Goal: Transaction & Acquisition: Subscribe to service/newsletter

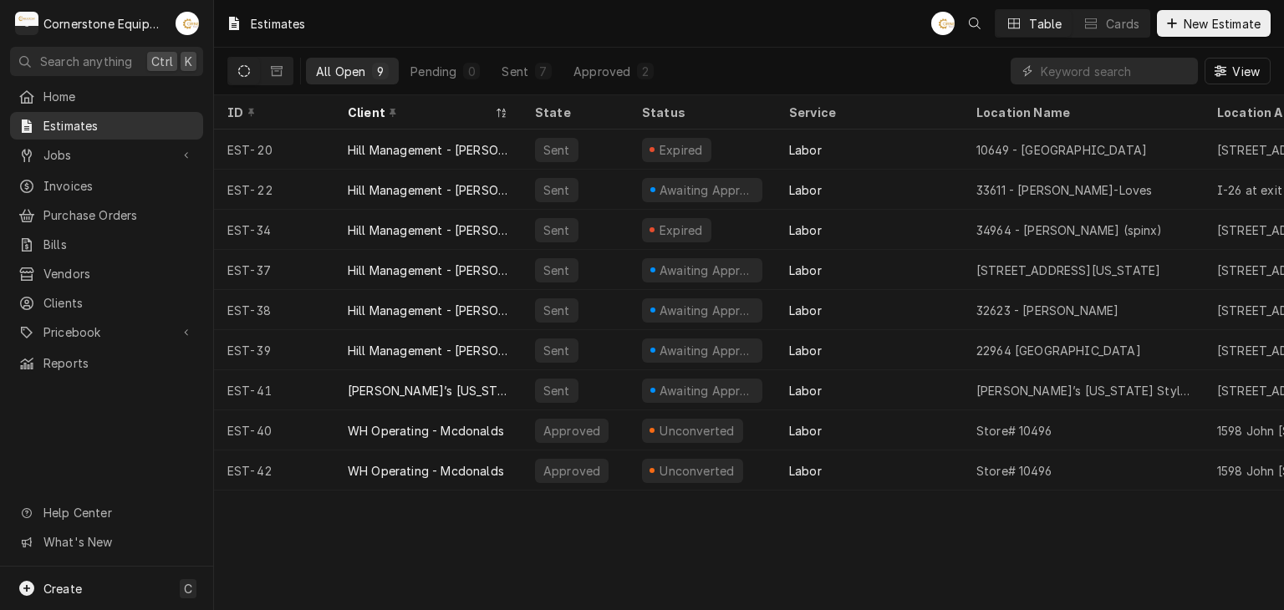
click at [168, 120] on span "Estimates" at bounding box center [118, 126] width 151 height 18
click at [147, 125] on span "Estimates" at bounding box center [118, 126] width 151 height 18
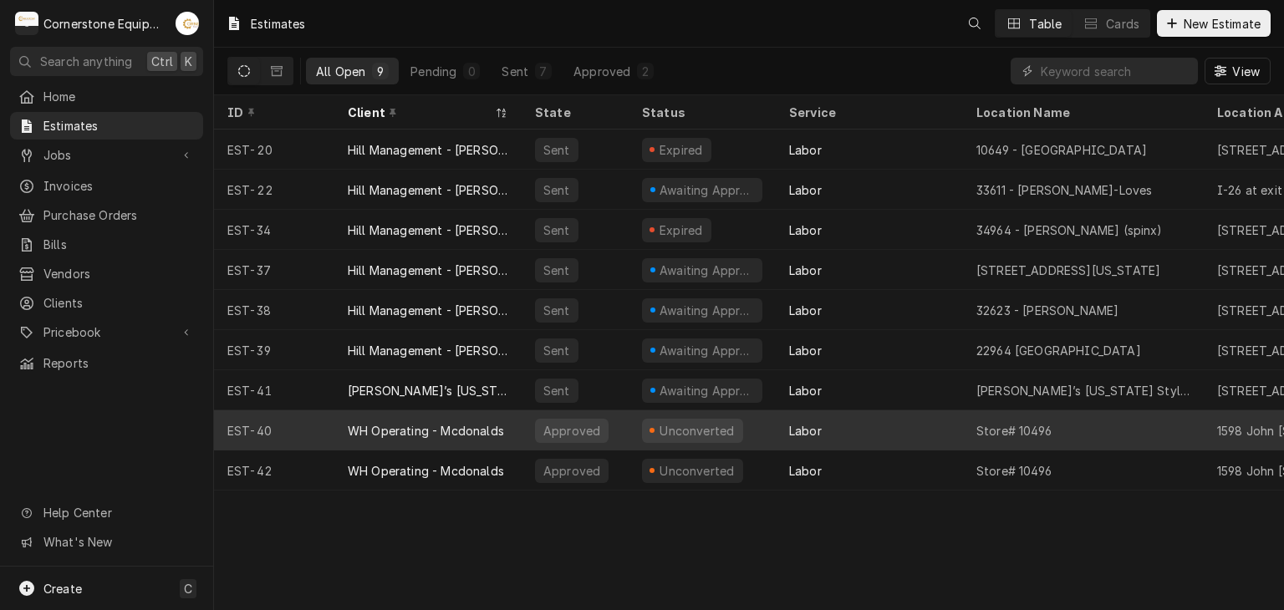
click at [442, 427] on div "WH Operating - Mcdonalds" at bounding box center [426, 431] width 156 height 18
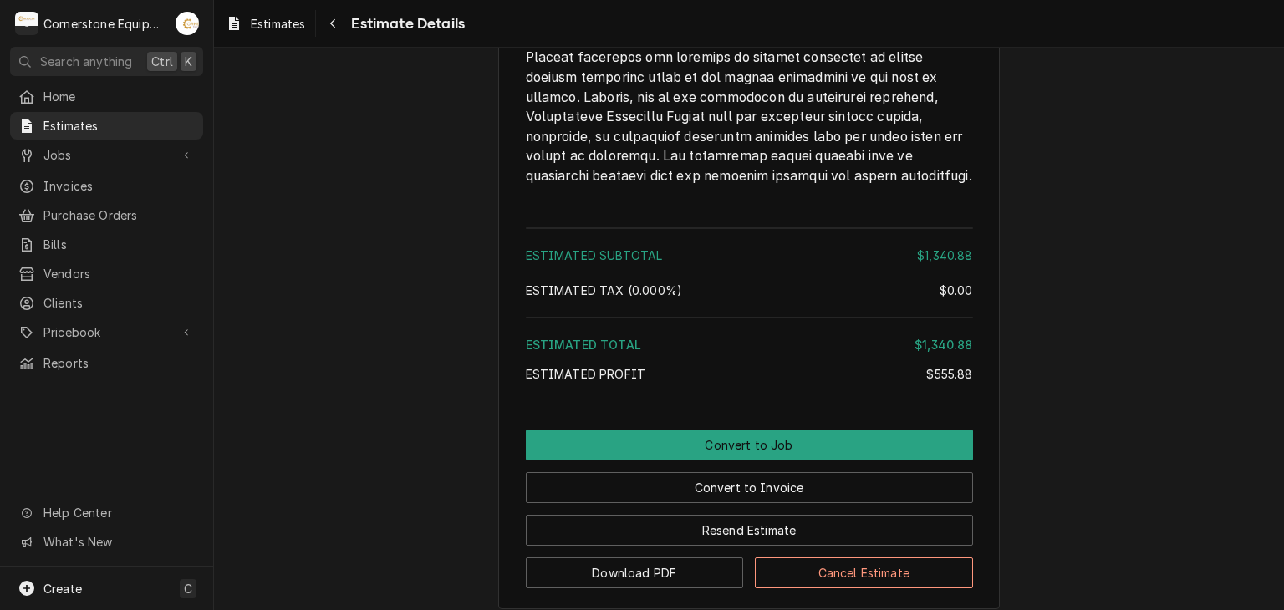
scroll to position [2966, 0]
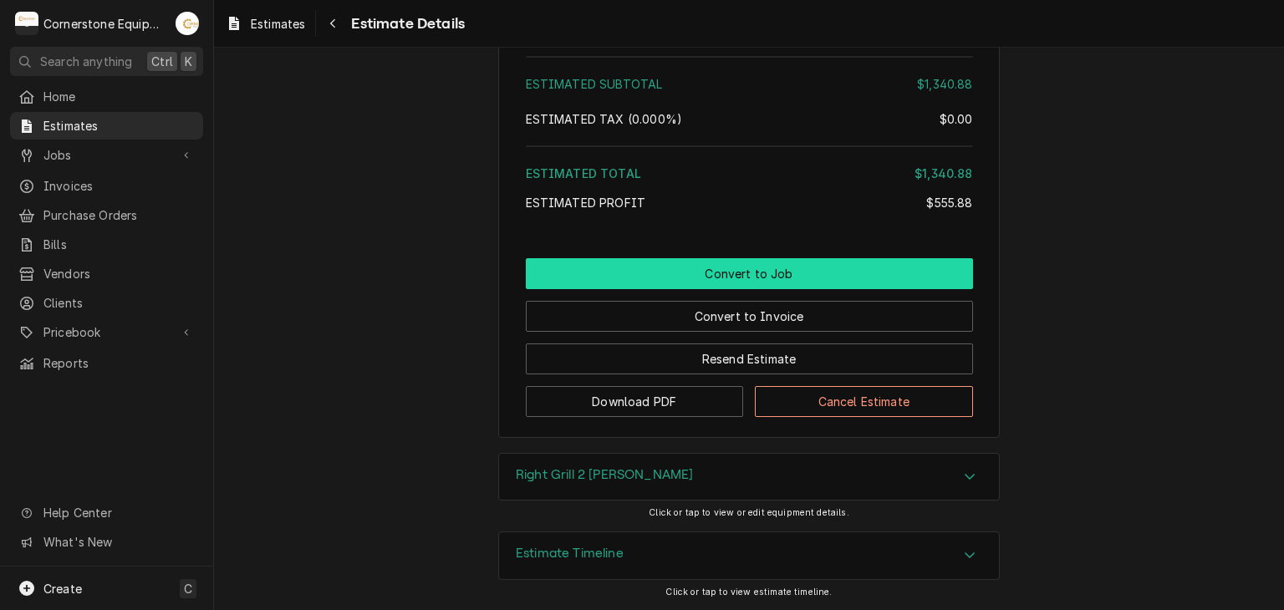
click at [660, 288] on div "Convert to Job Convert to Invoice Resend Estimate Download PDF Cancel Estimate" at bounding box center [749, 337] width 447 height 159
click at [713, 272] on button "Convert to Job" at bounding box center [749, 273] width 447 height 31
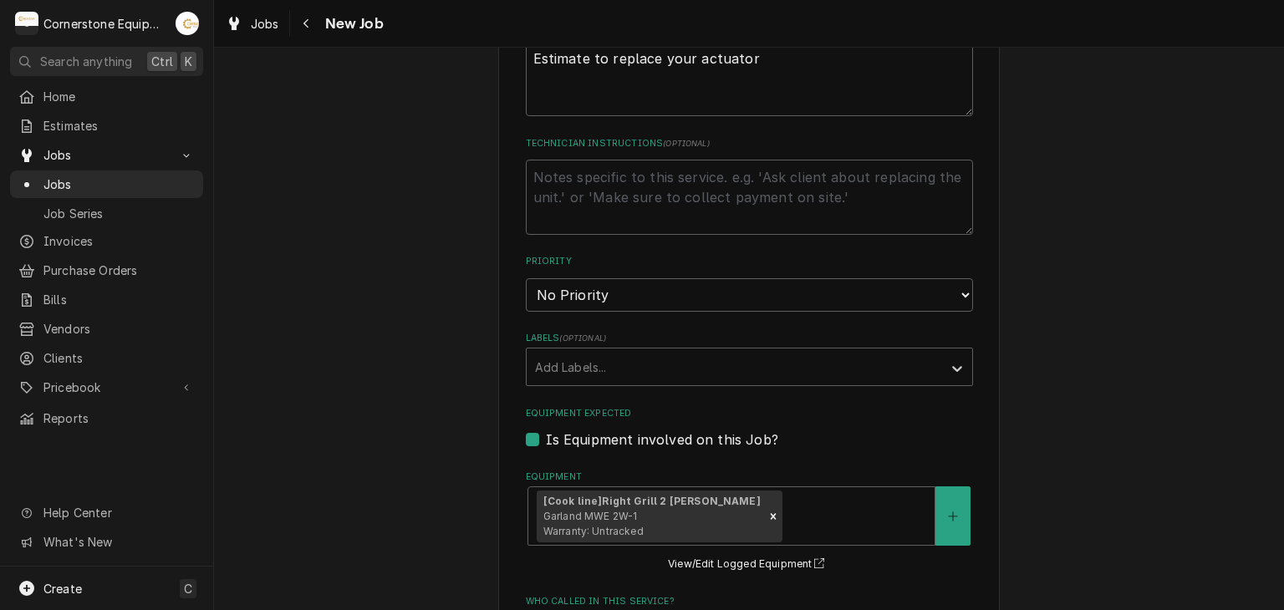
scroll to position [1003, 0]
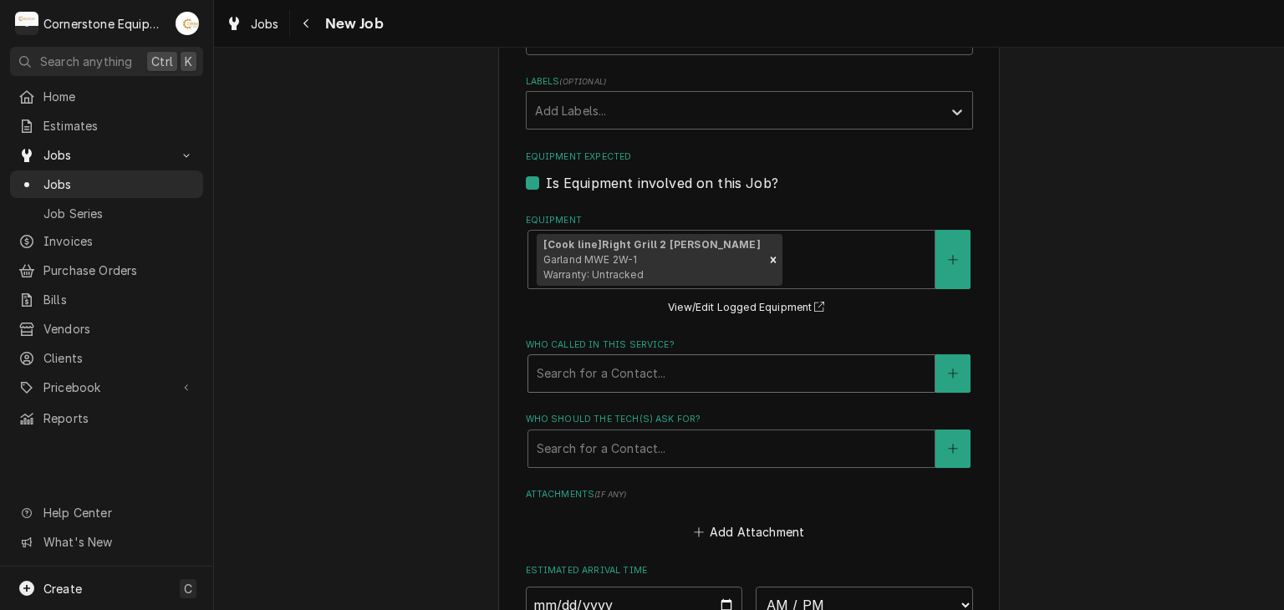
click at [653, 369] on div "Who called in this service?" at bounding box center [731, 374] width 389 height 30
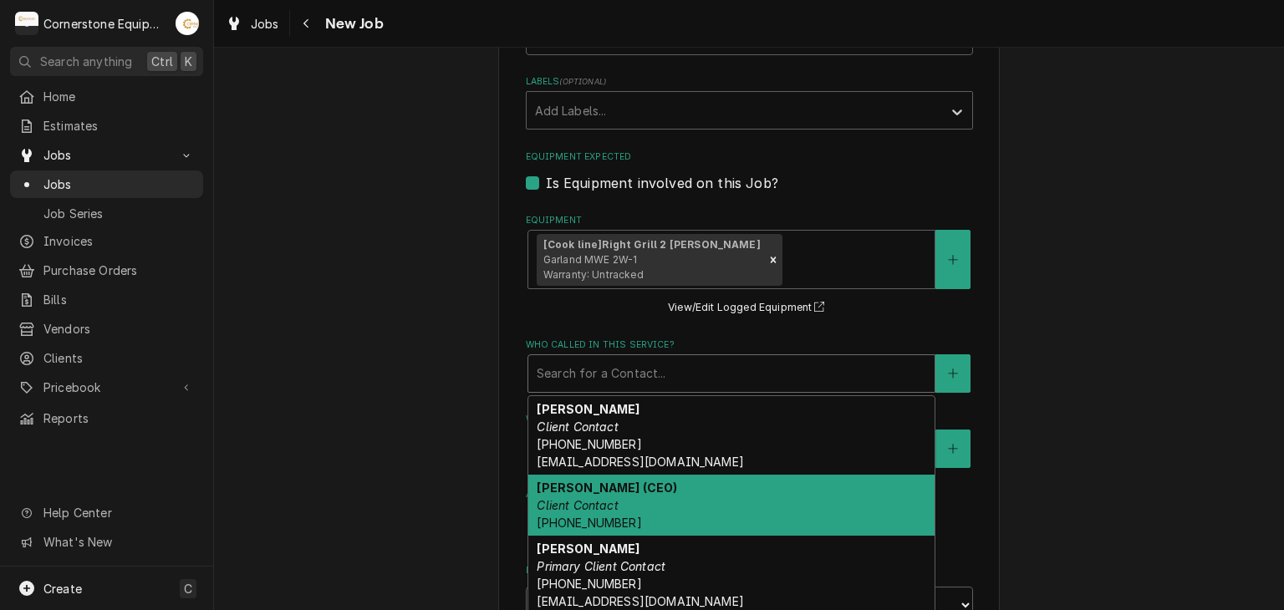
scroll to position [79, 0]
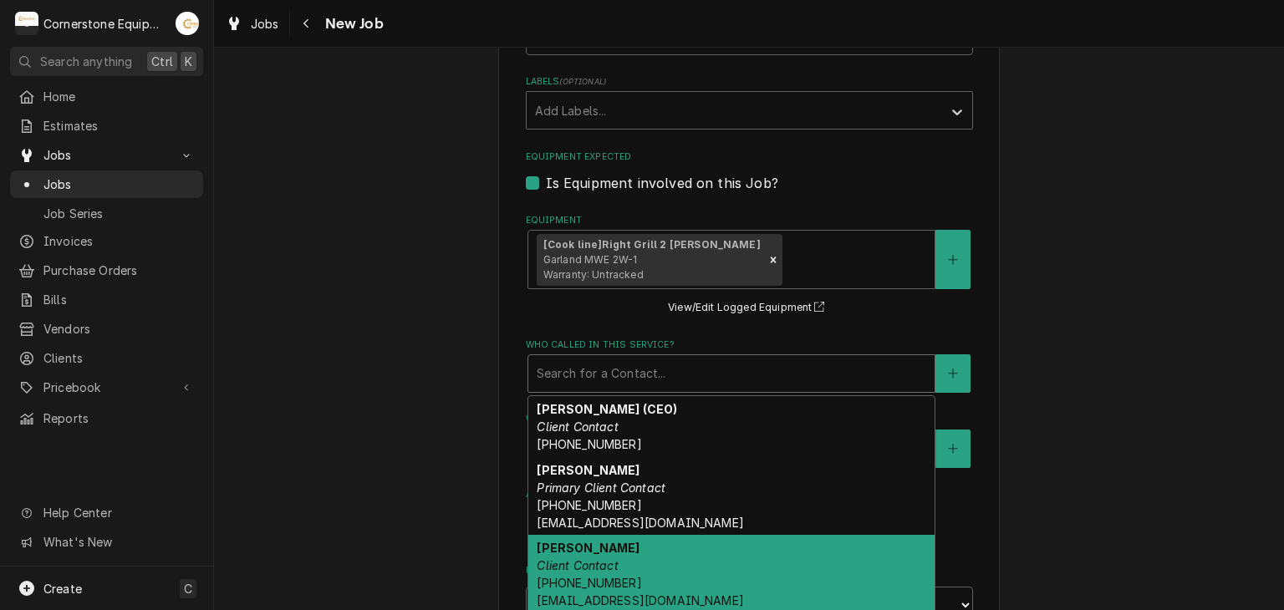
click at [625, 542] on div "Tracy Dunaway Client Contact (864) 529-6098 whoperating.tracyd@gmail.com" at bounding box center [731, 574] width 406 height 79
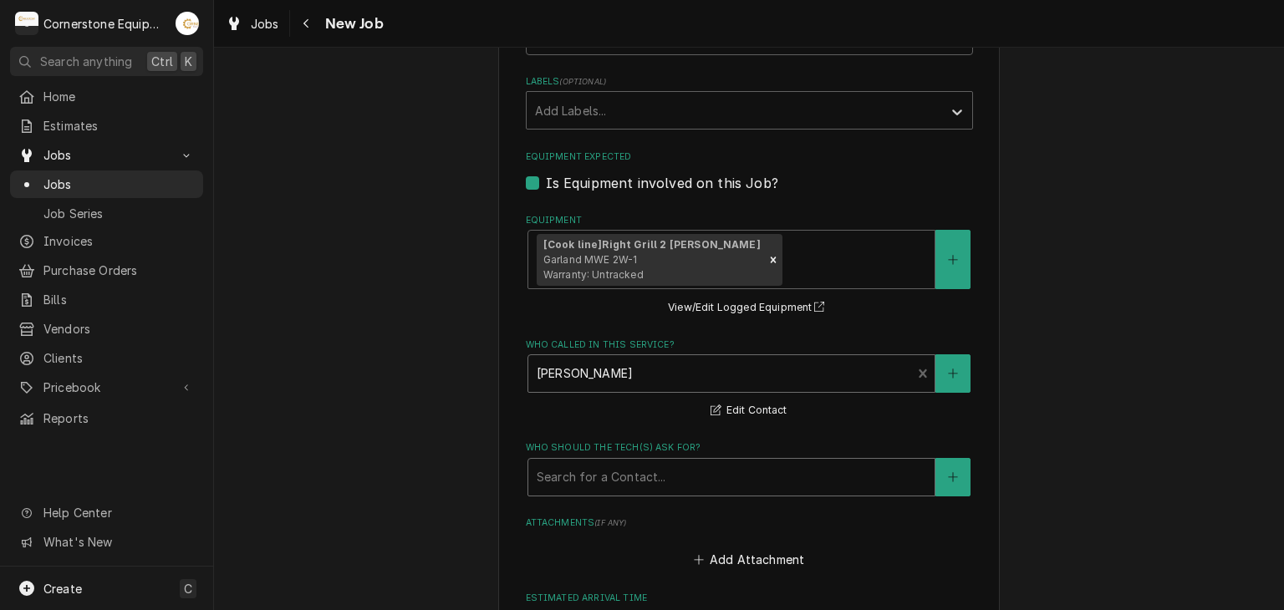
click at [618, 462] on div "Who should the tech(s) ask for?" at bounding box center [731, 477] width 389 height 30
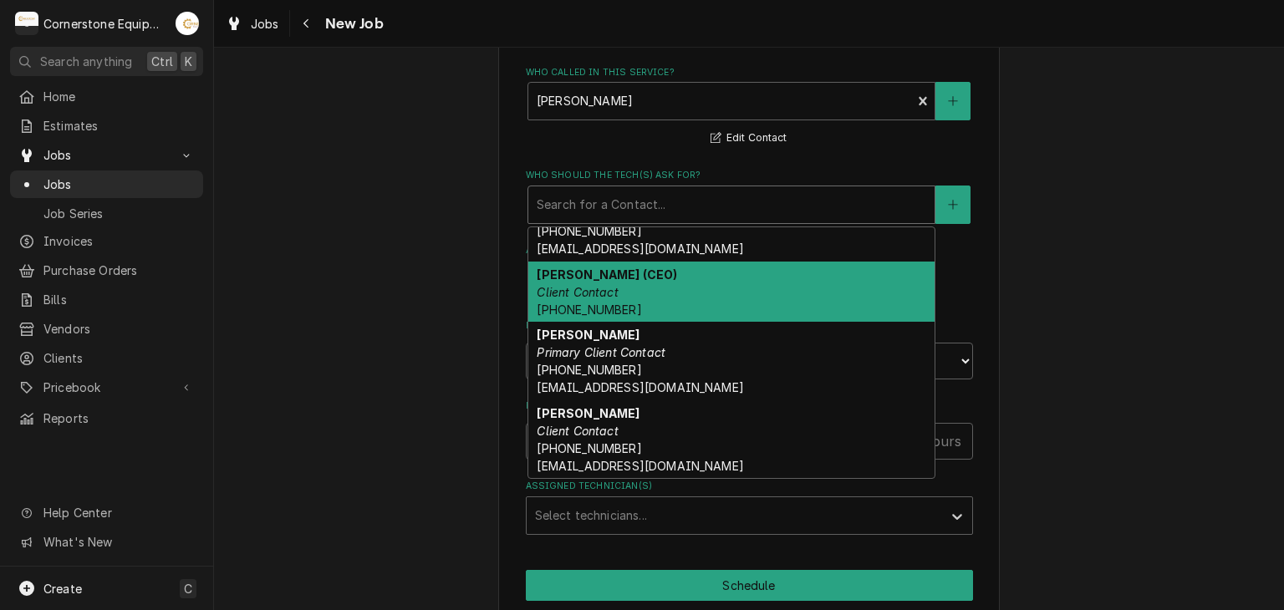
scroll to position [1337, 0]
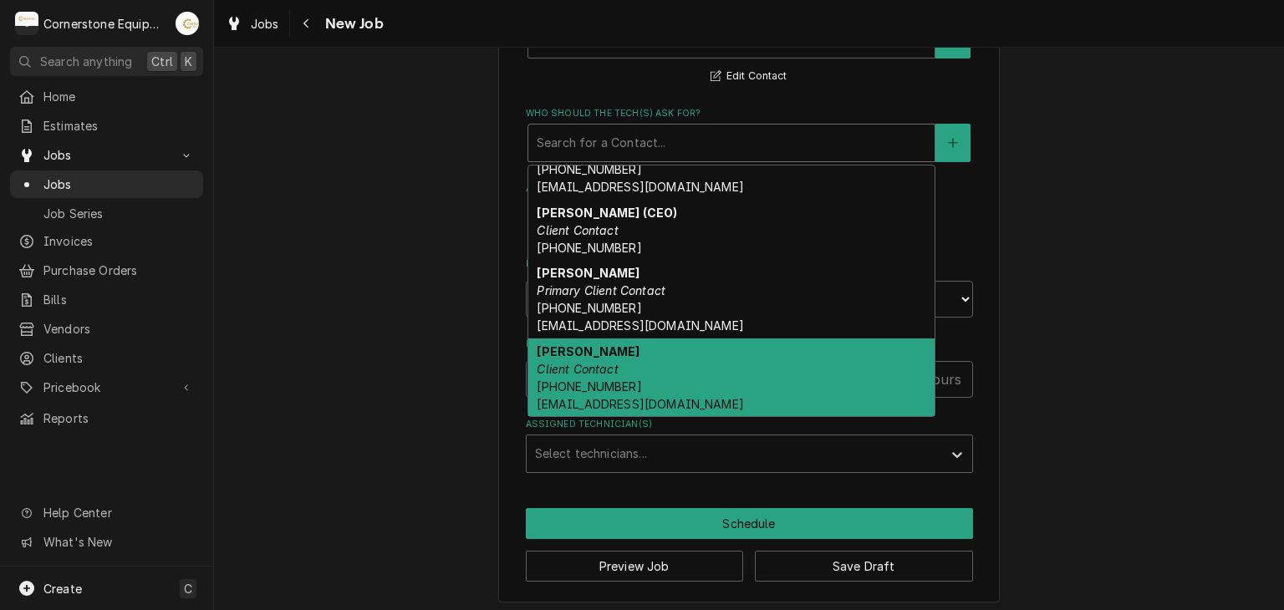
click at [596, 366] on em "Client Contact" at bounding box center [577, 369] width 81 height 14
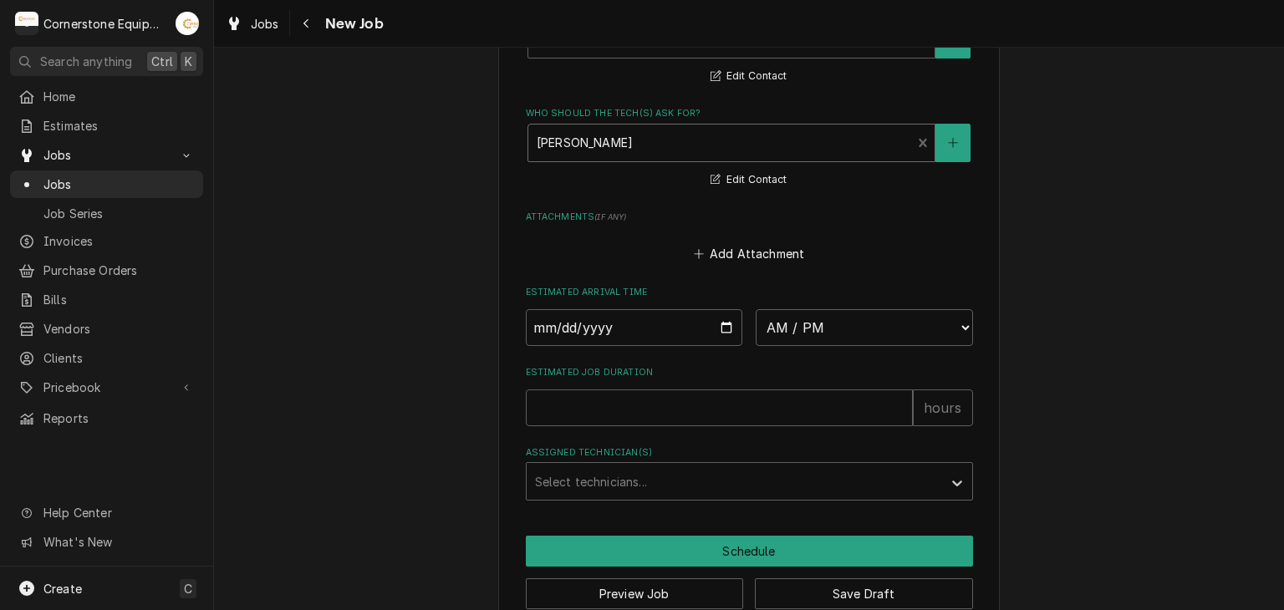
click at [669, 131] on div "Who should the tech(s) ask for?" at bounding box center [720, 143] width 367 height 30
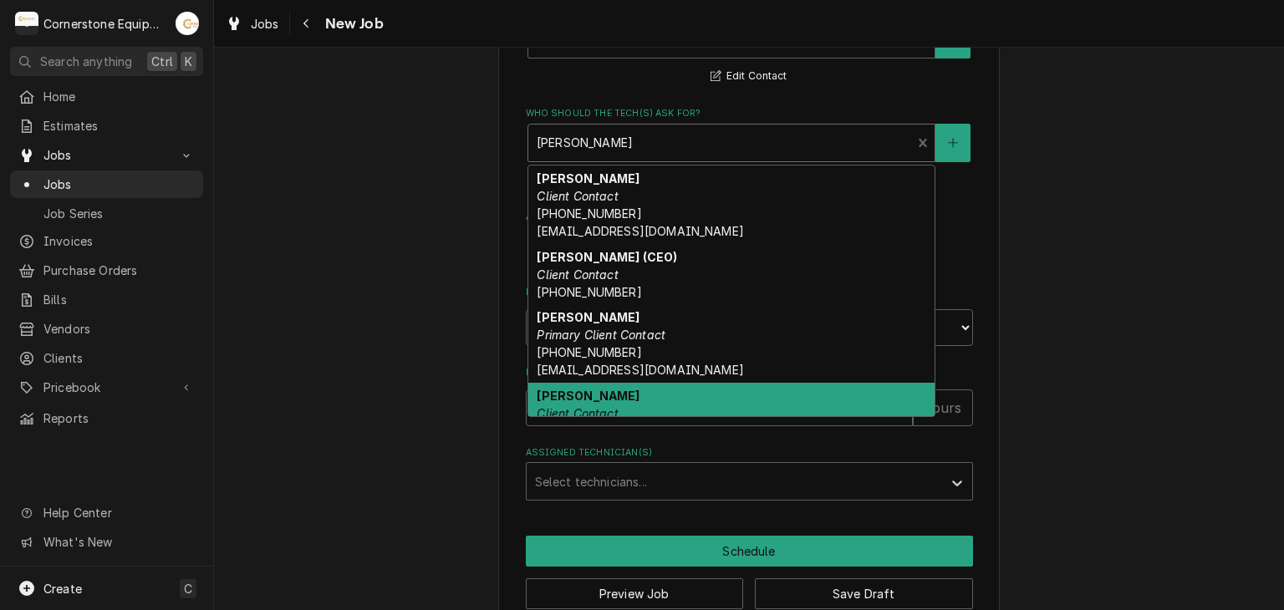
scroll to position [44, 0]
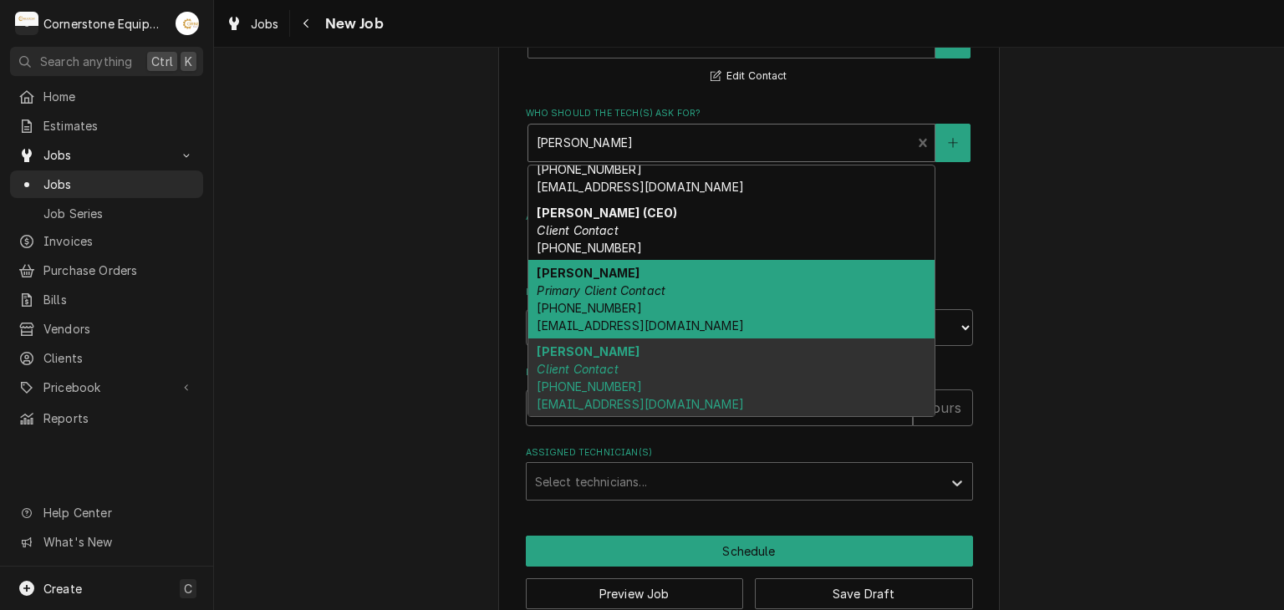
click at [625, 268] on div "Robert Harrison Primary Client Contact (864) 435-3825 whoperating.roberth@gmail…" at bounding box center [731, 299] width 406 height 79
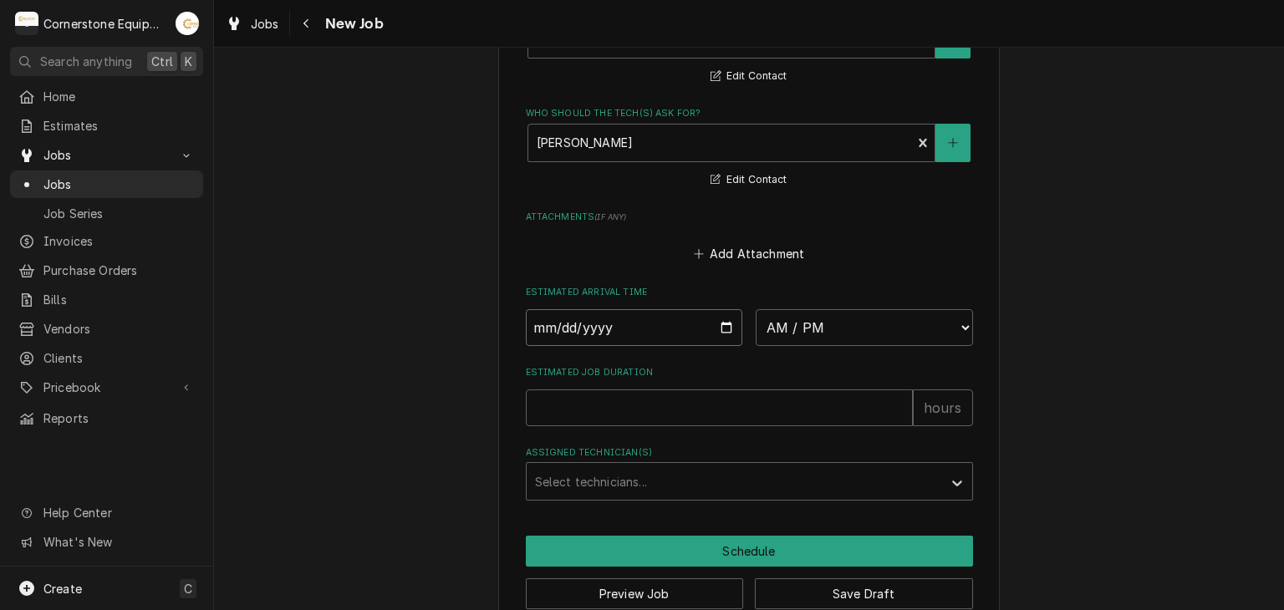
click at [718, 318] on input "Date" at bounding box center [634, 327] width 217 height 37
type textarea "x"
type input "2025-08-22"
type textarea "x"
click at [809, 317] on select "AM / PM 6:00 AM 6:15 AM 6:30 AM 6:45 AM 7:00 AM 7:15 AM 7:30 AM 7:45 AM 8:00 AM…" at bounding box center [864, 327] width 217 height 37
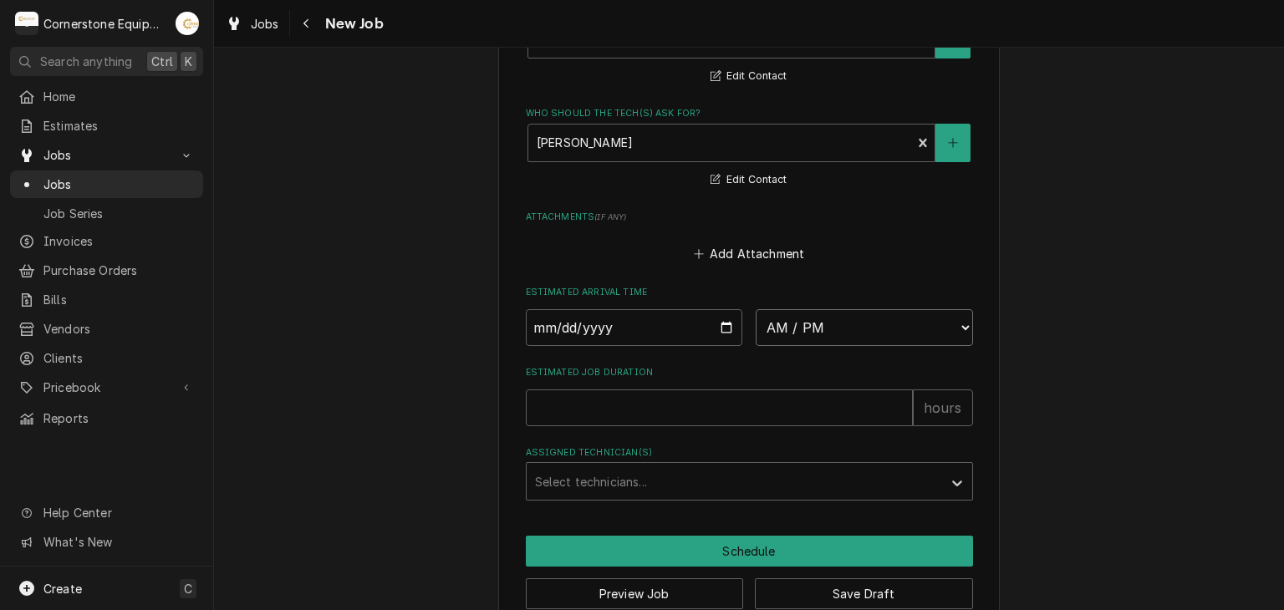
select select "00:00:00"
click at [756, 309] on select "AM / PM 6:00 AM 6:15 AM 6:30 AM 6:45 AM 7:00 AM 7:15 AM 7:30 AM 7:45 AM 8:00 AM…" at bounding box center [864, 327] width 217 height 37
click at [599, 399] on input "Estimated Job Duration" at bounding box center [719, 407] width 387 height 37
type textarea "x"
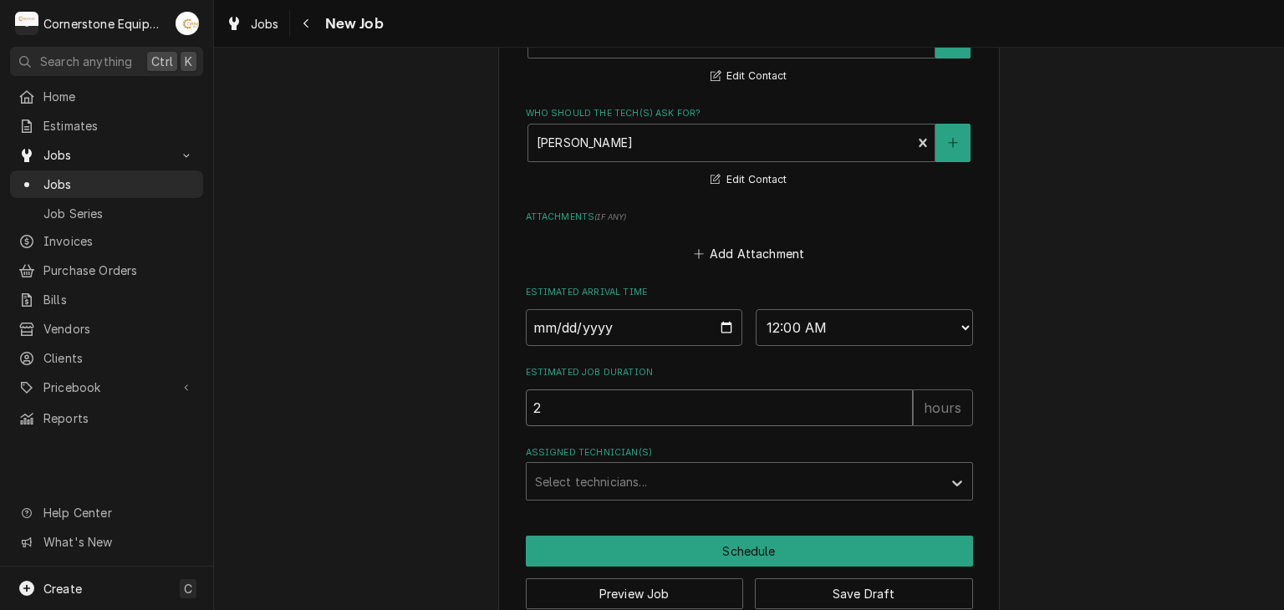
type input "2"
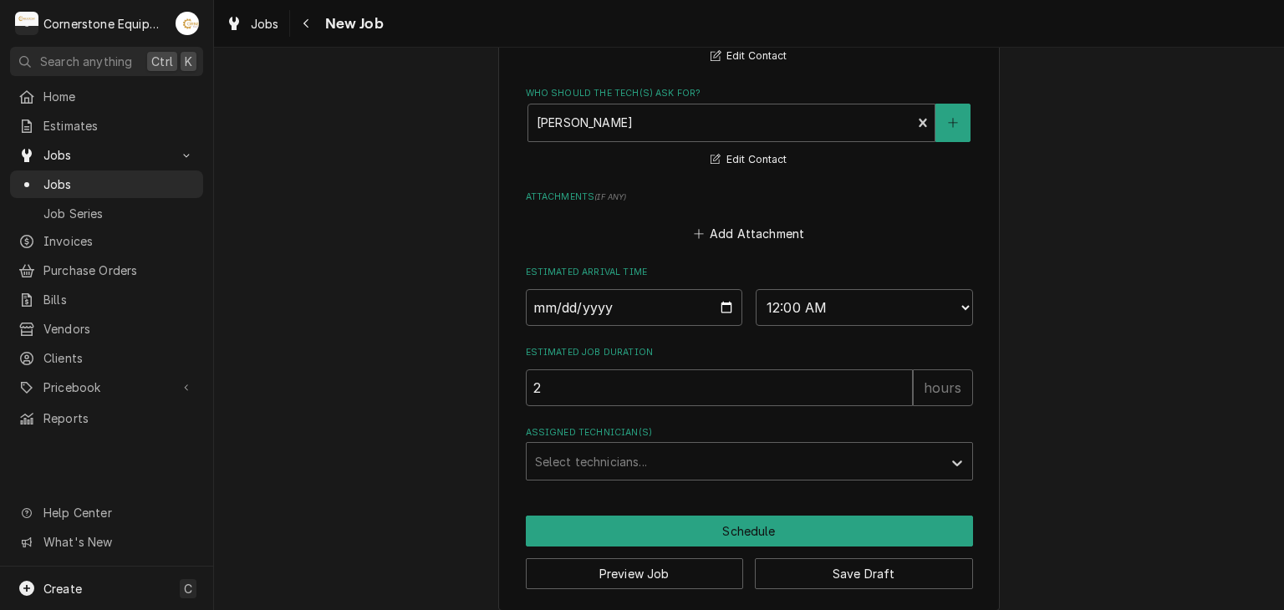
scroll to position [1366, 0]
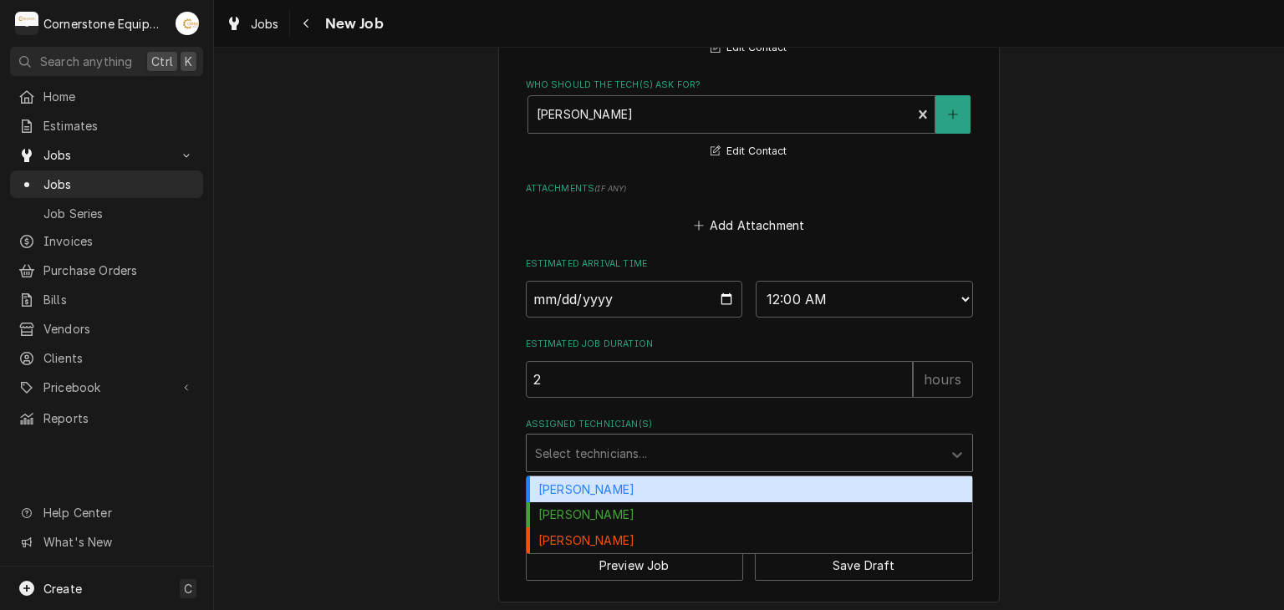
click at [564, 438] on div "Assigned Technician(s)" at bounding box center [734, 453] width 399 height 30
click at [581, 478] on div "Andrew Buigues" at bounding box center [749, 489] width 445 height 26
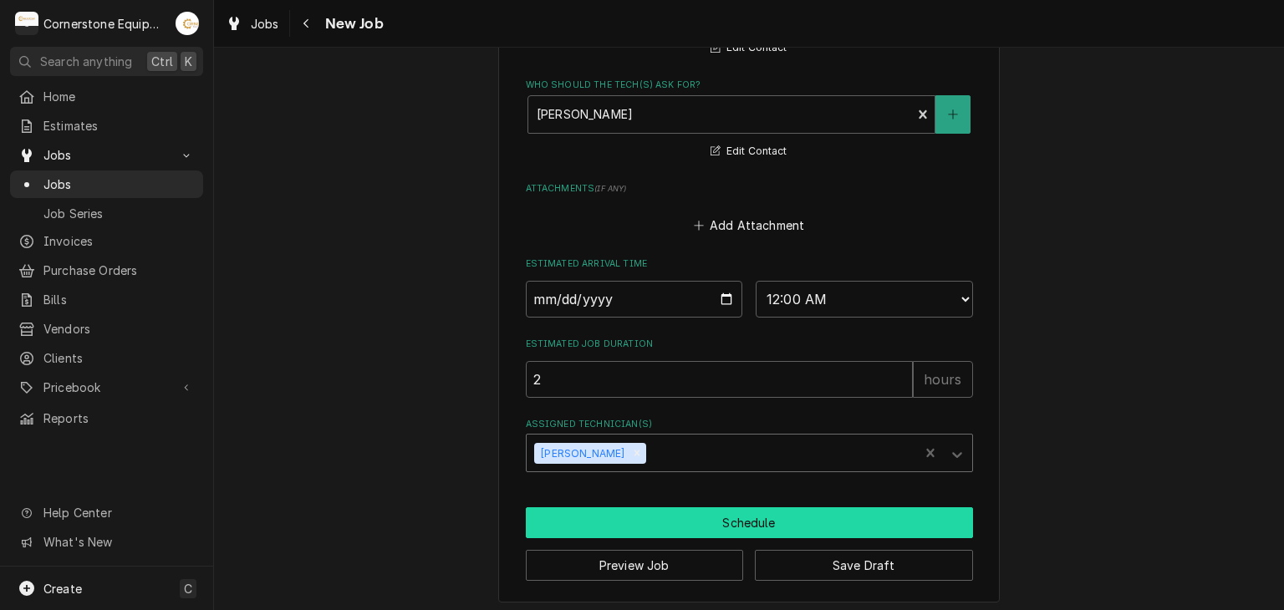
click at [578, 515] on button "Schedule" at bounding box center [749, 522] width 447 height 31
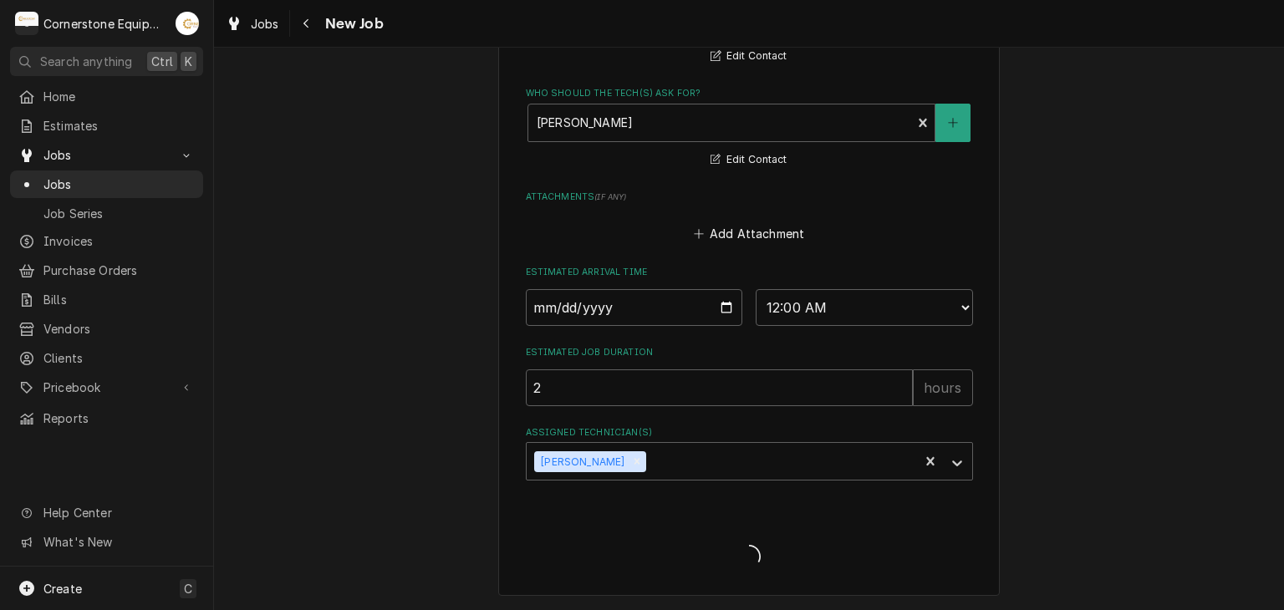
scroll to position [1351, 0]
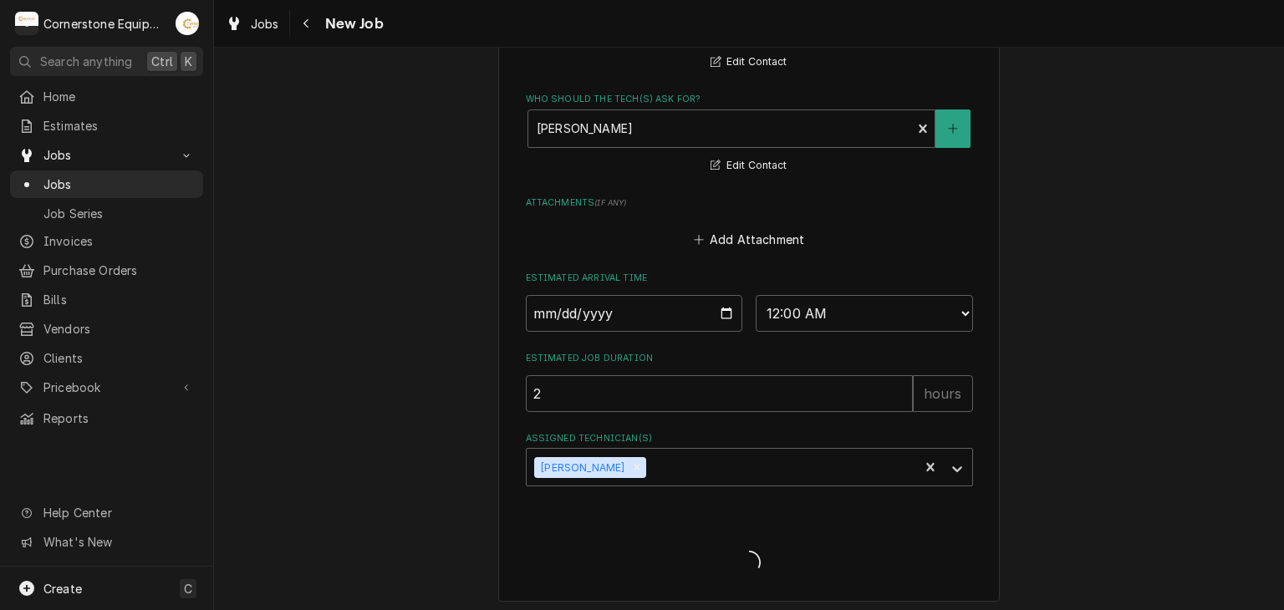
type textarea "x"
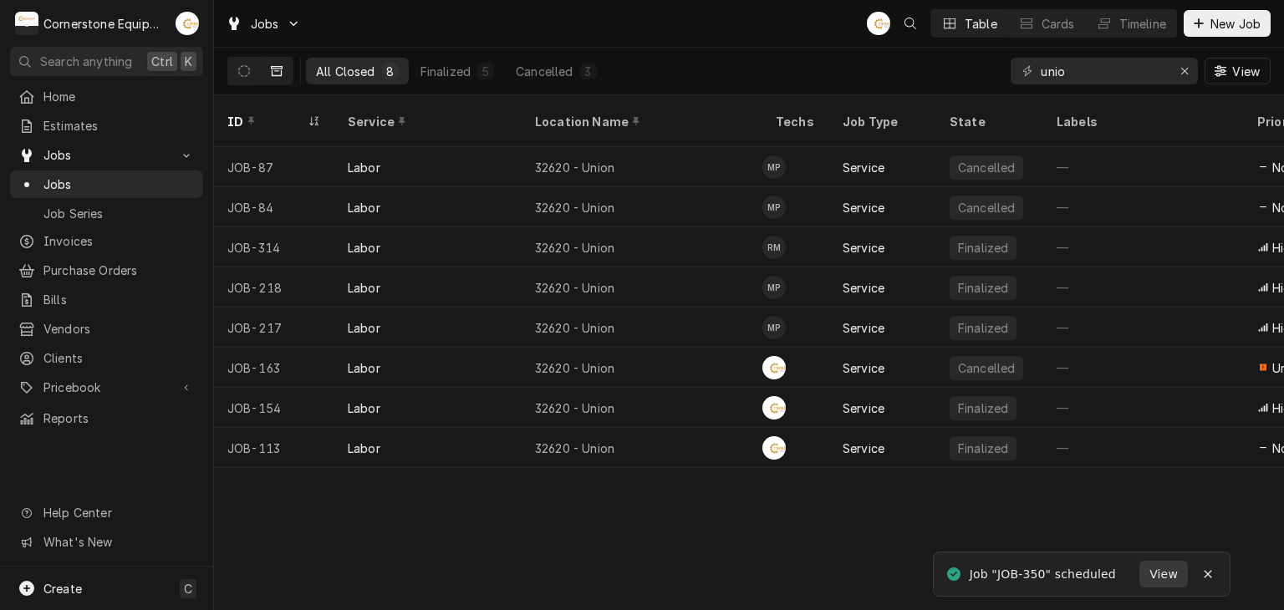
click at [1158, 579] on span "View" at bounding box center [1163, 575] width 35 height 18
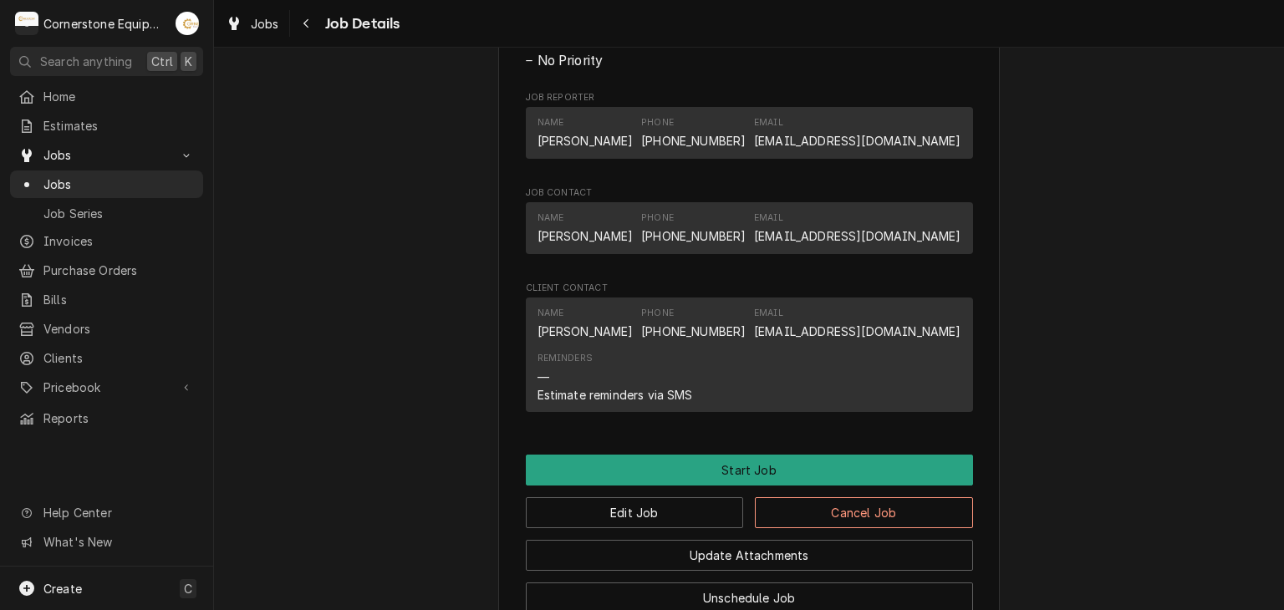
scroll to position [1258, 0]
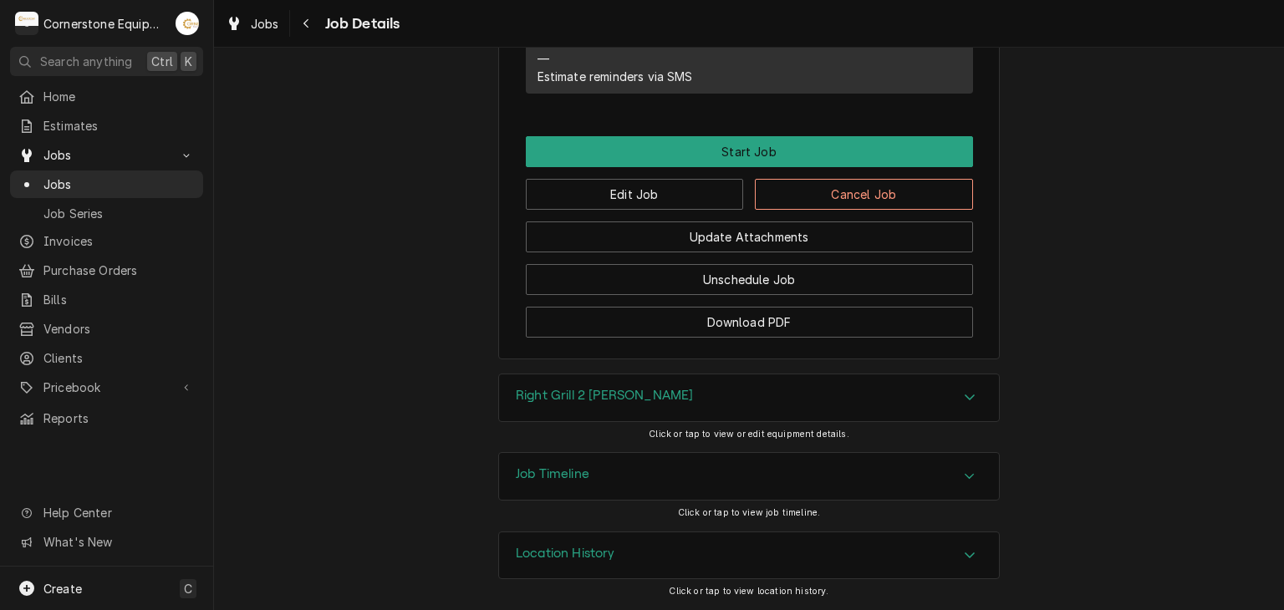
click at [617, 477] on div "Job Timeline" at bounding box center [749, 476] width 500 height 47
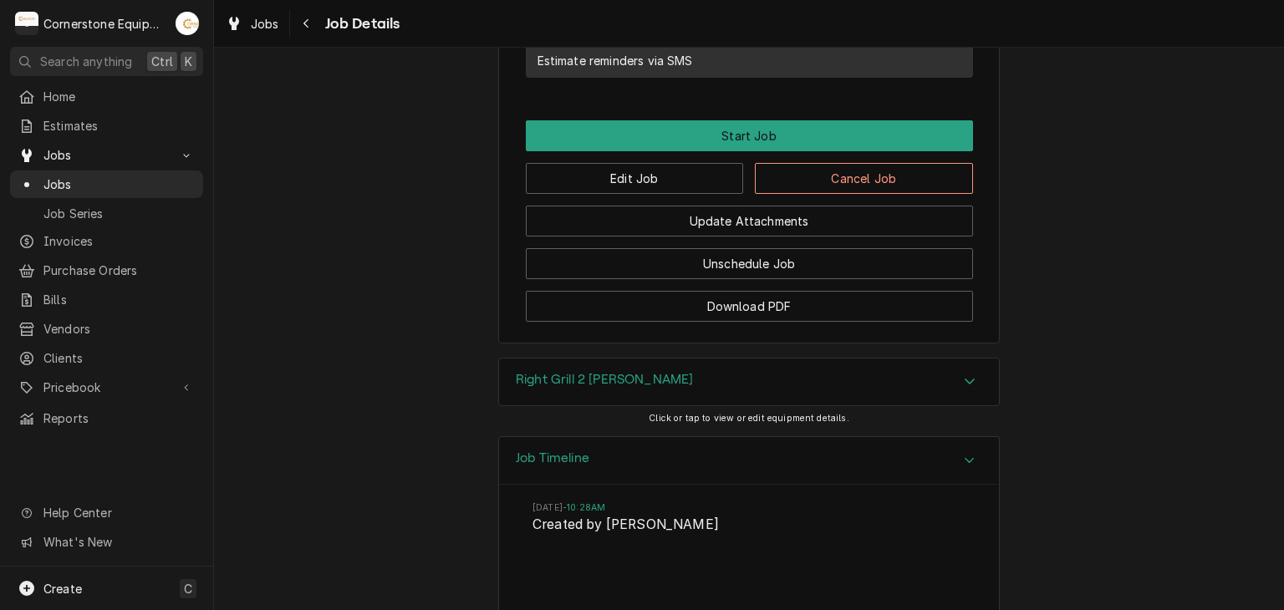
click at [625, 397] on div "Right Grill 2 [PERSON_NAME]" at bounding box center [749, 382] width 500 height 47
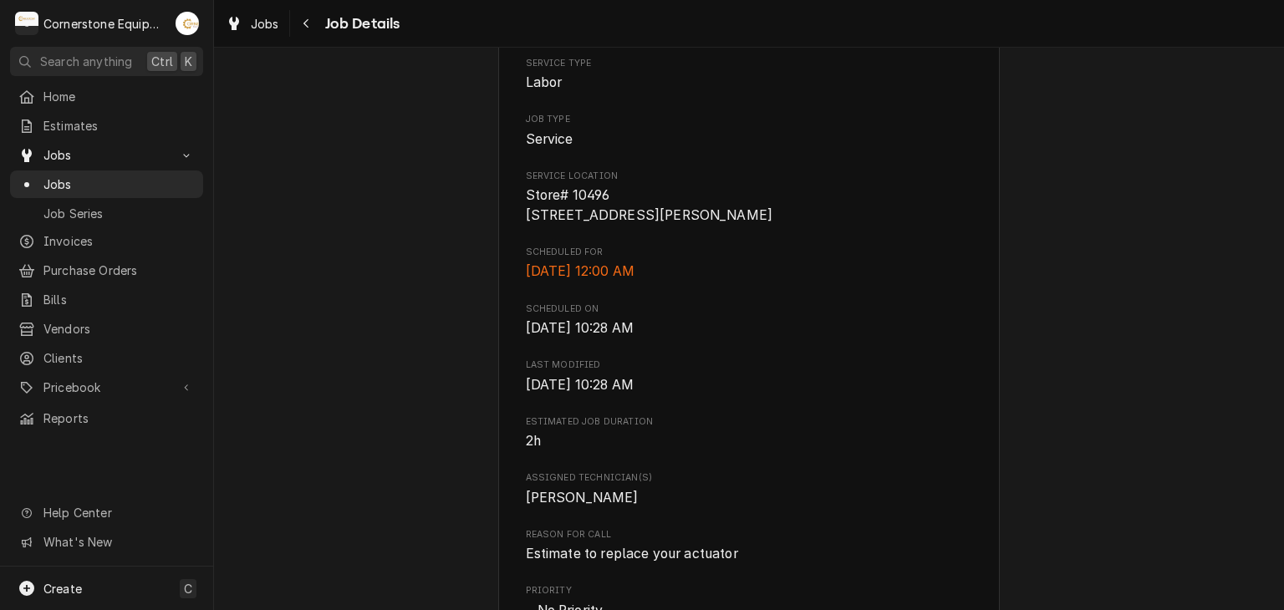
scroll to position [39, 0]
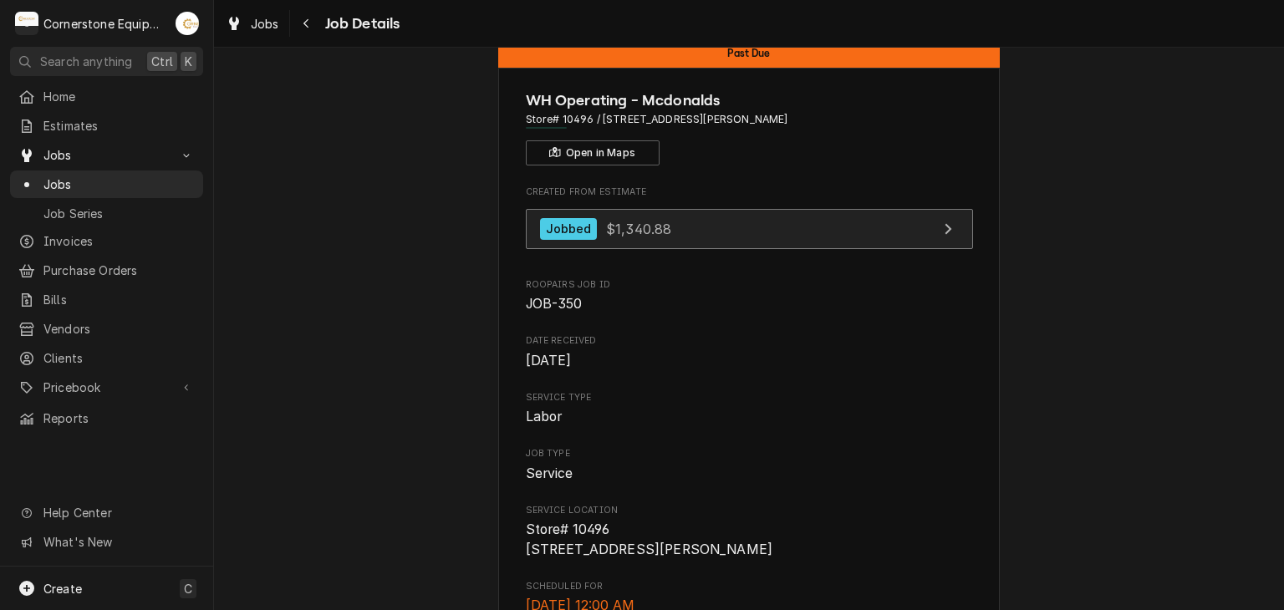
click at [749, 232] on link "Jobbed $1,340.88" at bounding box center [749, 229] width 447 height 41
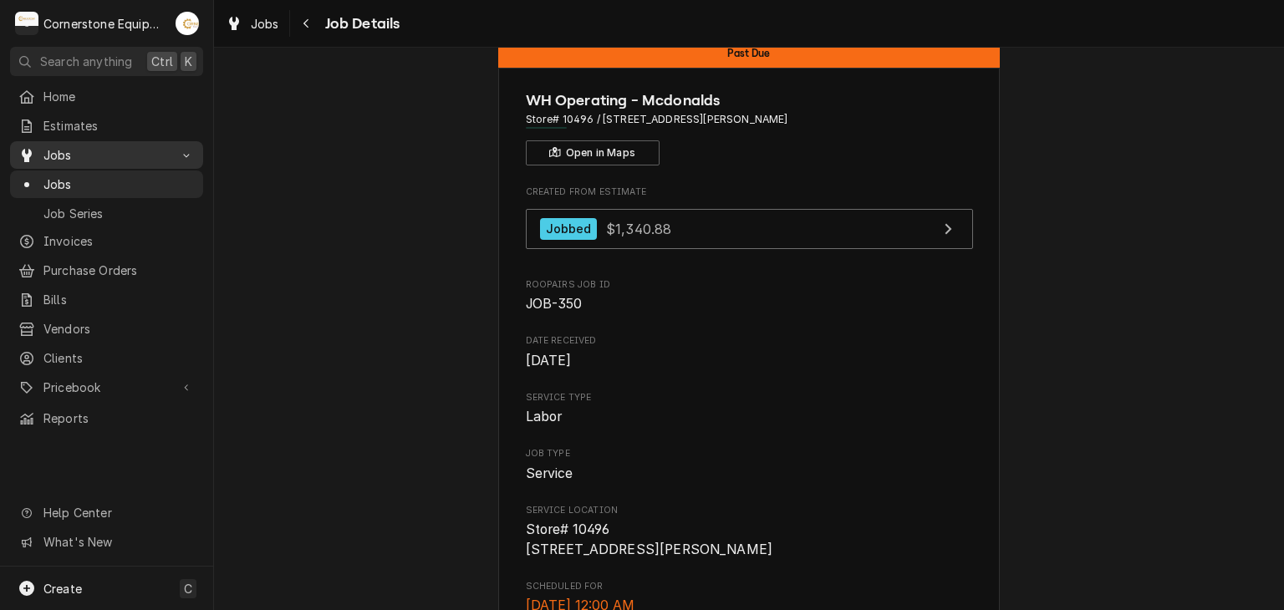
click at [147, 151] on span "Jobs" at bounding box center [106, 155] width 126 height 18
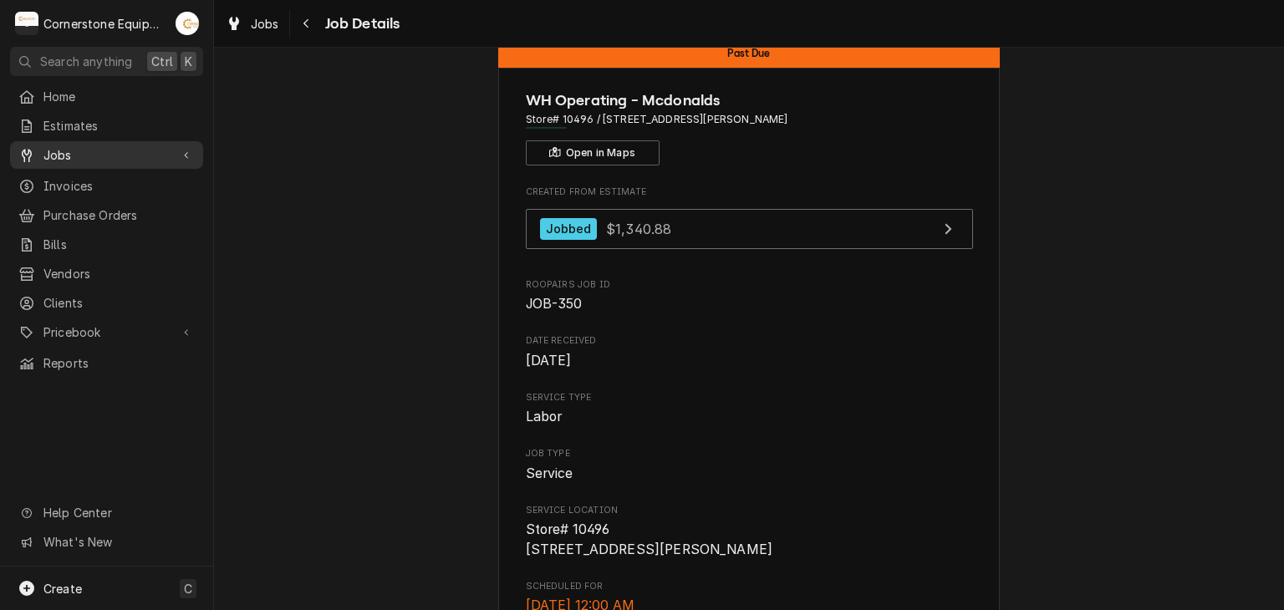
click at [120, 161] on link "Jobs" at bounding box center [106, 155] width 193 height 28
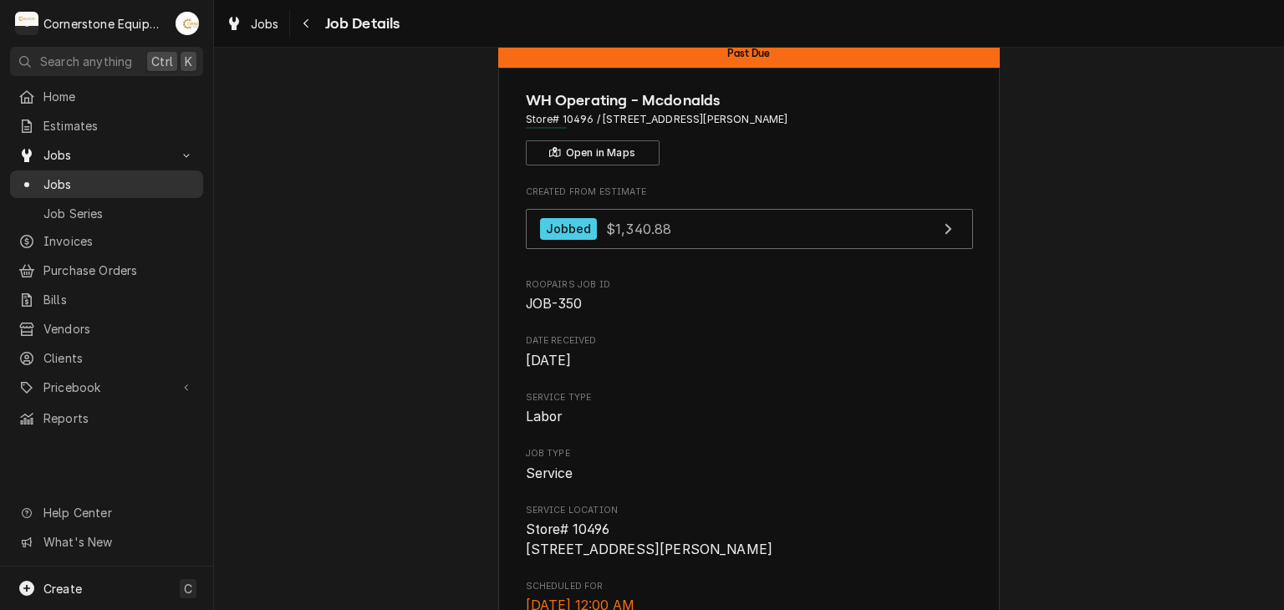
click at [114, 176] on span "Jobs" at bounding box center [118, 185] width 151 height 18
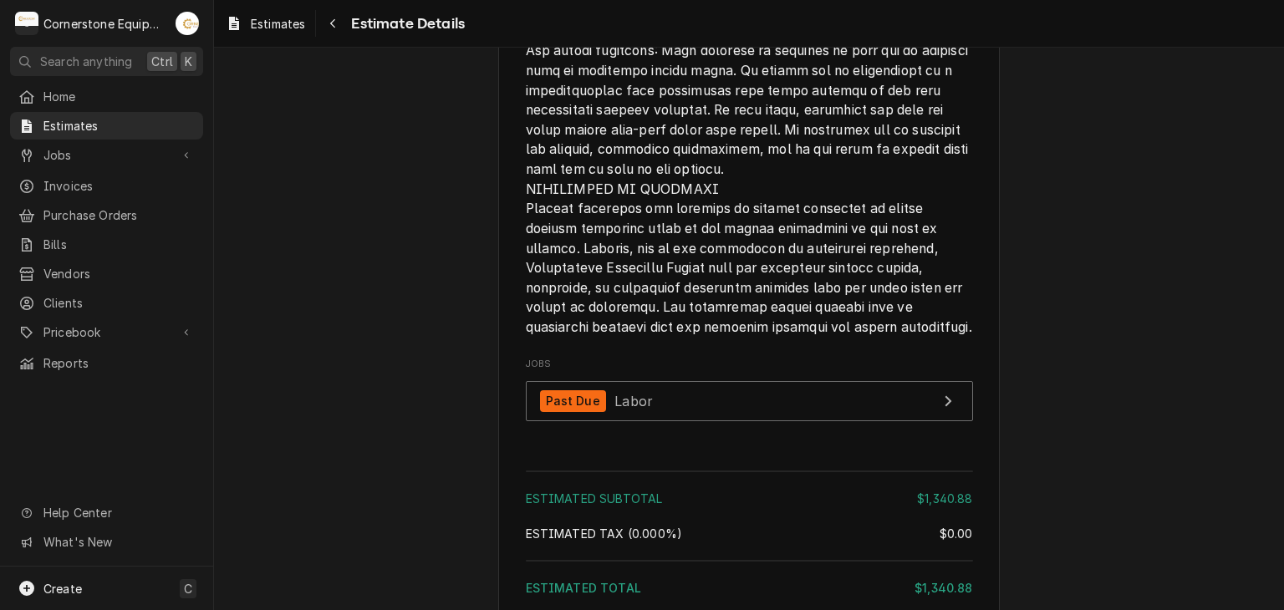
scroll to position [2974, 0]
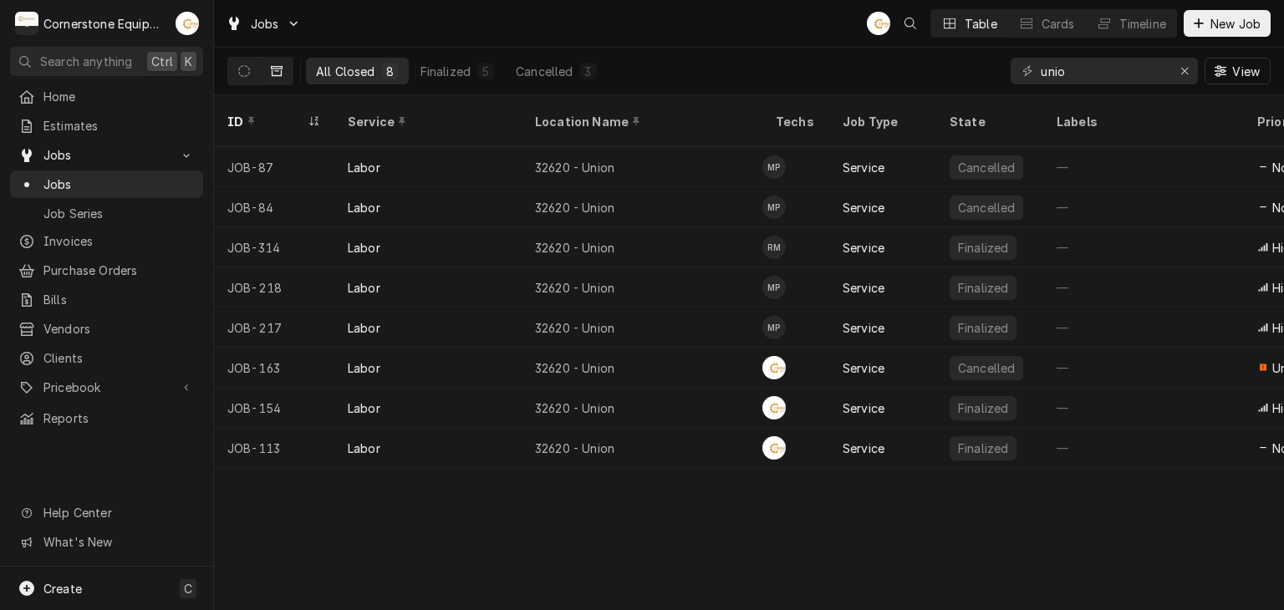
click at [545, 55] on div "All Closed 8 Finalized 5 Cancelled 3" at bounding box center [456, 71] width 301 height 47
click at [562, 71] on div "Cancelled" at bounding box center [544, 72] width 57 height 18
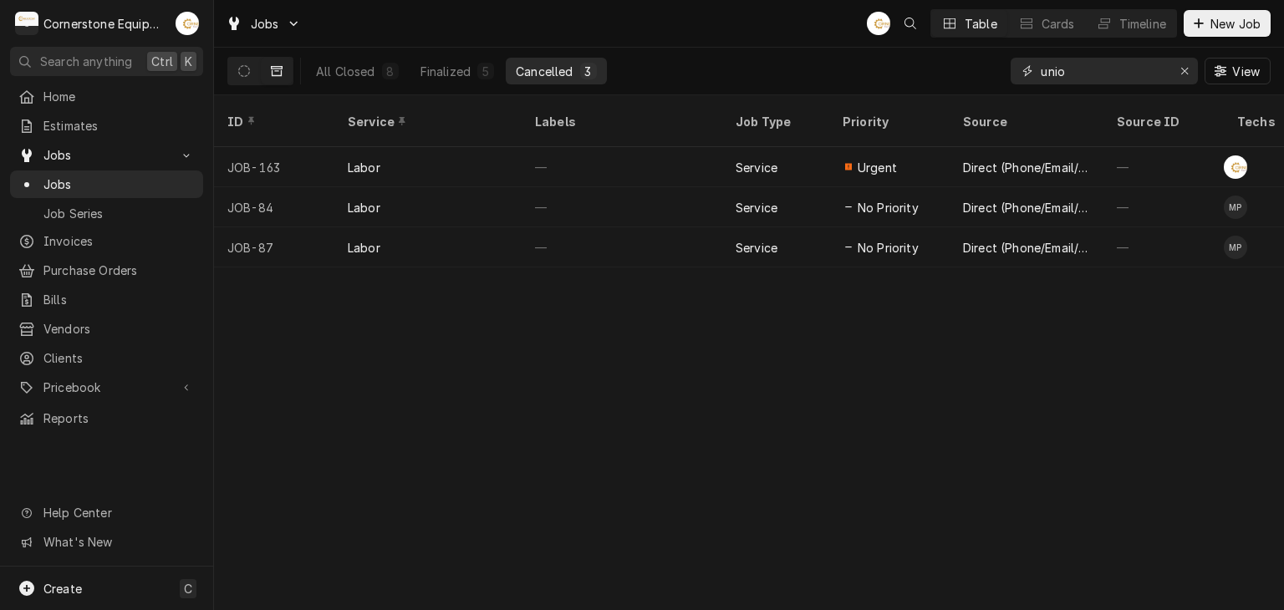
click at [1171, 64] on button "Erase input" at bounding box center [1184, 71] width 27 height 27
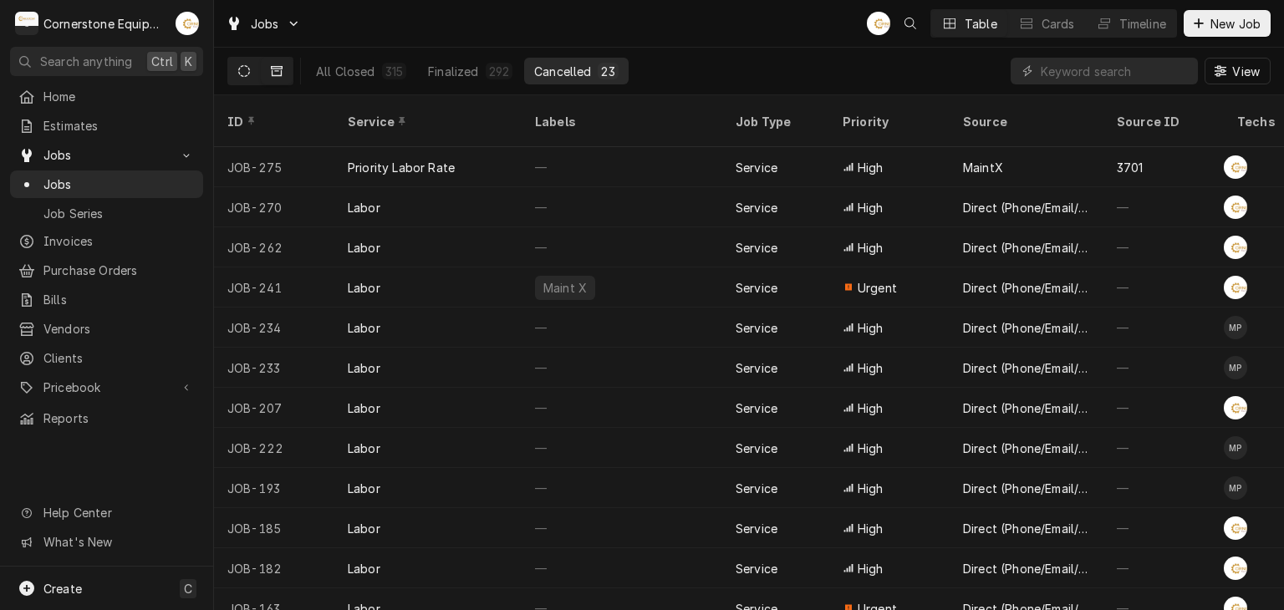
click at [241, 70] on icon "Dynamic Content Wrapper" at bounding box center [244, 71] width 12 height 12
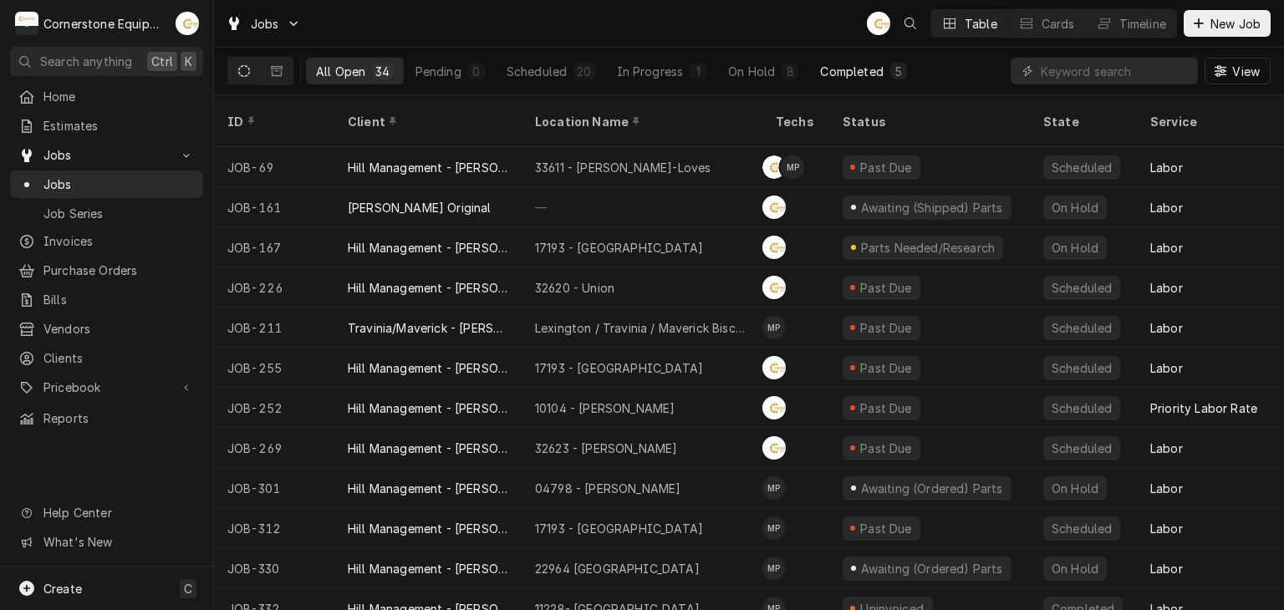
click at [876, 84] on div "All Open 34 Pending 0 Scheduled 20 In Progress 1 On Hold 8 Completed 5" at bounding box center [611, 71] width 611 height 47
click at [877, 72] on div "Completed" at bounding box center [851, 72] width 63 height 18
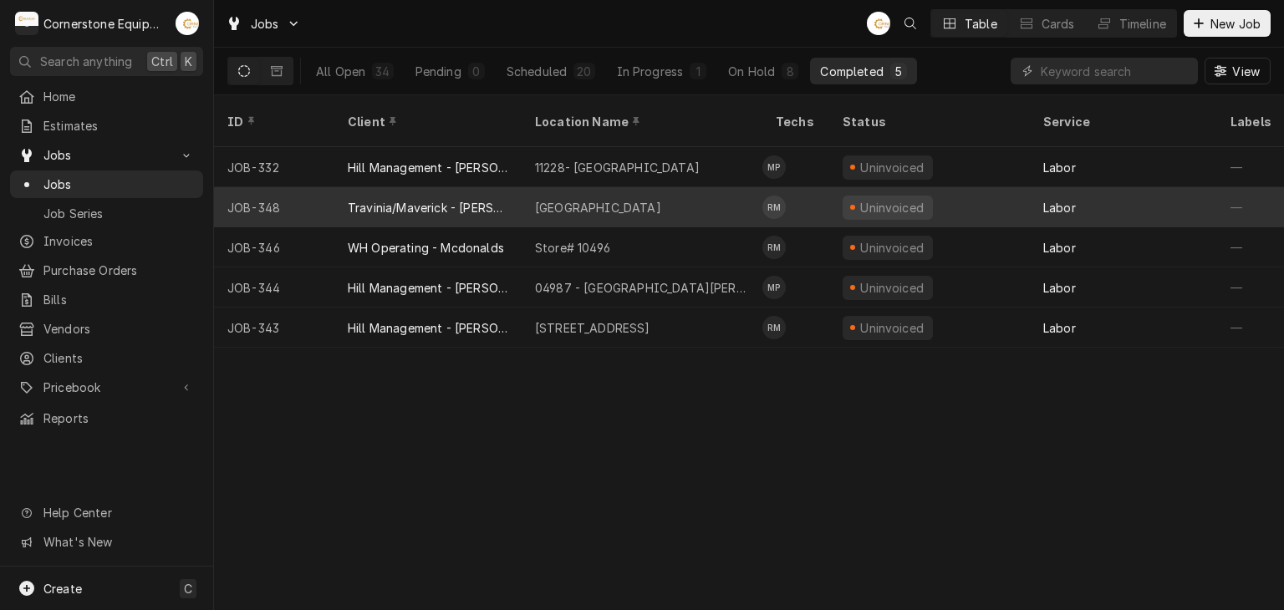
click at [679, 188] on div "Fountain Inn" at bounding box center [642, 207] width 241 height 40
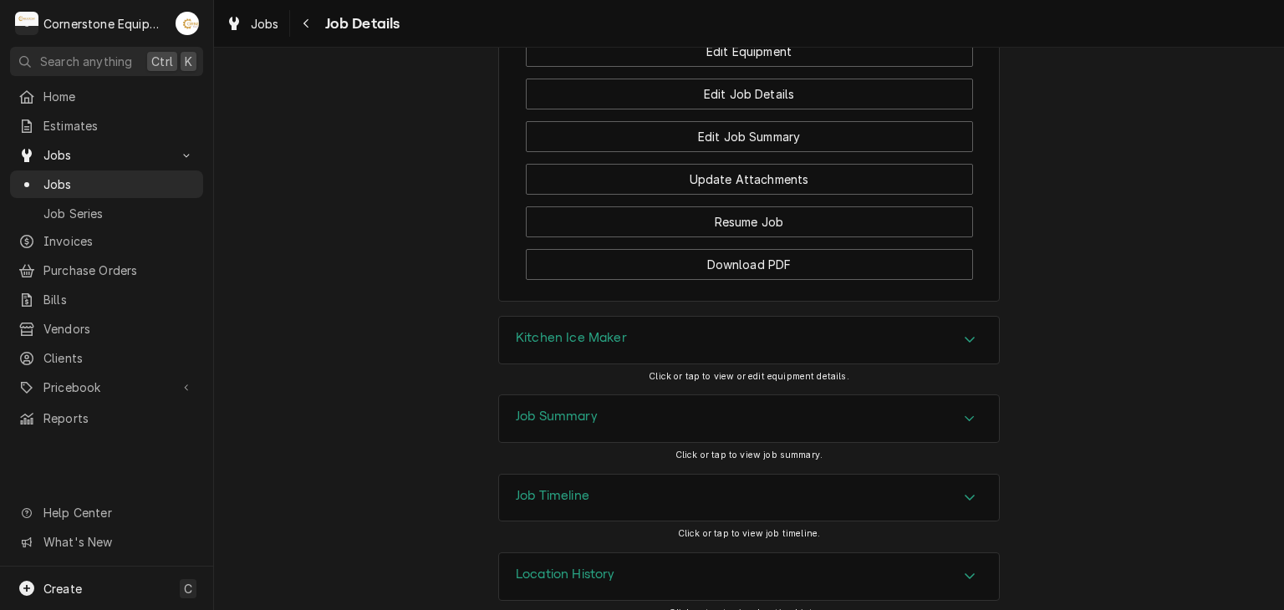
scroll to position [1428, 0]
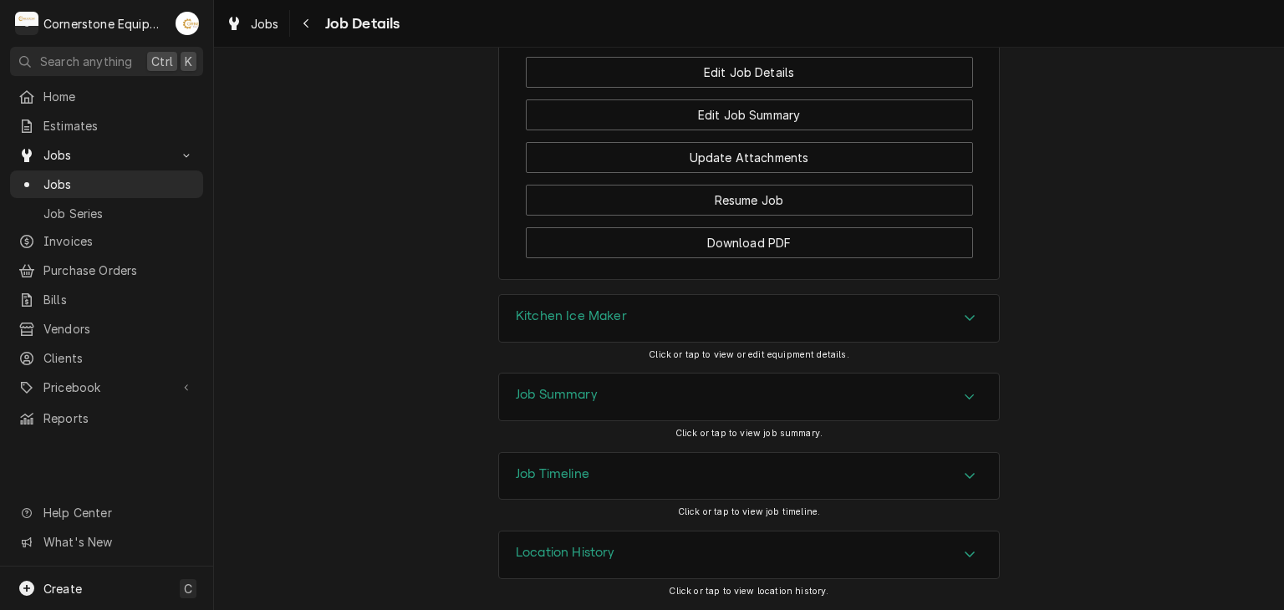
click at [702, 397] on div "Job Summary" at bounding box center [749, 397] width 500 height 47
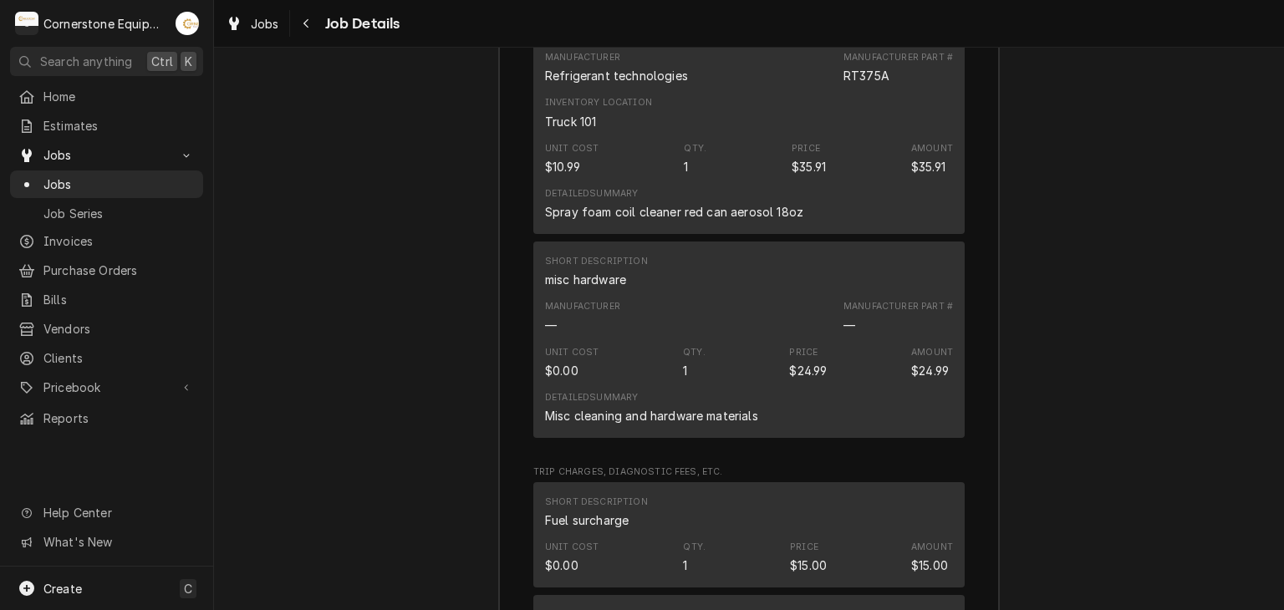
scroll to position [2096, 0]
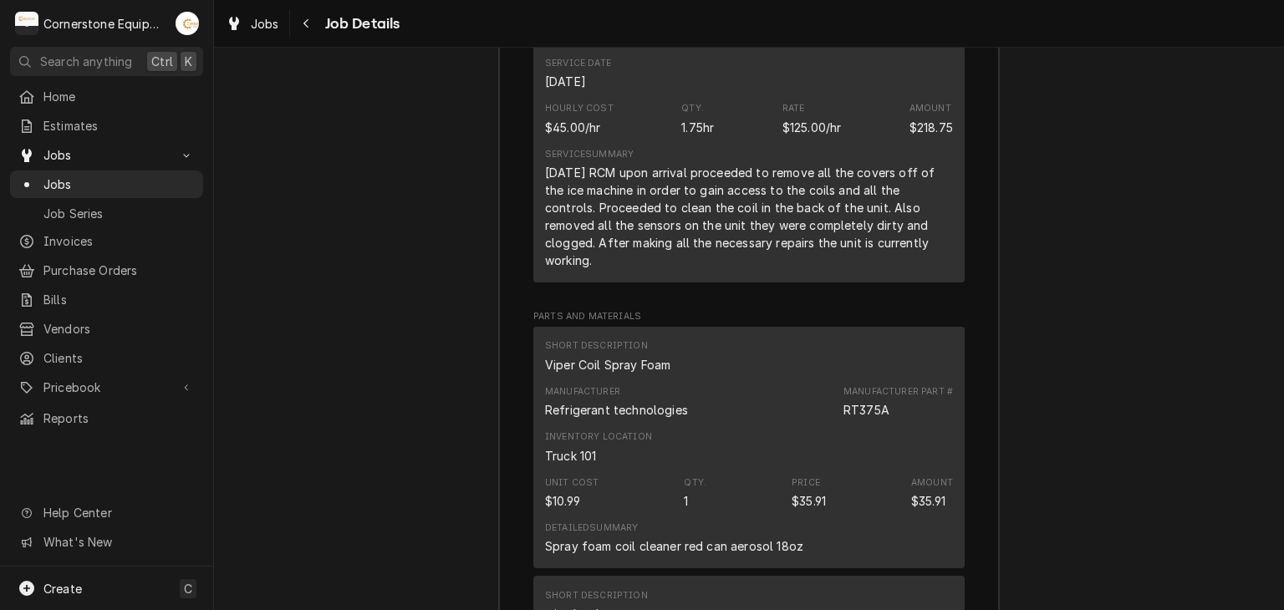
drag, startPoint x: 893, startPoint y: 255, endPoint x: 615, endPoint y: 188, distance: 285.4
click at [615, 188] on div "8/21/25 RCM upon arrival proceeded to remove all the covers off of the ice mach…" at bounding box center [749, 216] width 408 height 105
copy div "upon arrival proceeded to remove all the covers off of the ice machine in order…"
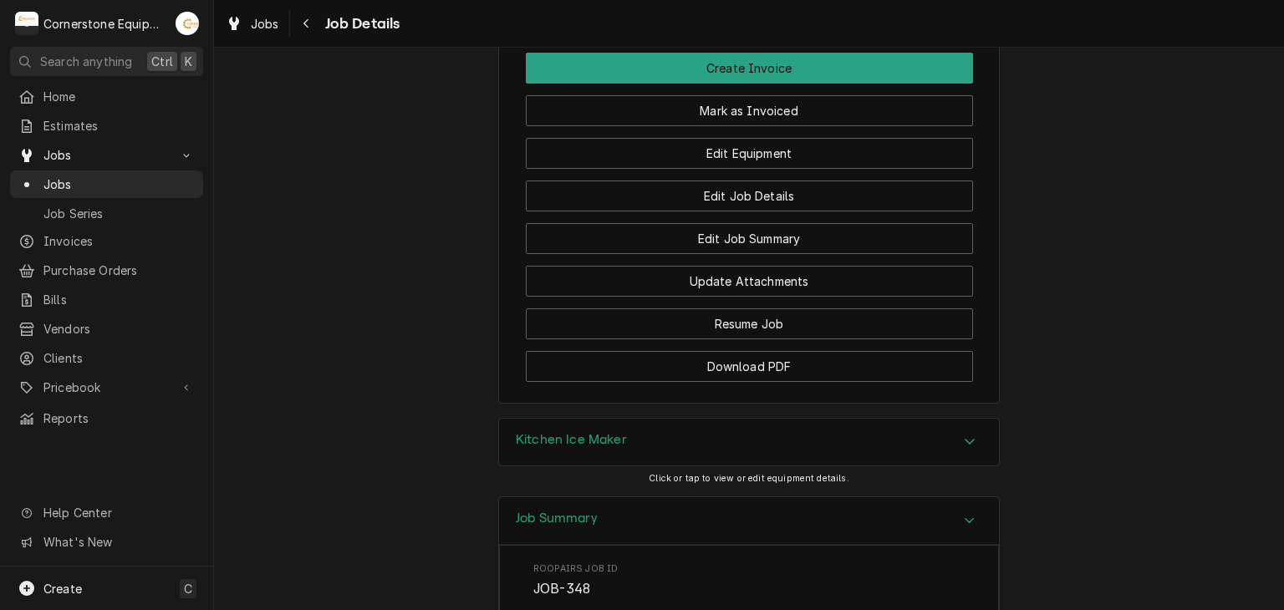
scroll to position [955, 0]
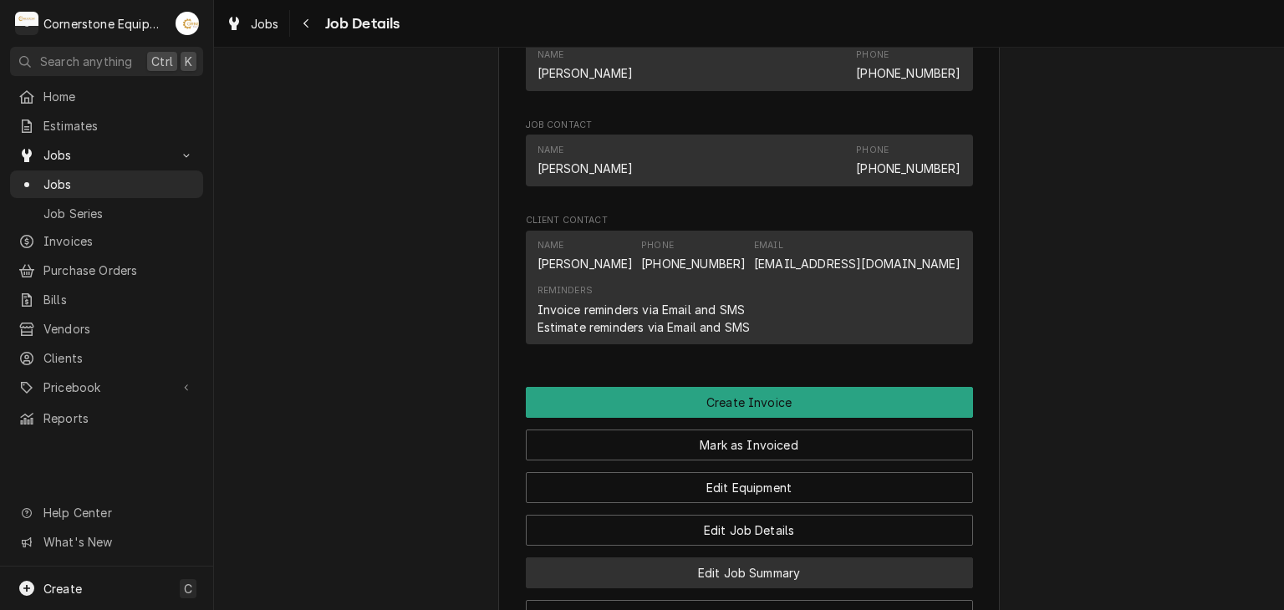
click at [766, 584] on button "Edit Job Summary" at bounding box center [749, 572] width 447 height 31
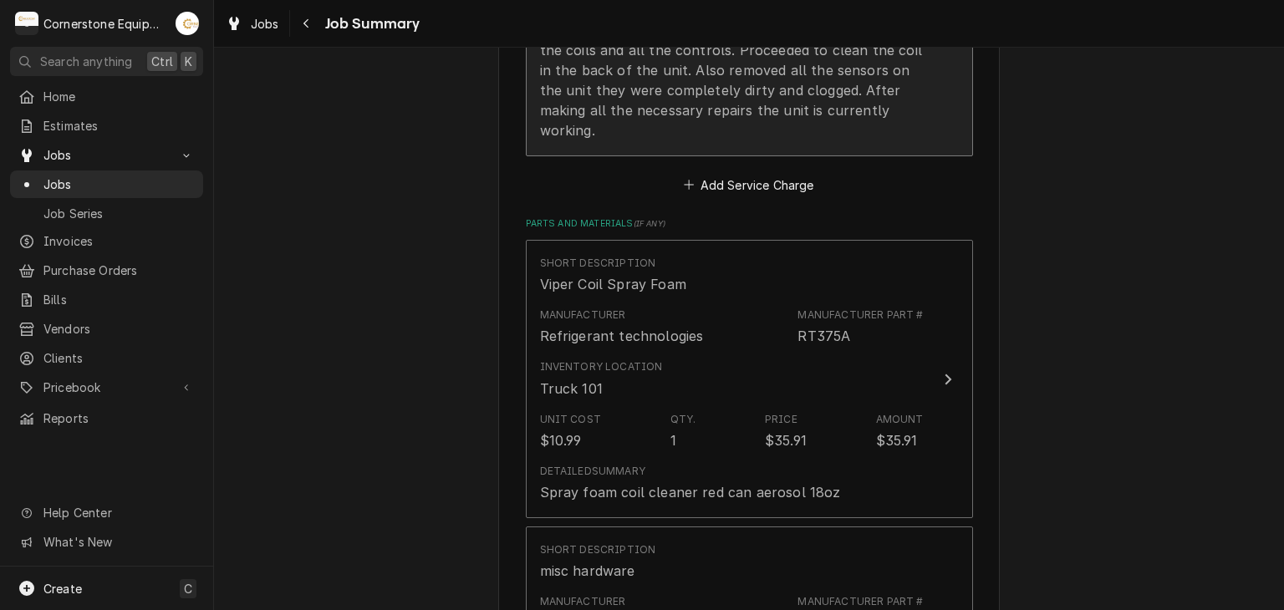
click at [707, 84] on div "[DATE] RCM upon arrival proceeded to remove all the covers off of the ice machi…" at bounding box center [732, 70] width 384 height 140
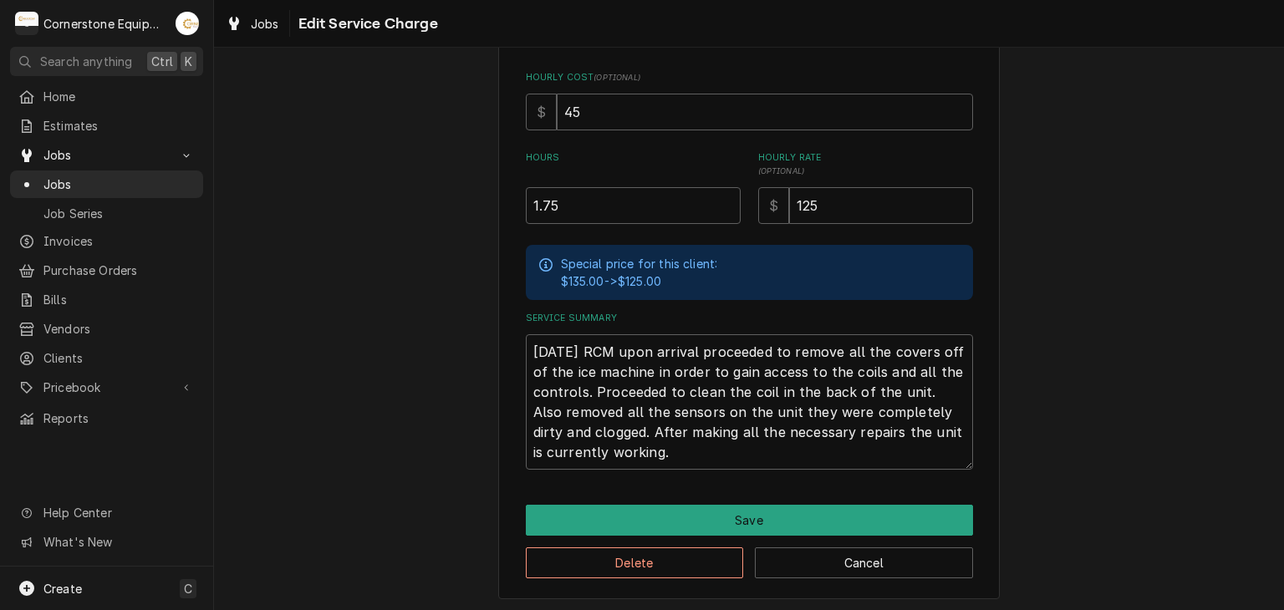
scroll to position [392, 0]
drag, startPoint x: 659, startPoint y: 446, endPoint x: 618, endPoint y: 352, distance: 103.3
click at [618, 352] on textarea "[DATE] RCM upon arrival proceeded to remove all the covers off of the ice machi…" at bounding box center [749, 400] width 447 height 135
paste textarea "Upon arrival, I removed all covers and the fan motor from the ice machine to ga…"
type textarea "x"
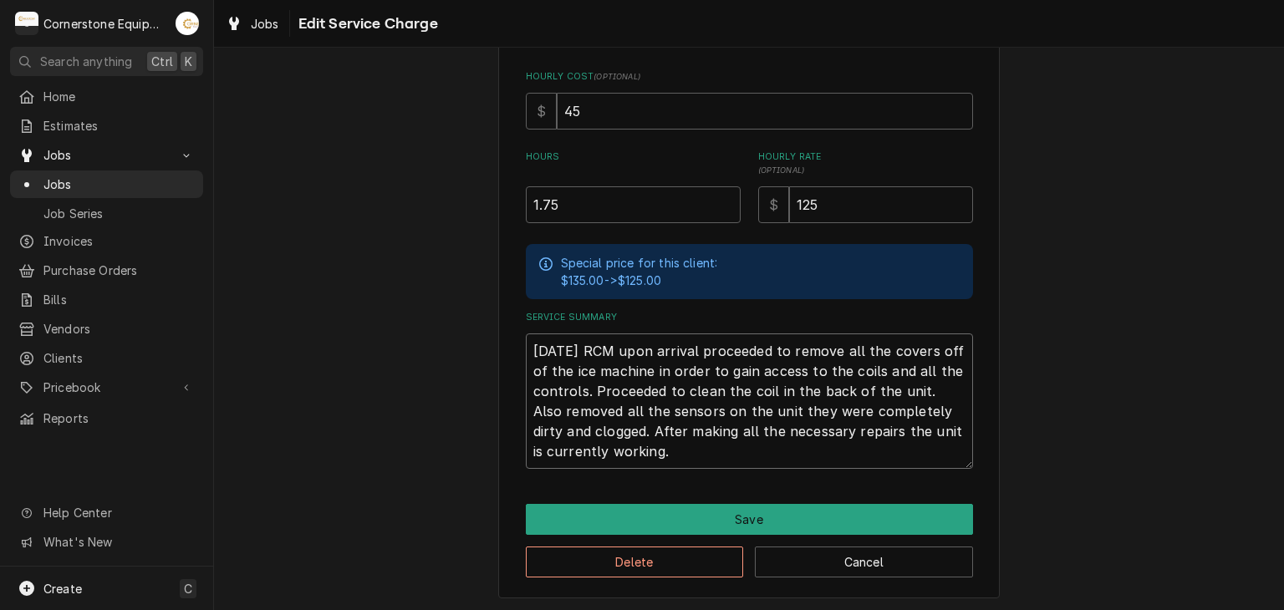
type textarea "[DATE] RCM uUpon arrival, I removed all covers and the fan motor from the ice m…"
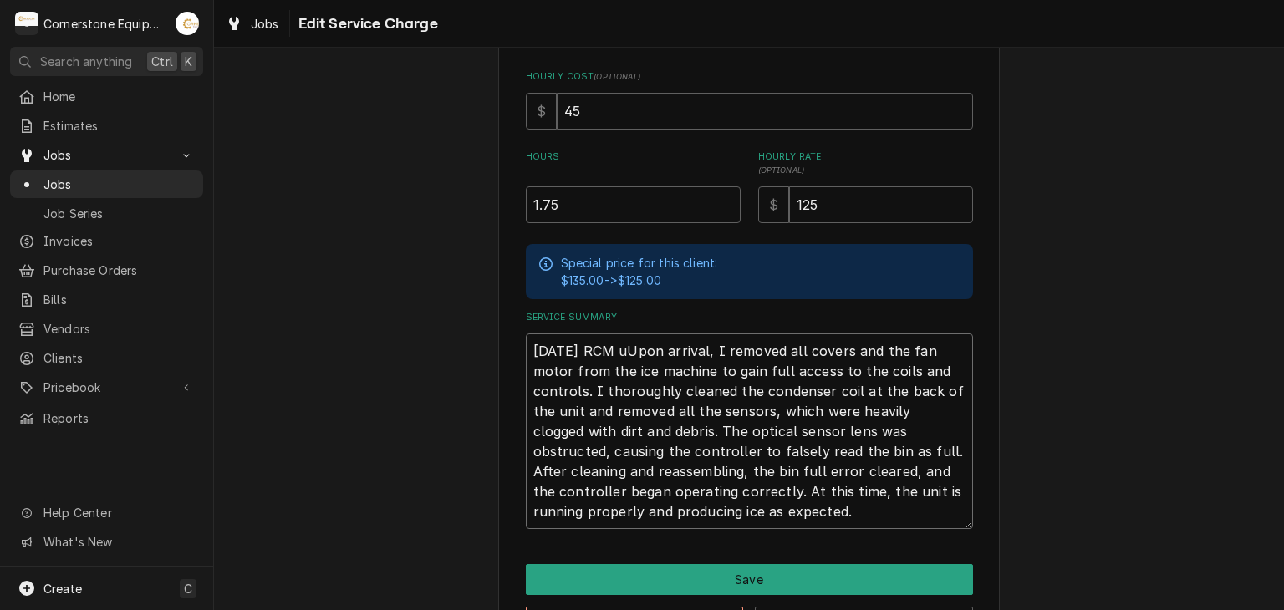
click at [626, 350] on textarea "[DATE] RCM uUpon arrival, I removed all covers and the fan motor from the ice m…" at bounding box center [749, 431] width 447 height 196
type textarea "x"
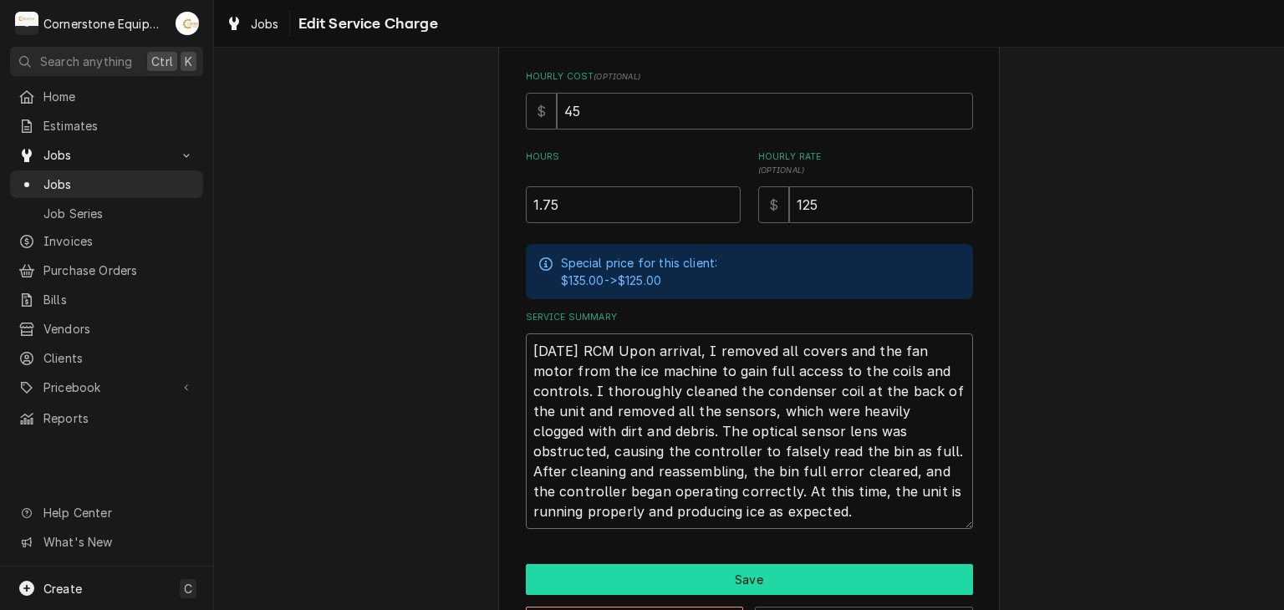
type textarea "[DATE] RCM Upon arrival, I removed all covers and the fan motor from the ice ma…"
click at [748, 576] on button "Save" at bounding box center [749, 579] width 447 height 31
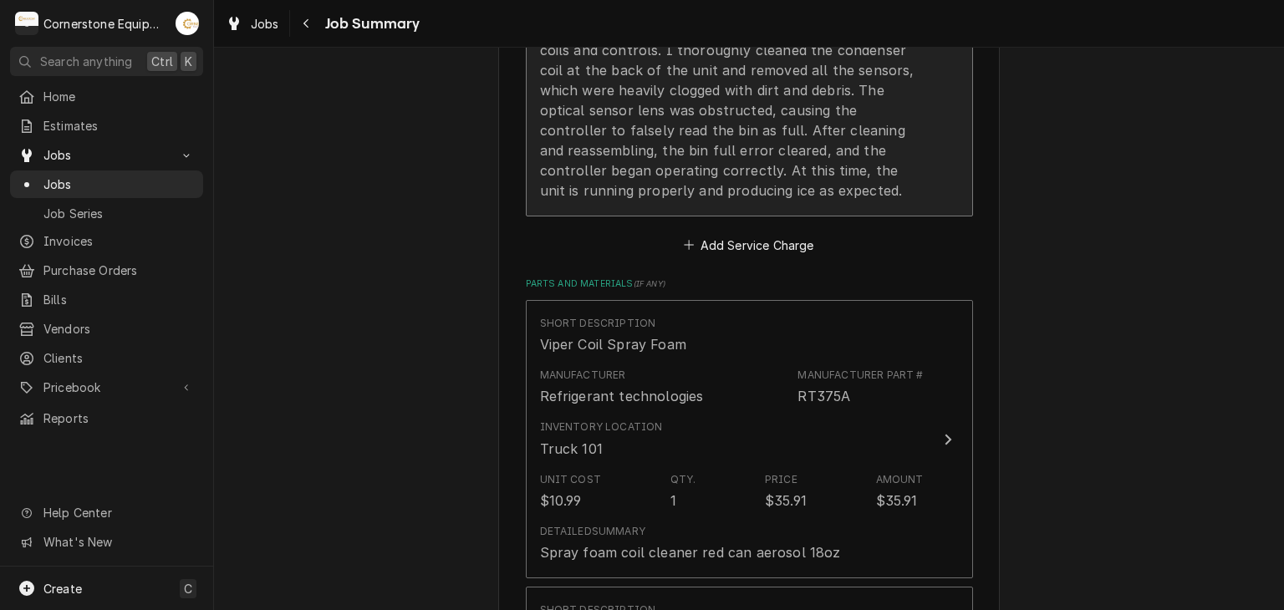
scroll to position [334, 0]
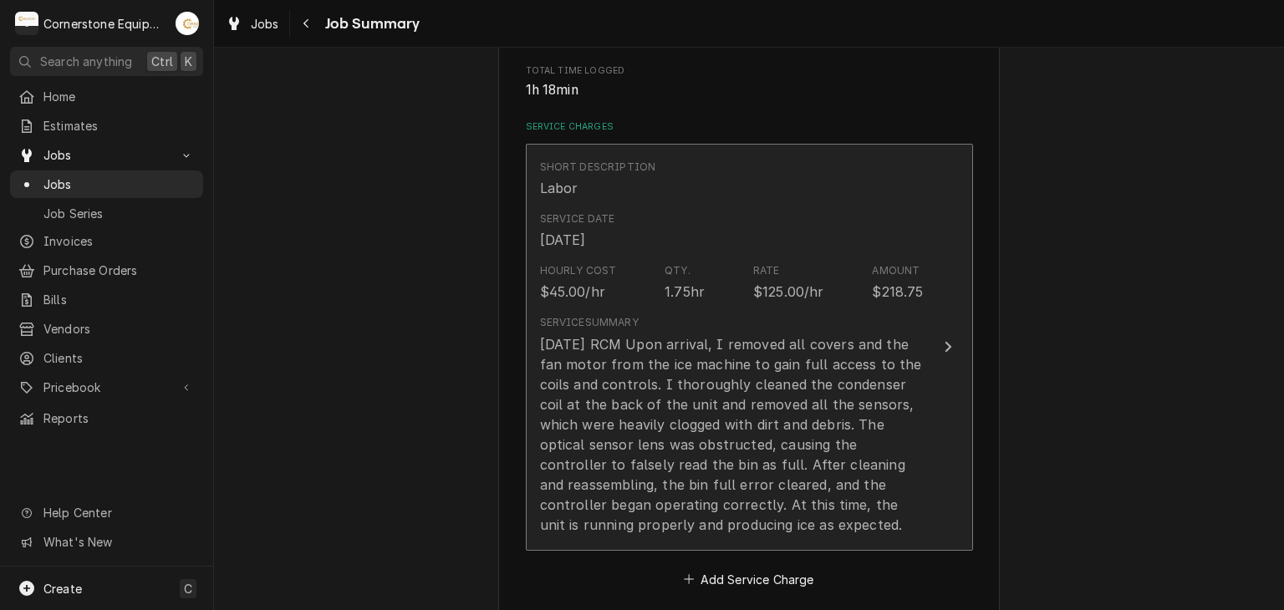
click at [761, 407] on div "8/21/25 RCM Upon arrival, I removed all covers and the fan motor from the ice m…" at bounding box center [732, 434] width 384 height 201
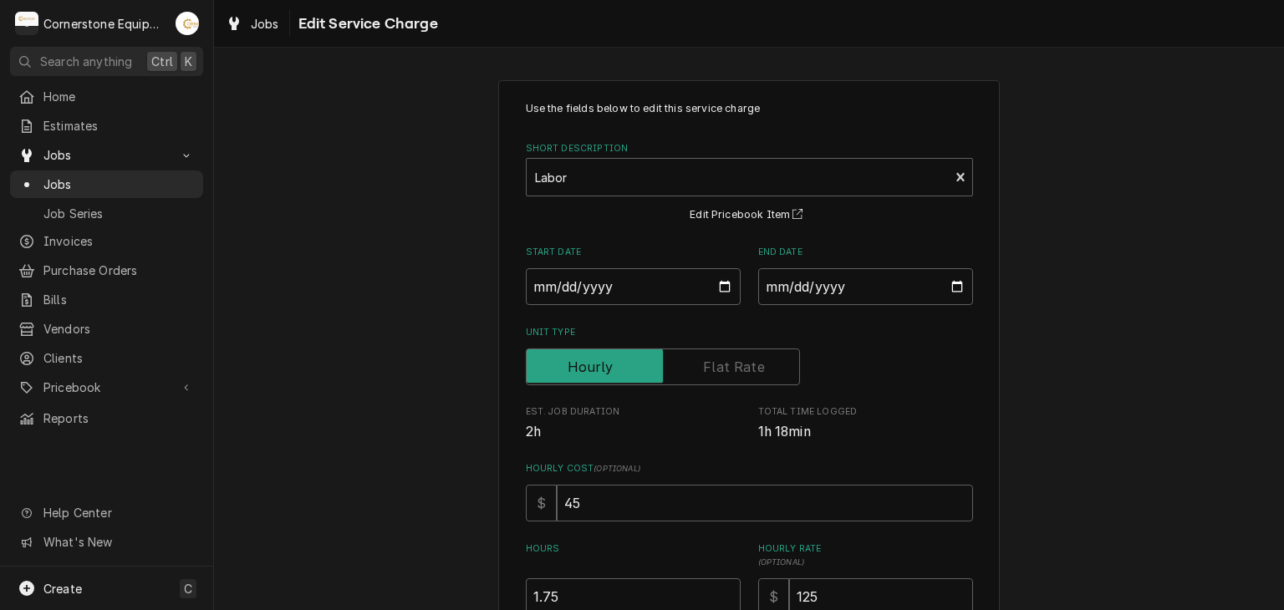
scroll to position [334, 0]
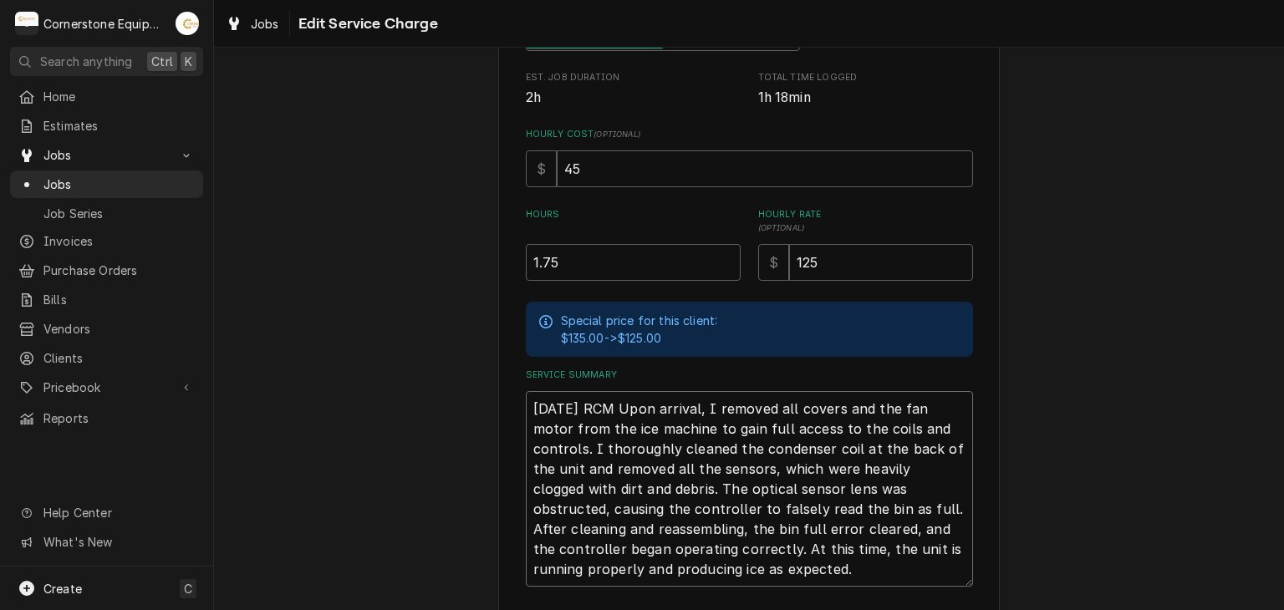
drag, startPoint x: 573, startPoint y: 486, endPoint x: 685, endPoint y: 470, distance: 113.1
click at [685, 470] on textarea "8/21/25 RCM Upon arrival, I removed all covers and the fan motor from the ice m…" at bounding box center [749, 489] width 447 height 196
type textarea "x"
type textarea "8/21/25 RCM Upon arrival, I removed all covers and the fan motor from the ice m…"
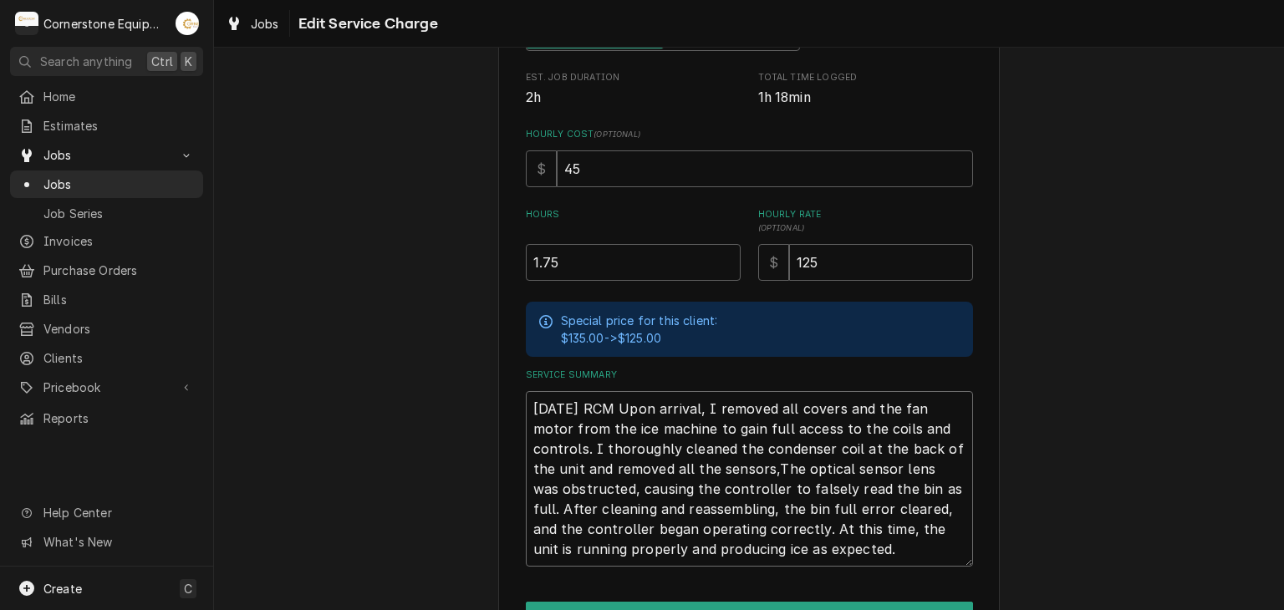
type textarea "x"
type textarea "8/21/25 RCM Upon arrival, I removed all covers and the fan motor from the ice m…"
type textarea "x"
type textarea "8/21/25 RCM Upon arrival, I removed all covers and the fan motor from the ice m…"
type textarea "x"
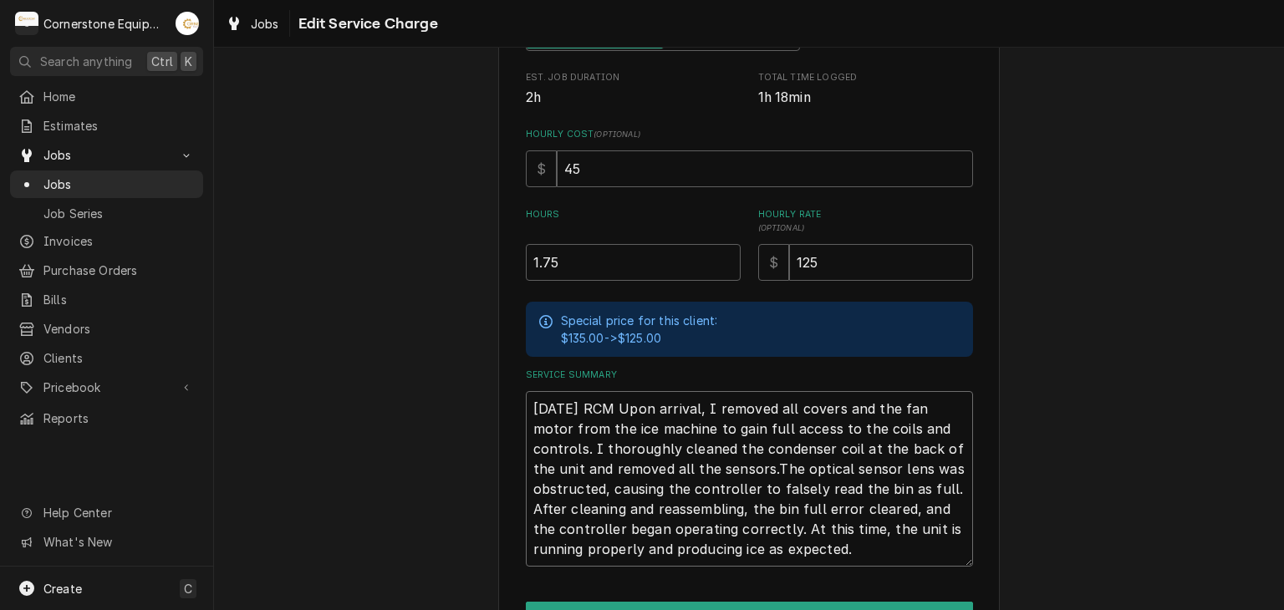
type textarea "8/21/25 RCM Upon arrival, I removed all covers and the fan motor from the ice m…"
click at [940, 468] on textarea "8/21/25 RCM Upon arrival, I removed all covers and the fan motor from the ice m…" at bounding box center [749, 479] width 447 height 176
type textarea "x"
type textarea "8/21/25 RCM Upon arrival, I removed all covers and the fan motor from the ice m…"
type textarea "x"
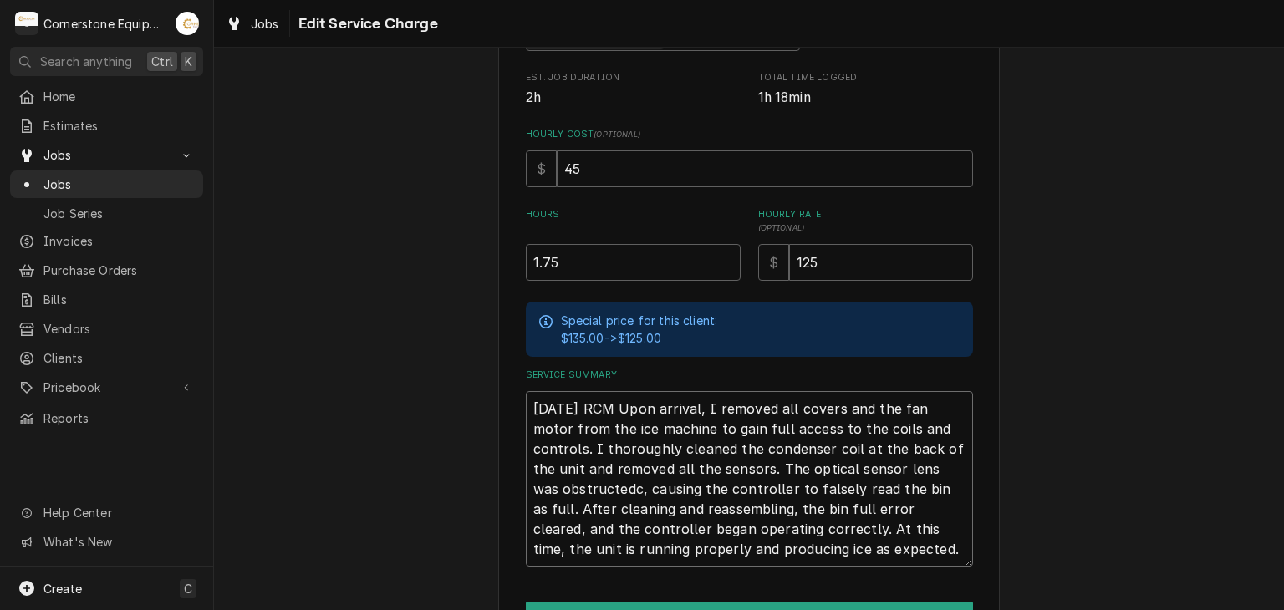
type textarea "8/21/25 RCM Upon arrival, I removed all covers and the fan motor from the ice m…"
type textarea "x"
type textarea "8/21/25 RCM Upon arrival, I removed all covers and the fan motor from the ice m…"
type textarea "x"
type textarea "8/21/25 RCM Upon arrival, I removed all covers and the fan motor from the ice m…"
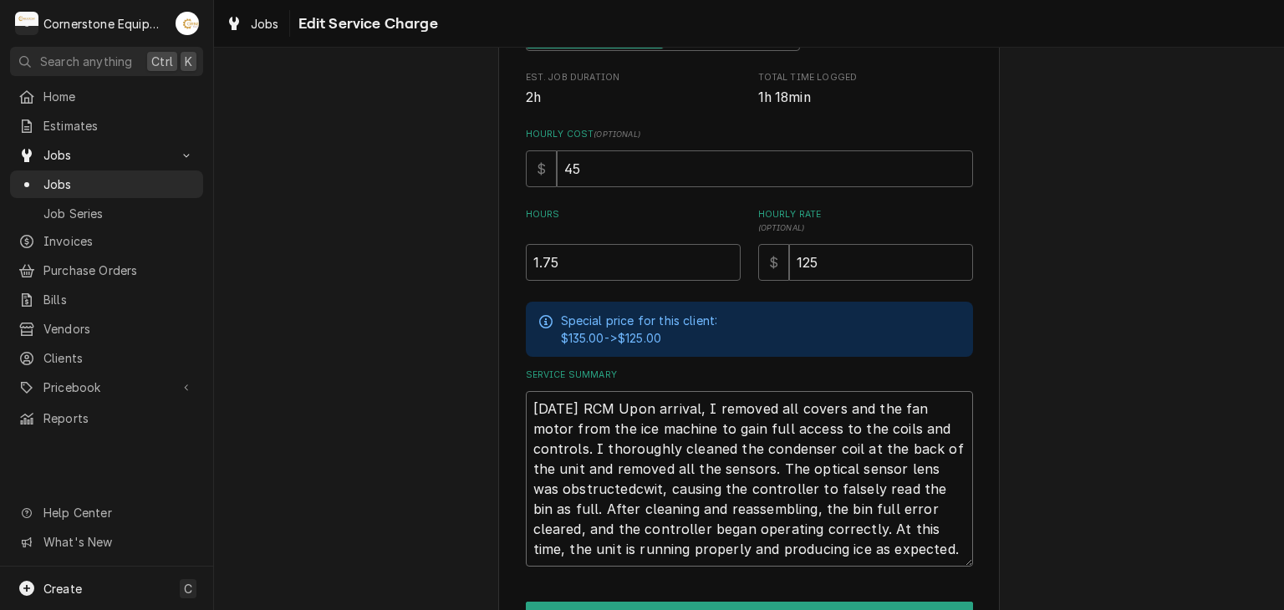
type textarea "x"
type textarea "8/21/25 RCM Upon arrival, I removed all covers and the fan motor from the ice m…"
type textarea "x"
type textarea "8/21/25 RCM Upon arrival, I removed all covers and the fan motor from the ice m…"
type textarea "x"
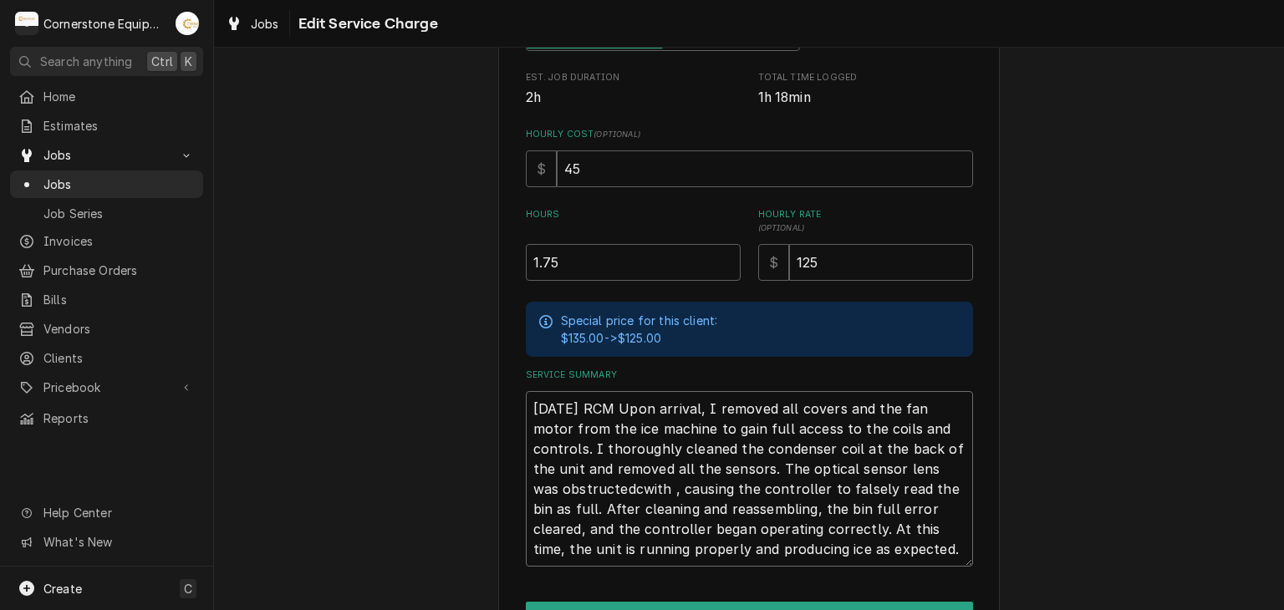
type textarea "8/21/25 RCM Upon arrival, I removed all covers and the fan motor from the ice m…"
type textarea "x"
type textarea "8/21/25 RCM Upon arrival, I removed all covers and the fan motor from the ice m…"
type textarea "x"
type textarea "8/21/25 RCM Upon arrival, I removed all covers and the fan motor from the ice m…"
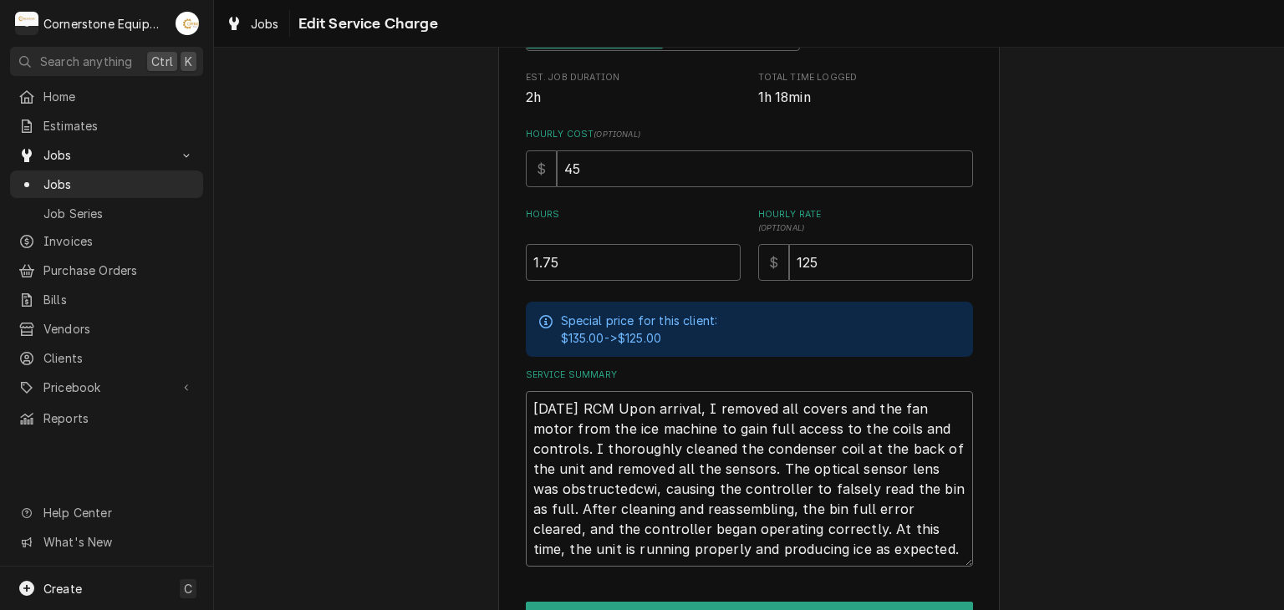
type textarea "x"
type textarea "8/21/25 RCM Upon arrival, I removed all covers and the fan motor from the ice m…"
type textarea "x"
type textarea "8/21/25 RCM Upon arrival, I removed all covers and the fan motor from the ice m…"
type textarea "x"
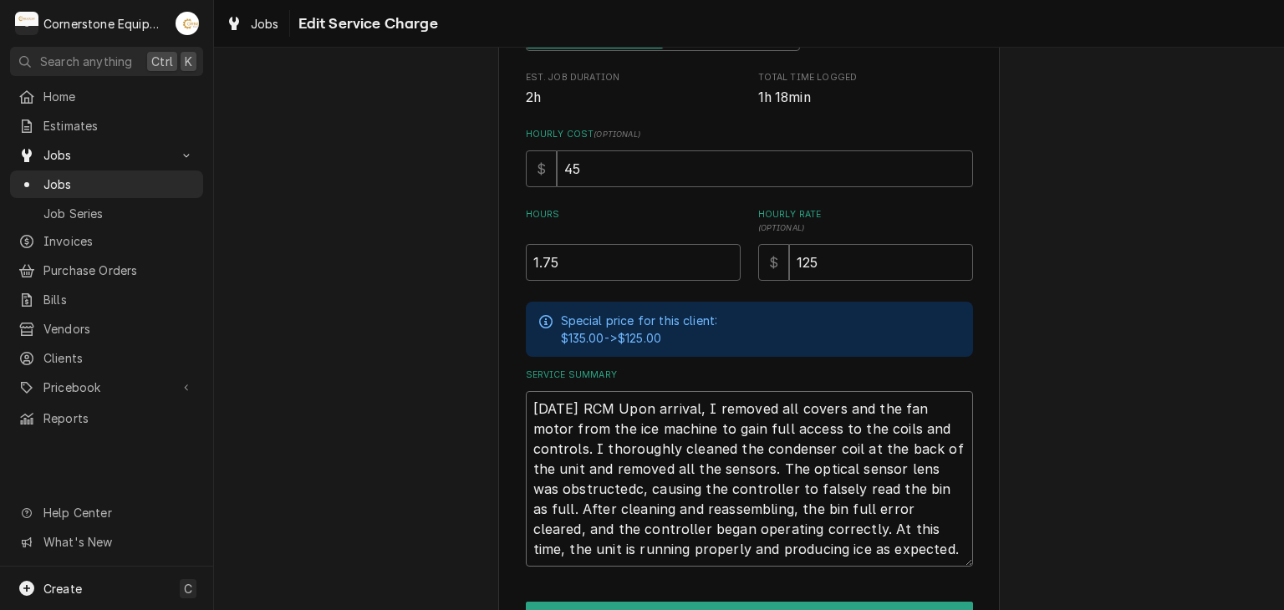
type textarea "8/21/25 RCM Upon arrival, I removed all covers and the fan motor from the ice m…"
type textarea "x"
type textarea "8/21/25 RCM Upon arrival, I removed all covers and the fan motor from the ice m…"
type textarea "x"
type textarea "8/21/25 RCM Upon arrival, I removed all covers and the fan motor from the ice m…"
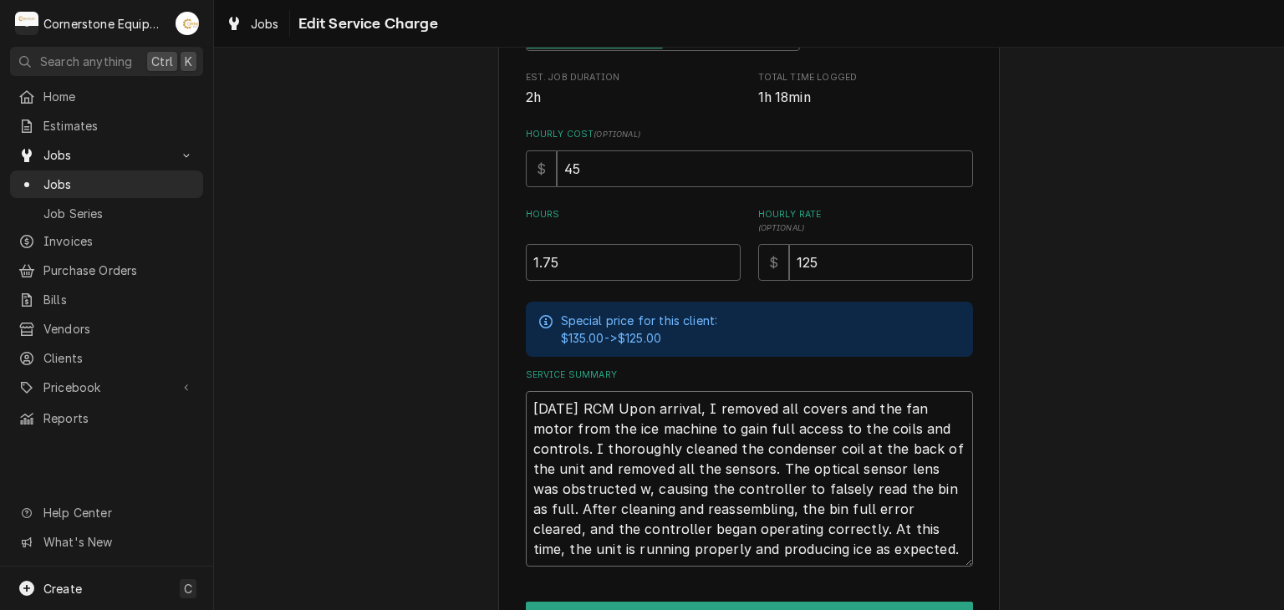
type textarea "x"
type textarea "8/21/25 RCM Upon arrival, I removed all covers and the fan motor from the ice m…"
type textarea "x"
type textarea "8/21/25 RCM Upon arrival, I removed all covers and the fan motor from the ice m…"
type textarea "x"
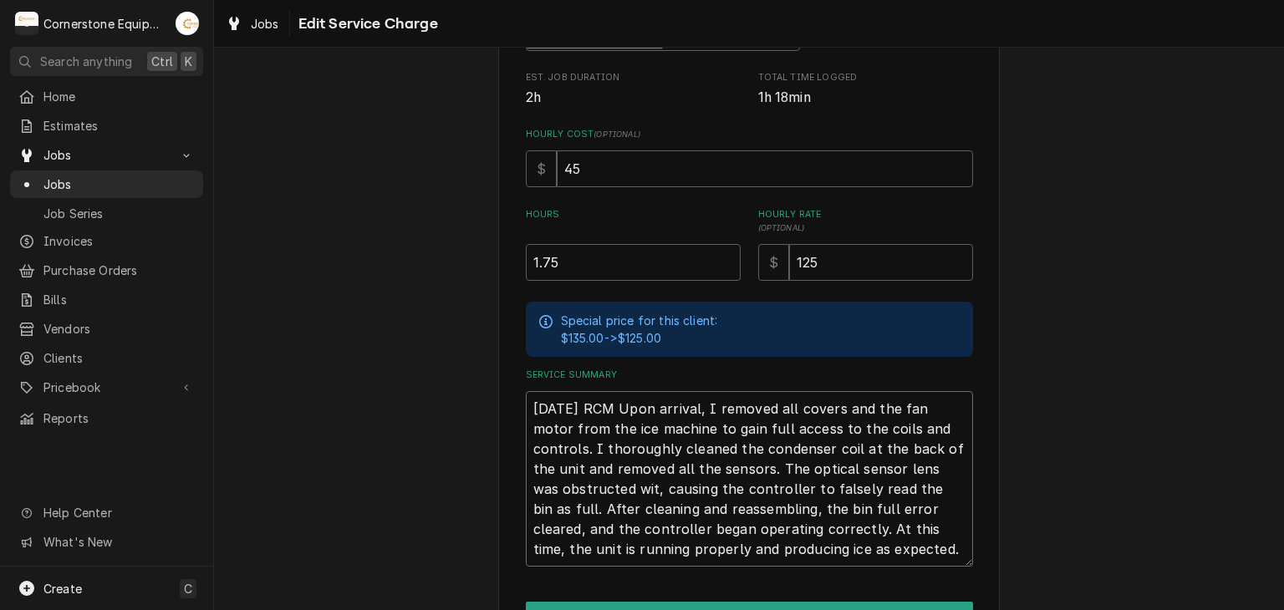
type textarea "8/21/25 RCM Upon arrival, I removed all covers and the fan motor from the ice m…"
type textarea "x"
type textarea "8/21/25 RCM Upon arrival, I removed all covers and the fan motor from the ice m…"
type textarea "x"
type textarea "8/21/25 RCM Upon arrival, I removed all covers and the fan motor from the ice m…"
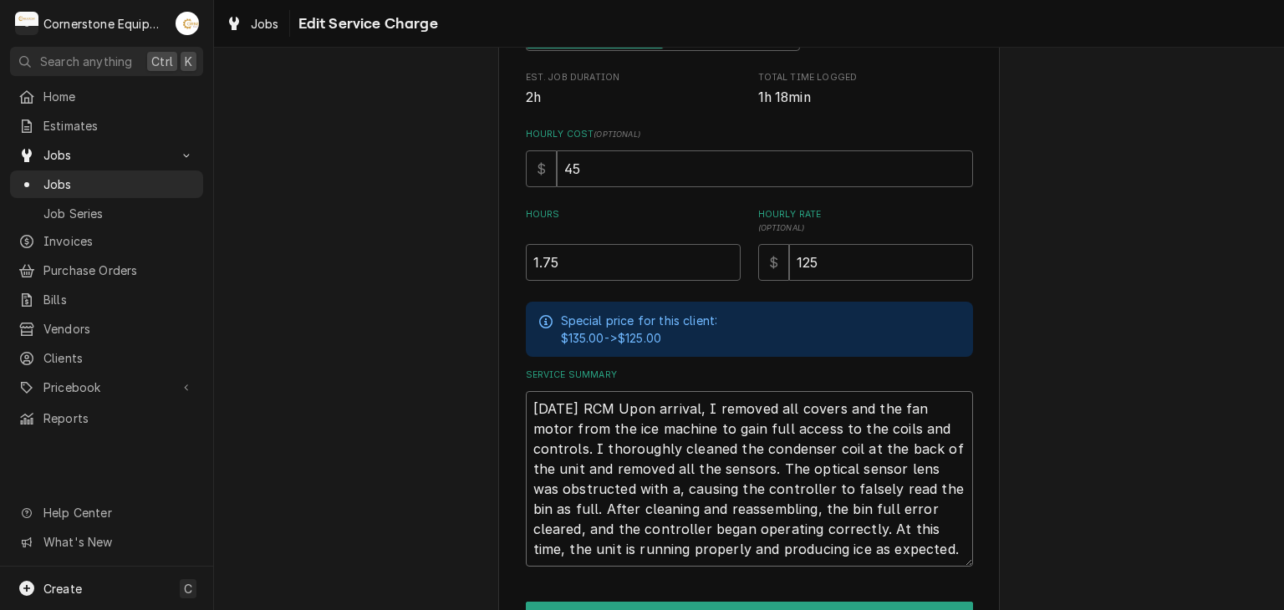
type textarea "x"
type textarea "8/21/25 RCM Upon arrival, I removed all covers and the fan motor from the ice m…"
type textarea "x"
type textarea "8/21/25 RCM Upon arrival, I removed all covers and the fan motor from the ice m…"
type textarea "x"
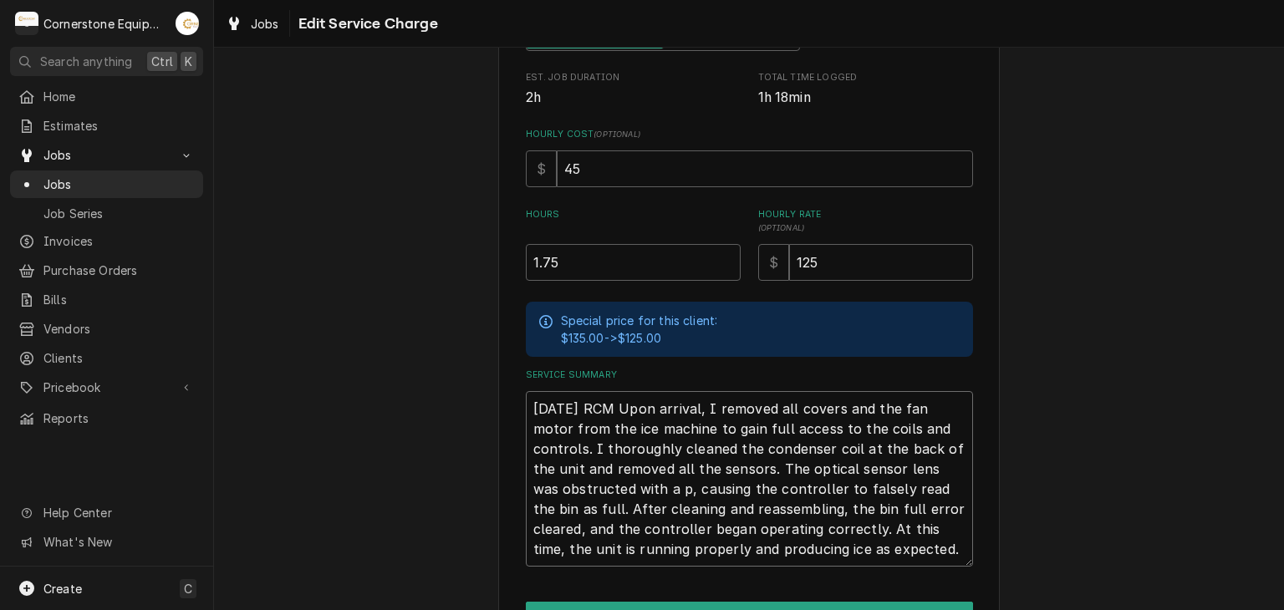
type textarea "8/21/25 RCM Upon arrival, I removed all covers and the fan motor from the ice m…"
type textarea "x"
type textarea "8/21/25 RCM Upon arrival, I removed all covers and the fan motor from the ice m…"
type textarea "x"
type textarea "8/21/25 RCM Upon arrival, I removed all covers and the fan motor from the ice m…"
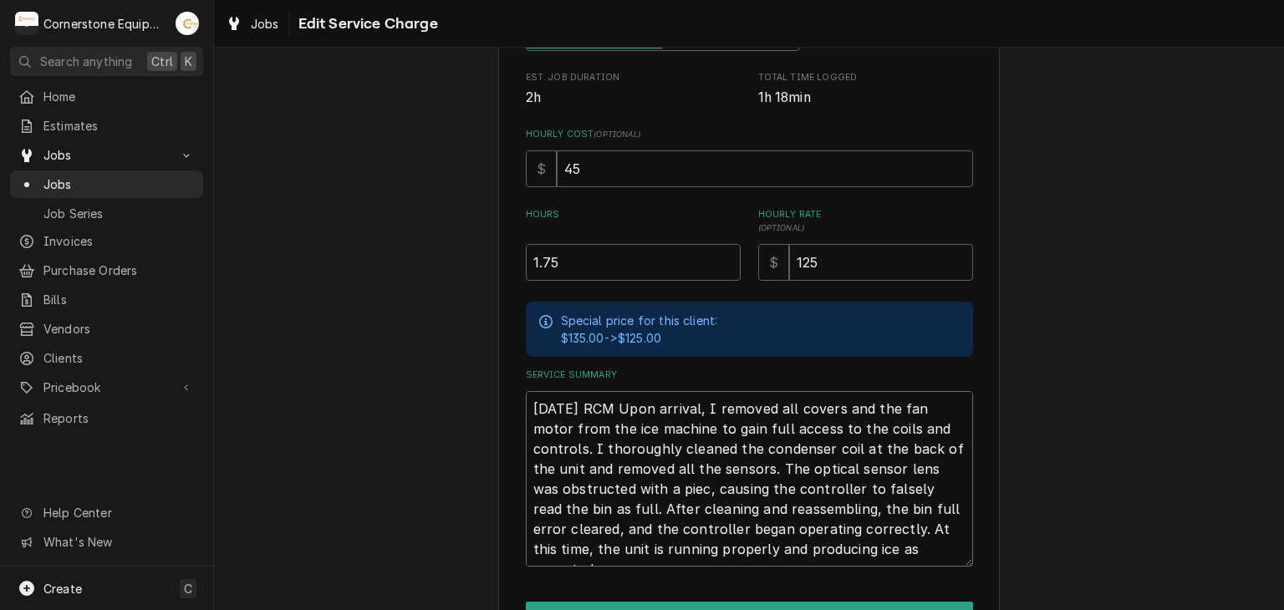
type textarea "x"
type textarea "8/21/25 RCM Upon arrival, I removed all covers and the fan motor from the ice m…"
type textarea "x"
type textarea "8/21/25 RCM Upon arrival, I removed all covers and the fan motor from the ice m…"
type textarea "x"
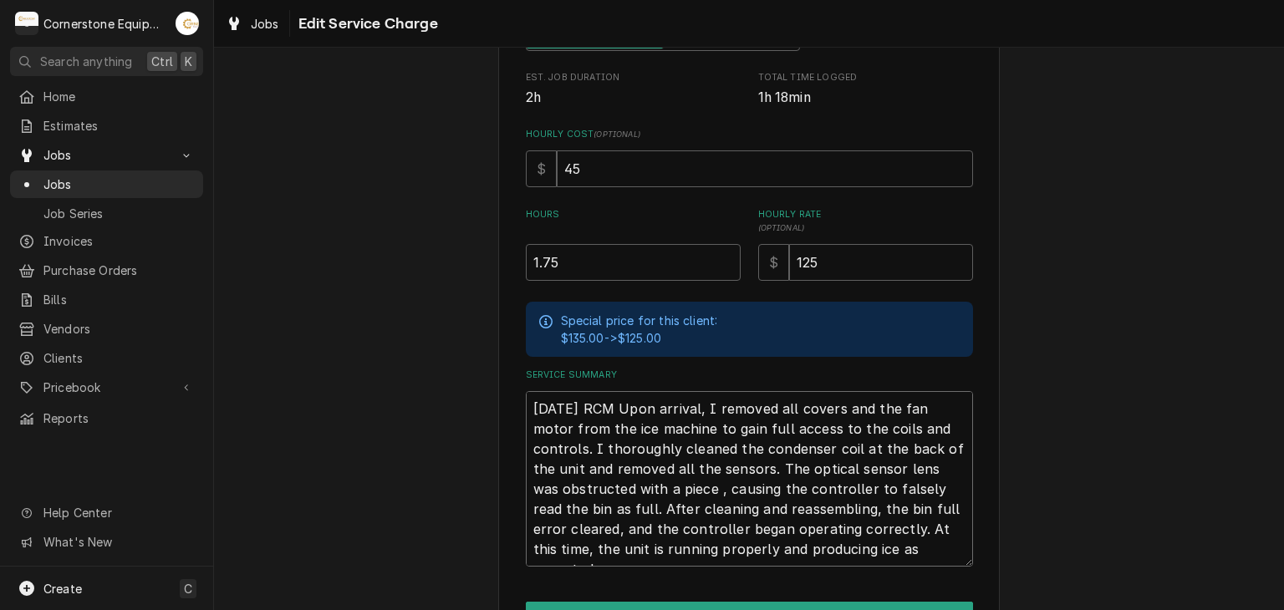
type textarea "8/21/25 RCM Upon arrival, I removed all covers and the fan motor from the ice m…"
type textarea "x"
type textarea "8/21/25 RCM Upon arrival, I removed all covers and the fan motor from the ice m…"
type textarea "x"
type textarea "8/21/25 RCM Upon arrival, I removed all covers and the fan motor from the ice m…"
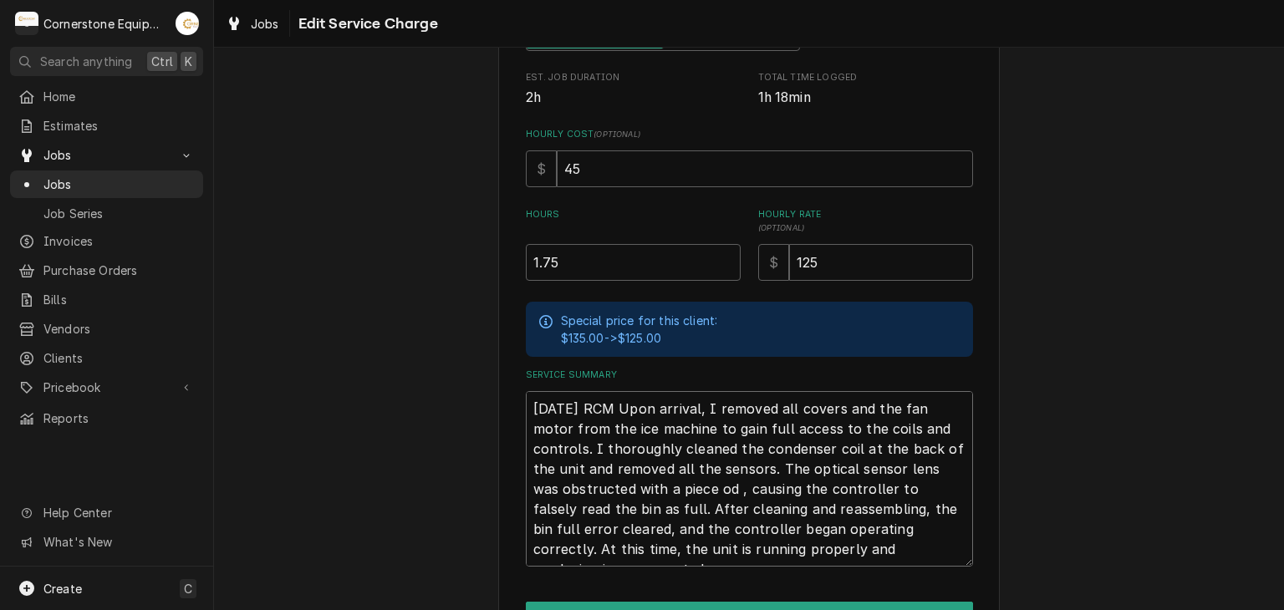
type textarea "x"
type textarea "8/21/25 RCM Upon arrival, I removed all covers and the fan motor from the ice m…"
type textarea "x"
type textarea "8/21/25 RCM Upon arrival, I removed all covers and the fan motor from the ice m…"
type textarea "x"
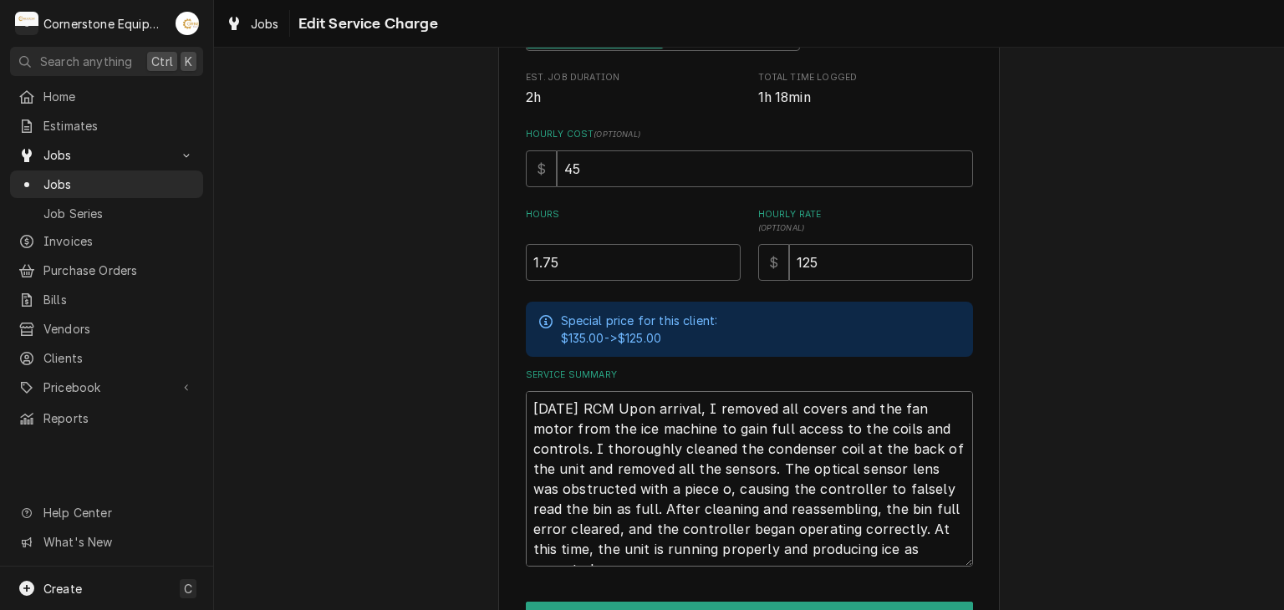
type textarea "8/21/25 RCM Upon arrival, I removed all covers and the fan motor from the ice m…"
type textarea "x"
type textarea "8/21/25 RCM Upon arrival, I removed all covers and the fan motor from the ice m…"
type textarea "x"
type textarea "8/21/25 RCM Upon arrival, I removed all covers and the fan motor from the ice m…"
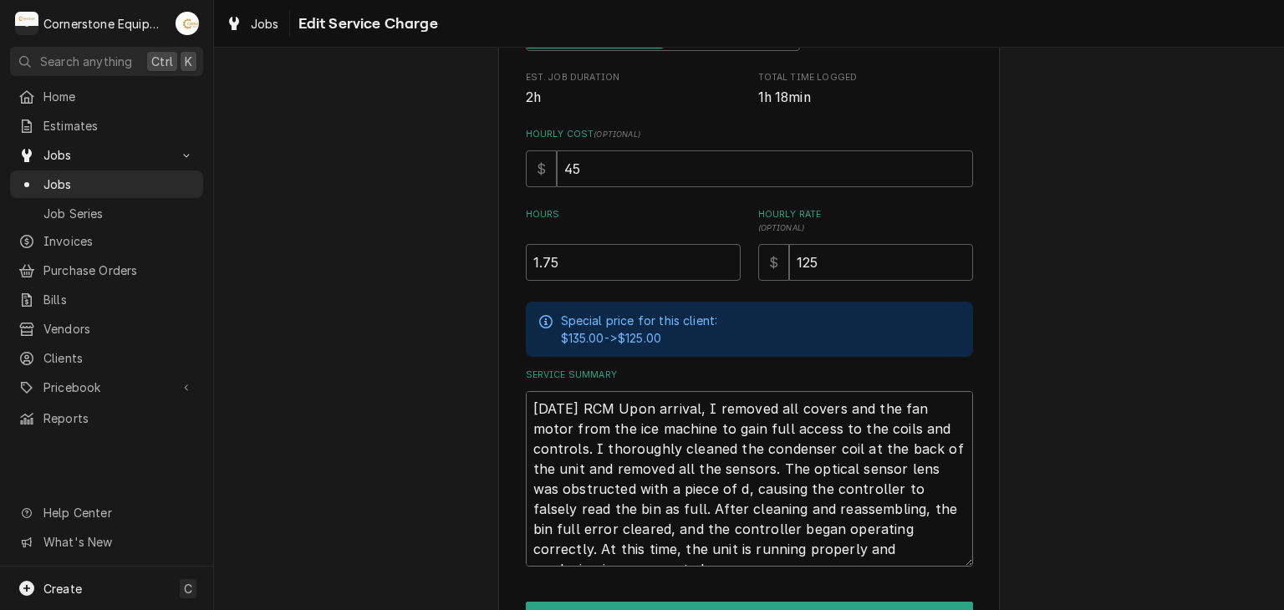
type textarea "x"
type textarea "8/21/25 RCM Upon arrival, I removed all covers and the fan motor from the ice m…"
type textarea "x"
type textarea "8/21/25 RCM Upon arrival, I removed all covers and the fan motor from the ice m…"
type textarea "x"
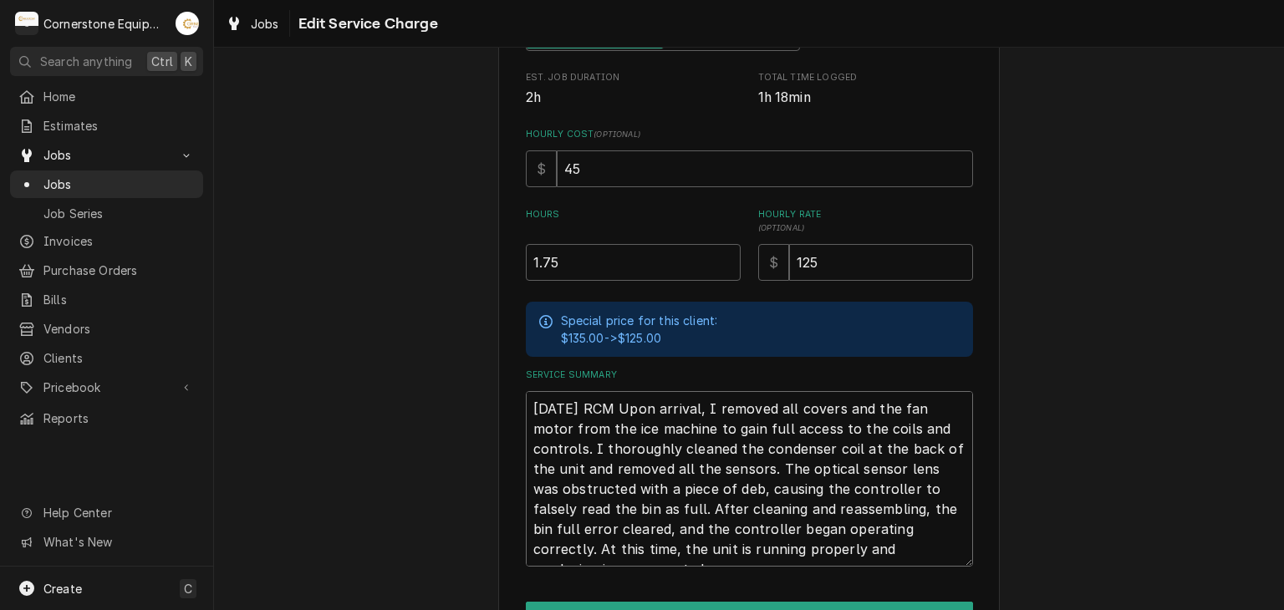
type textarea "8/21/25 RCM Upon arrival, I removed all covers and the fan motor from the ice m…"
type textarea "x"
type textarea "8/21/25 RCM Upon arrival, I removed all covers and the fan motor from the ice m…"
type textarea "x"
type textarea "8/21/25 RCM Upon arrival, I removed all covers and the fan motor from the ice m…"
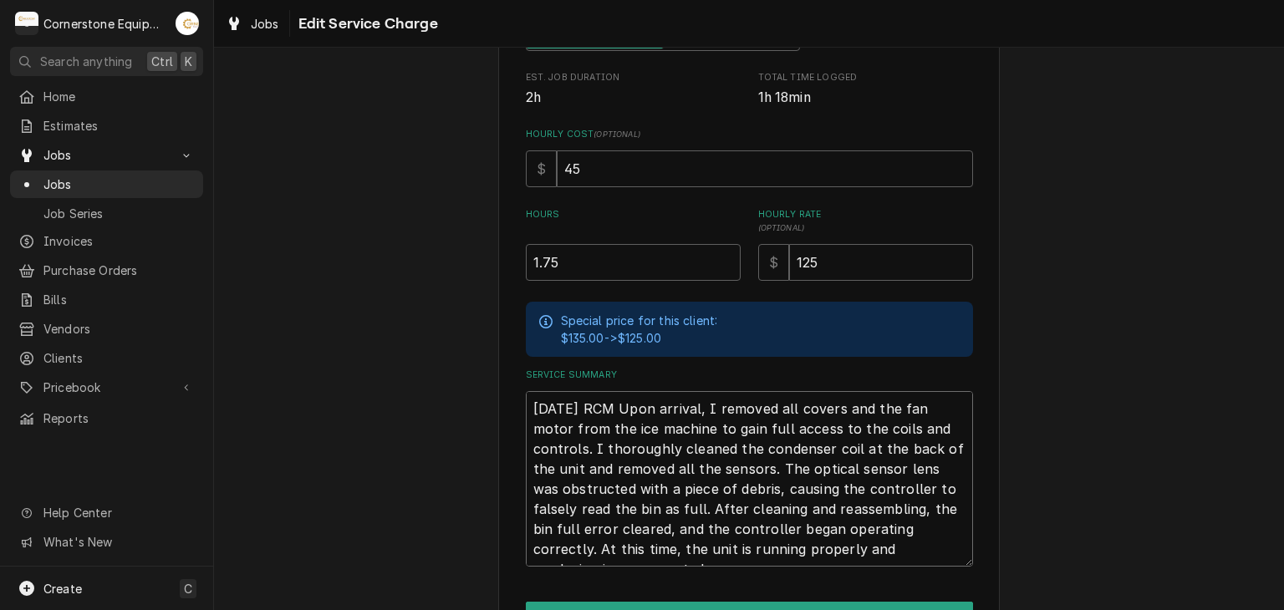
drag, startPoint x: 671, startPoint y: 493, endPoint x: 765, endPoint y: 585, distance: 131.2
click at [670, 493] on textarea "8/21/25 RCM Upon arrival, I removed all covers and the fan motor from the ice m…" at bounding box center [749, 479] width 447 height 176
type textarea "x"
type textarea "8/21/25 RCM Upon arrival, I removed all covers and the fan motor from the ice m…"
type textarea "x"
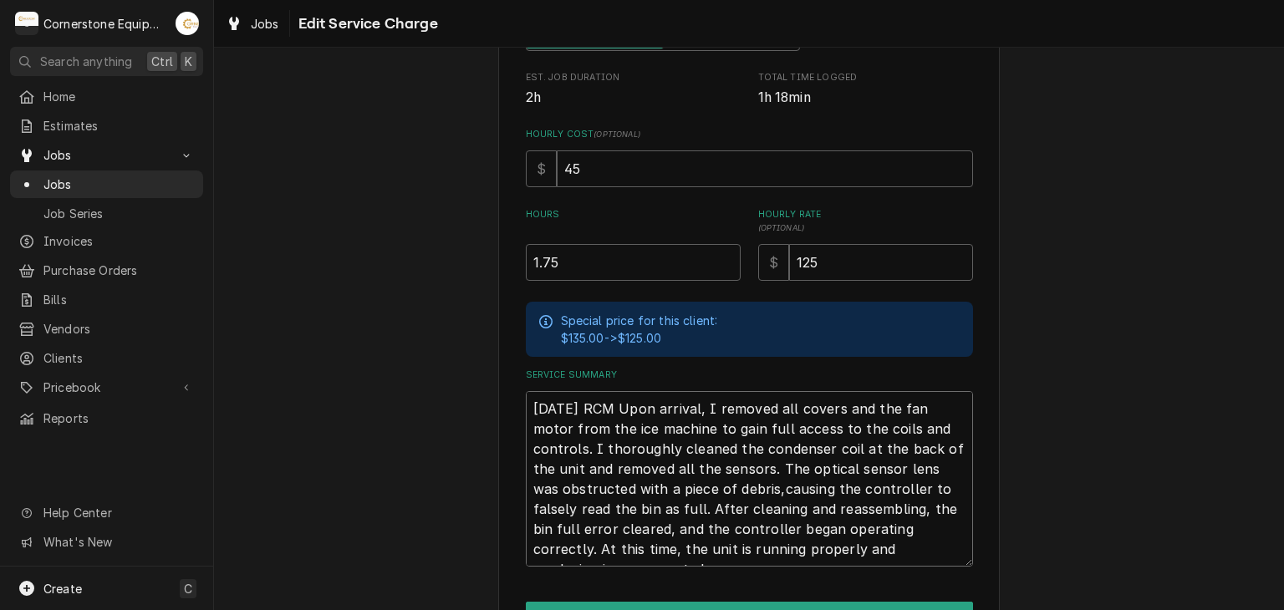
type textarea "8/21/25 RCM Upon arrival, I removed all covers and the fan motor from the ice m…"
type textarea "x"
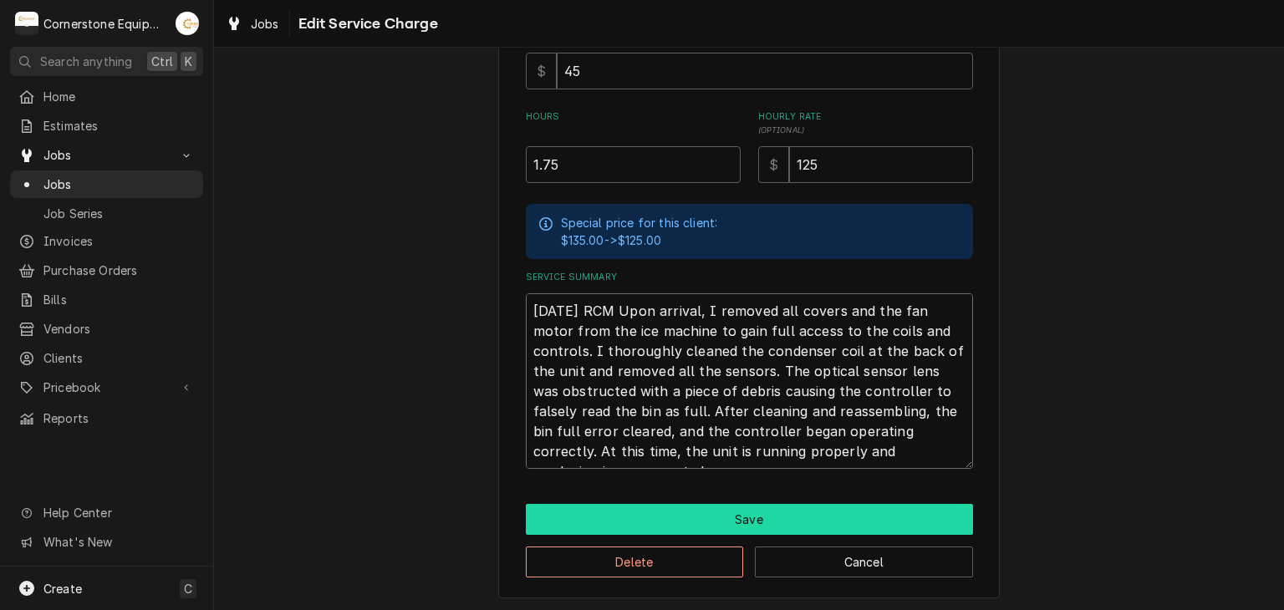
type textarea "[DATE] RCM Upon arrival, I removed all covers and the fan motor from the ice ma…"
click at [647, 512] on button "Save" at bounding box center [749, 519] width 447 height 31
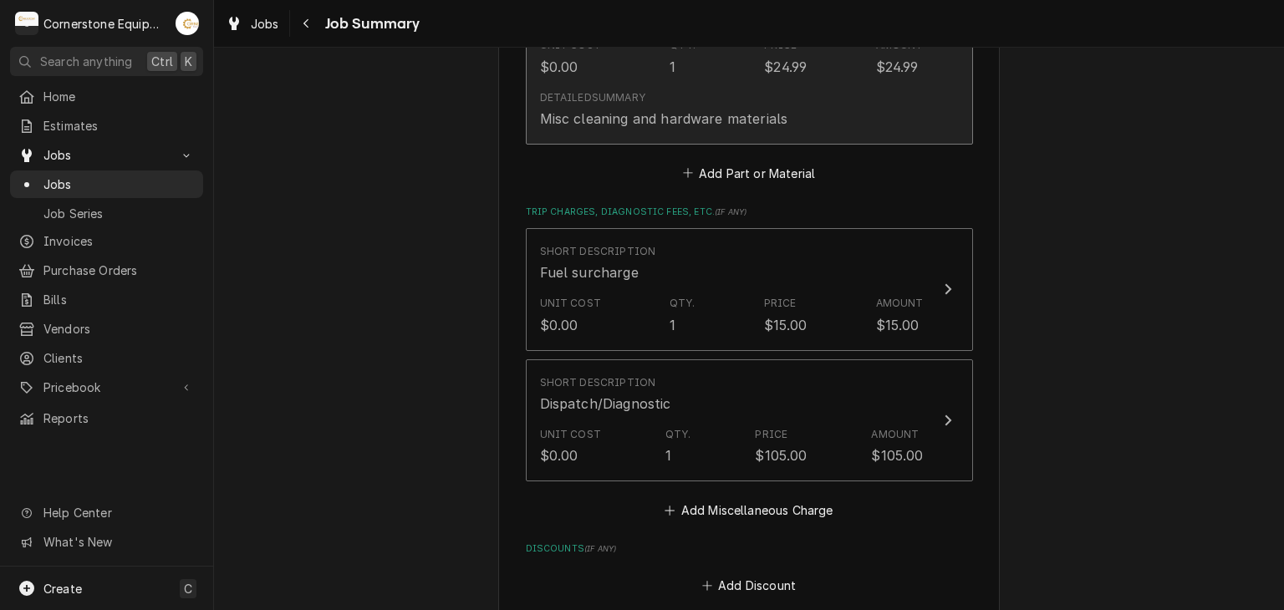
scroll to position [1672, 0]
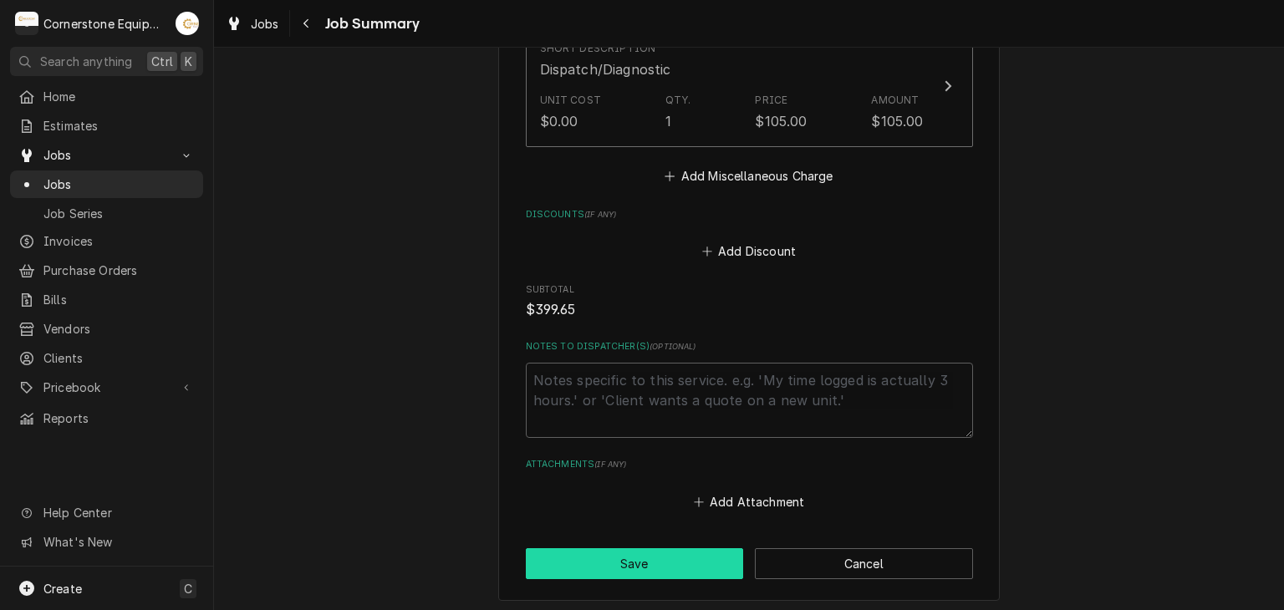
click at [702, 548] on button "Save" at bounding box center [635, 563] width 218 height 31
type textarea "x"
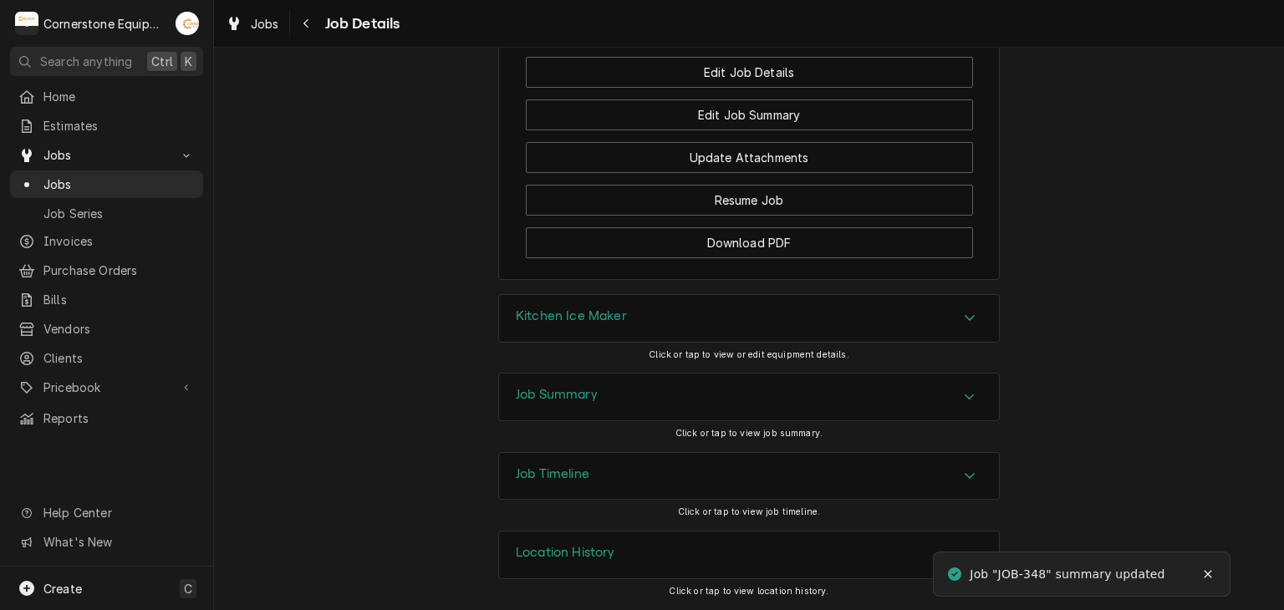
scroll to position [1093, 0]
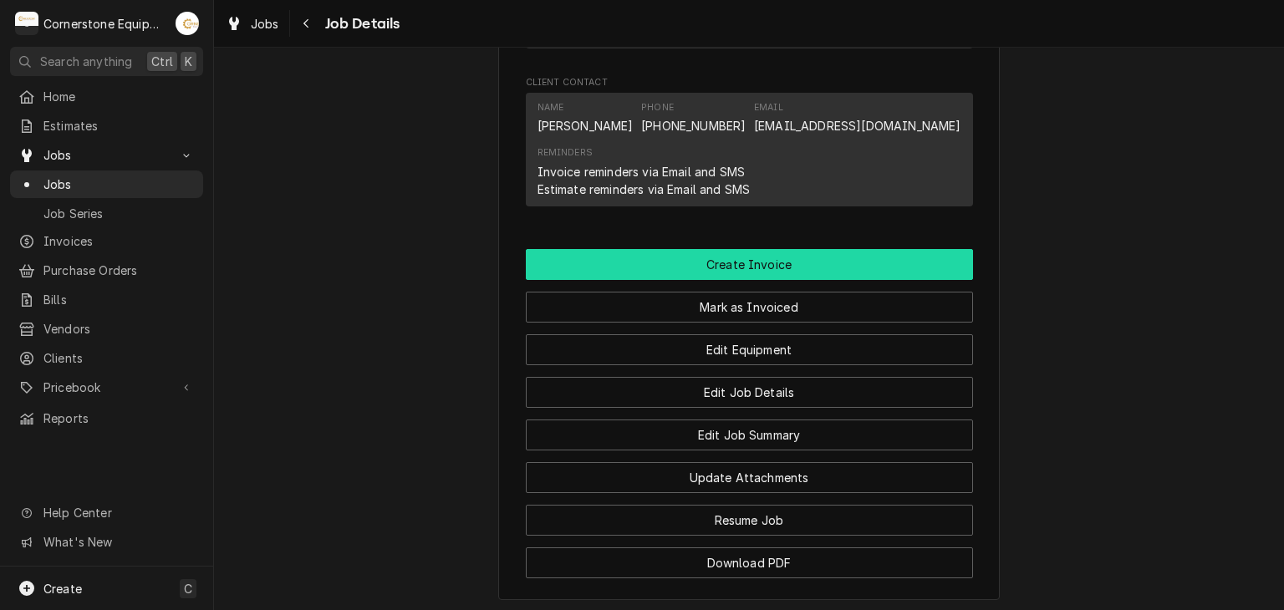
click at [789, 273] on button "Create Invoice" at bounding box center [749, 264] width 447 height 31
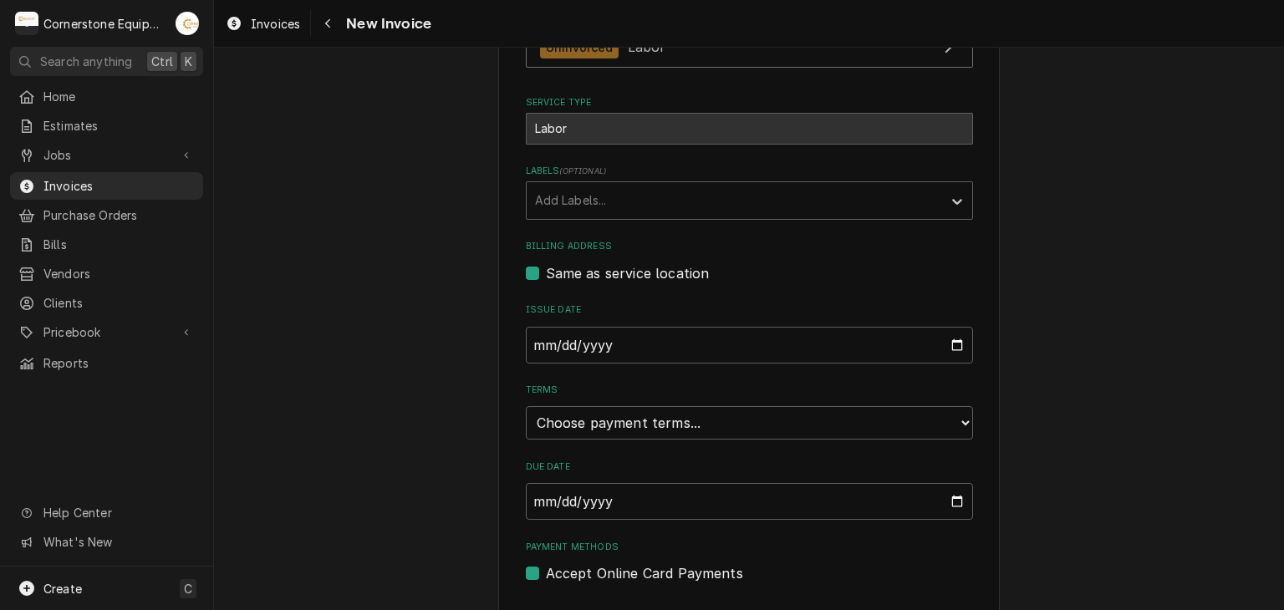
scroll to position [404, 0]
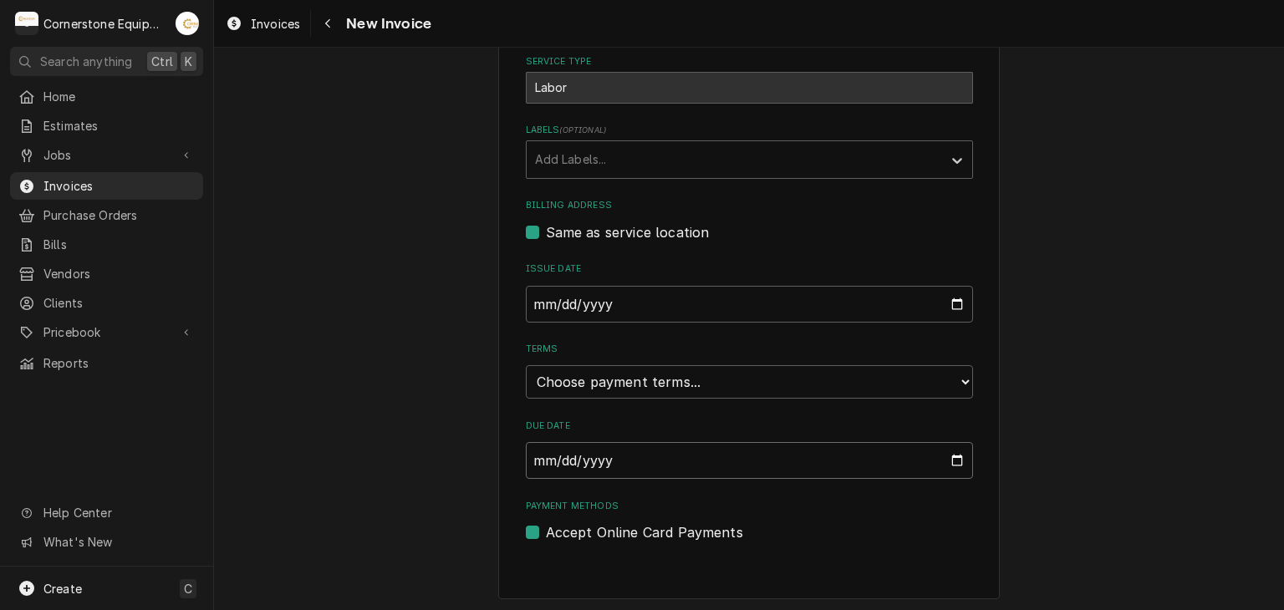
click at [579, 456] on input "Due Date" at bounding box center [749, 460] width 447 height 37
click at [946, 456] on input "Due Date" at bounding box center [749, 460] width 447 height 37
click at [893, 356] on div "Terms Choose payment terms... Same Day Net 7 Net 14 Net 21 Net 30 Net 45 Net 60…" at bounding box center [749, 371] width 447 height 56
click at [919, 384] on select "Choose payment terms... Same Day Net 7 Net 14 Net 21 Net 30 Net 45 Net 60 Net 90" at bounding box center [749, 381] width 447 height 33
click at [583, 385] on select "Choose payment terms... Same Day Net 7 Net 14 Net 21 Net 30 Net 45 Net 60 Net 90" at bounding box center [749, 381] width 447 height 33
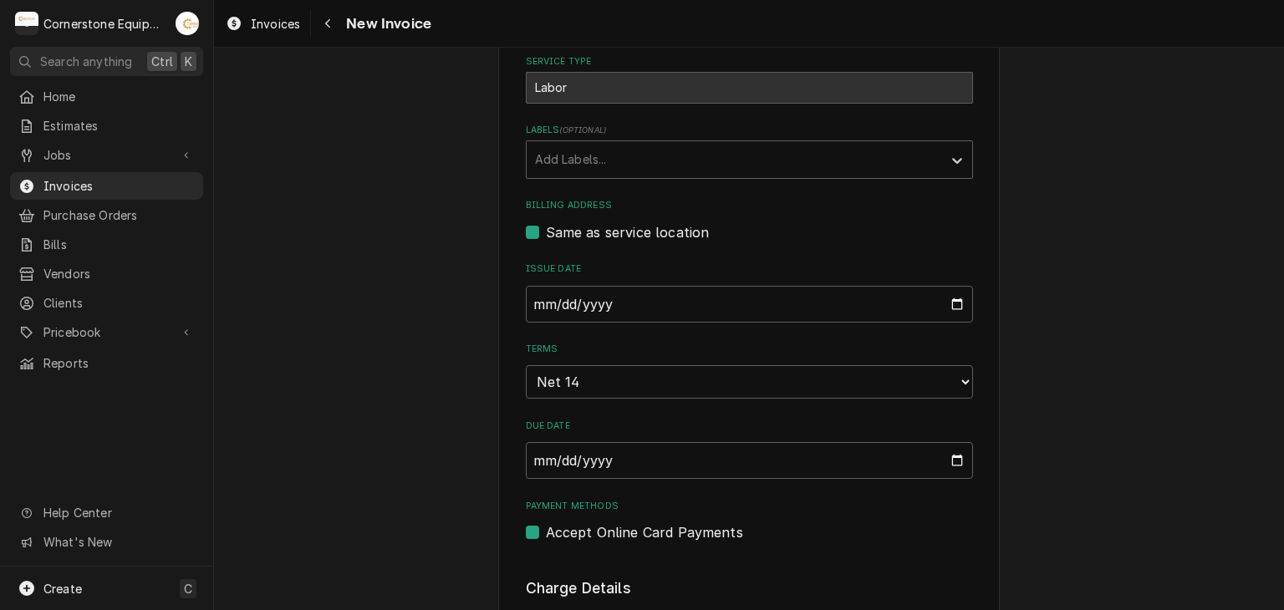
drag, startPoint x: 461, startPoint y: 456, endPoint x: 518, endPoint y: 476, distance: 60.0
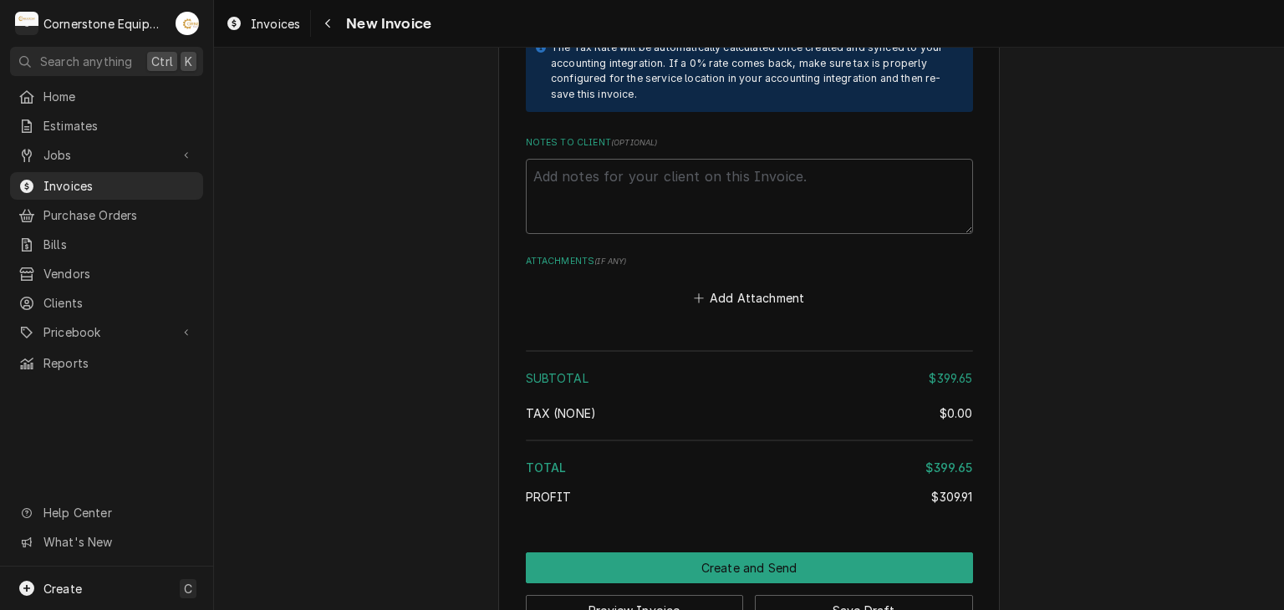
scroll to position [2838, 0]
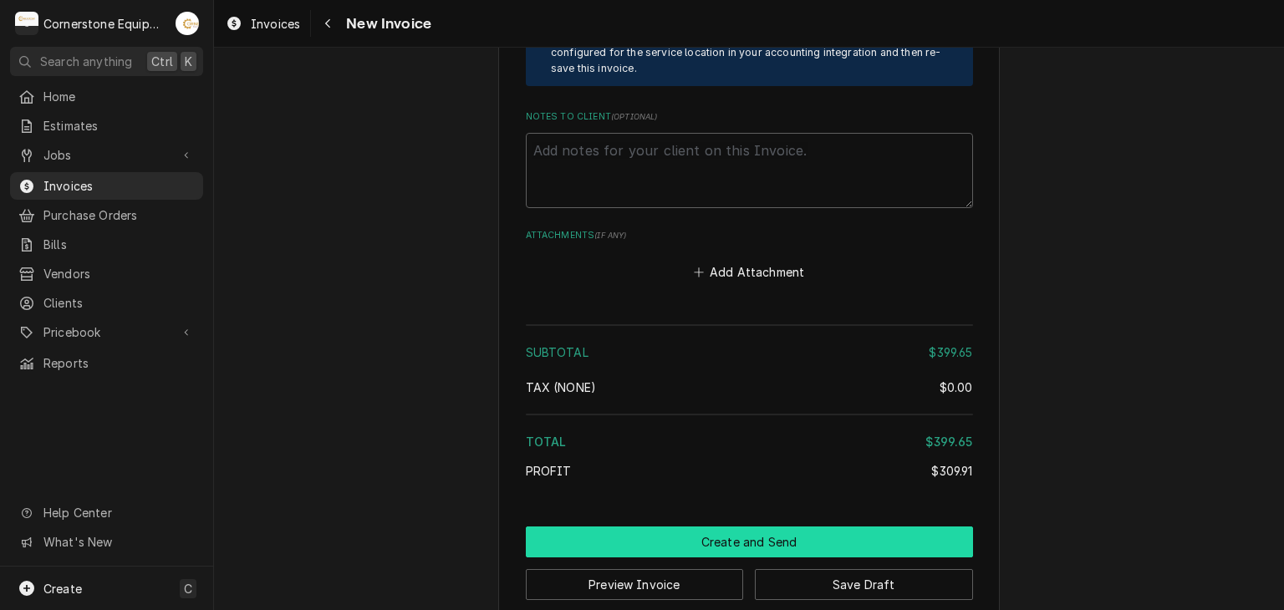
click at [655, 527] on button "Create and Send" at bounding box center [749, 542] width 447 height 31
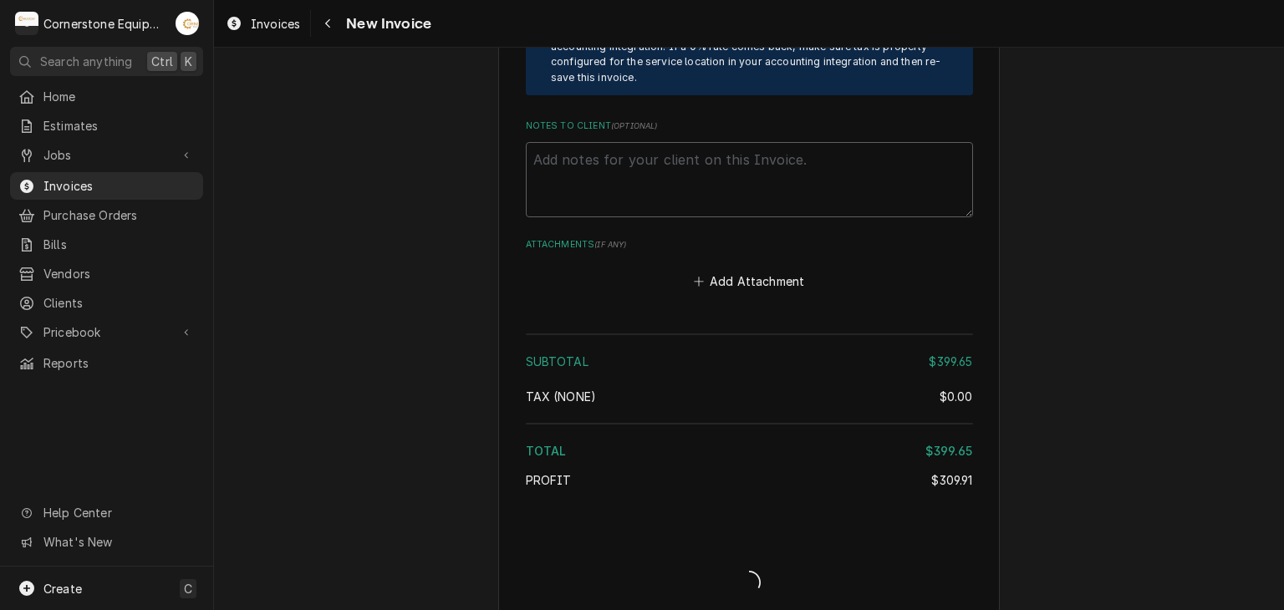
type textarea "x"
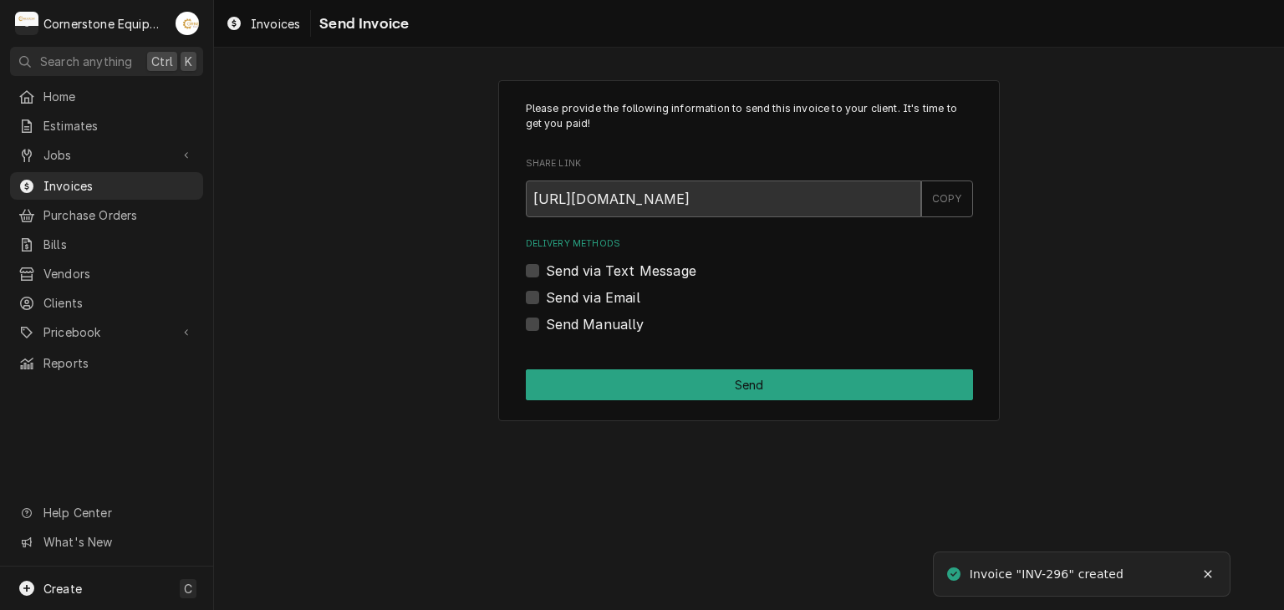
click at [602, 324] on label "Send Manually" at bounding box center [595, 324] width 99 height 20
click at [602, 324] on input "Send Manually" at bounding box center [769, 332] width 447 height 37
checkbox input "true"
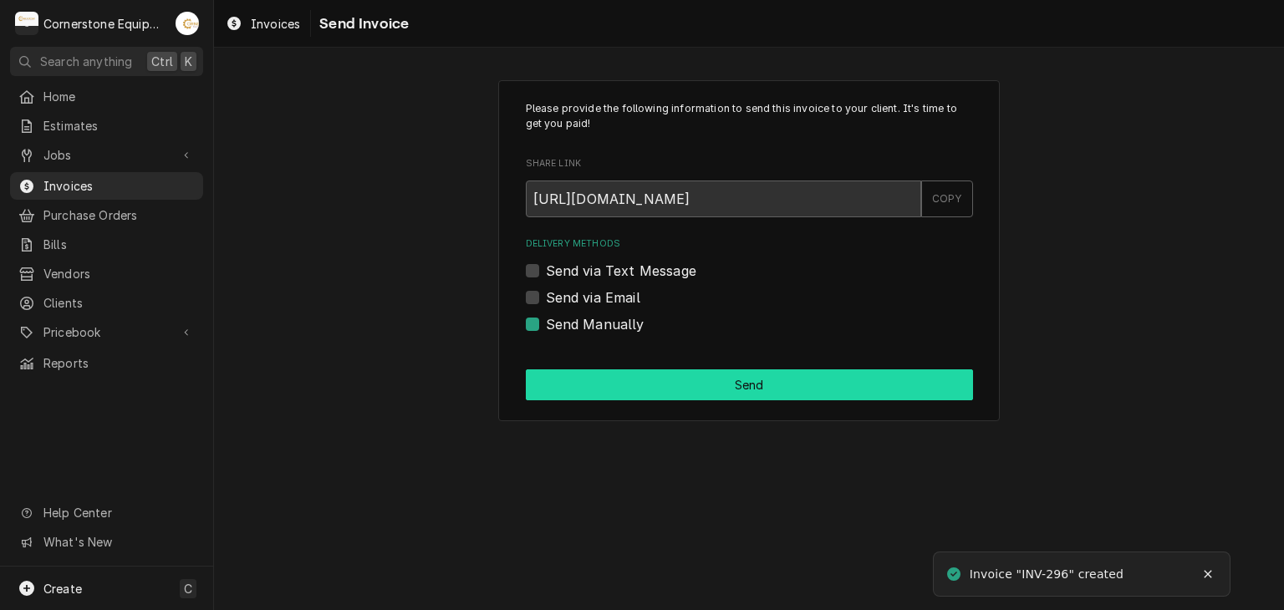
click at [626, 385] on button "Send" at bounding box center [749, 384] width 447 height 31
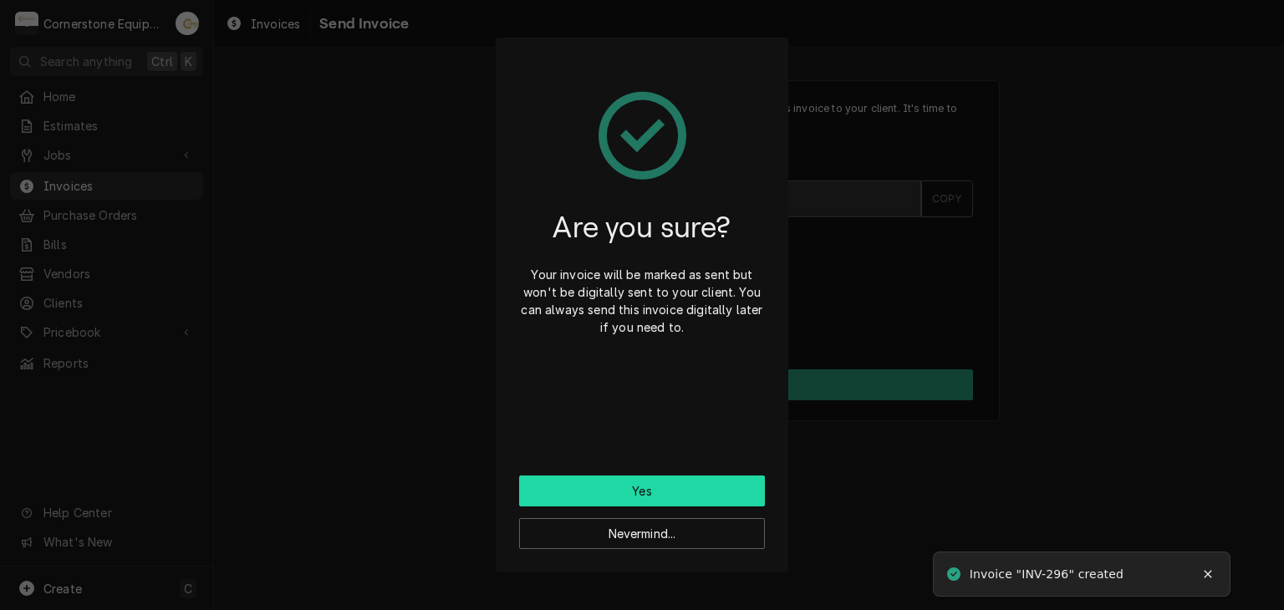
click at [710, 483] on button "Yes" at bounding box center [642, 491] width 246 height 31
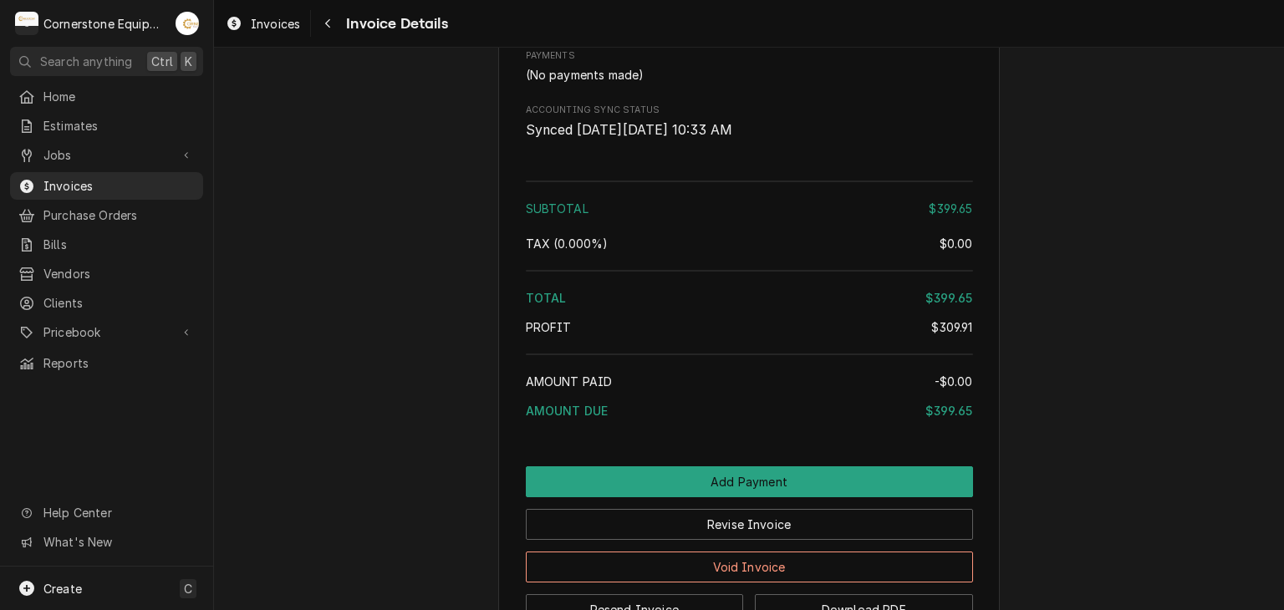
scroll to position [2588, 0]
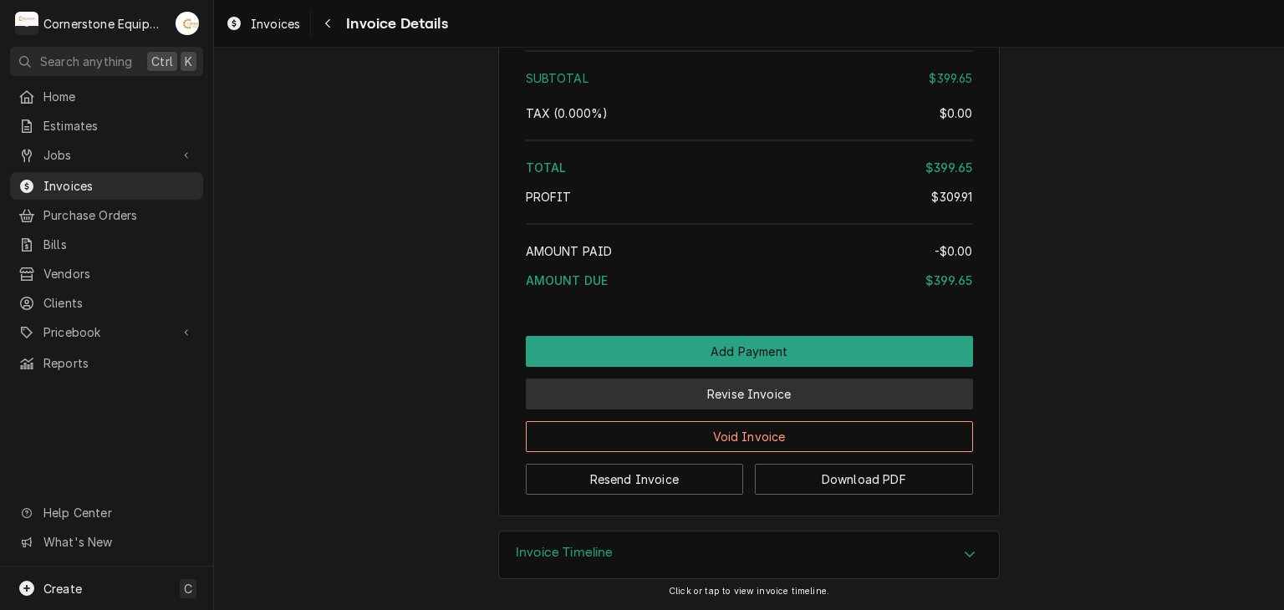
click at [624, 390] on button "Revise Invoice" at bounding box center [749, 394] width 447 height 31
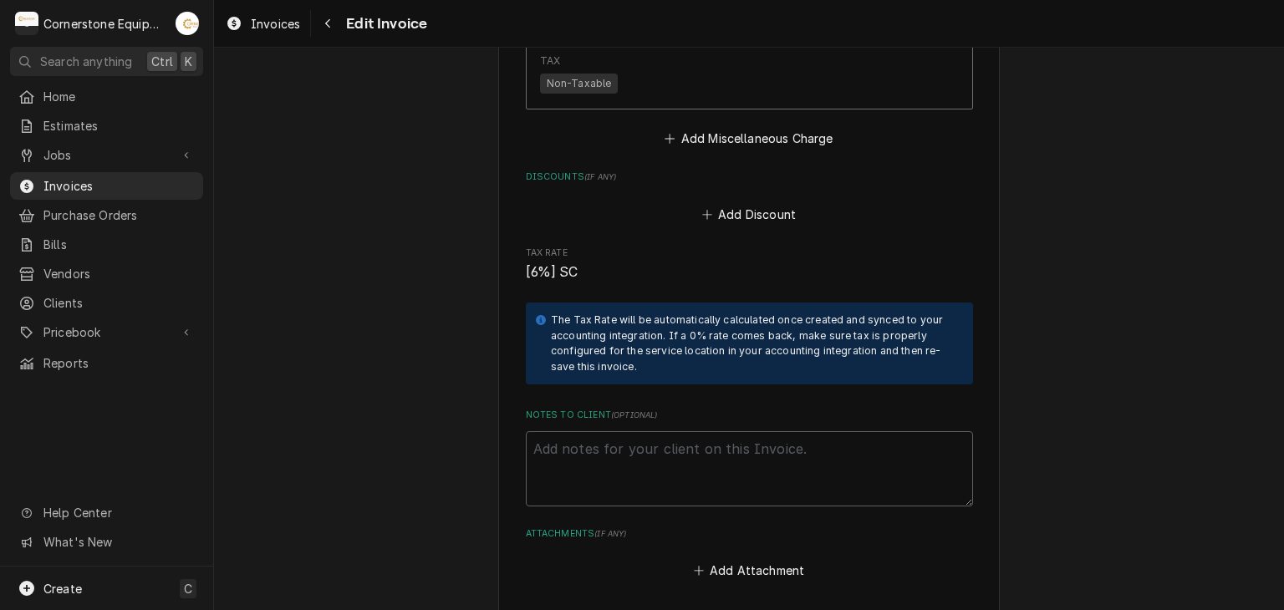
scroll to position [2874, 0]
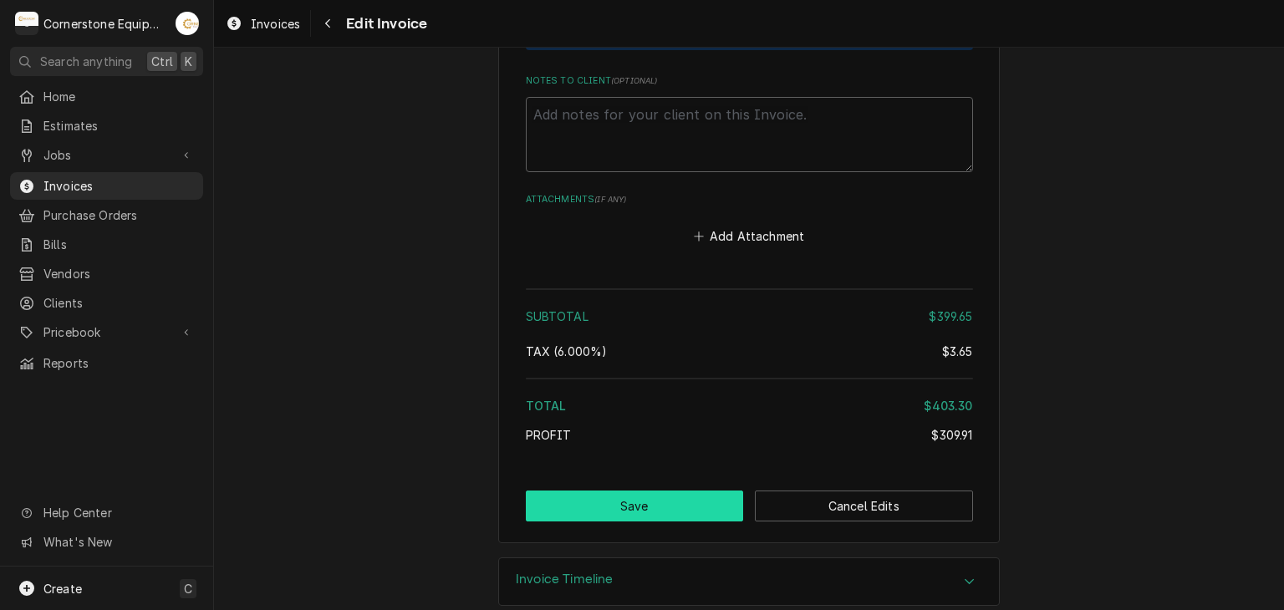
click at [591, 491] on button "Save" at bounding box center [635, 506] width 218 height 31
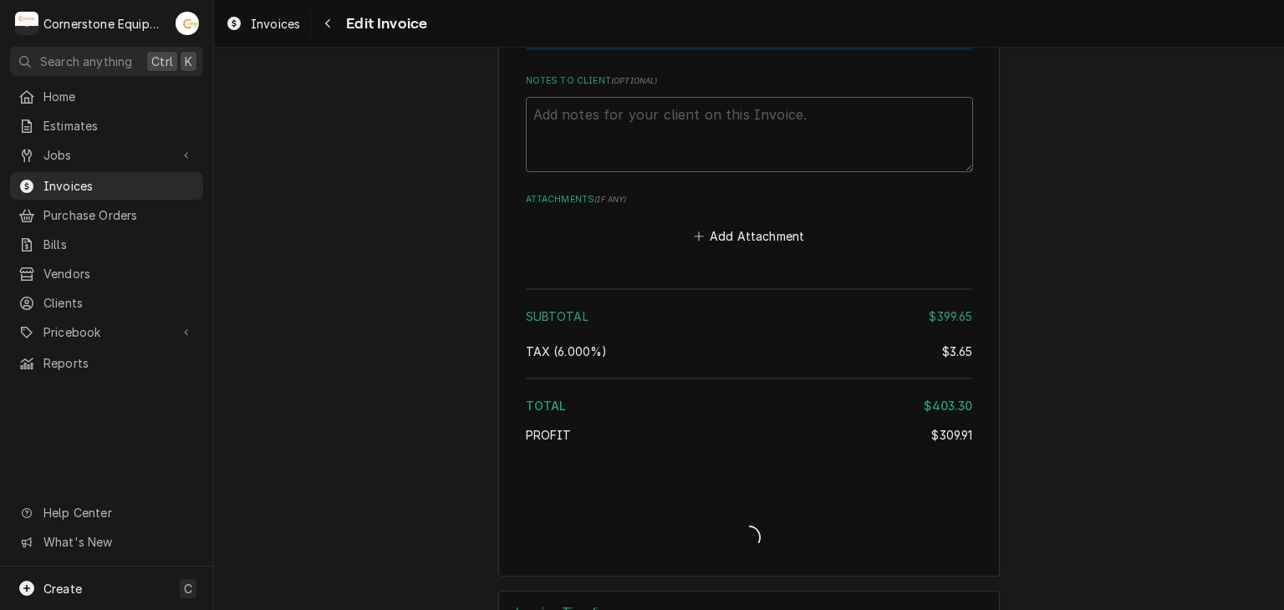
type textarea "x"
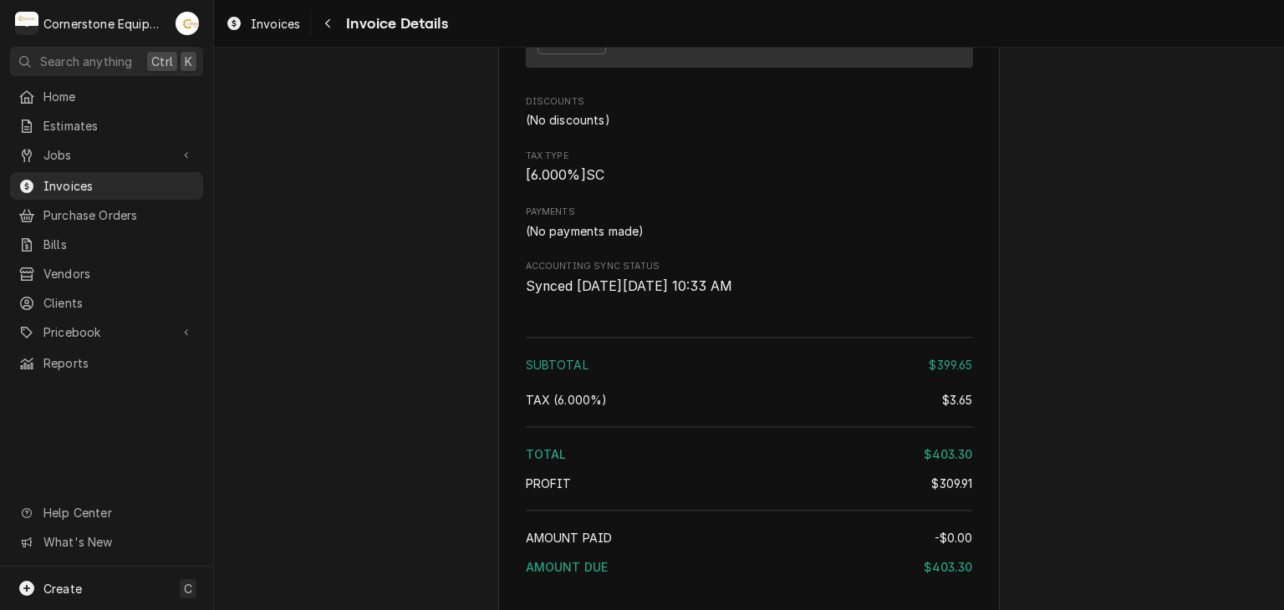
scroll to position [2588, 0]
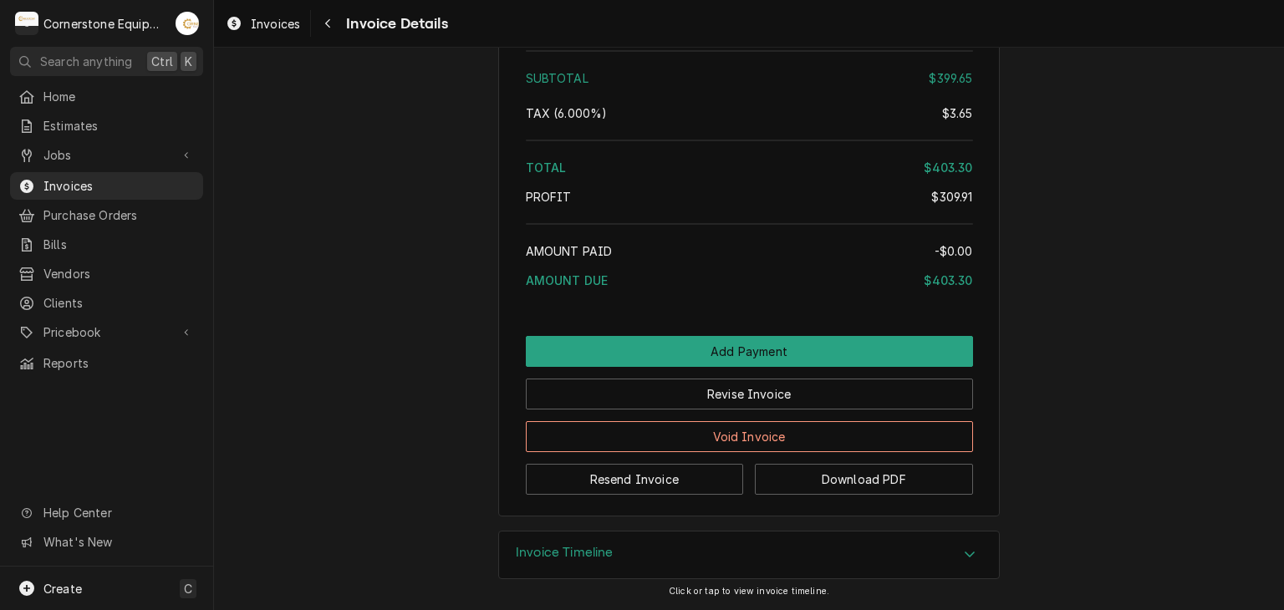
click at [679, 471] on button "Resend Invoice" at bounding box center [635, 479] width 218 height 31
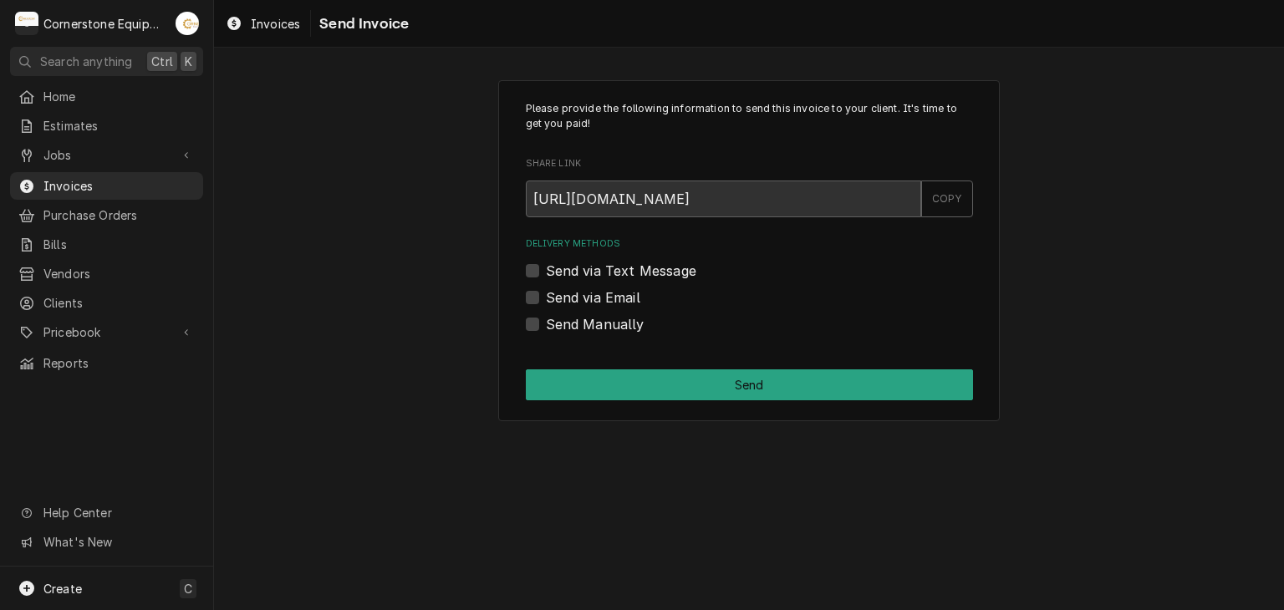
click at [642, 288] on div "Send via Email" at bounding box center [749, 298] width 447 height 20
click at [644, 277] on label "Send via Text Message" at bounding box center [621, 271] width 150 height 20
click at [644, 277] on input "Send via Text Message" at bounding box center [769, 279] width 447 height 37
checkbox input "true"
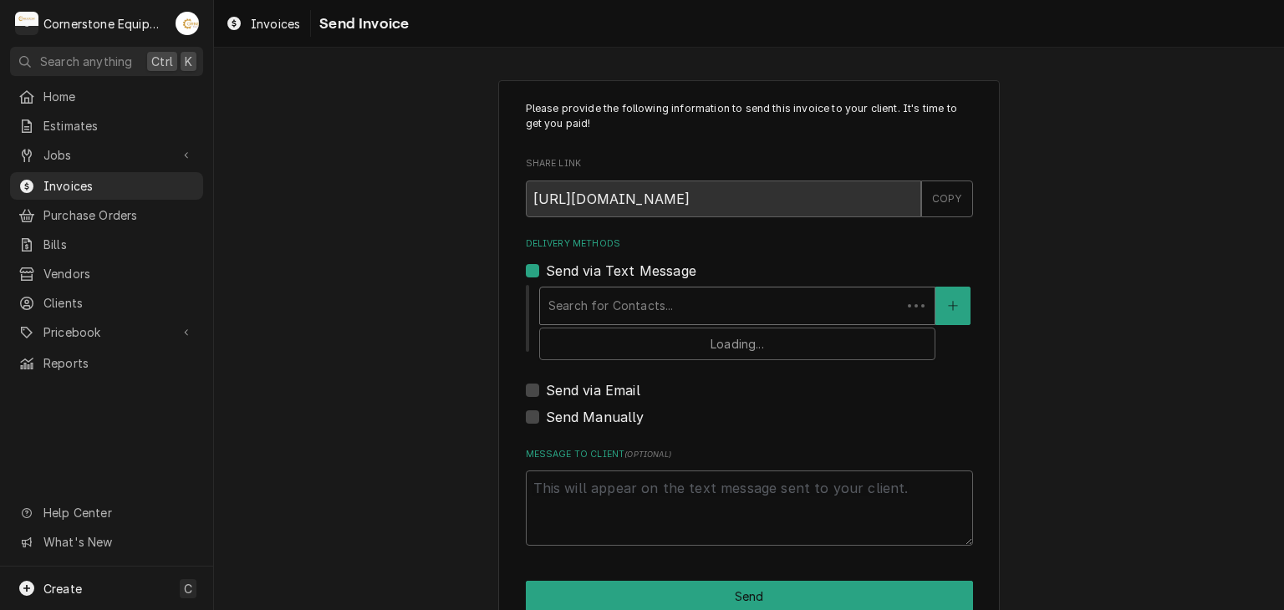
click at [648, 316] on div "Delivery Methods" at bounding box center [720, 306] width 344 height 30
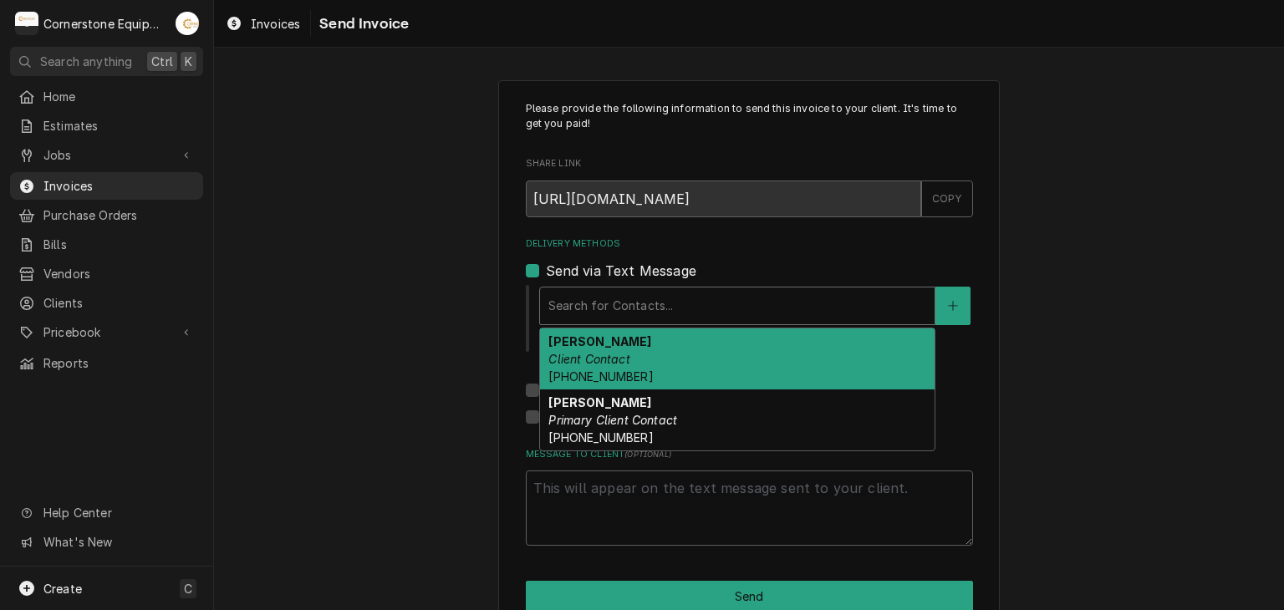
click at [650, 382] on div "Rico Briceno Client Contact (864) 907-0342" at bounding box center [737, 358] width 394 height 61
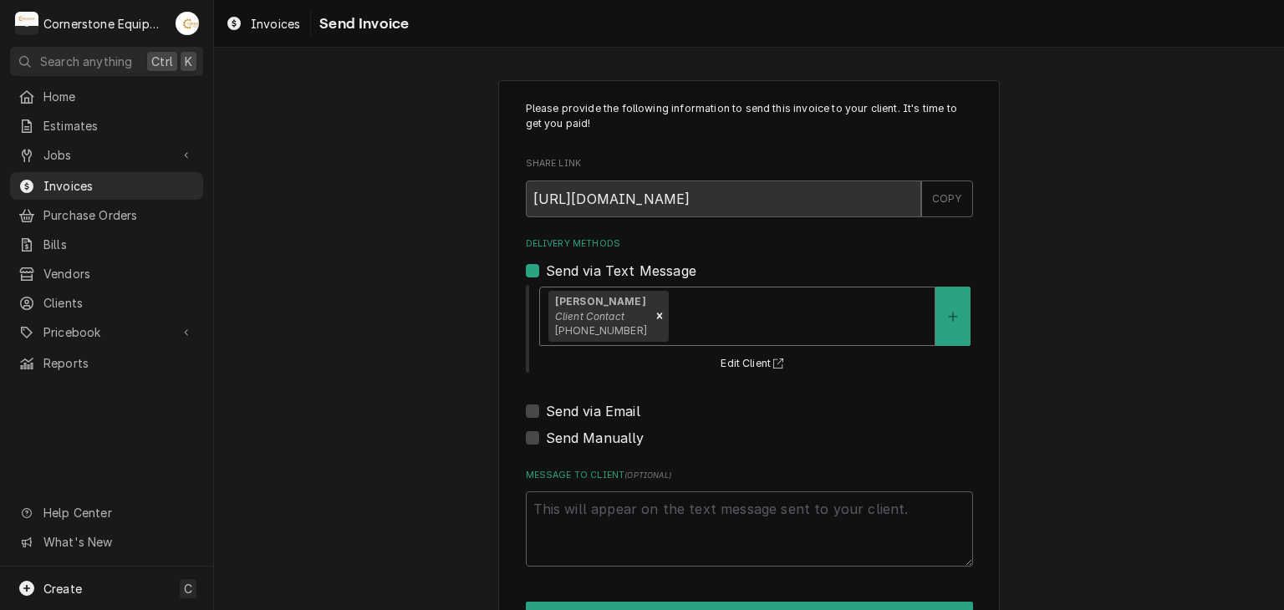
click at [682, 332] on div "Rico Briceno Client Contact (864) 907-0342" at bounding box center [737, 317] width 394 height 58
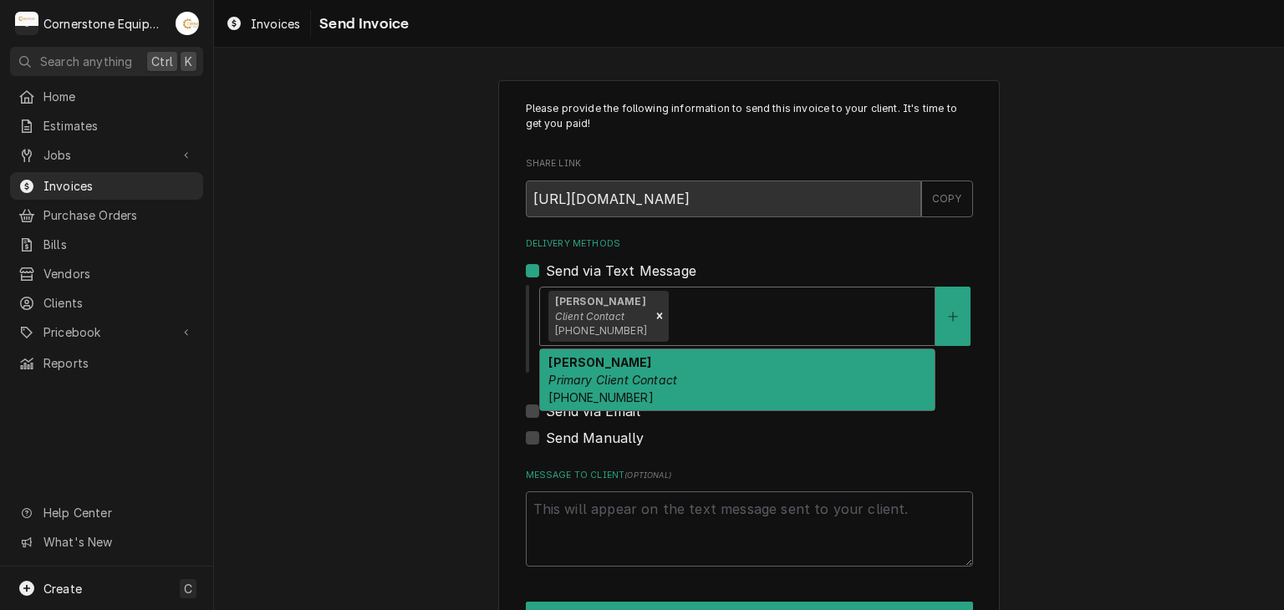
click at [675, 392] on div "Sergio Briceno Primary Client Contact (864) 915-0012" at bounding box center [737, 379] width 394 height 61
type textarea "x"
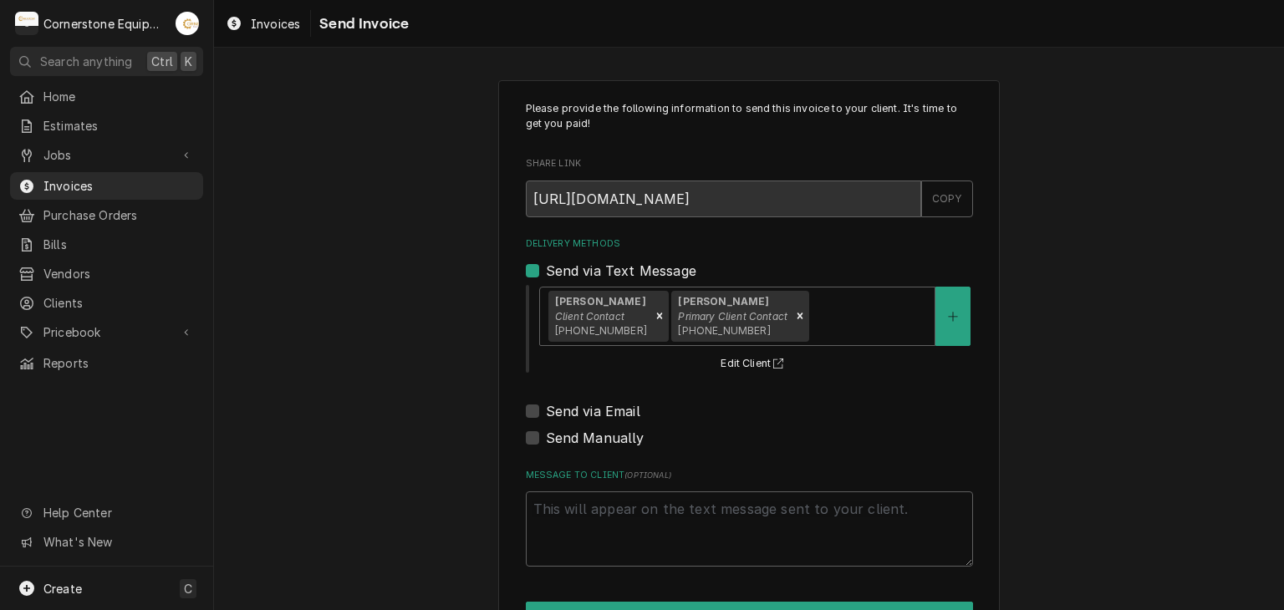
drag, startPoint x: 634, startPoint y: 402, endPoint x: 620, endPoint y: 410, distance: 15.8
click at [633, 404] on div "Send via Email" at bounding box center [749, 411] width 447 height 20
click at [620, 411] on label "Send via Email" at bounding box center [593, 411] width 94 height 20
click at [620, 411] on input "Send via Email" at bounding box center [769, 419] width 447 height 37
checkbox input "true"
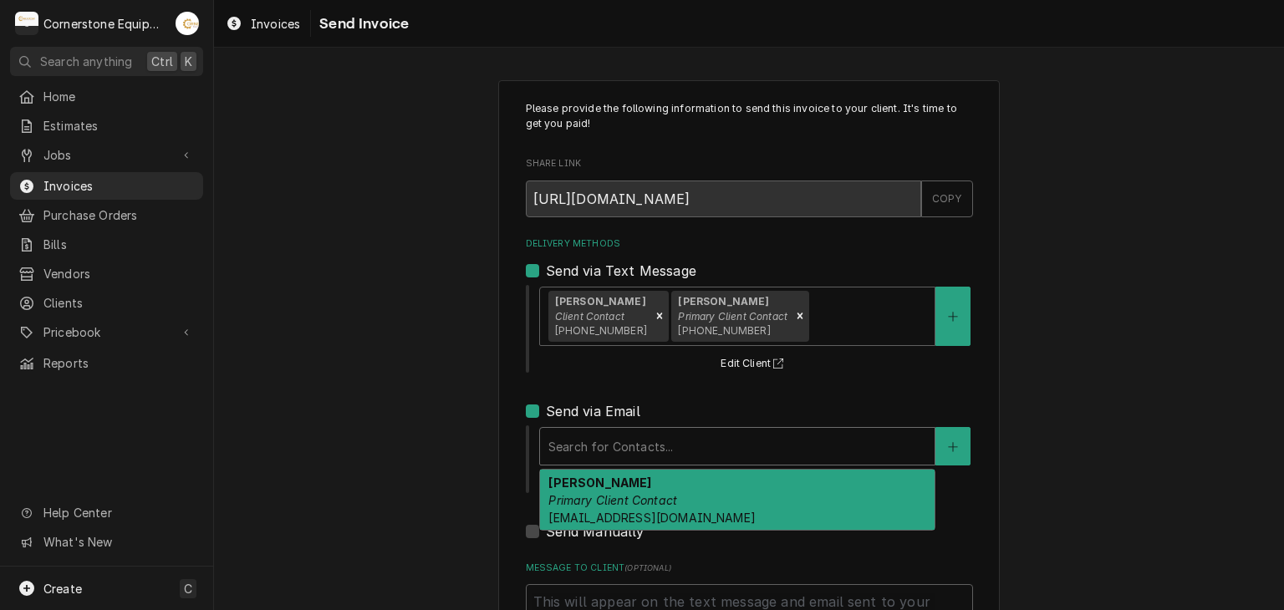
click at [677, 432] on div "Delivery Methods" at bounding box center [737, 446] width 378 height 30
click at [655, 478] on div "Sergio Briceno Primary Client Contact sergiobriceno45@gmail.com" at bounding box center [737, 500] width 394 height 61
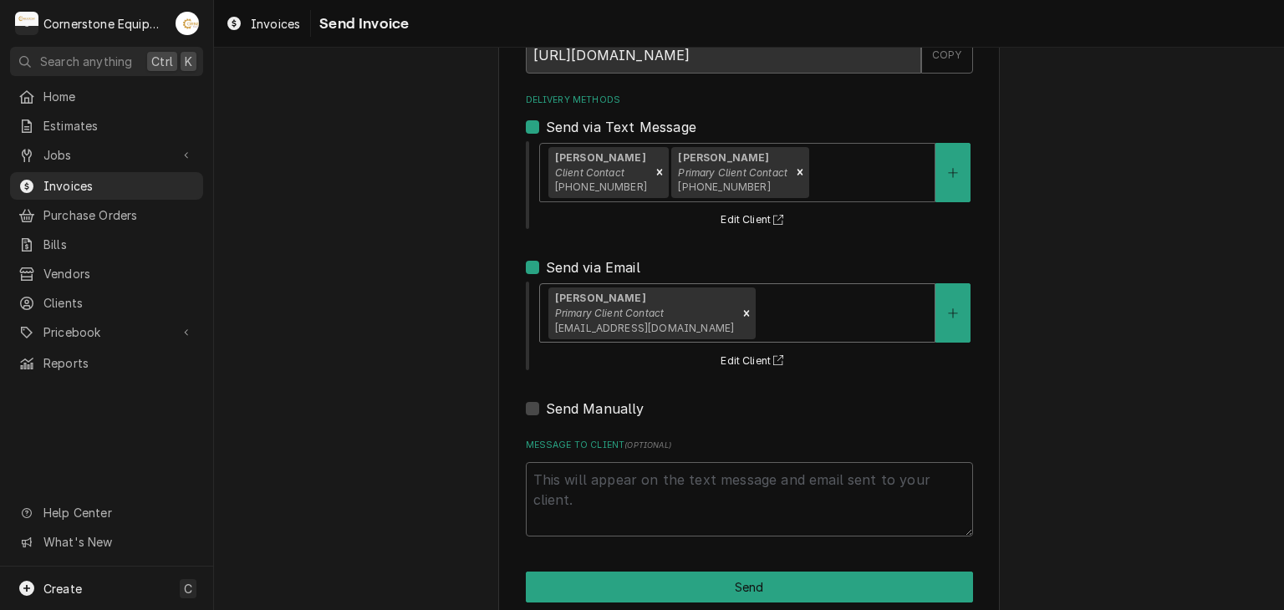
scroll to position [171, 0]
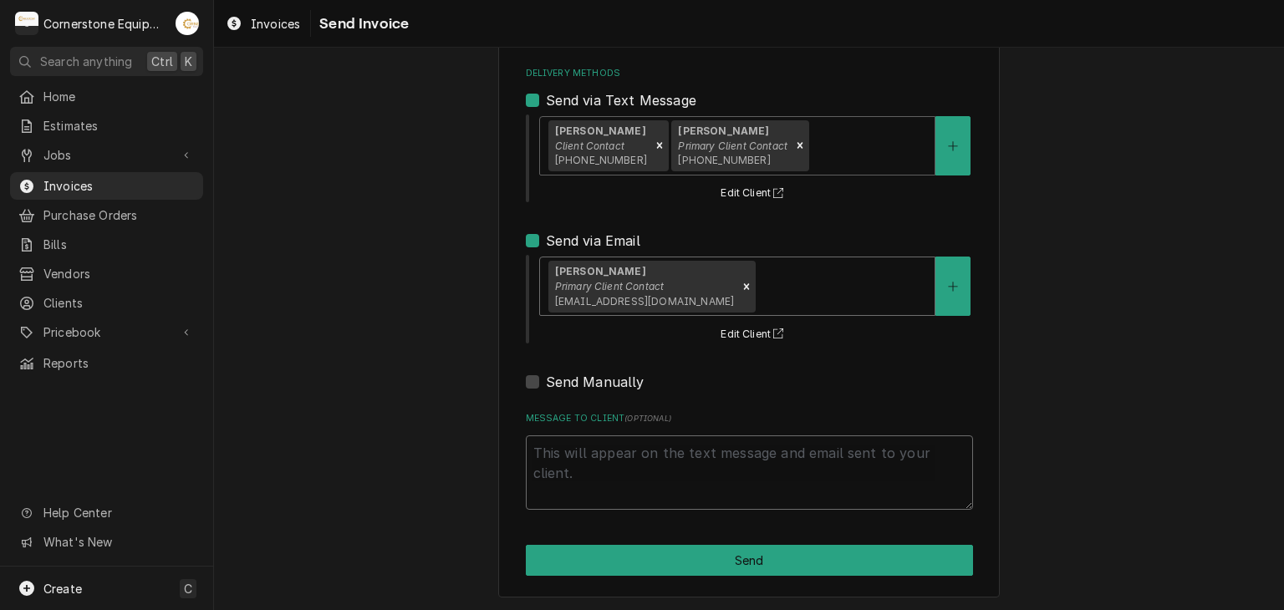
click at [593, 471] on textarea "Message to Client ( optional )" at bounding box center [749, 472] width 447 height 75
type textarea "x"
type textarea "T"
type textarea "x"
type textarea "Th"
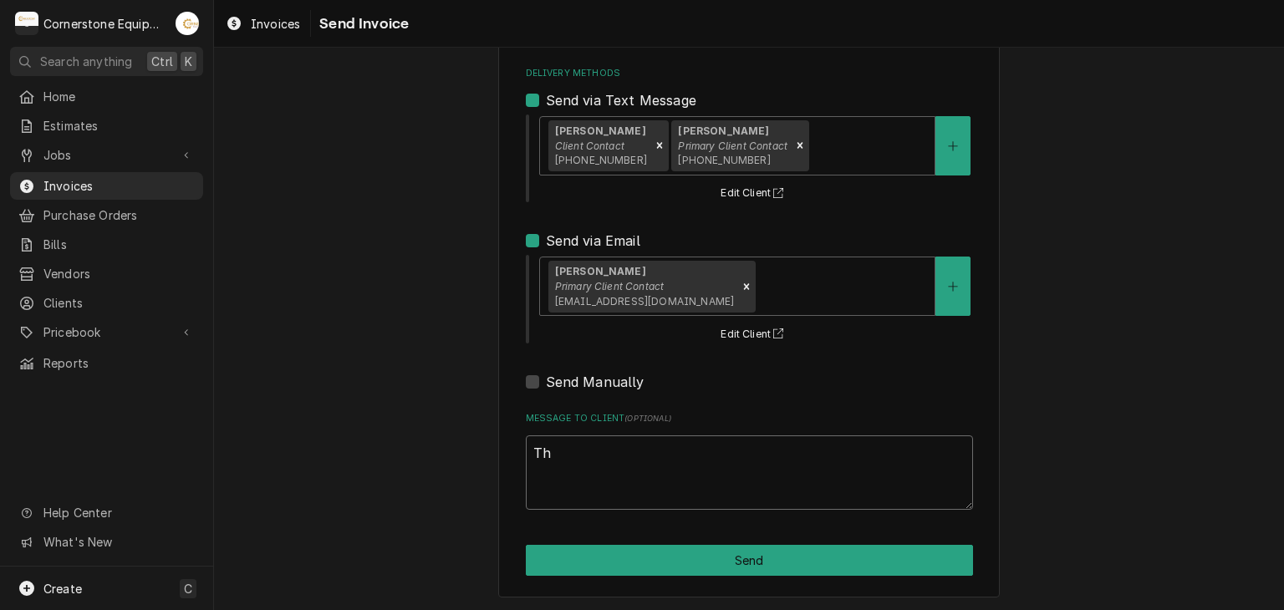
type textarea "x"
type textarea "Tha"
type textarea "x"
type textarea "Than"
type textarea "x"
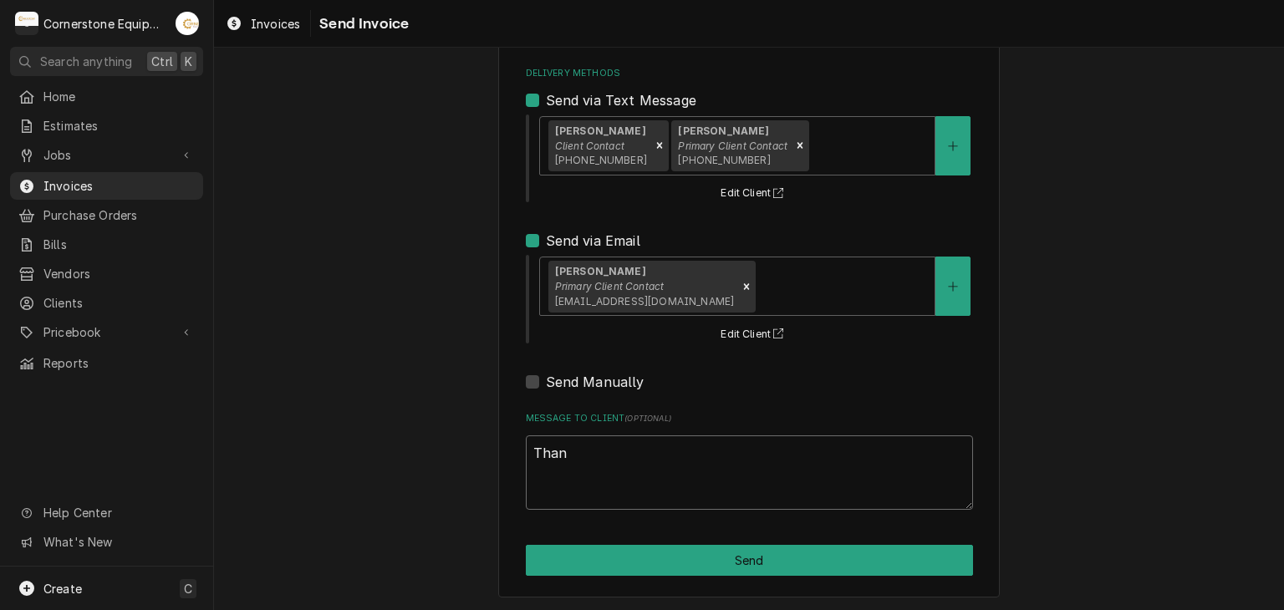
type textarea "Thank"
type textarea "x"
type textarea "Thank"
type textarea "x"
type textarea "Thank y"
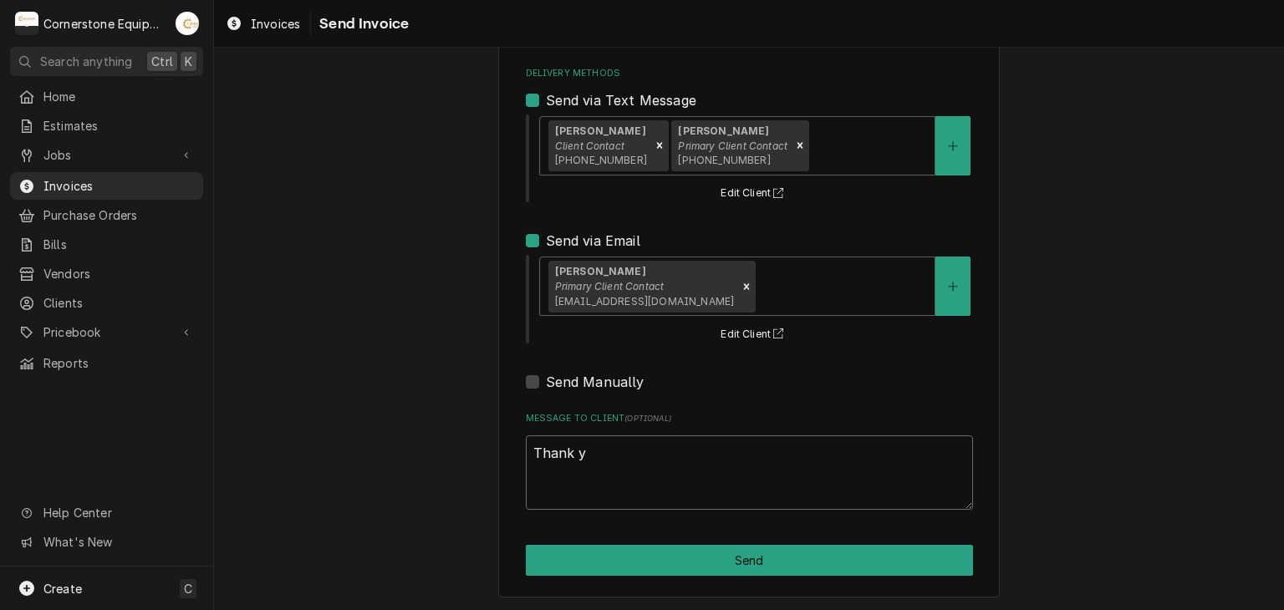
type textarea "x"
type textarea "Thank yo"
type textarea "x"
type textarea "Thank you"
type textarea "x"
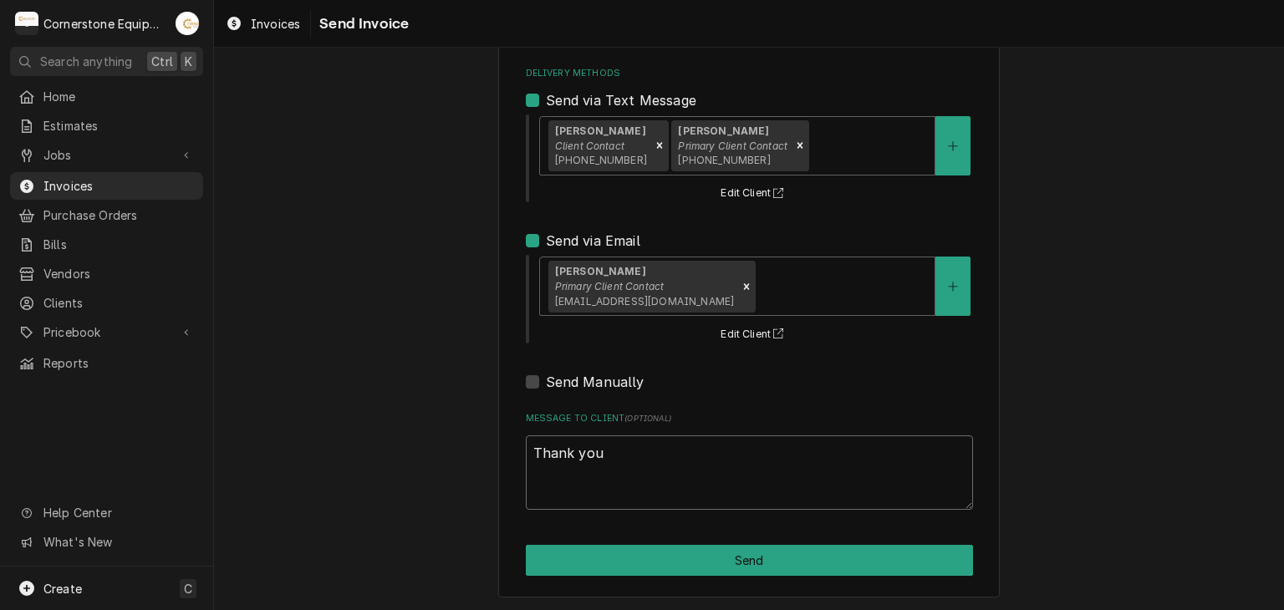
type textarea "Thank you"
type textarea "x"
type textarea "Thank you f"
type textarea "x"
type textarea "Thank you fo"
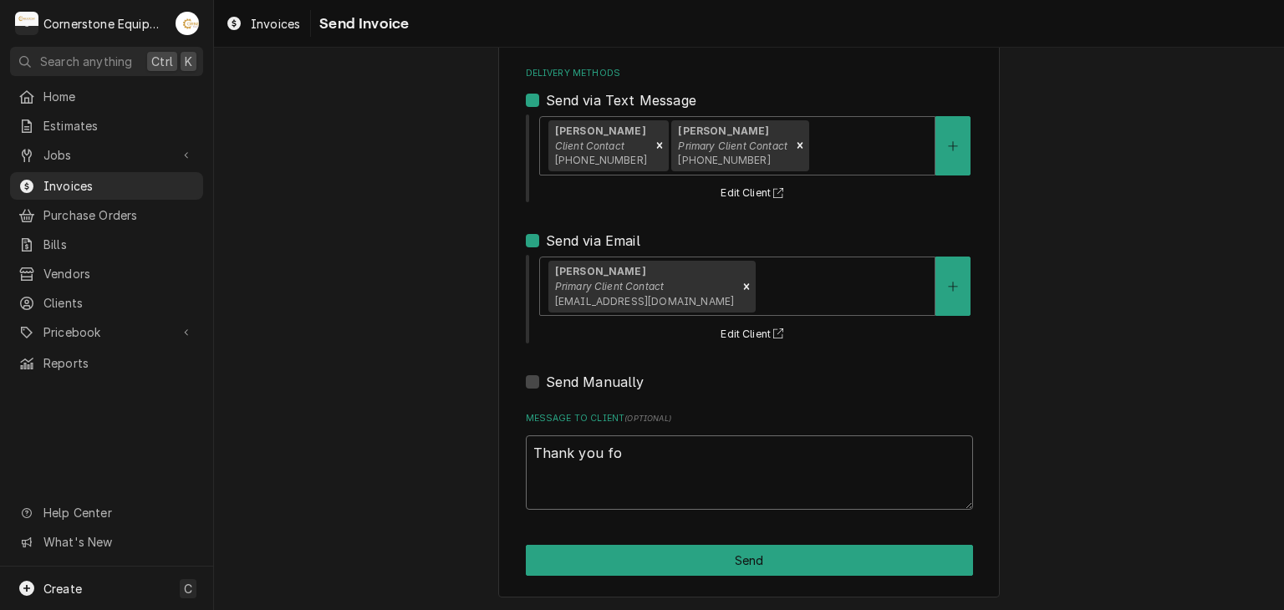
type textarea "x"
type textarea "Thank you for"
type textarea "x"
type textarea "Thank you for"
type textarea "x"
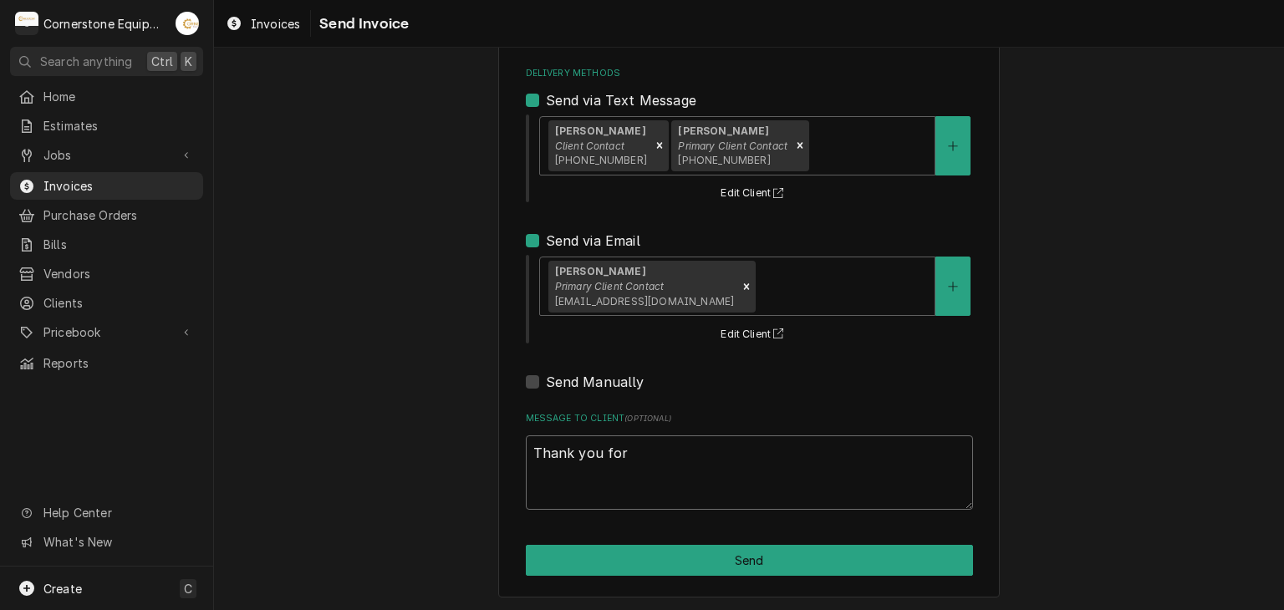
type textarea "Thank you for t"
type textarea "x"
type textarea "Thank you for the"
type textarea "x"
type textarea "Thank you for the"
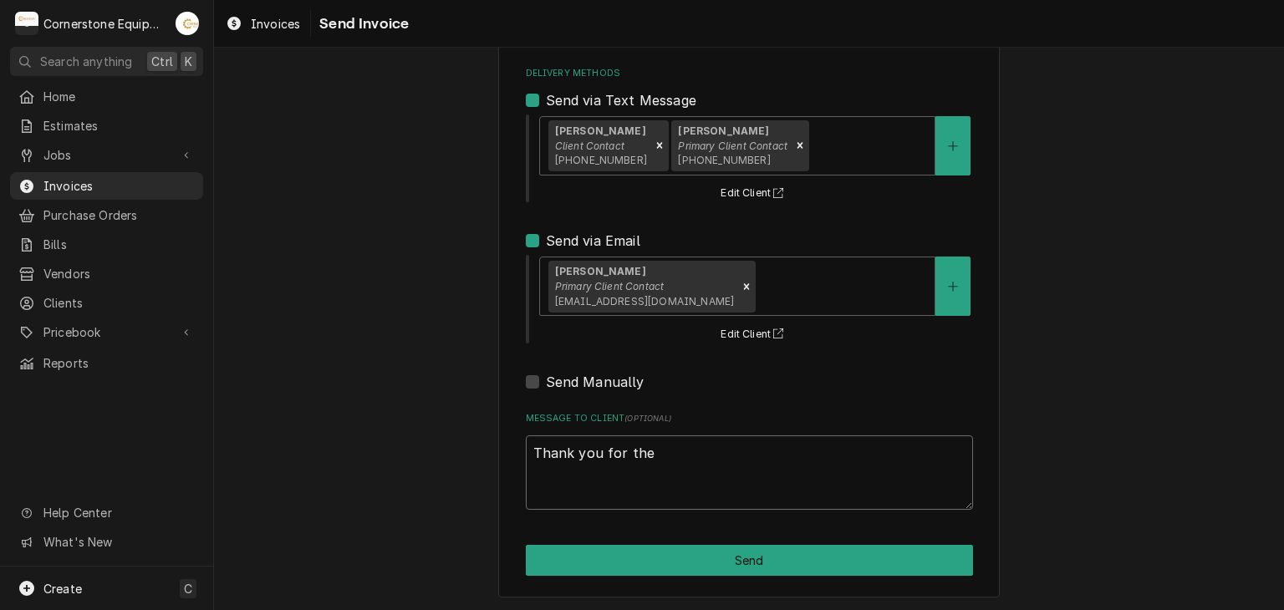
type textarea "x"
type textarea "Thank you for the o"
type textarea "x"
type textarea "Thank you for the op"
type textarea "x"
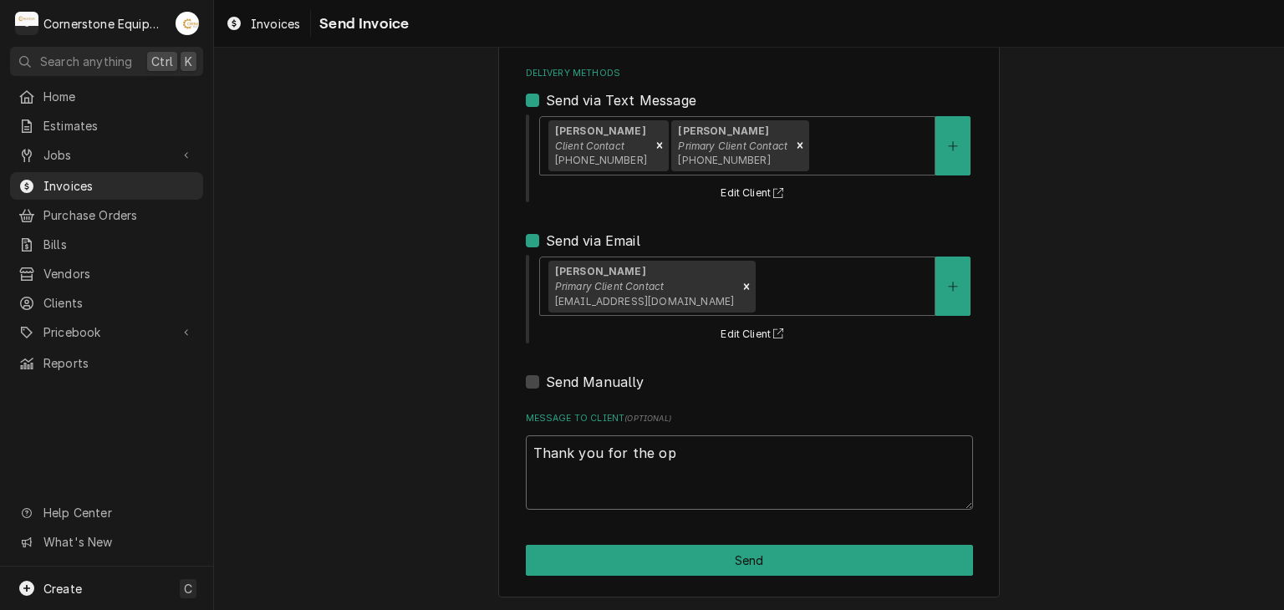
type textarea "Thank you for the opp"
type textarea "x"
type textarea "Thank you for the oppo"
type textarea "x"
type textarea "Thank you for the oppor"
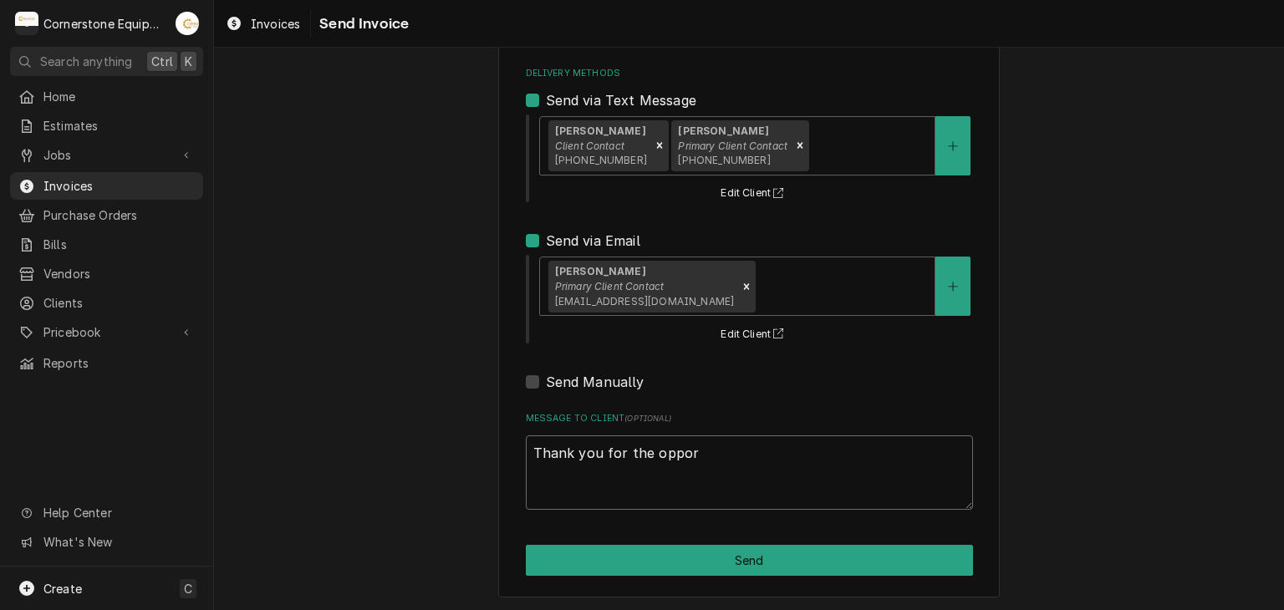
type textarea "x"
type textarea "Thank you for the opport"
type textarea "x"
type textarea "Thank you for the opportu"
type textarea "x"
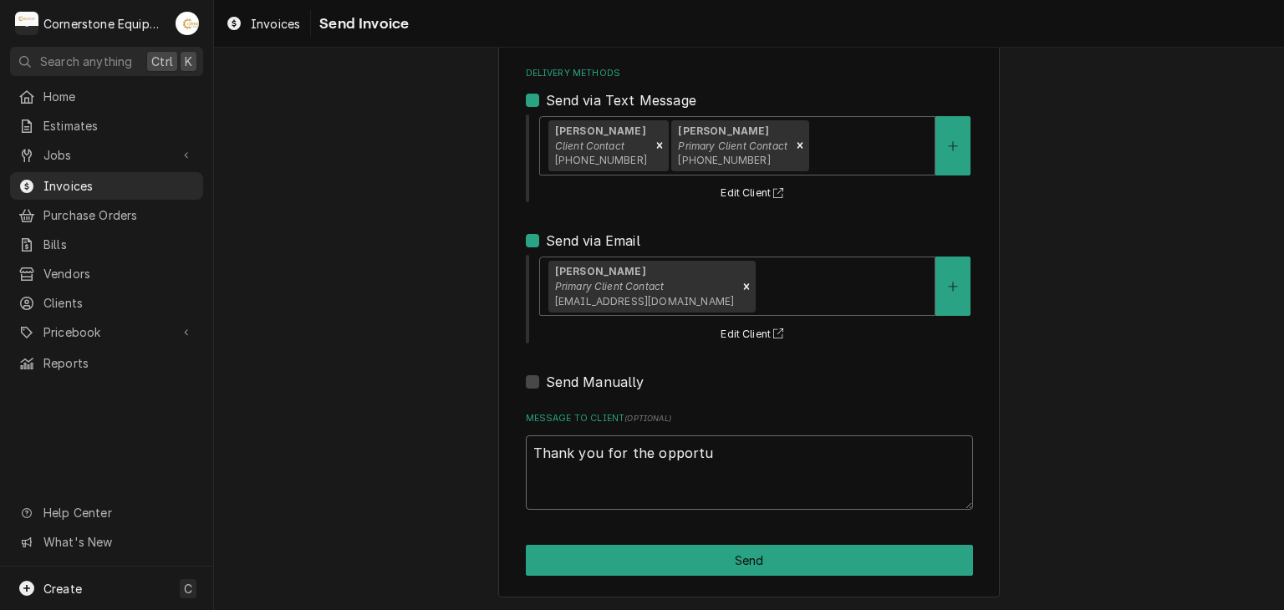
type textarea "Thank you for the opportun"
type textarea "x"
type textarea "Thank you for the opportuni"
type textarea "x"
type textarea "Thank you for the opportunit"
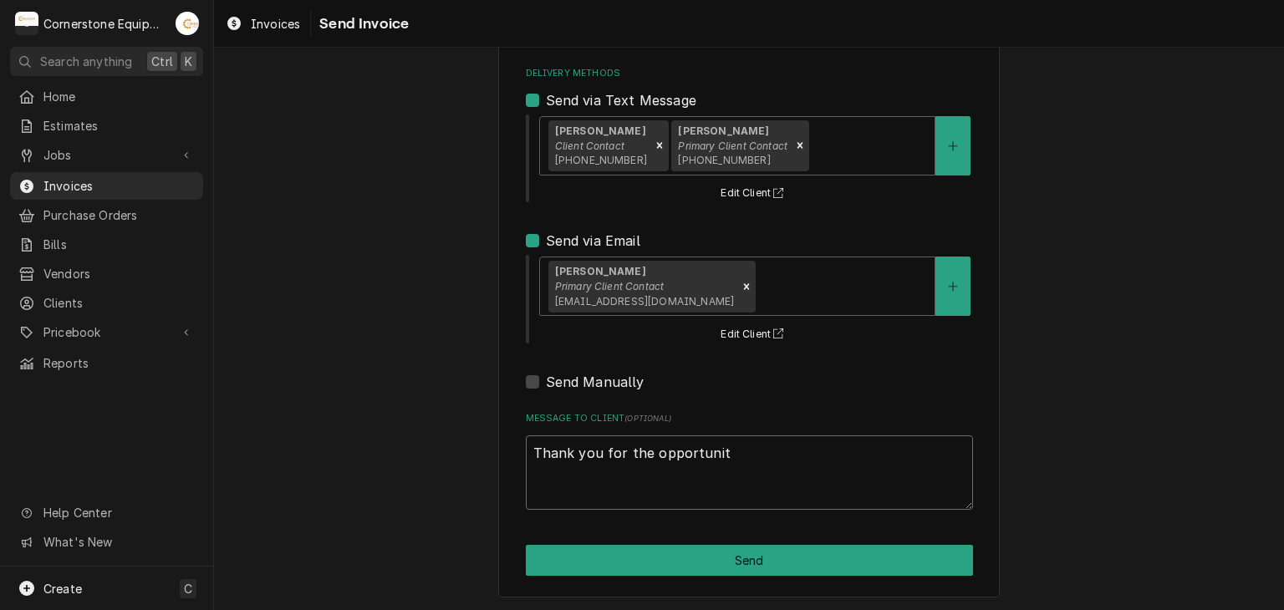
type textarea "x"
type textarea "Thank you for the opportunity"
type textarea "x"
type textarea "Thank you for the opportunity"
type textarea "x"
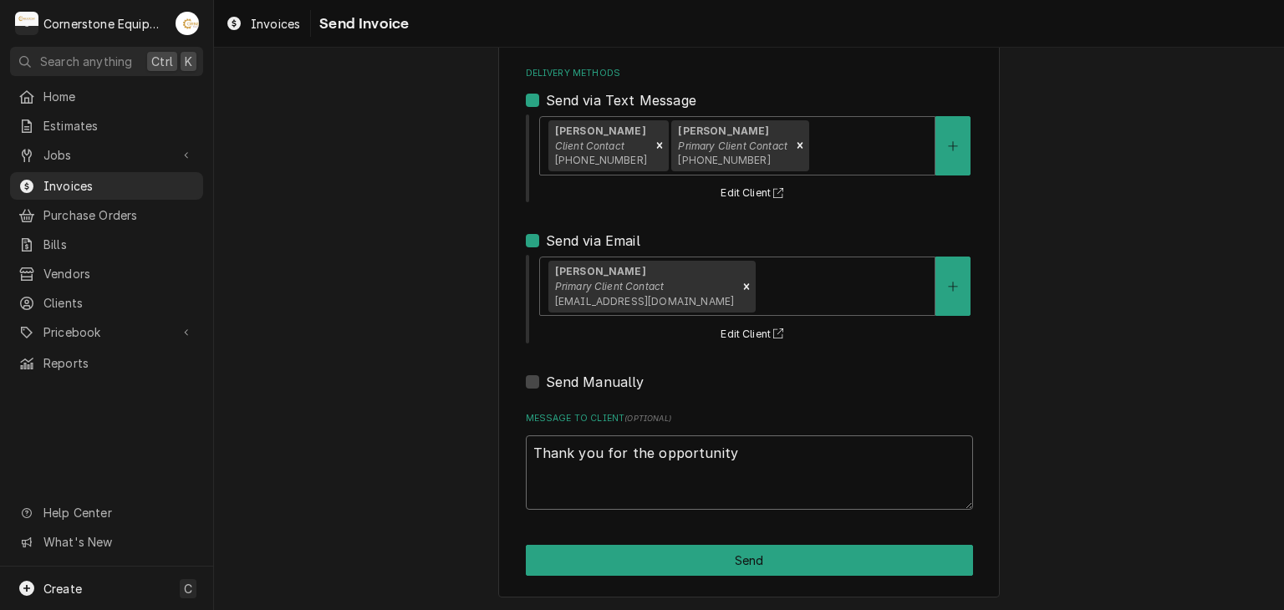
type textarea "Thank you for the opportunity t"
type textarea "x"
type textarea "Thank you for the opportunity to"
type textarea "x"
type textarea "Thank you for the opportunity to"
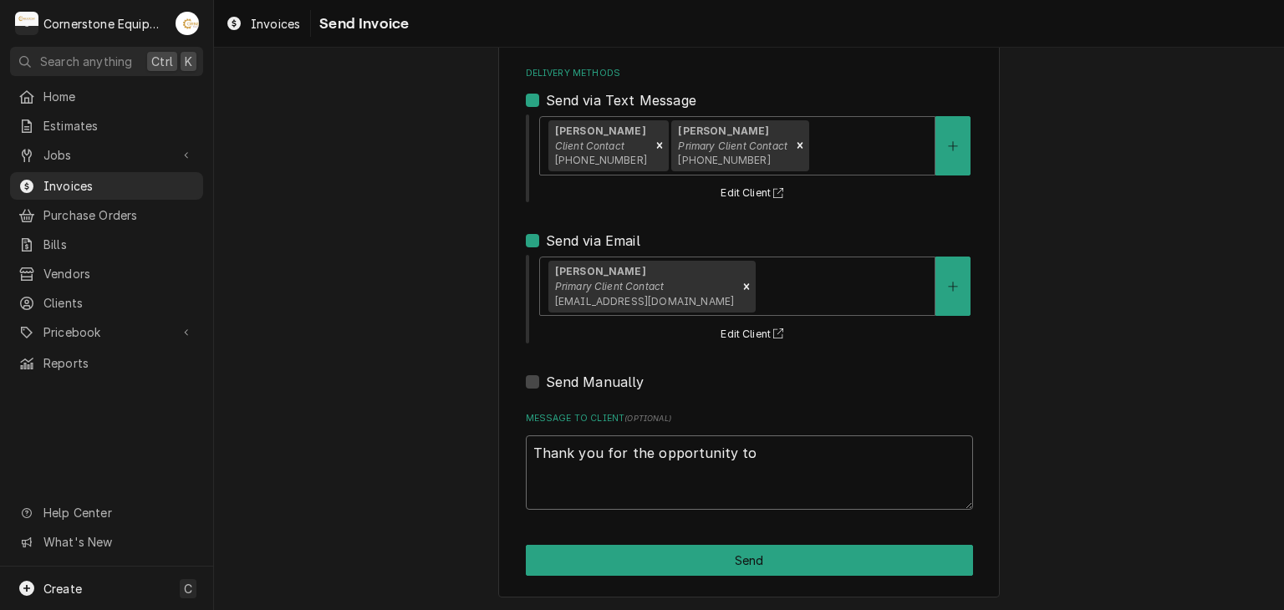
type textarea "x"
type textarea "Thank you for the opportunity to b"
type textarea "x"
type textarea "Thank you for the opportunity to be"
type textarea "x"
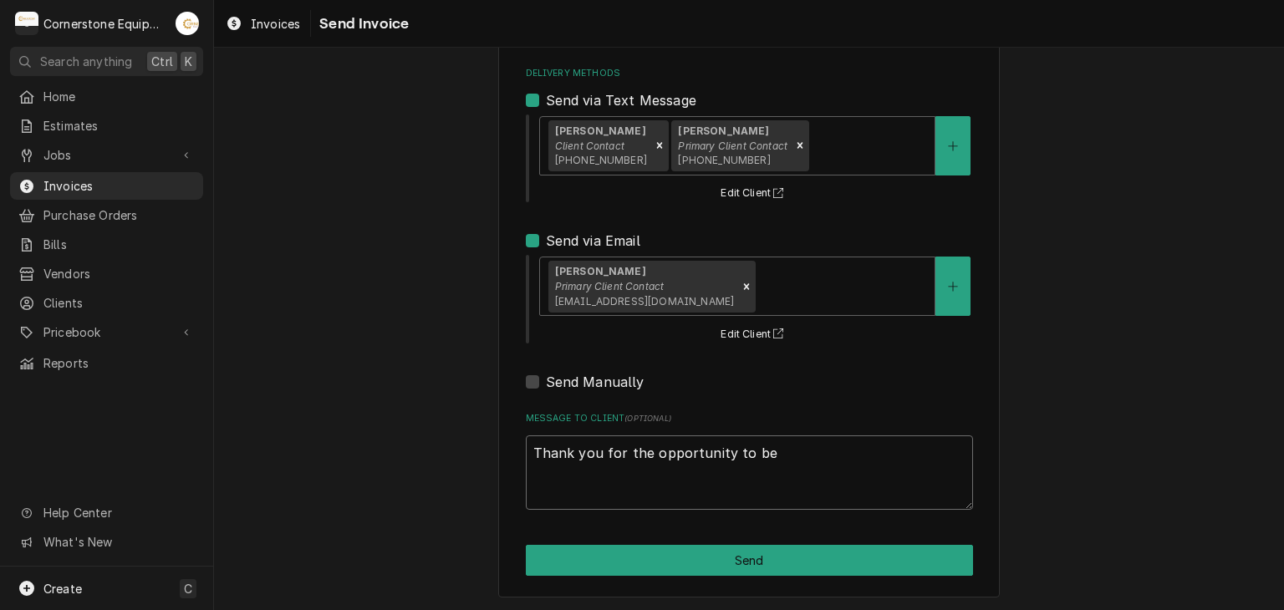
type textarea "Thank you for the opportunity to be"
type textarea "x"
type textarea "Thank you for the opportunity to be o"
type textarea "x"
type textarea "Thank you for the opportunity to be of"
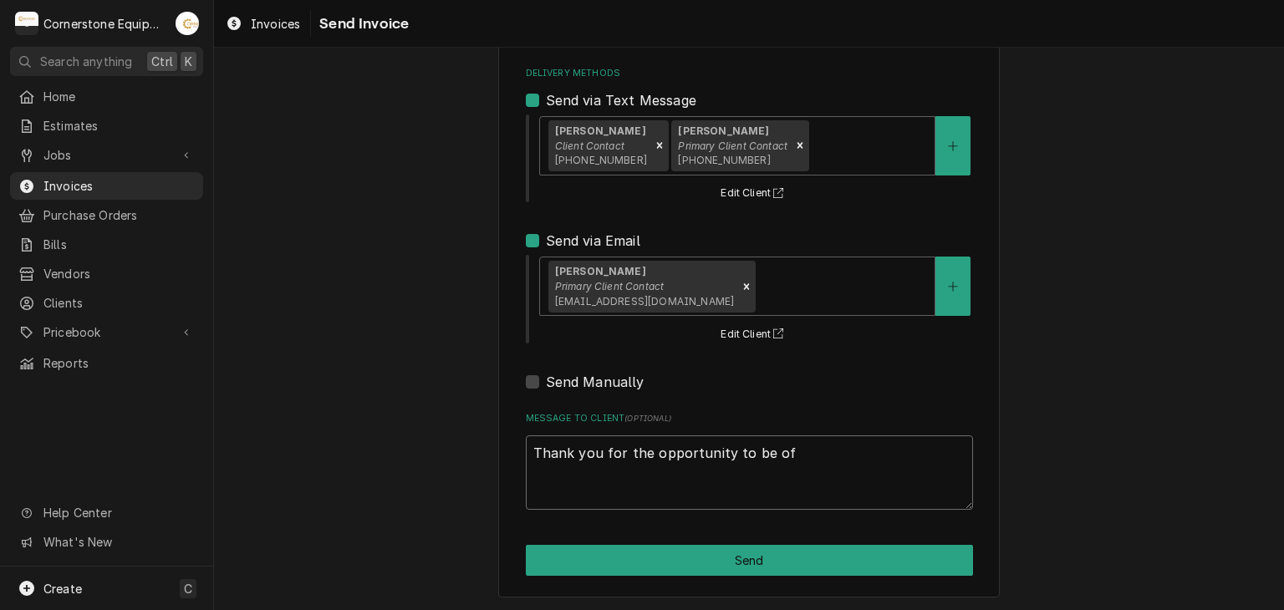
type textarea "x"
type textarea "Thank you for the opportunity to be of"
type textarea "x"
type textarea "Thank you for the opportunity to be of s"
type textarea "x"
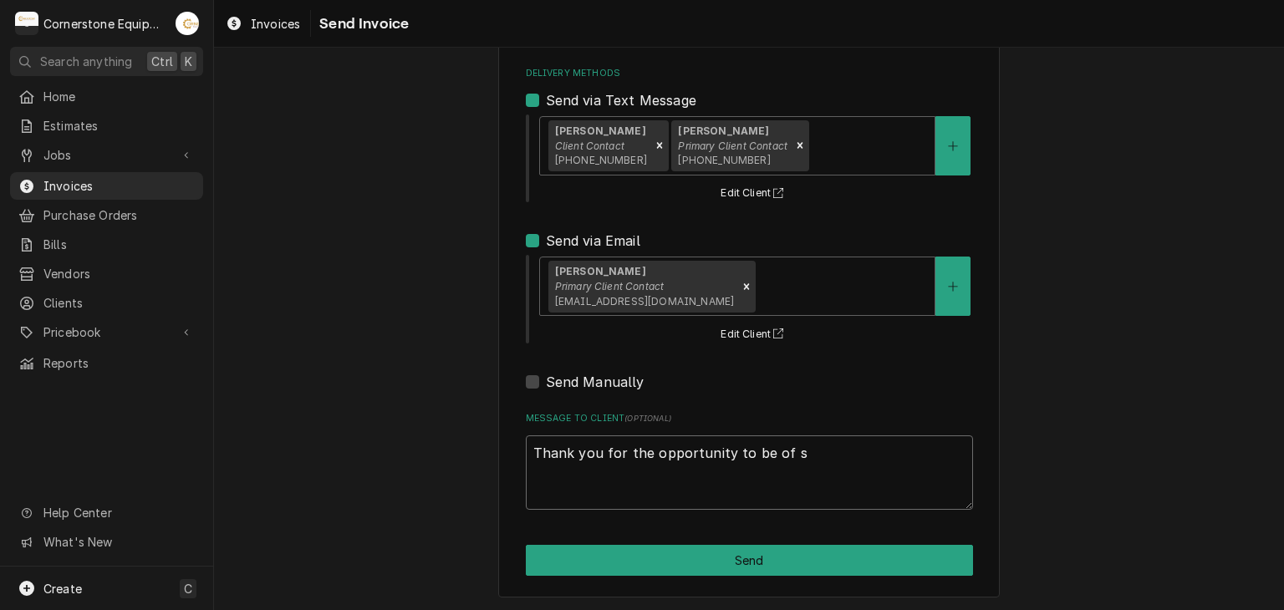
type textarea "Thank you for the opportunity to be of se"
type textarea "x"
type textarea "Thank you for the opportunity to be of ser"
type textarea "x"
type textarea "Thank you for the opportunity to be of serv"
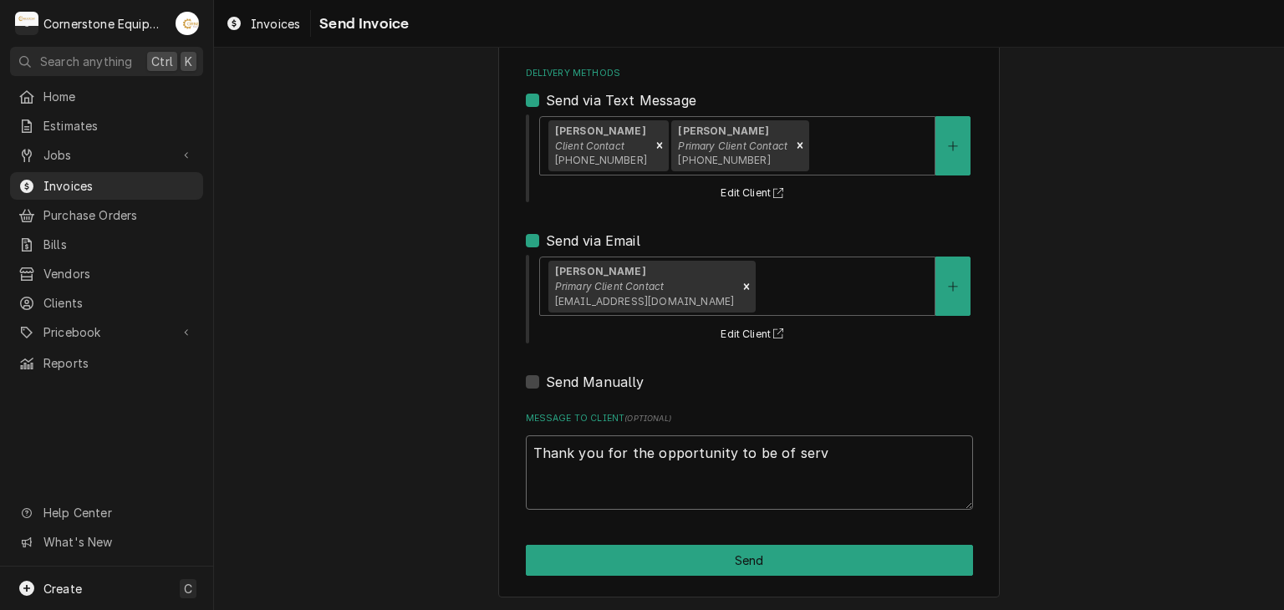
type textarea "x"
type textarea "Thank you for the opportunity to be of servi"
type textarea "x"
type textarea "Thank you for the opportunity to be of servic"
type textarea "x"
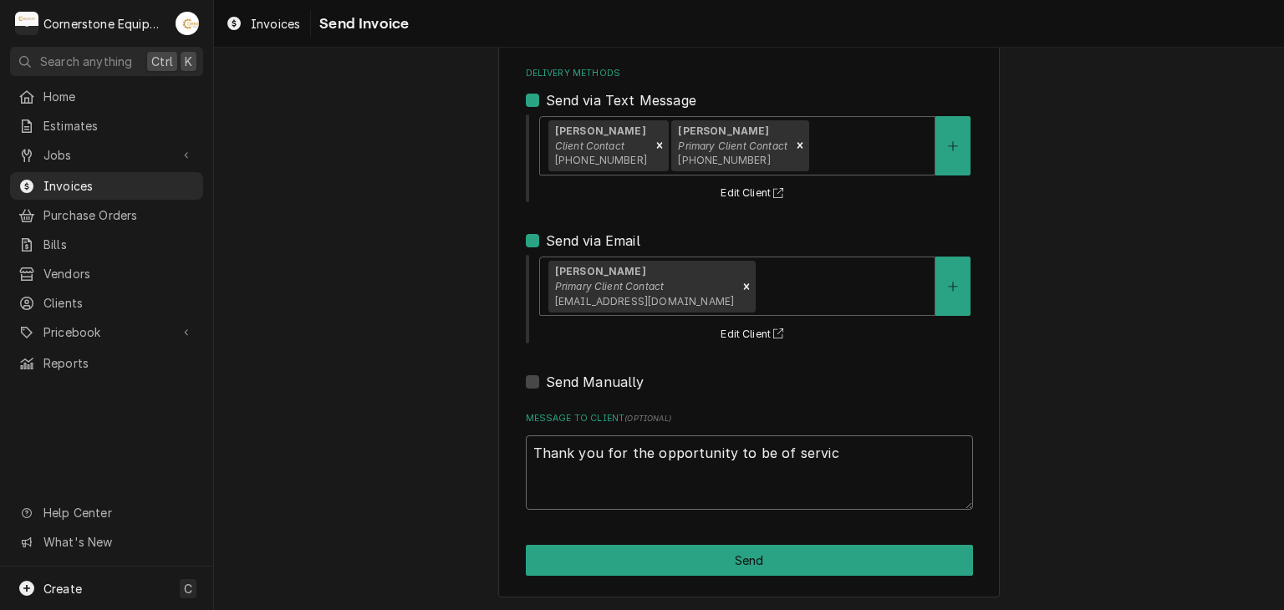
type textarea "Thank you for the opportunity to be of service"
type textarea "x"
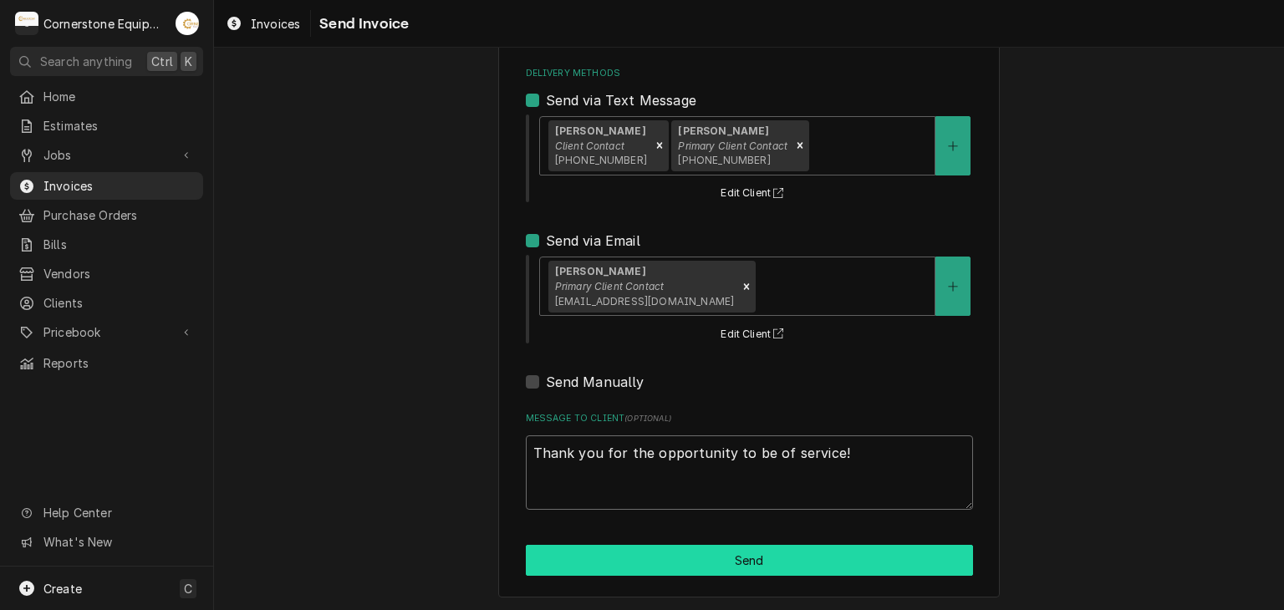
type textarea "Thank you for the opportunity to be of service!"
click at [691, 545] on button "Send" at bounding box center [749, 560] width 447 height 31
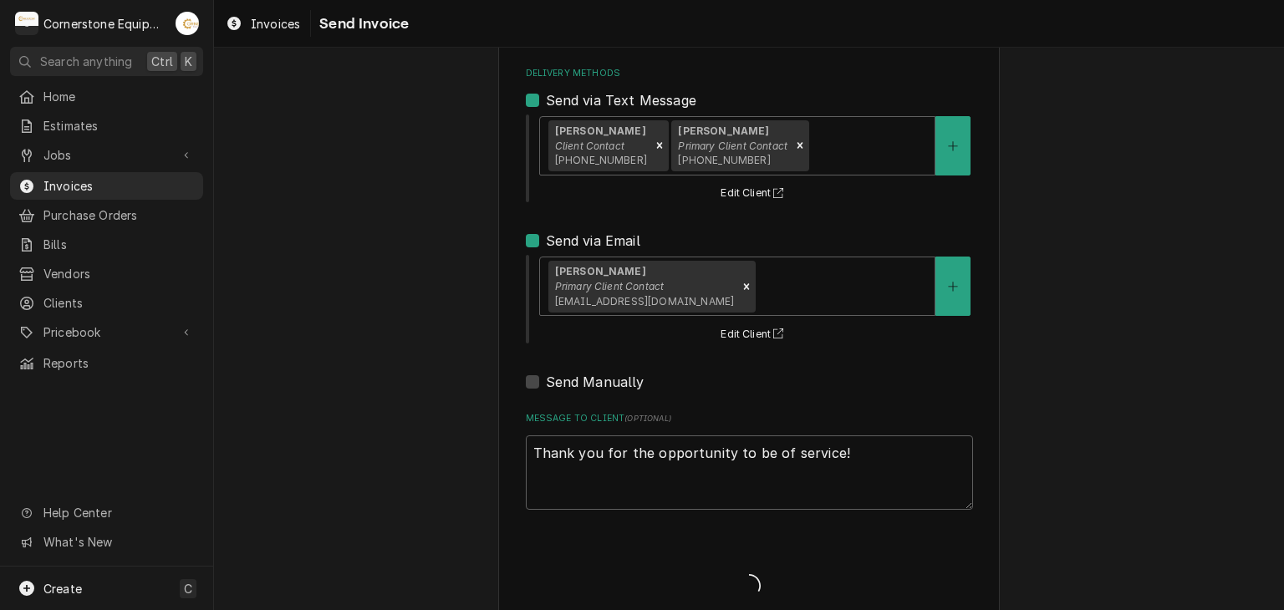
type textarea "x"
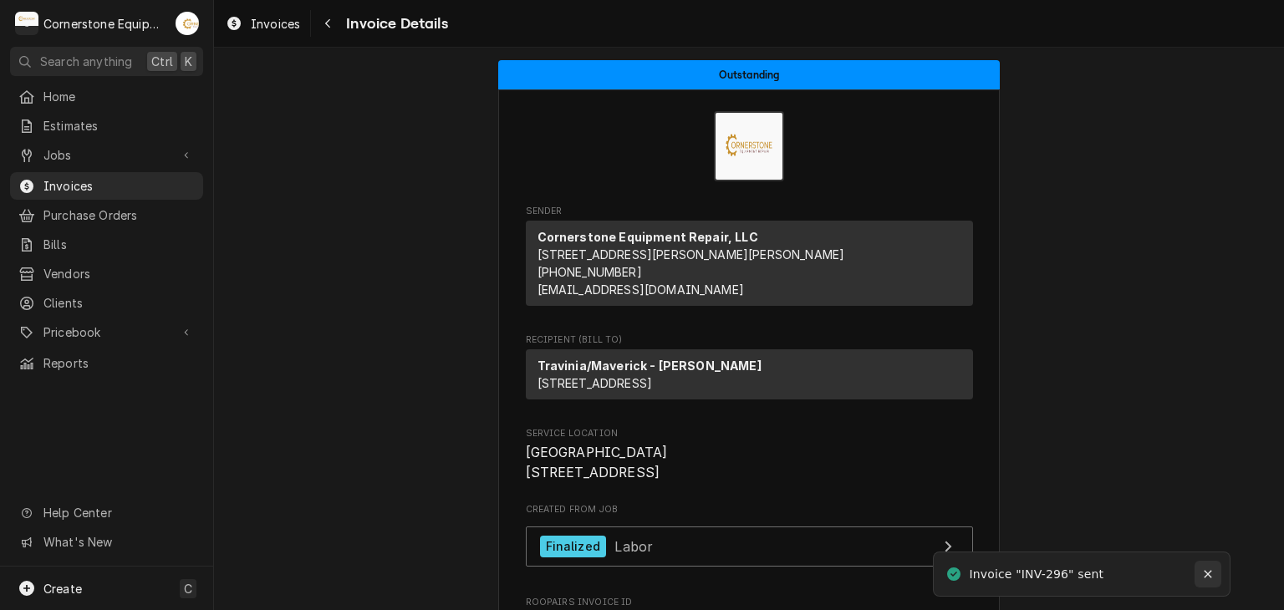
click at [1208, 562] on button "Notifications alt+T" at bounding box center [1207, 574] width 27 height 27
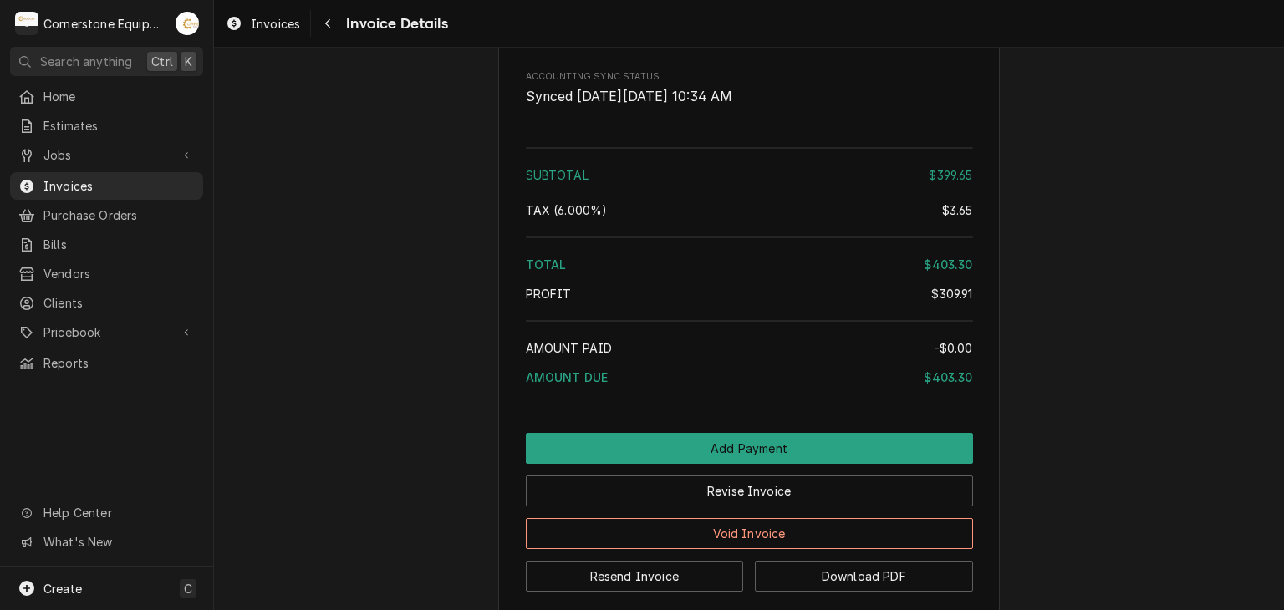
scroll to position [2588, 0]
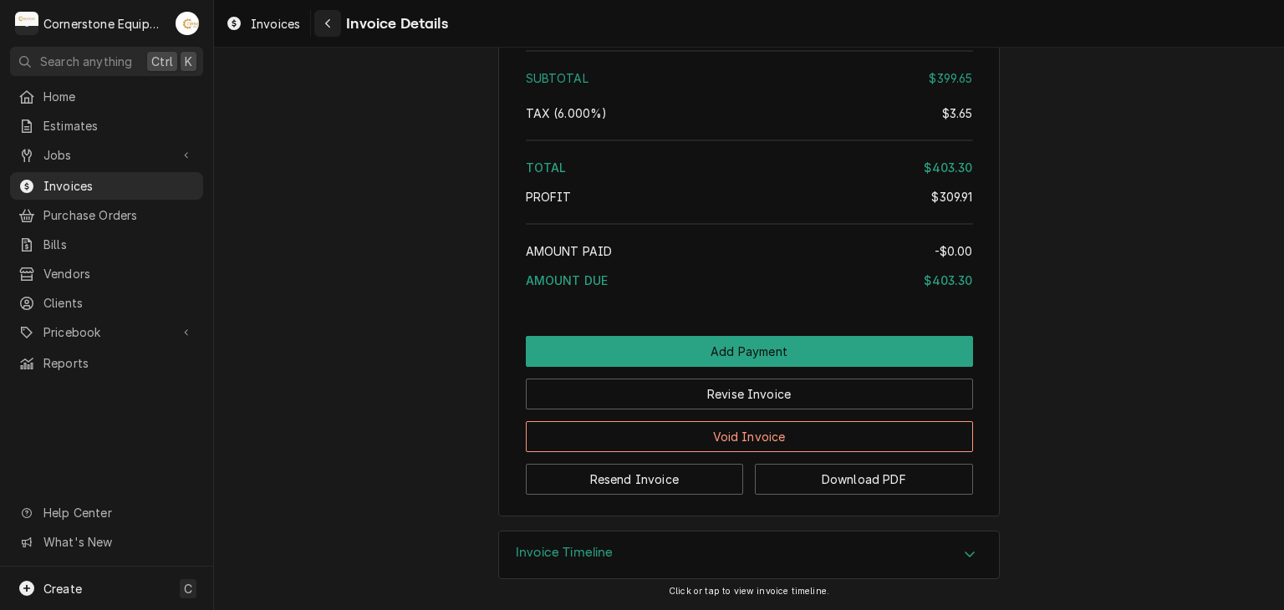
click at [333, 23] on div "Navigate back" at bounding box center [327, 23] width 17 height 17
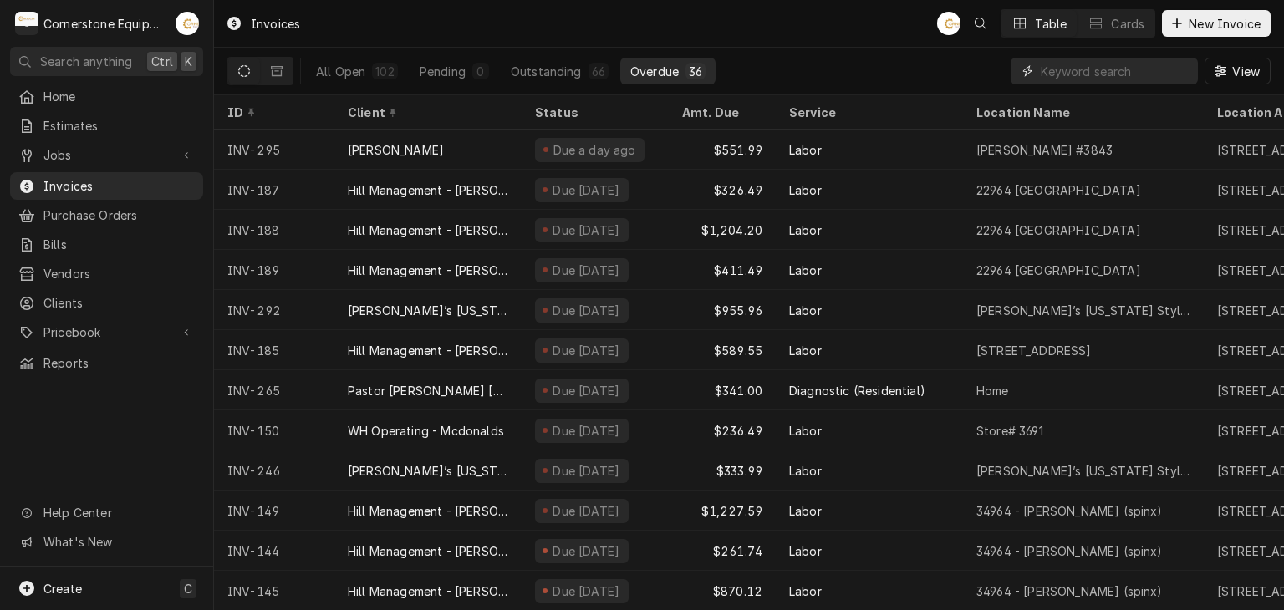
click at [1150, 79] on input "Dynamic Content Wrapper" at bounding box center [1115, 71] width 149 height 27
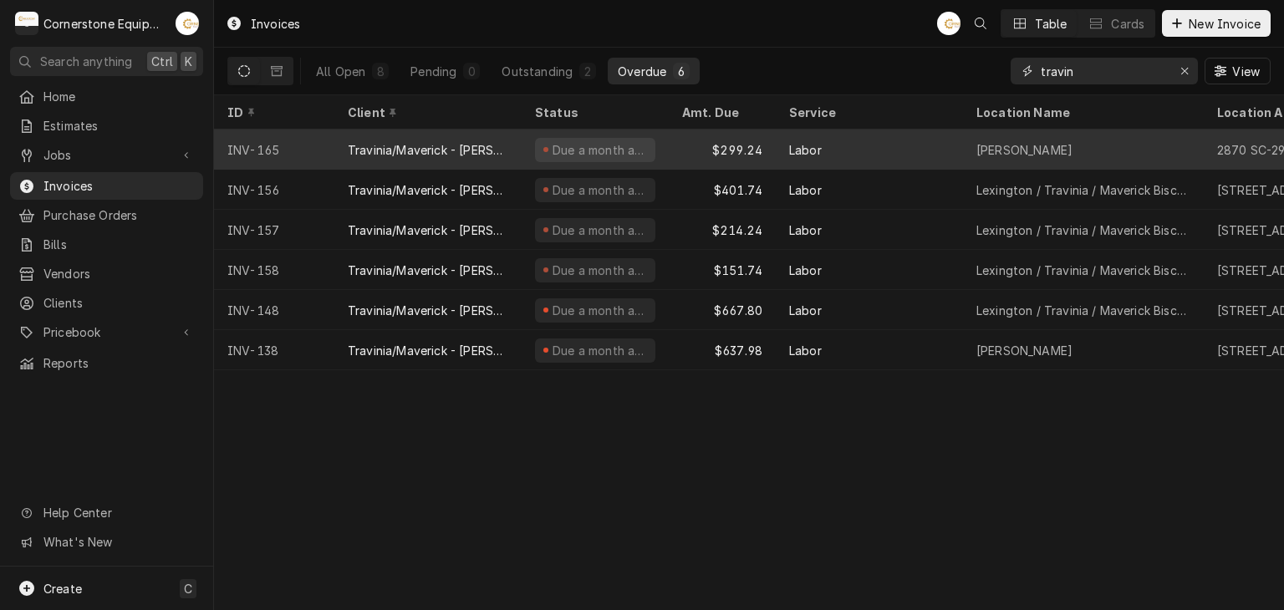
type input "travin"
click at [740, 145] on div "$299.24" at bounding box center [722, 150] width 107 height 40
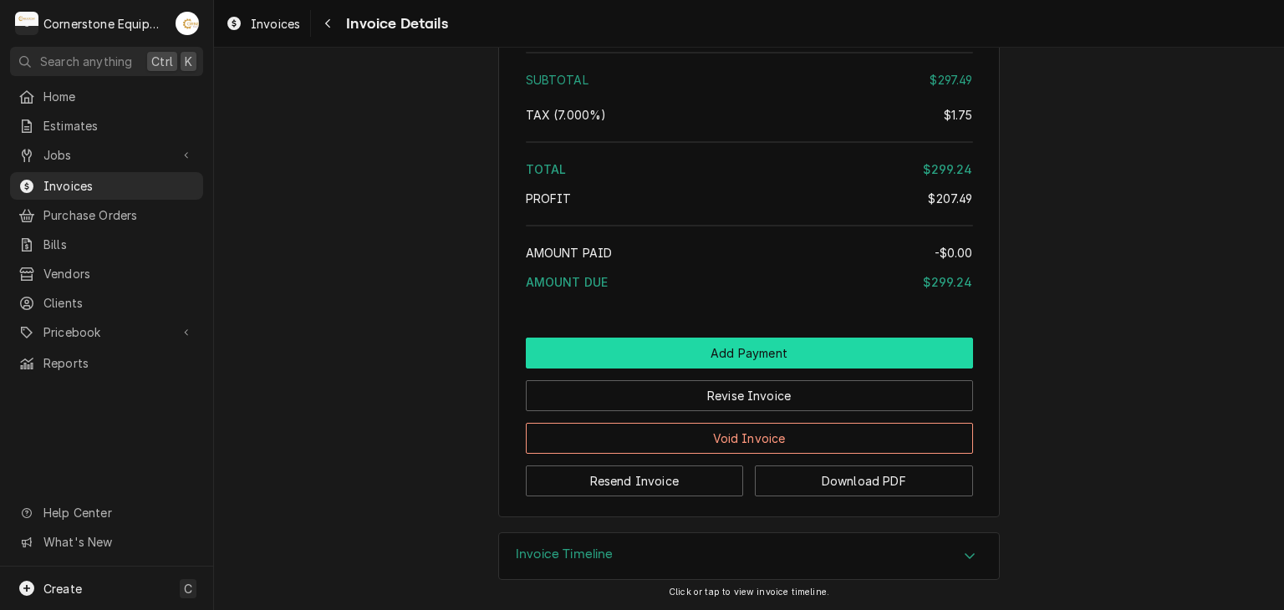
scroll to position [2736, 0]
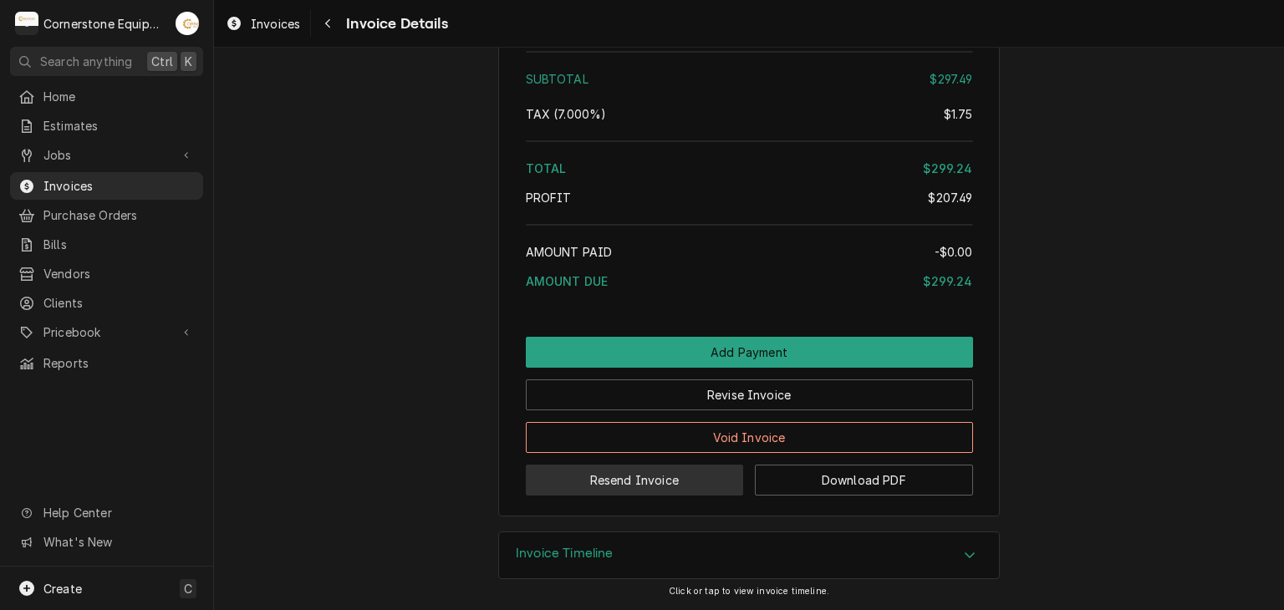
click at [643, 483] on button "Resend Invoice" at bounding box center [635, 480] width 218 height 31
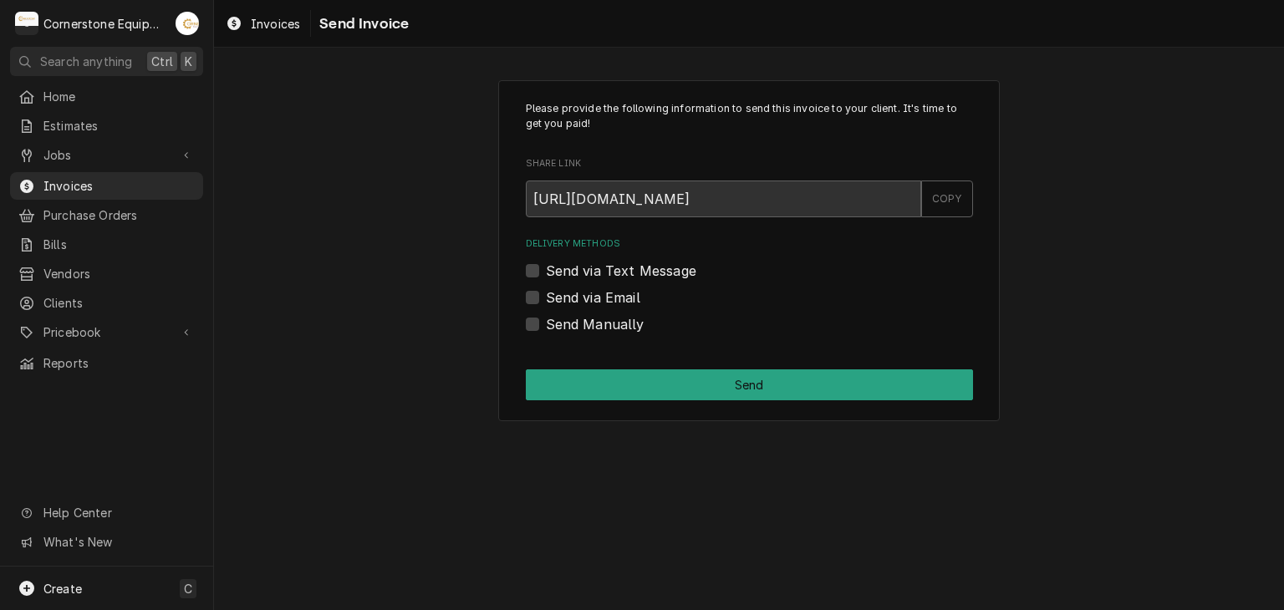
click at [628, 262] on label "Send via Text Message" at bounding box center [621, 271] width 150 height 20
click at [628, 262] on input "Send via Text Message" at bounding box center [769, 279] width 447 height 37
checkbox input "true"
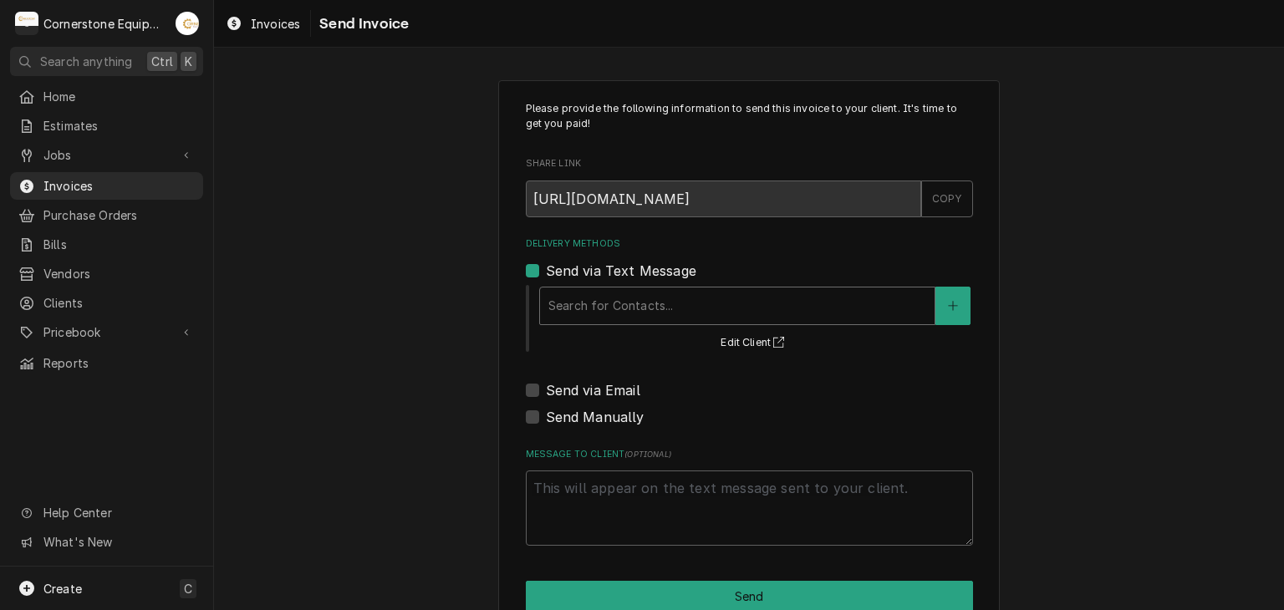
click at [631, 308] on div "Delivery Methods" at bounding box center [737, 306] width 378 height 30
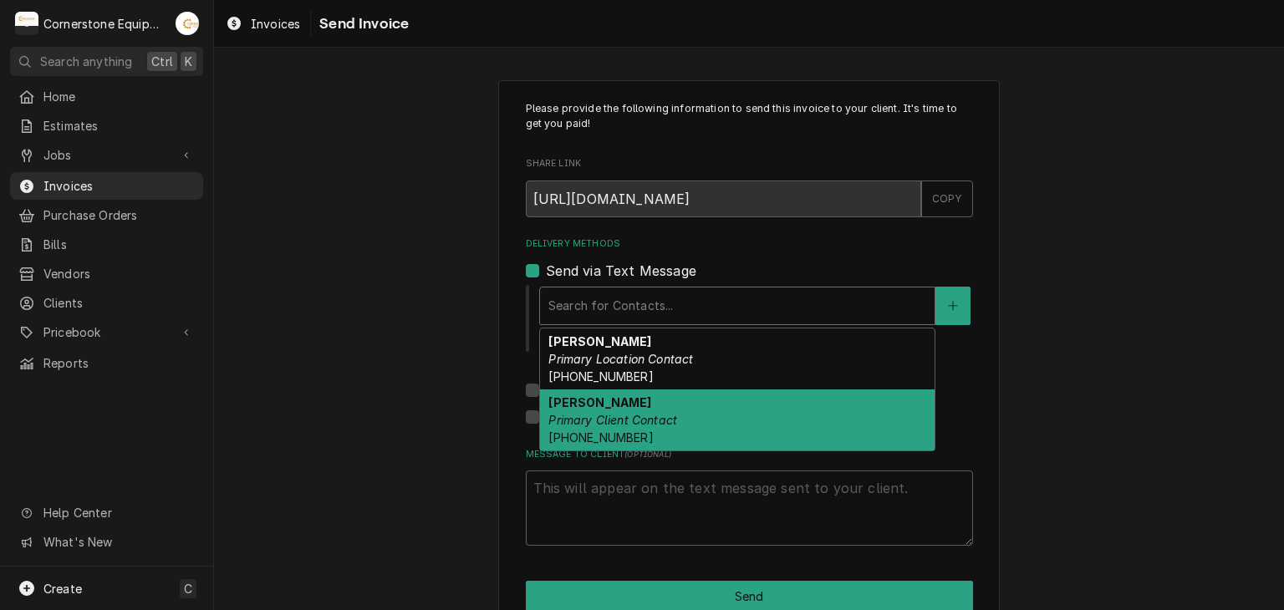
click at [617, 397] on strong "Sergio Briceno" at bounding box center [599, 402] width 103 height 14
type textarea "x"
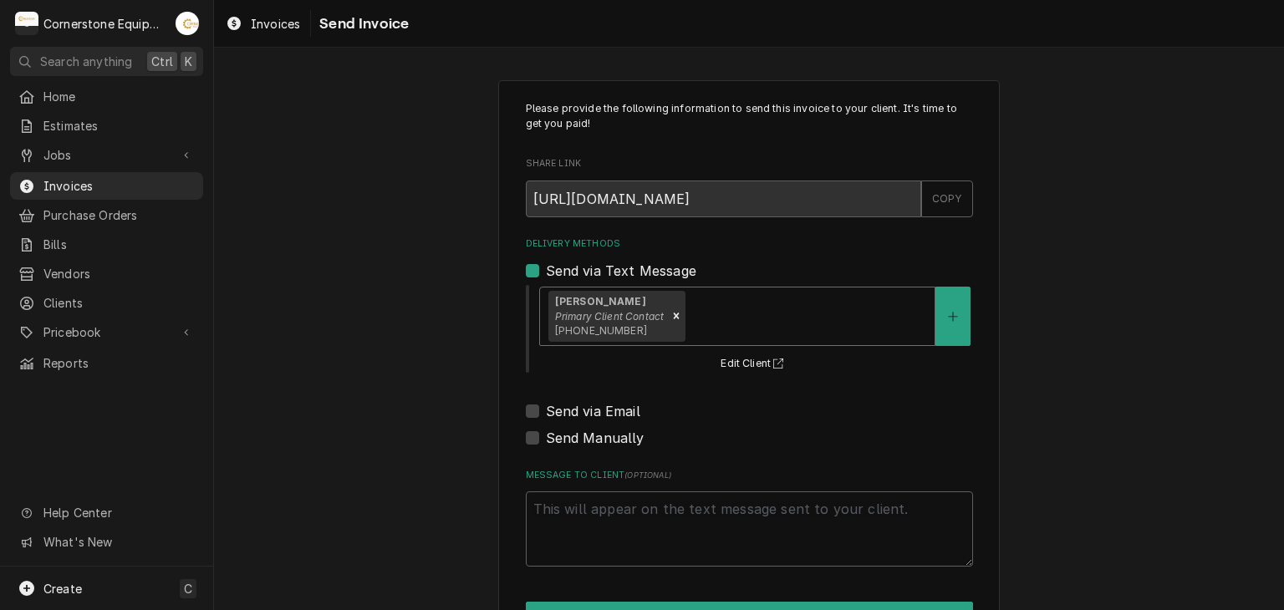
click at [617, 389] on div "Delivery Methods Send via Text Message option [object Object], selected. Sergio…" at bounding box center [749, 342] width 447 height 211
click at [615, 405] on label "Send via Email" at bounding box center [593, 411] width 94 height 20
click at [615, 405] on input "Send via Email" at bounding box center [769, 419] width 447 height 37
checkbox input "true"
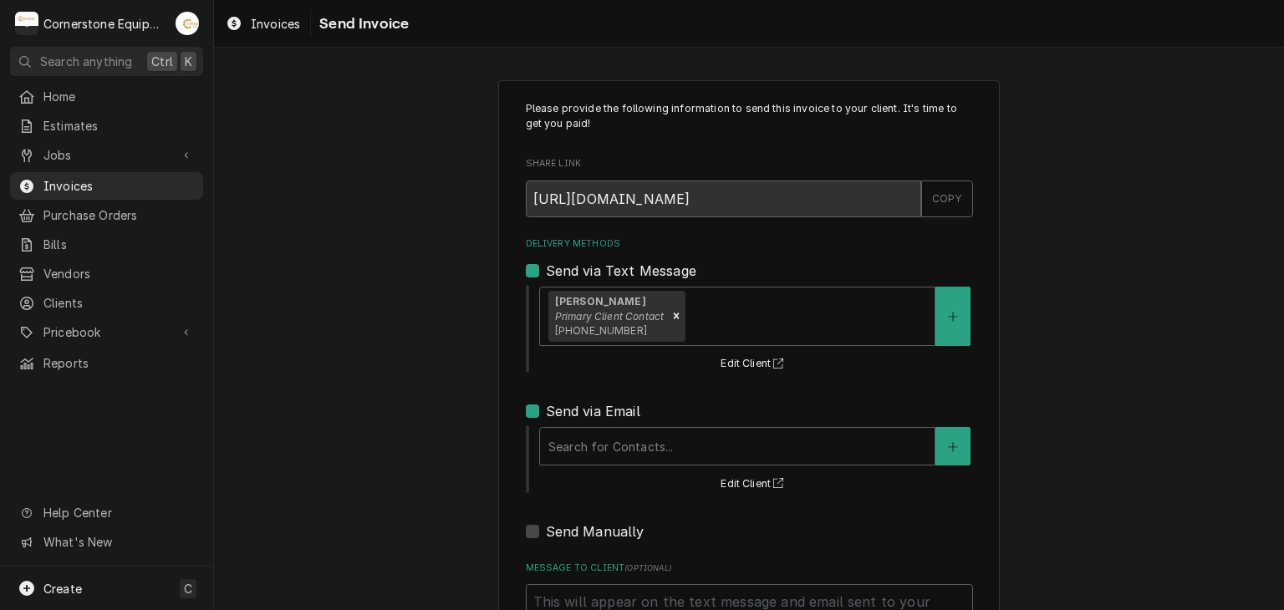
drag, startPoint x: 689, startPoint y: 345, endPoint x: 685, endPoint y: 357, distance: 12.2
click at [689, 345] on div "Sergio Briceno Primary Client Contact (864) 915-0012 Edit Client" at bounding box center [754, 328] width 435 height 90
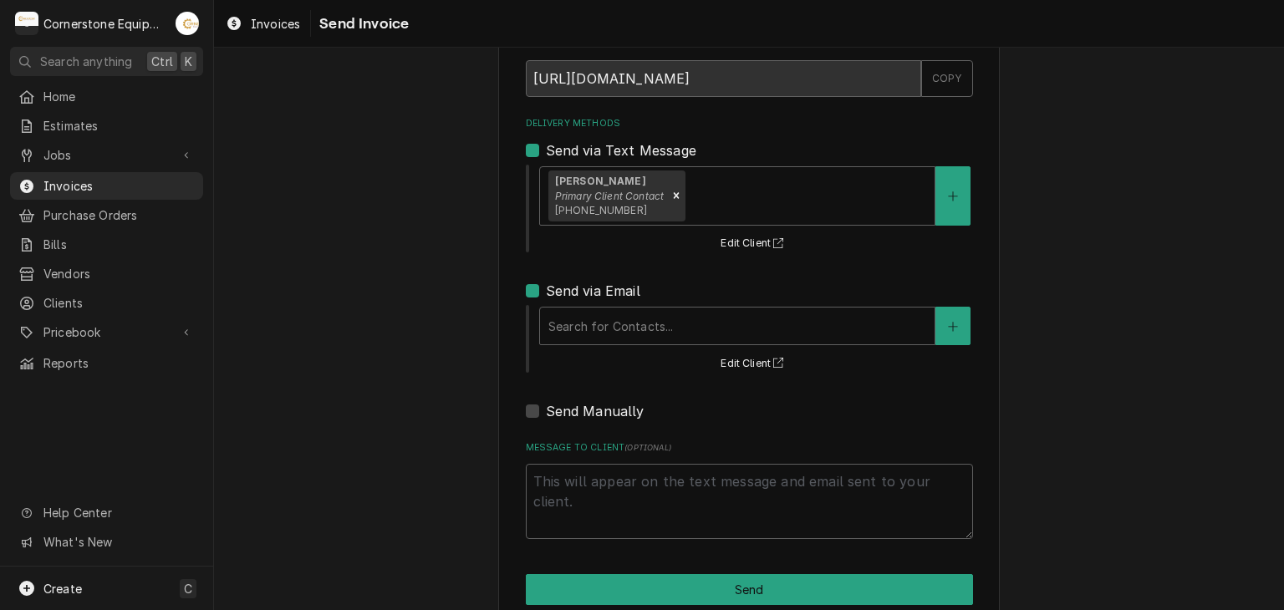
scroll to position [150, 0]
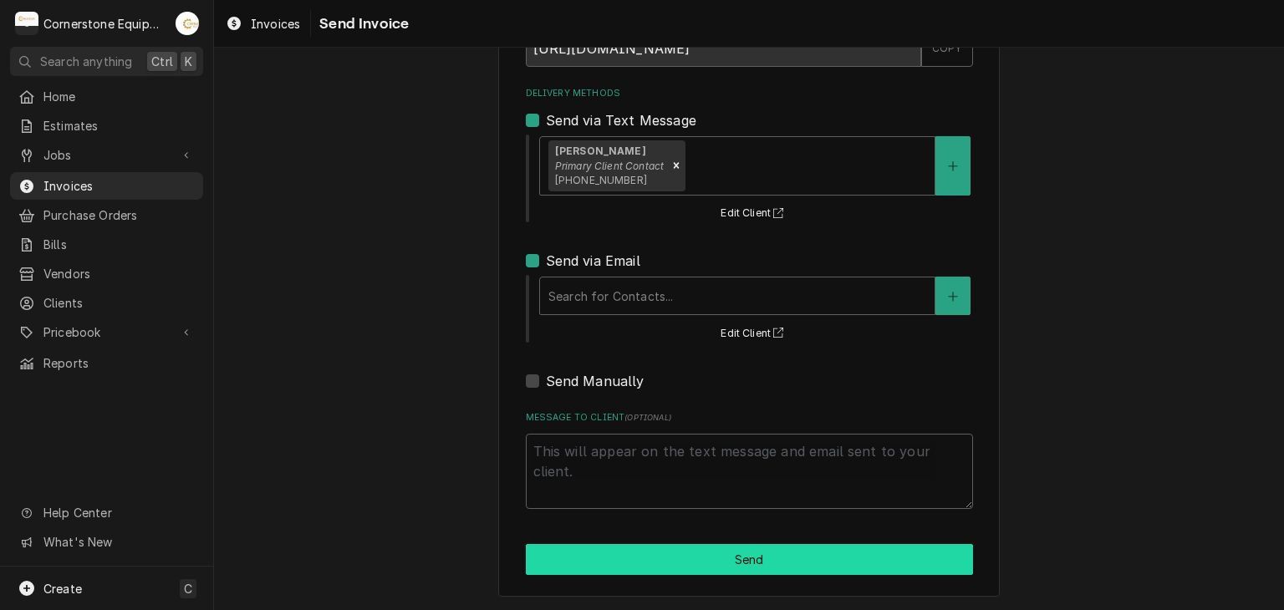
click at [621, 559] on button "Send" at bounding box center [749, 559] width 447 height 31
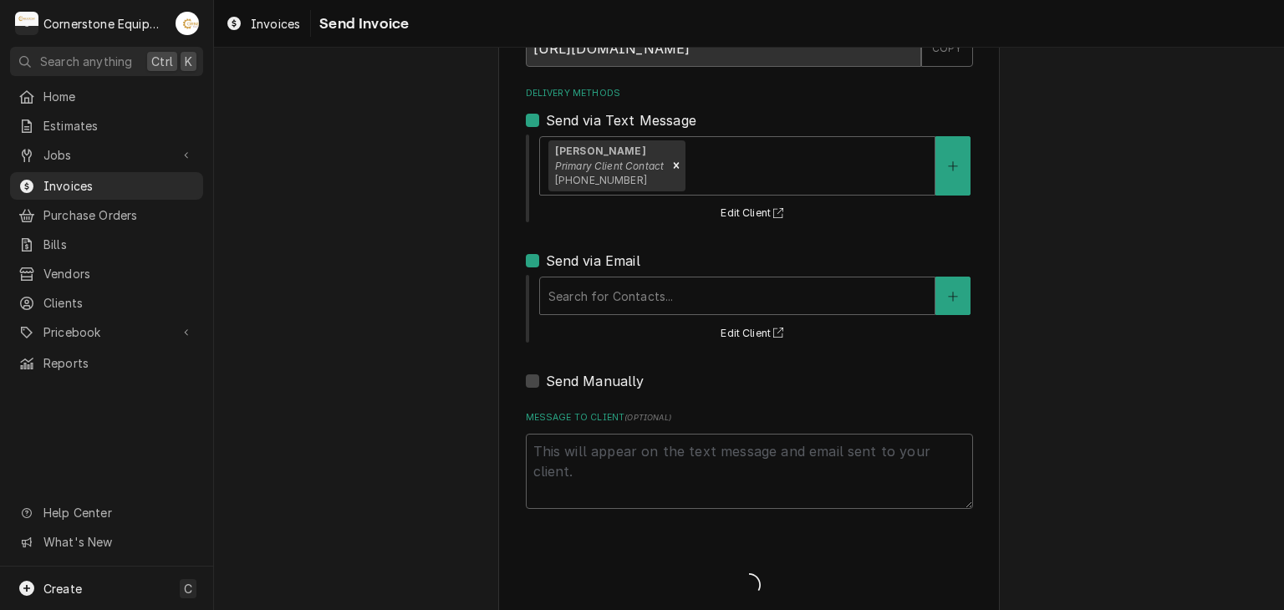
type textarea "x"
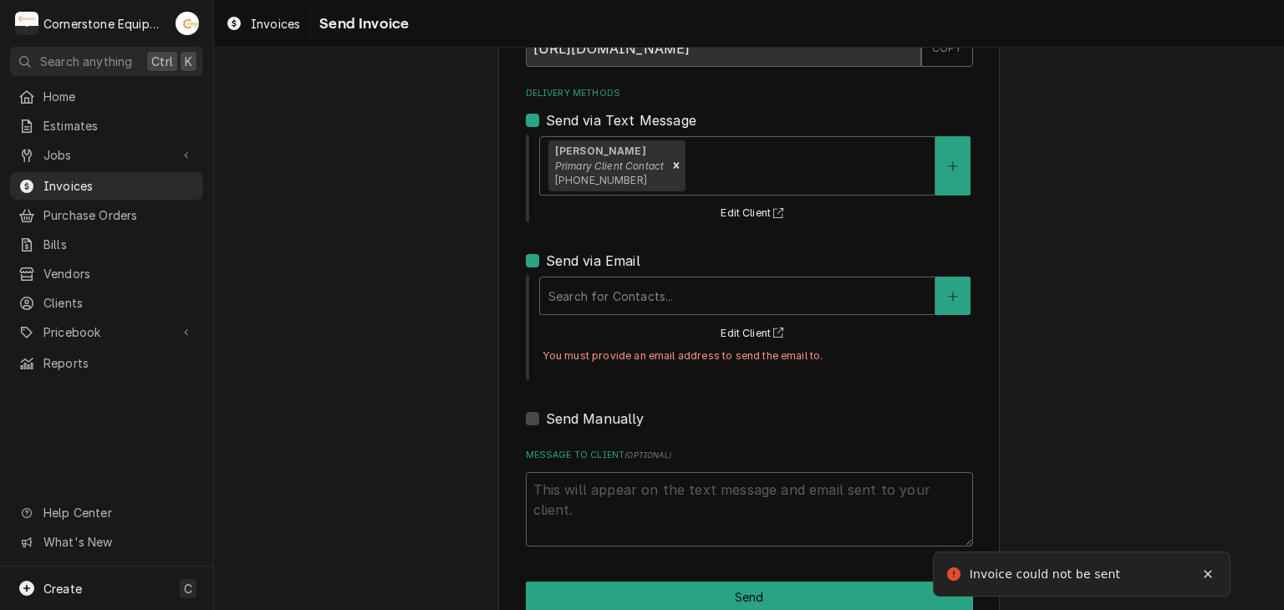
scroll to position [177, 0]
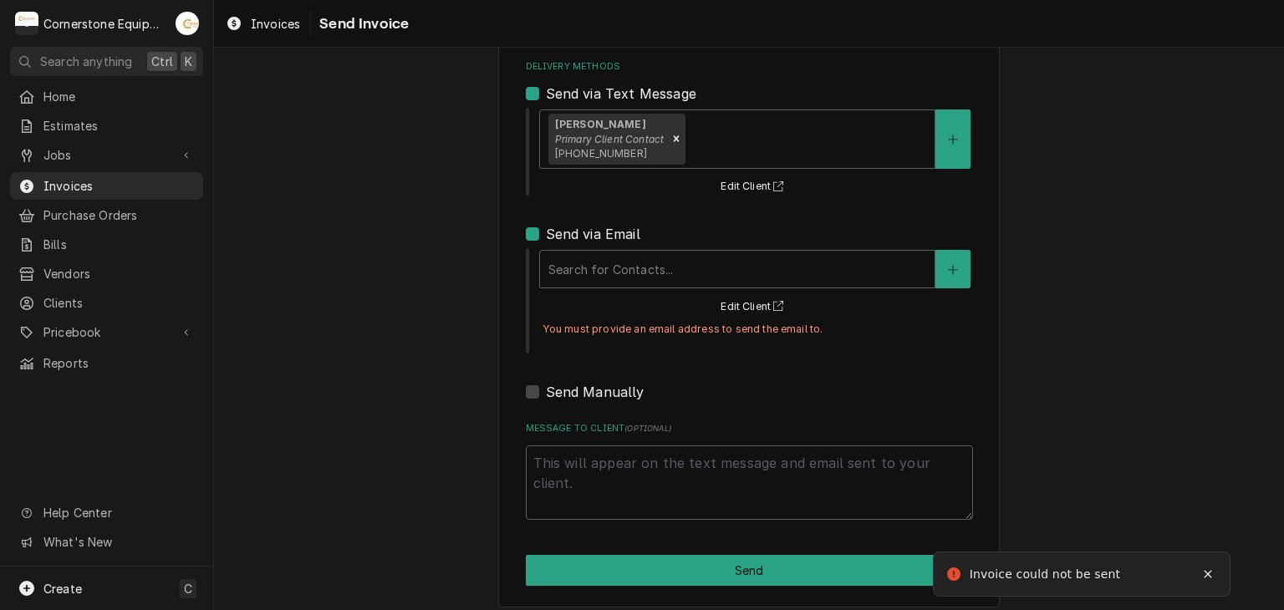
click at [546, 227] on label "Send via Email" at bounding box center [593, 234] width 94 height 20
click at [546, 227] on input "Send via Email" at bounding box center [769, 242] width 447 height 37
checkbox input "false"
type textarea "x"
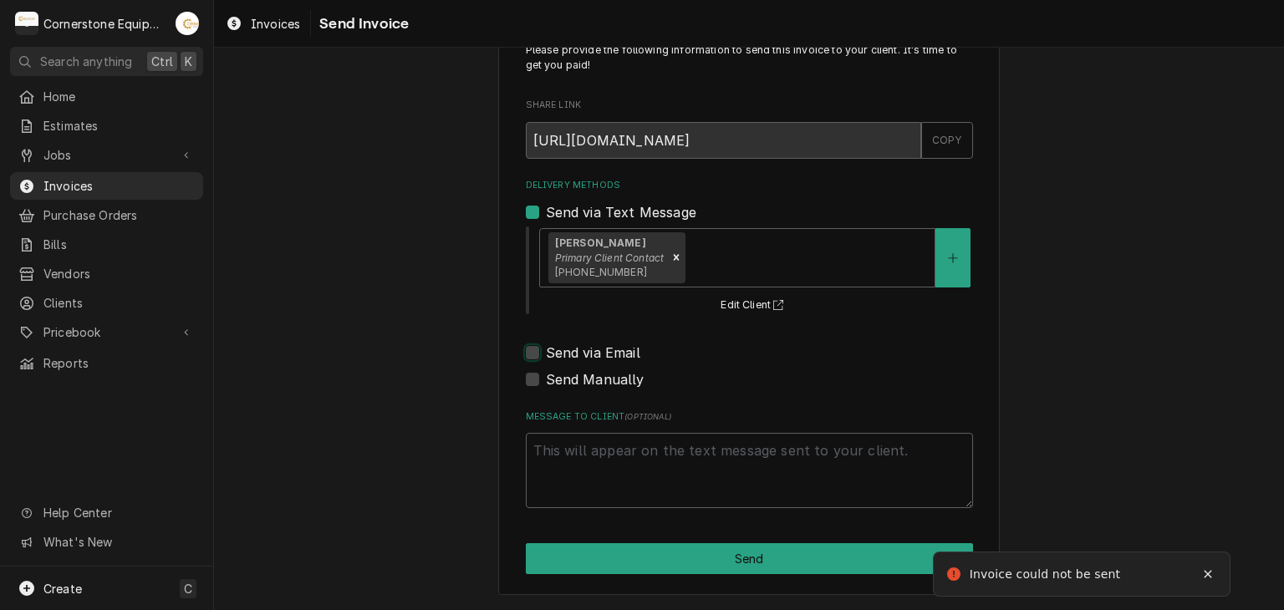
scroll to position [57, 0]
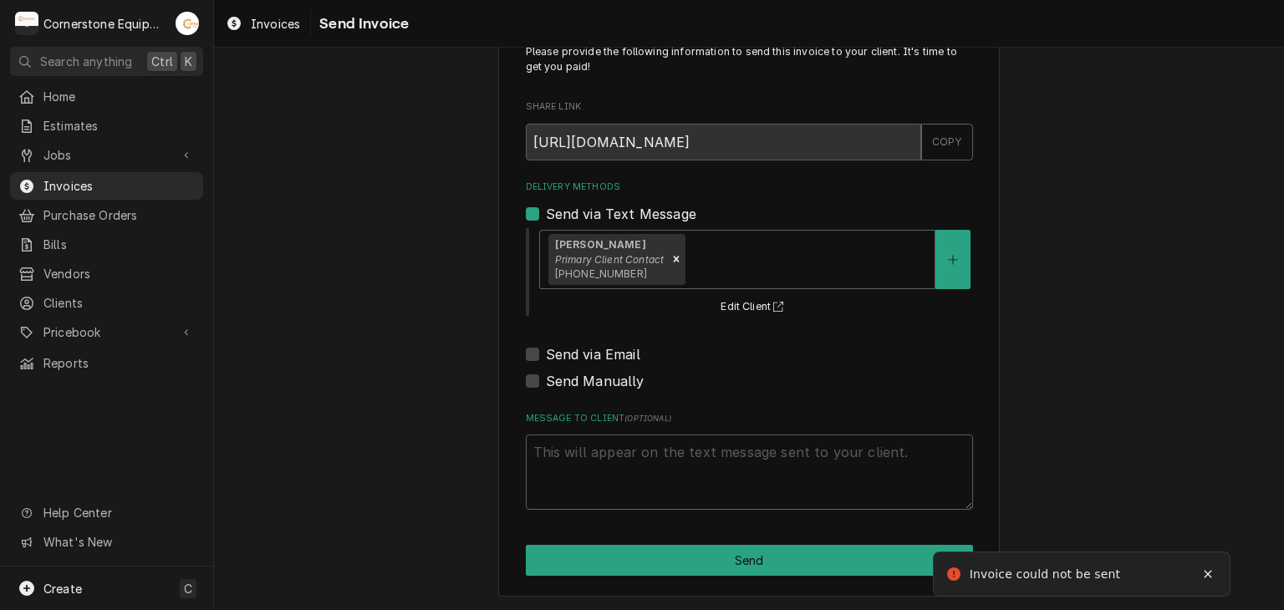
click at [561, 345] on label "Send via Email" at bounding box center [593, 354] width 94 height 20
click at [561, 345] on input "Send via Email" at bounding box center [769, 362] width 447 height 37
checkbox input "true"
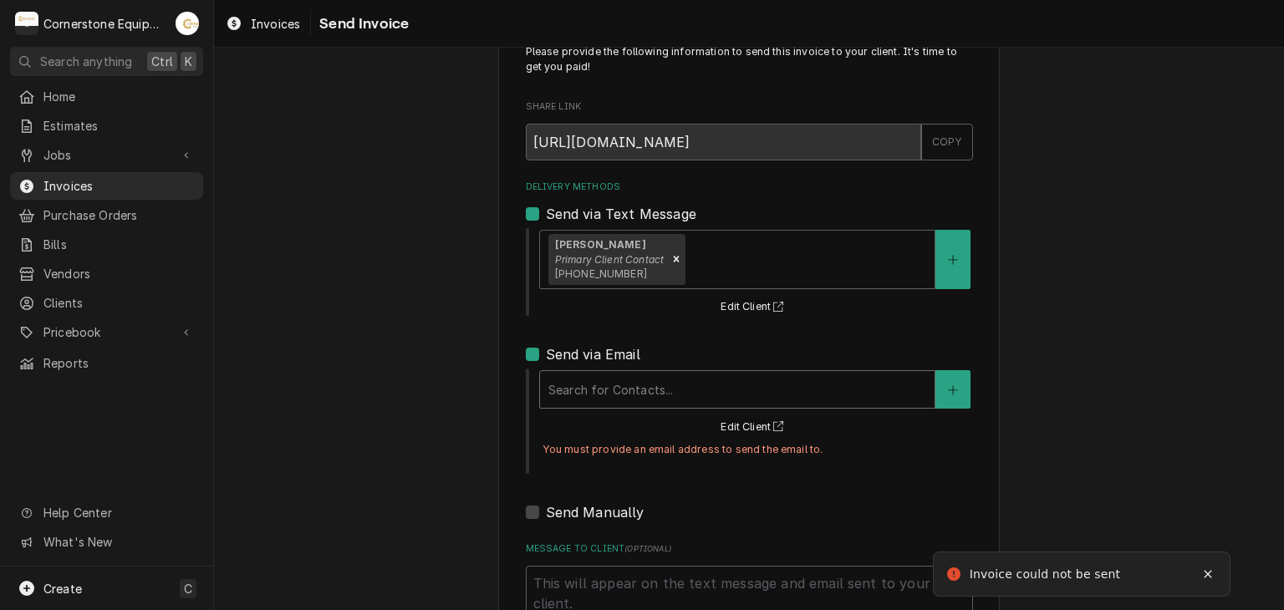
click at [593, 395] on div "Delivery Methods" at bounding box center [737, 389] width 378 height 30
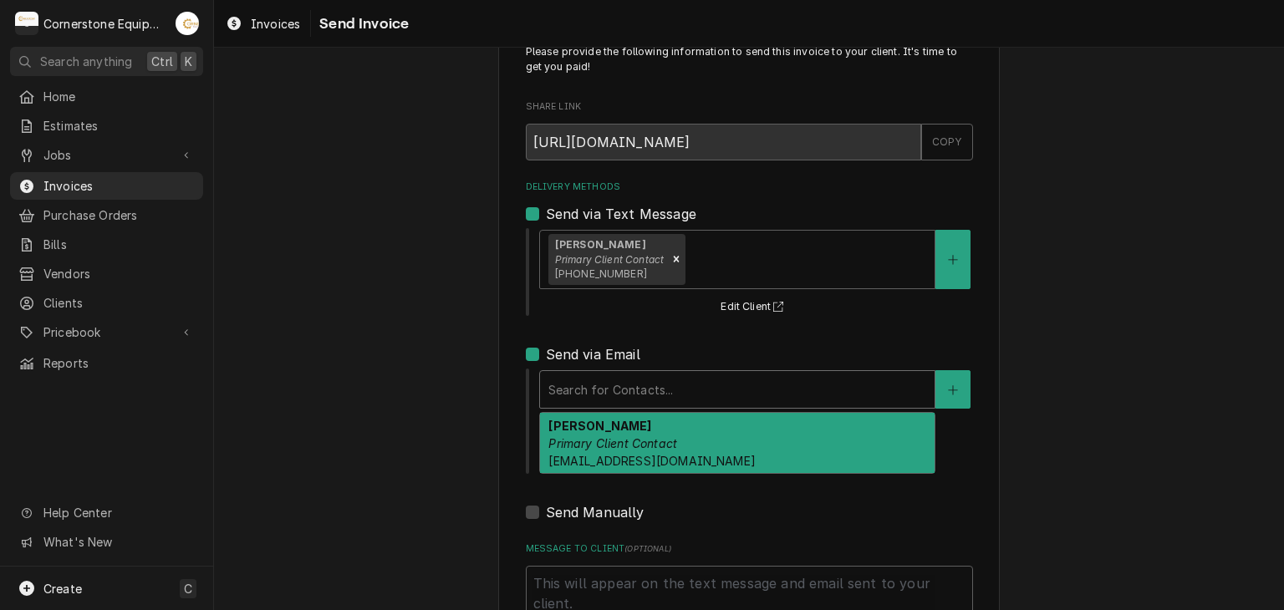
drag, startPoint x: 598, startPoint y: 458, endPoint x: 583, endPoint y: 466, distance: 16.8
click at [595, 456] on span "[EMAIL_ADDRESS][DOMAIN_NAME]" at bounding box center [651, 461] width 206 height 14
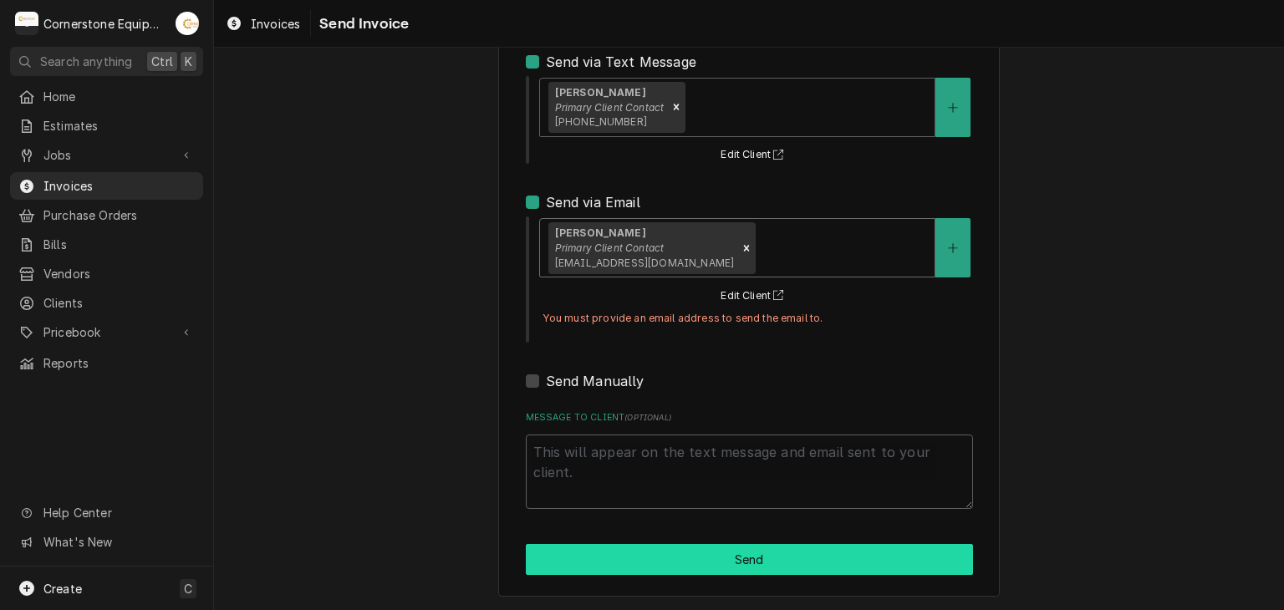
click at [625, 544] on button "Send" at bounding box center [749, 559] width 447 height 31
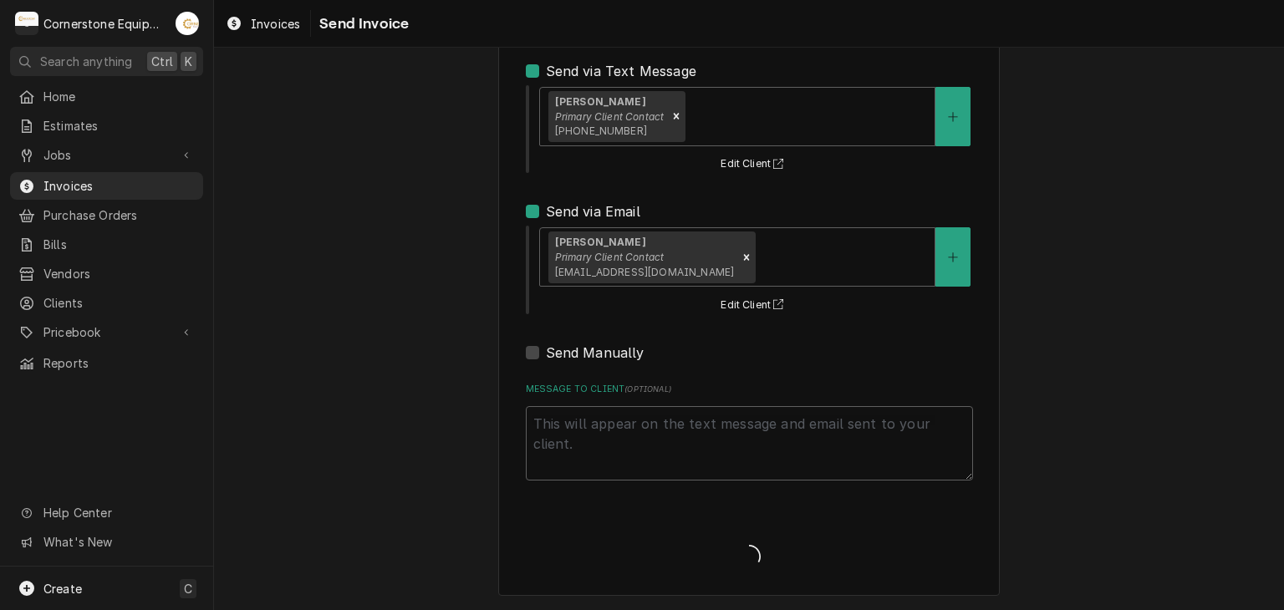
scroll to position [199, 0]
type textarea "x"
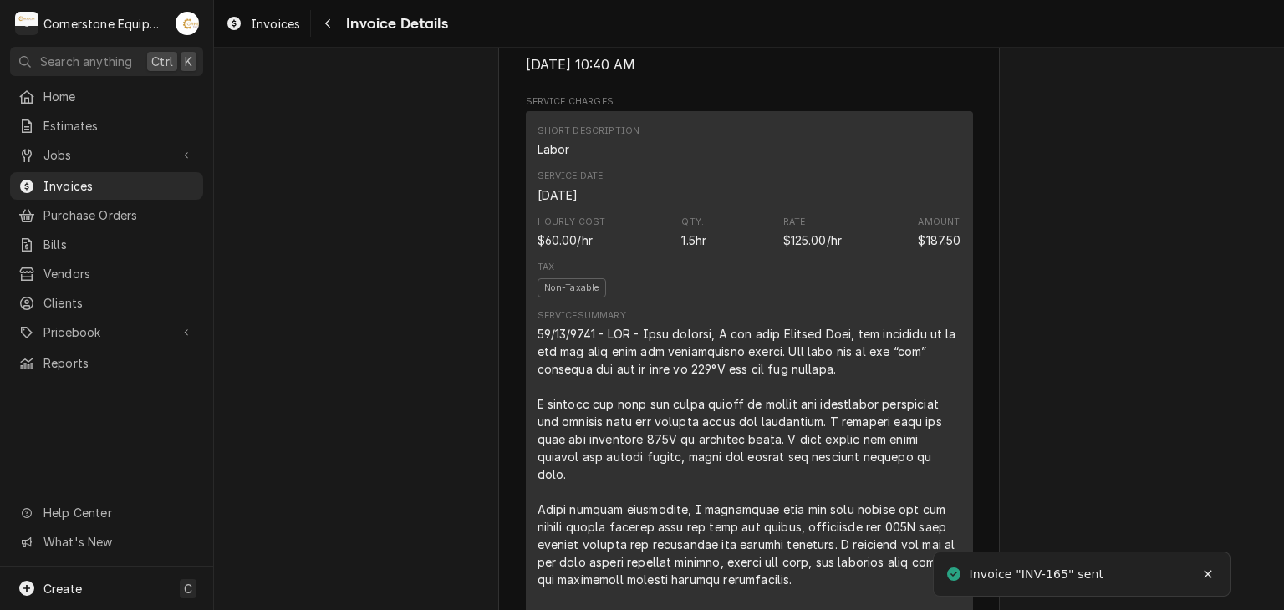
scroll to position [1003, 0]
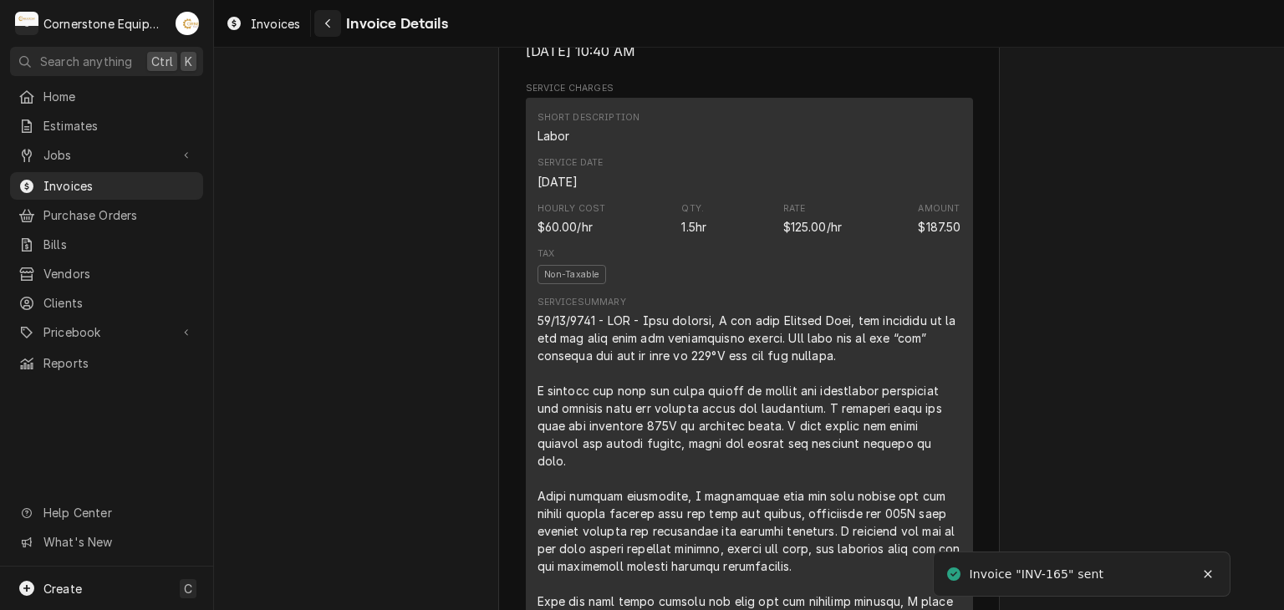
click at [334, 16] on div "Navigate back" at bounding box center [327, 23] width 17 height 17
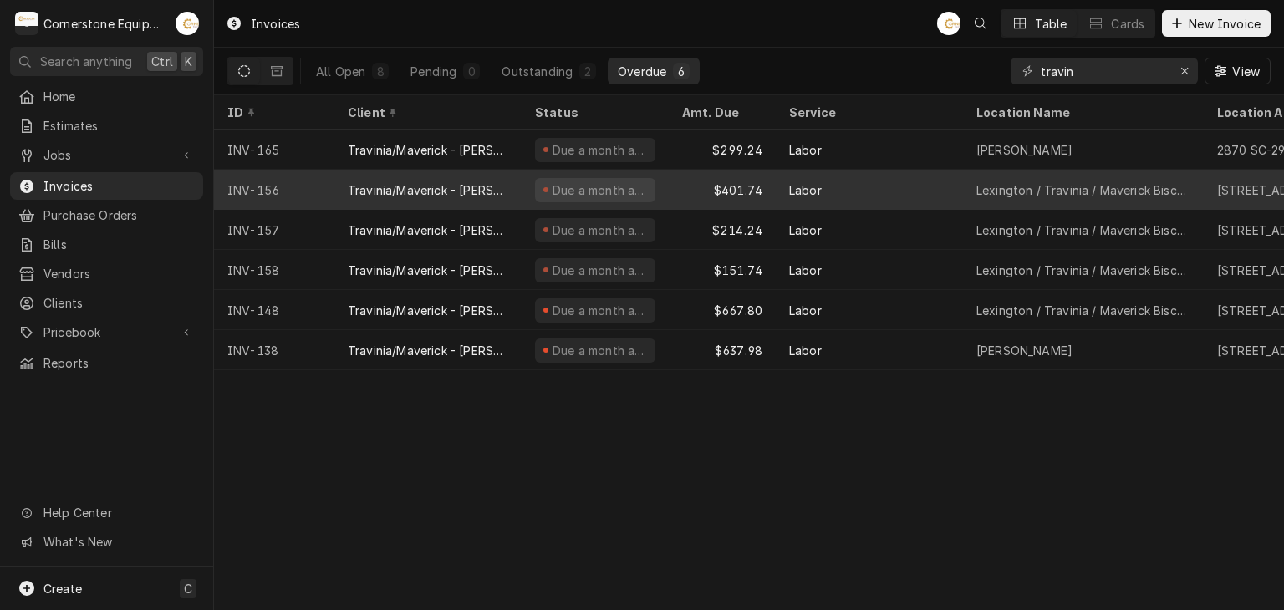
click at [501, 191] on div "Travinia/Maverick - [PERSON_NAME]" at bounding box center [428, 190] width 160 height 18
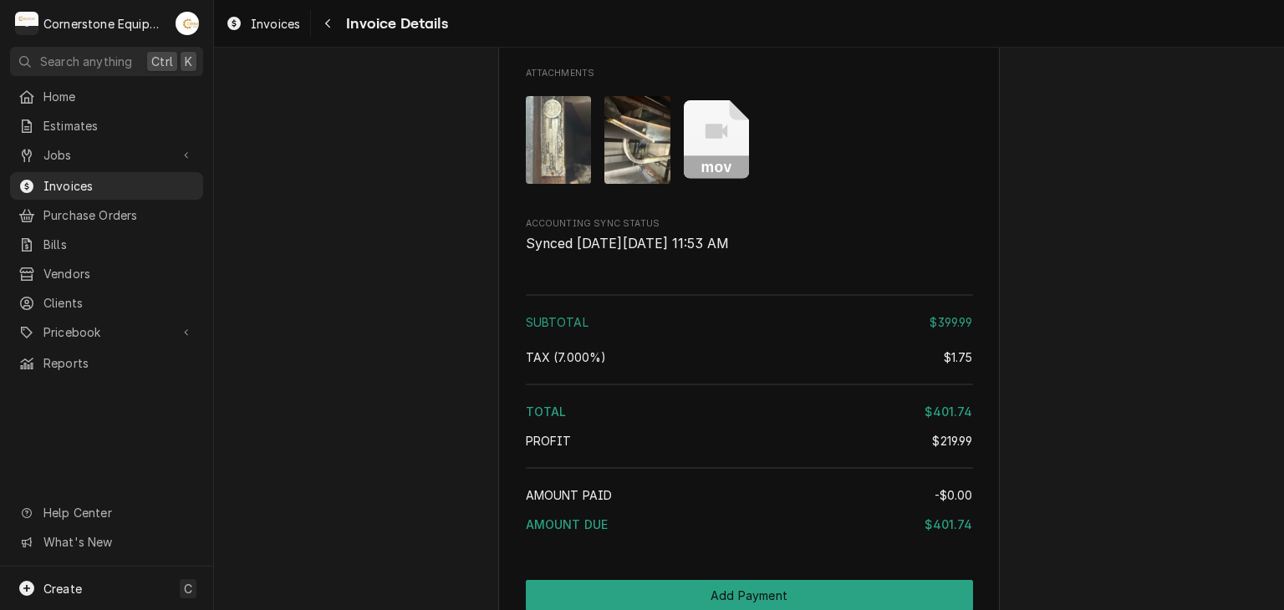
scroll to position [2300, 0]
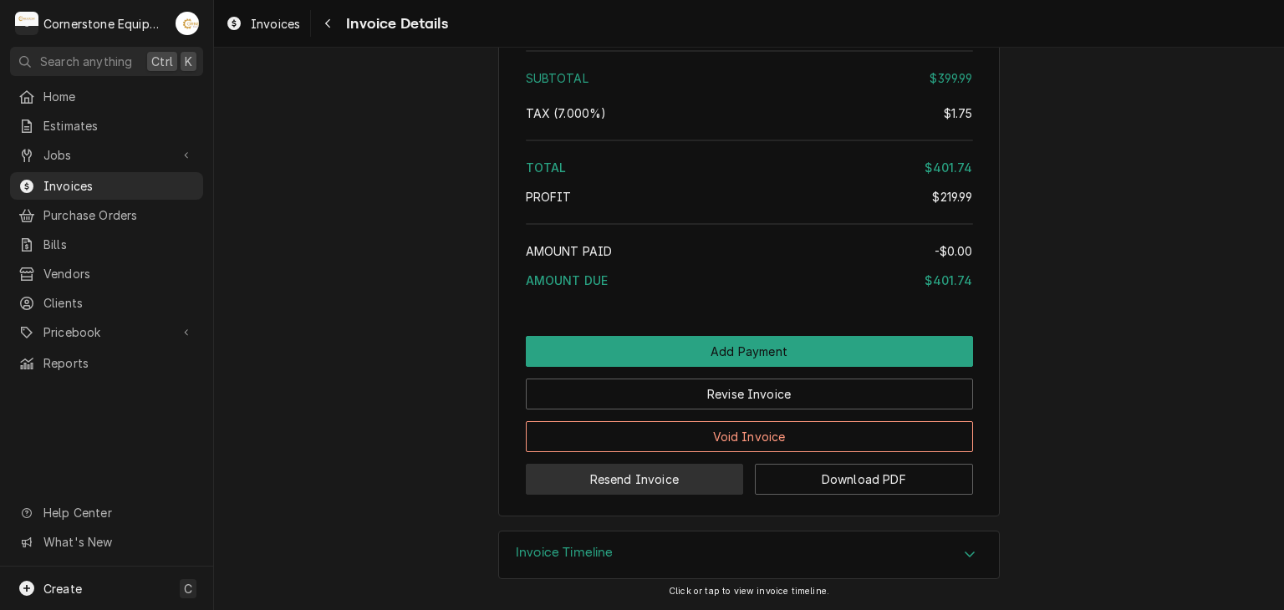
click at [615, 485] on button "Resend Invoice" at bounding box center [635, 479] width 218 height 31
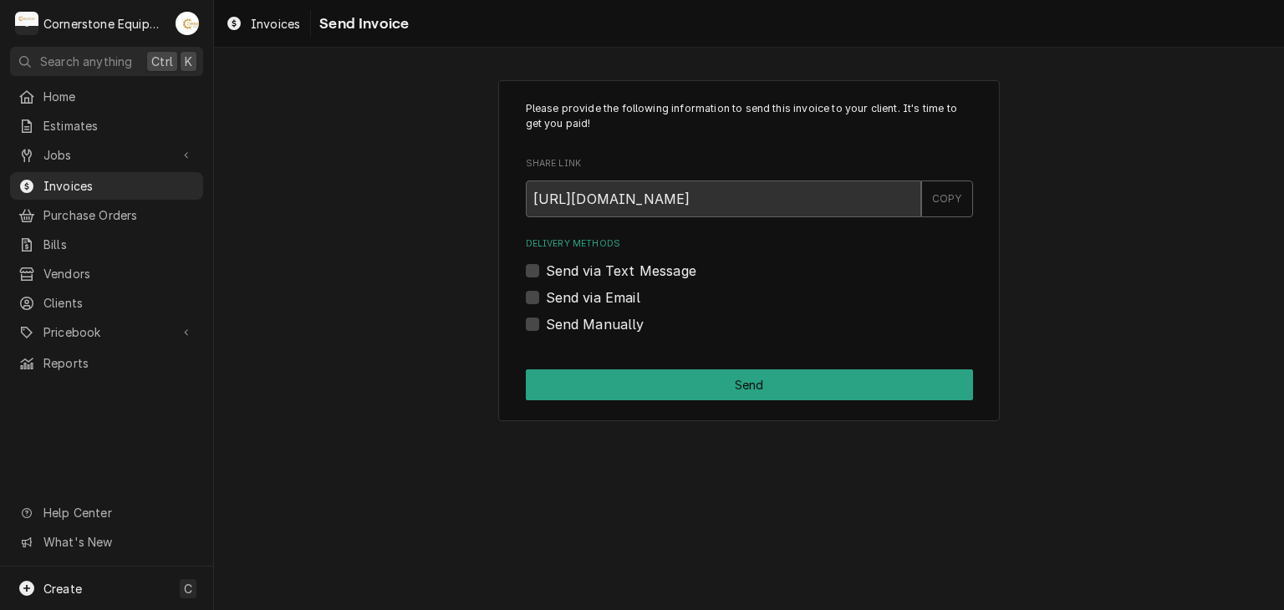
click at [613, 265] on label "Send via Text Message" at bounding box center [621, 271] width 150 height 20
click at [613, 265] on input "Send via Text Message" at bounding box center [769, 279] width 447 height 37
checkbox input "true"
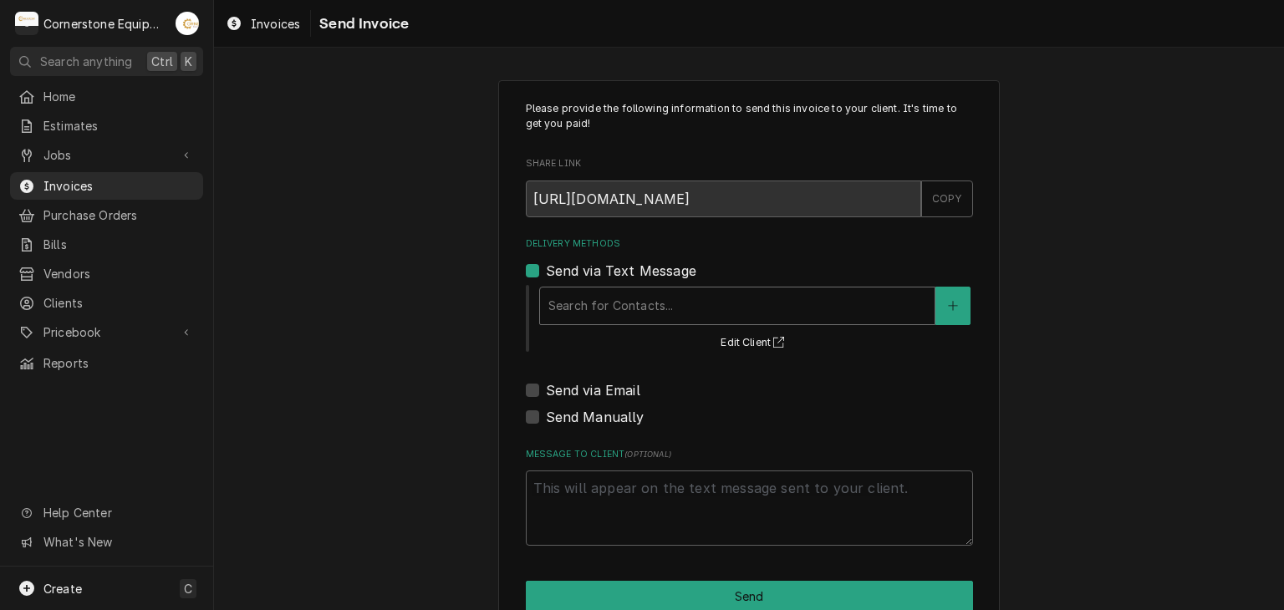
click at [622, 305] on div "Delivery Methods" at bounding box center [737, 306] width 378 height 30
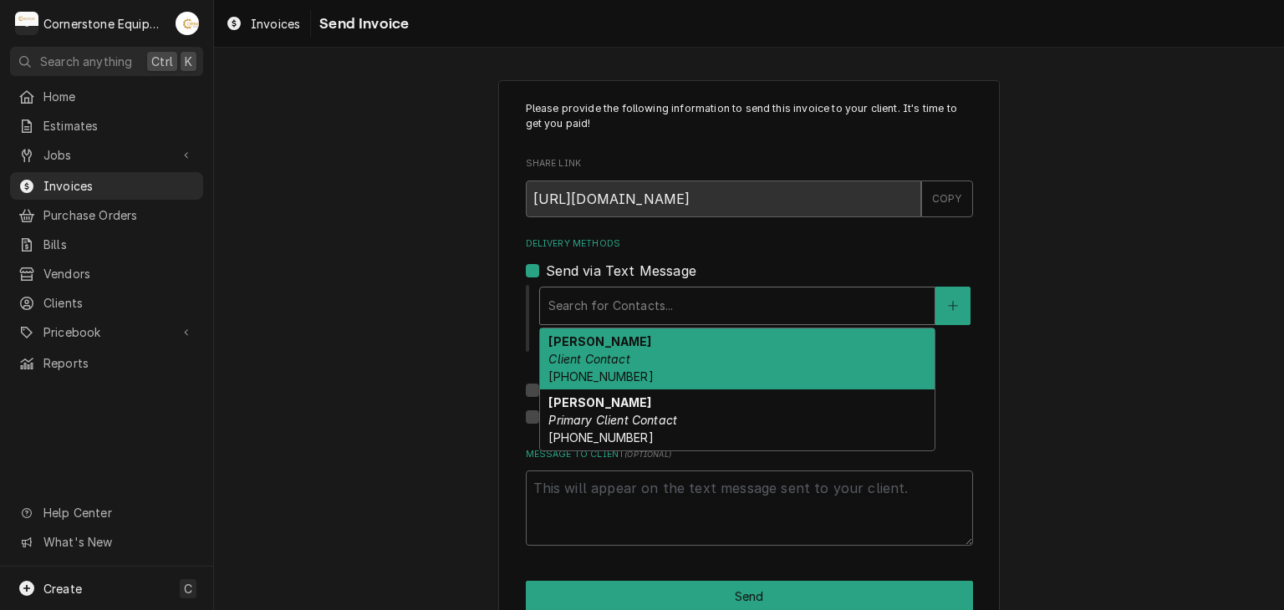
click at [613, 352] on em "Client Contact" at bounding box center [588, 359] width 81 height 14
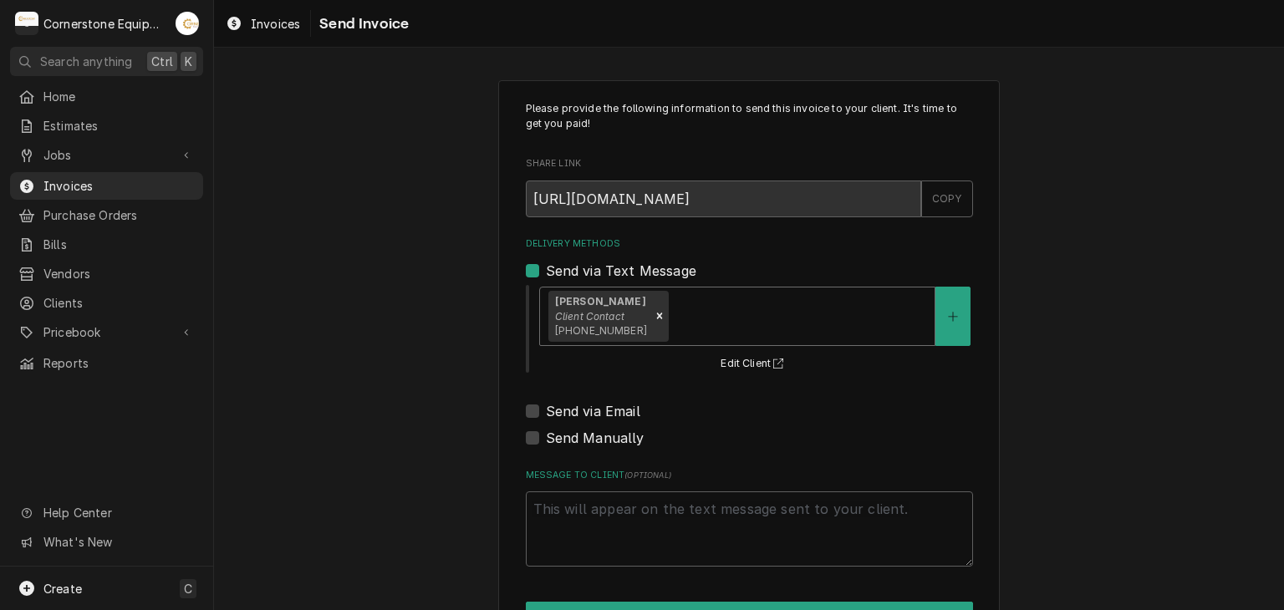
click at [605, 312] on em "Client Contact" at bounding box center [589, 316] width 69 height 13
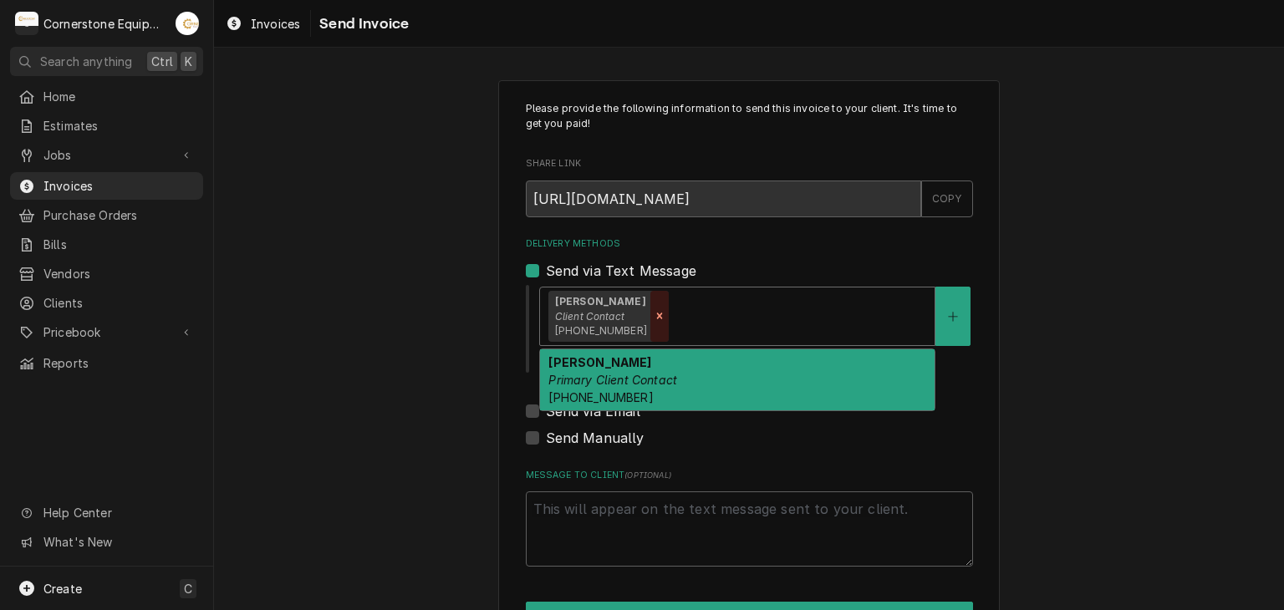
click at [654, 318] on icon "Remove [object Object]" at bounding box center [660, 316] width 12 height 12
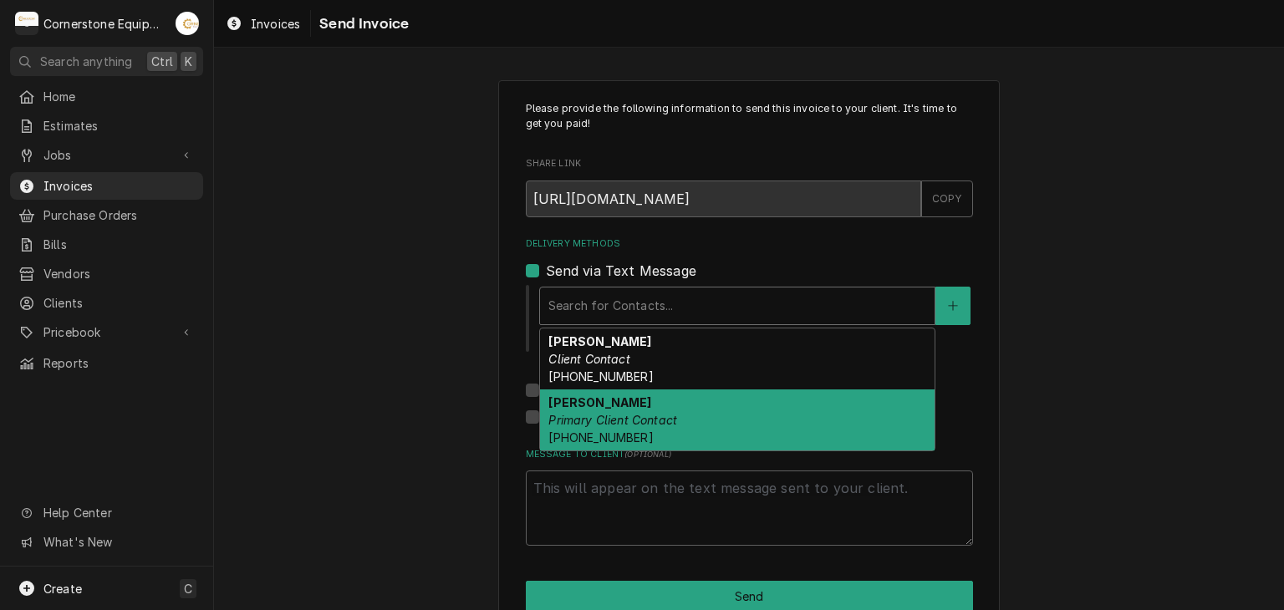
click at [602, 420] on em "Primary Client Contact" at bounding box center [612, 420] width 129 height 14
type textarea "x"
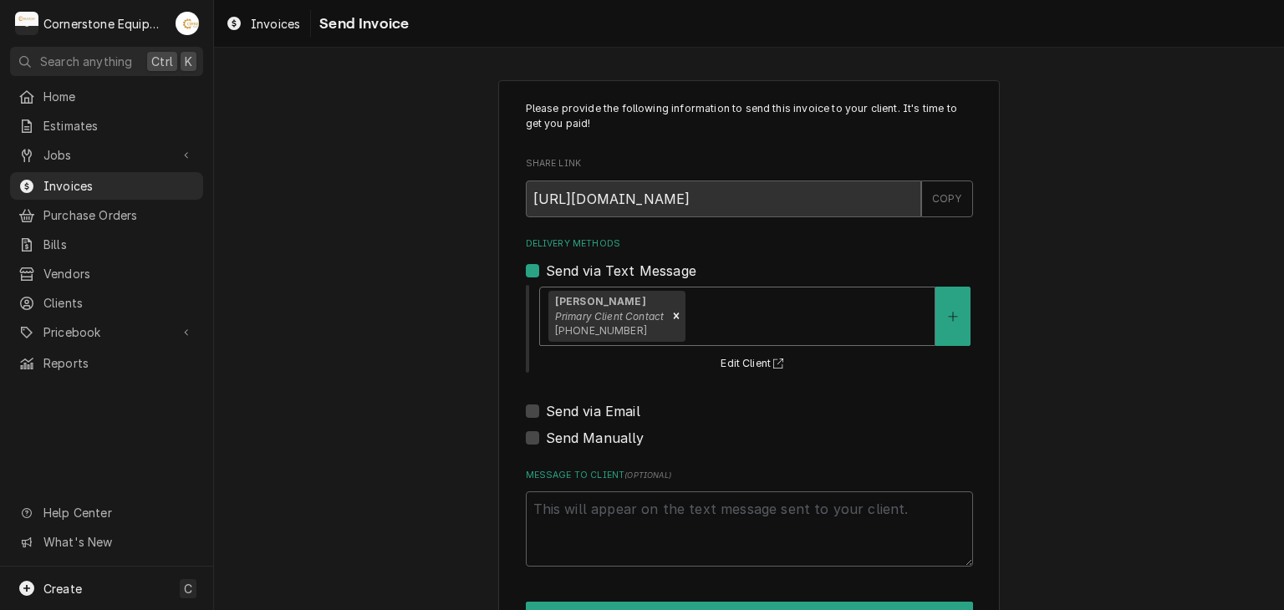
click at [583, 407] on label "Send via Email" at bounding box center [593, 411] width 94 height 20
click at [583, 407] on input "Send via Email" at bounding box center [769, 419] width 447 height 37
checkbox input "true"
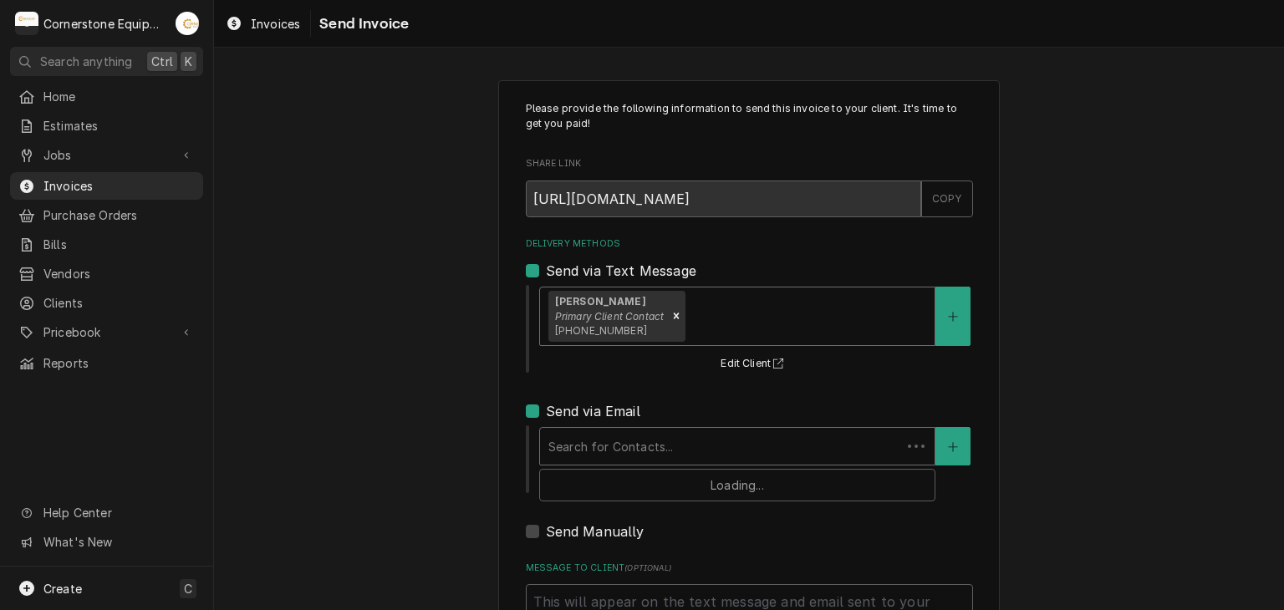
click at [613, 444] on div "Delivery Methods" at bounding box center [720, 446] width 344 height 30
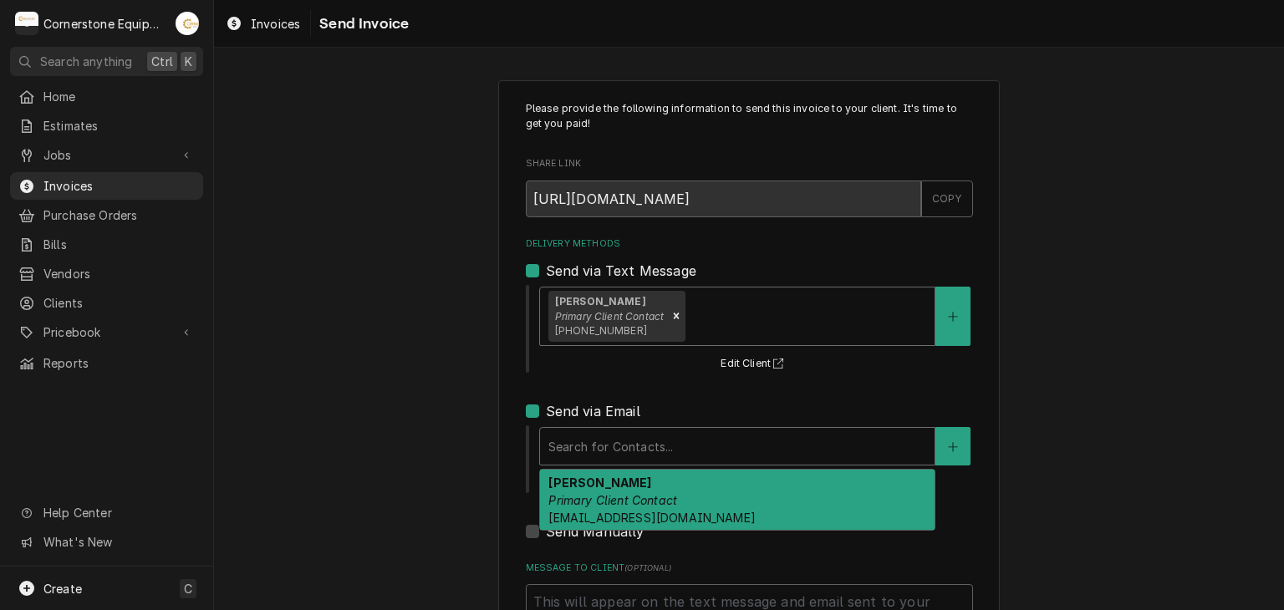
click at [604, 479] on strong "Sergio Briceno" at bounding box center [599, 483] width 103 height 14
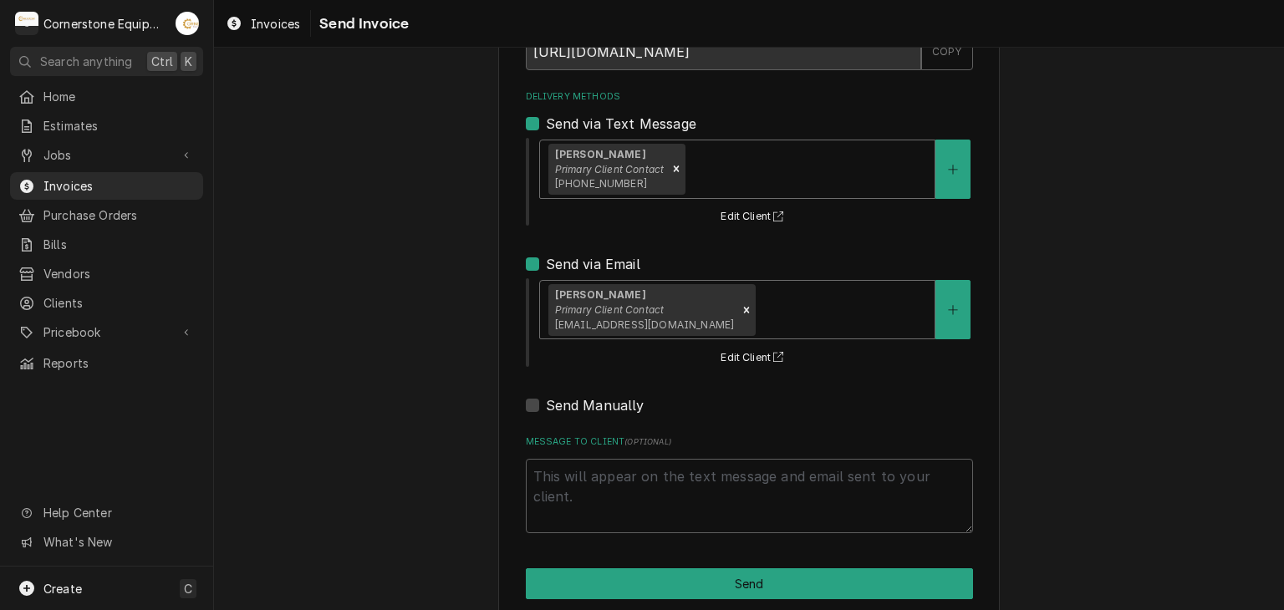
scroll to position [171, 0]
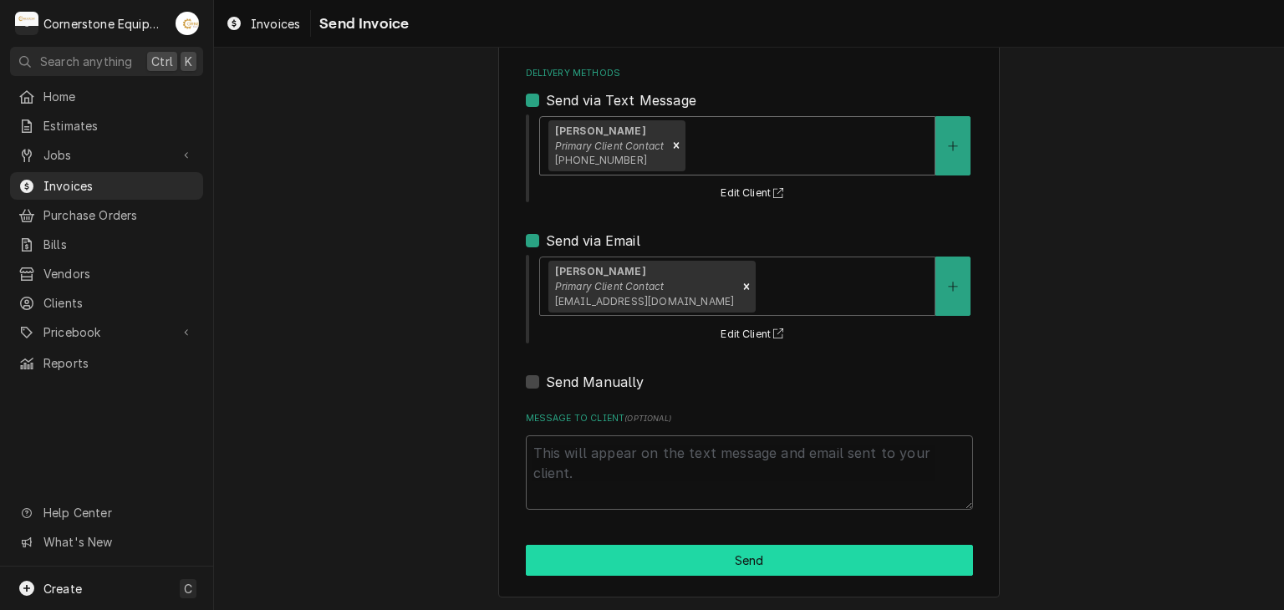
click at [664, 562] on button "Send" at bounding box center [749, 560] width 447 height 31
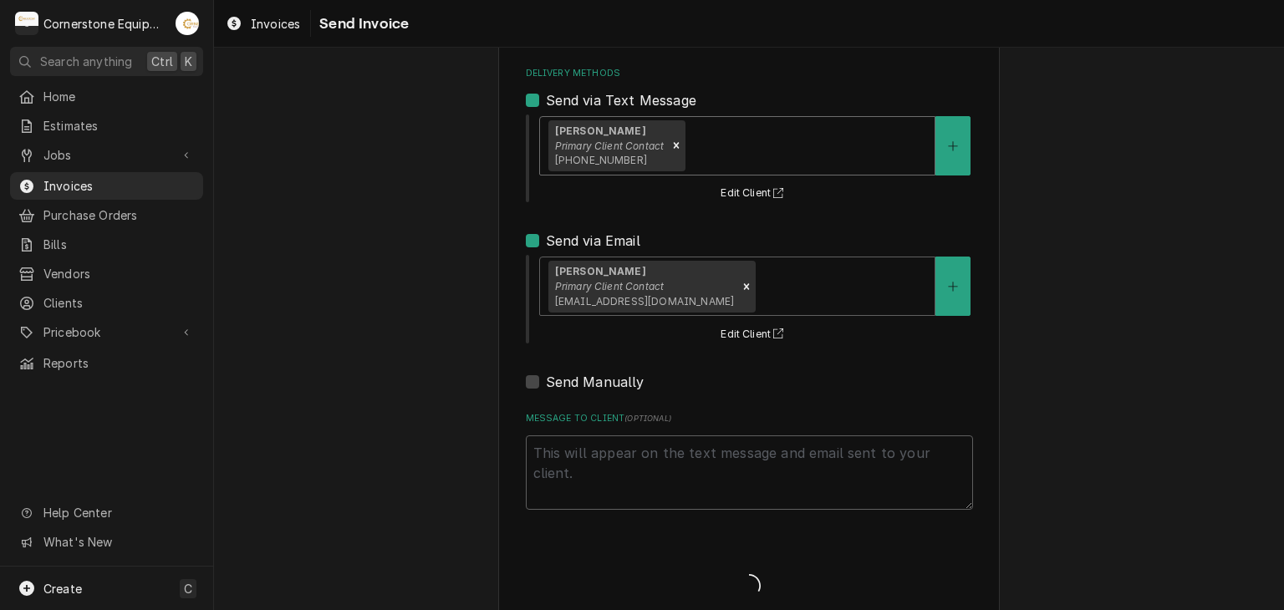
type textarea "x"
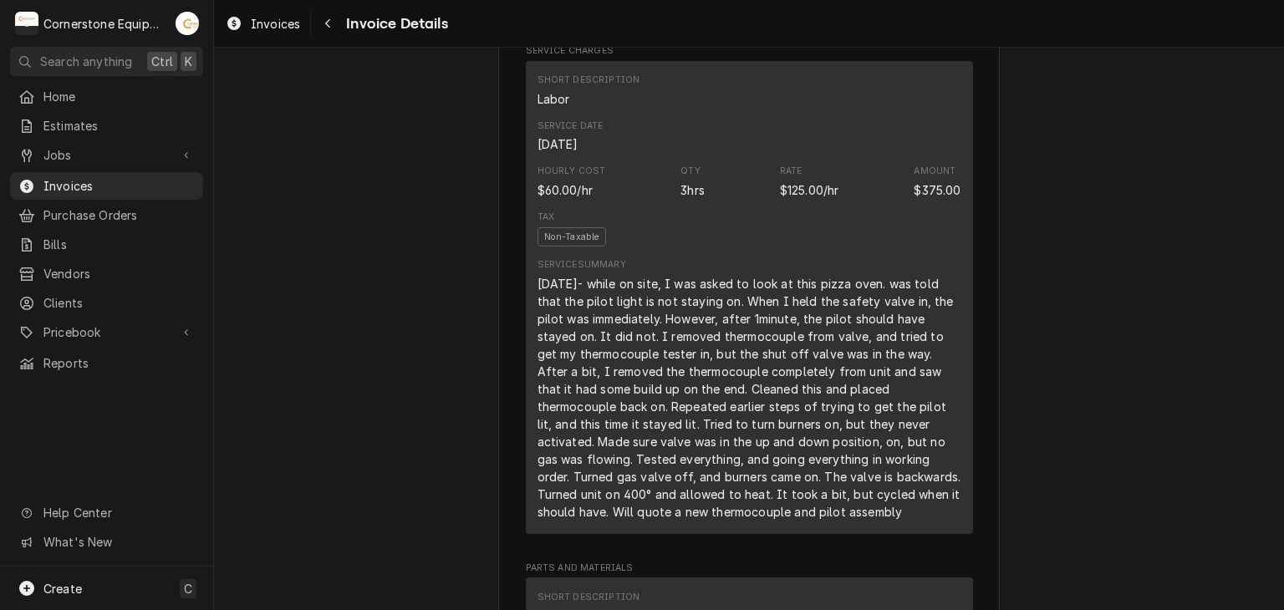
scroll to position [2300, 0]
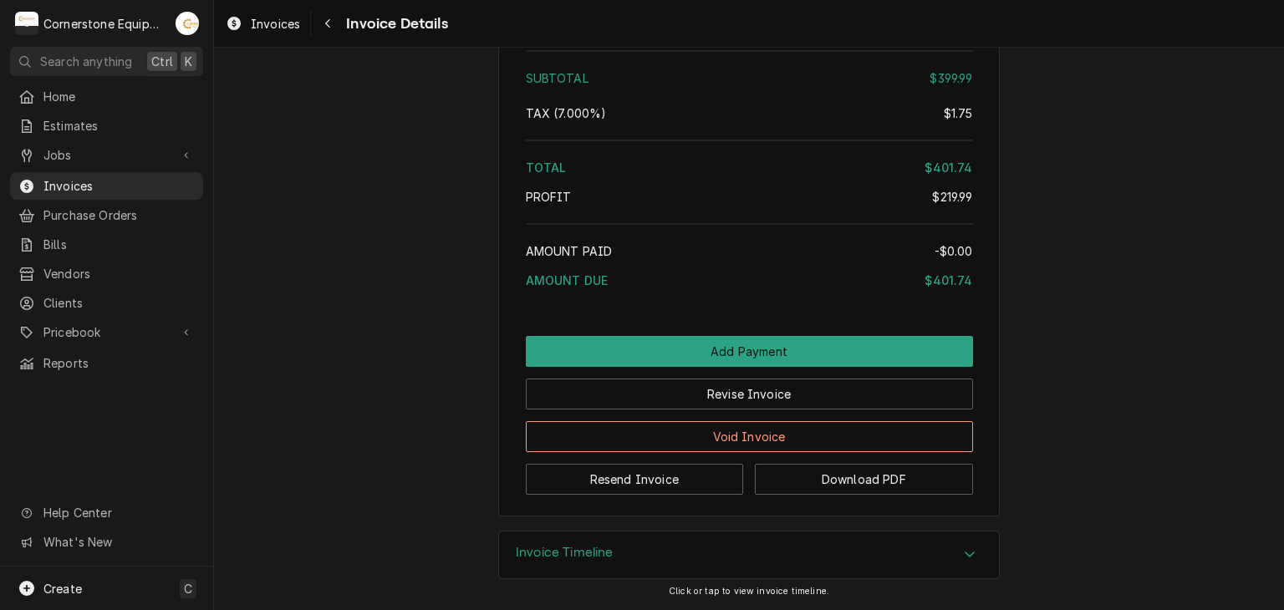
click at [664, 561] on div "Invoice Timeline" at bounding box center [749, 555] width 500 height 47
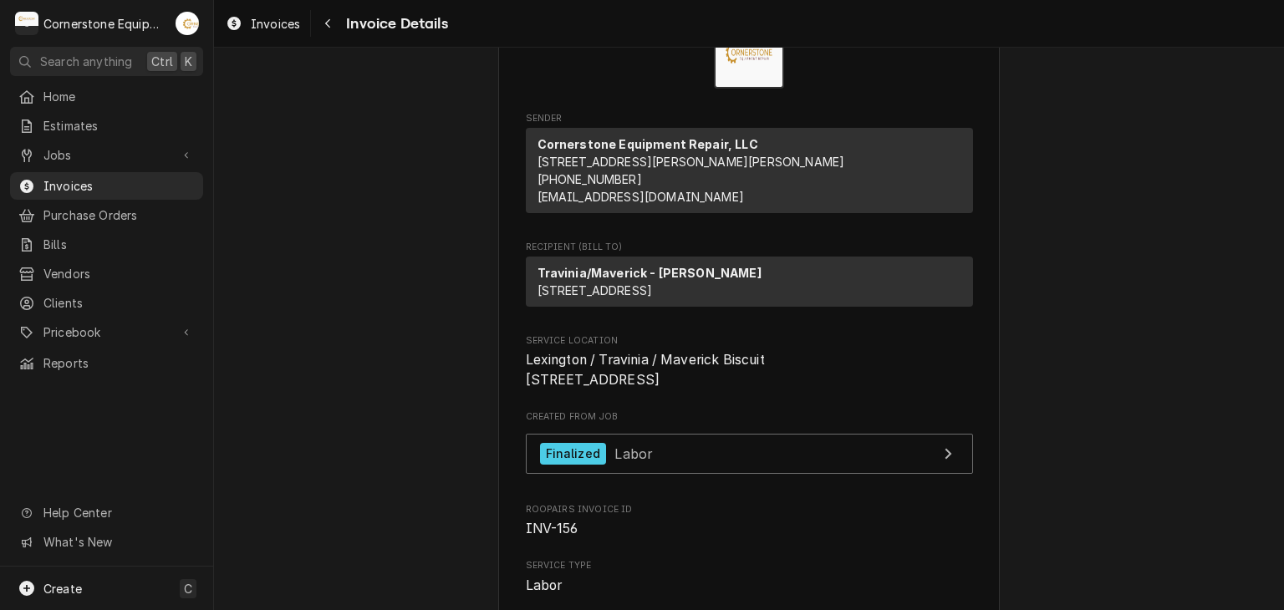
scroll to position [73, 0]
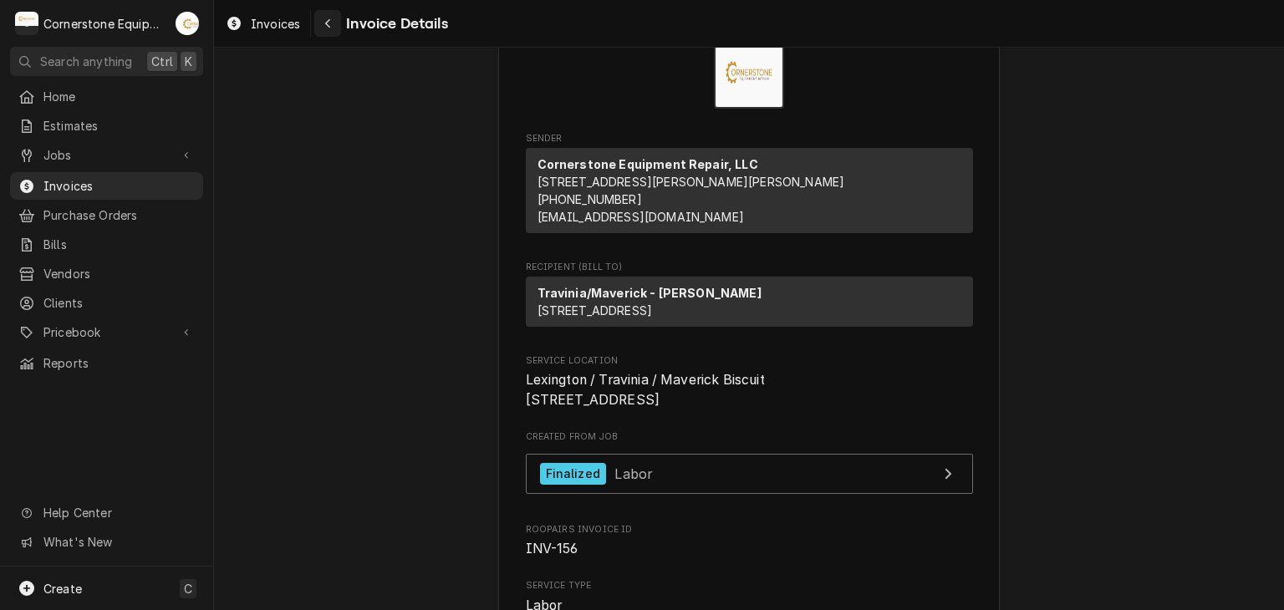
click at [318, 23] on button "Navigate back" at bounding box center [327, 23] width 27 height 27
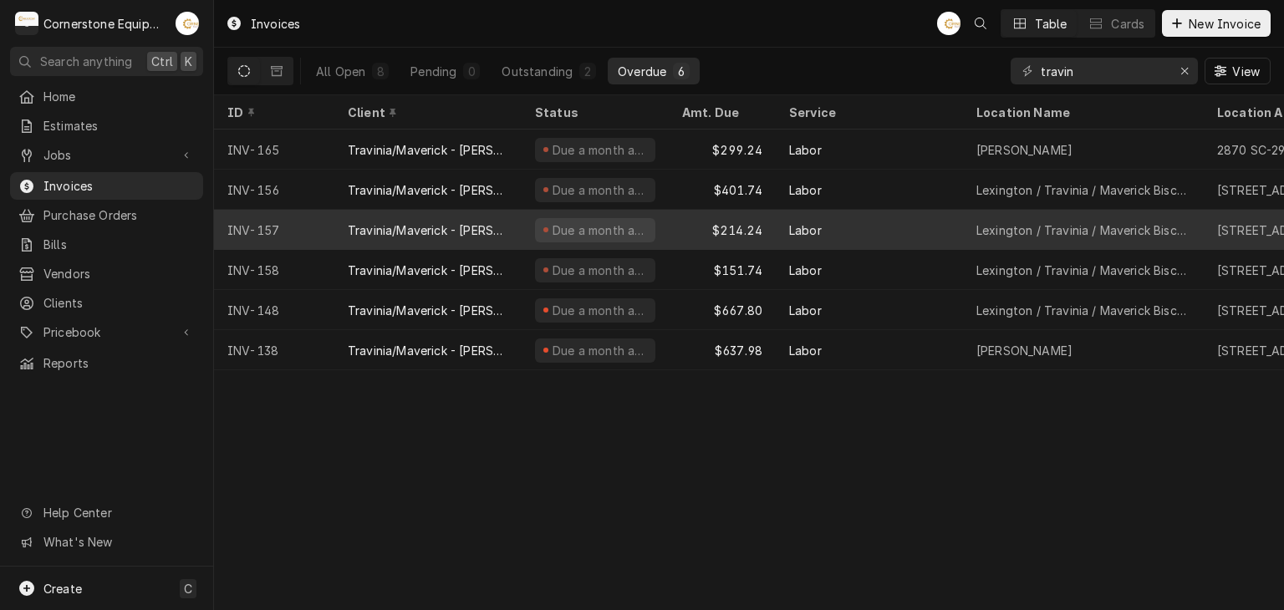
click at [490, 221] on div "Travinia/Maverick - [PERSON_NAME]" at bounding box center [428, 230] width 160 height 18
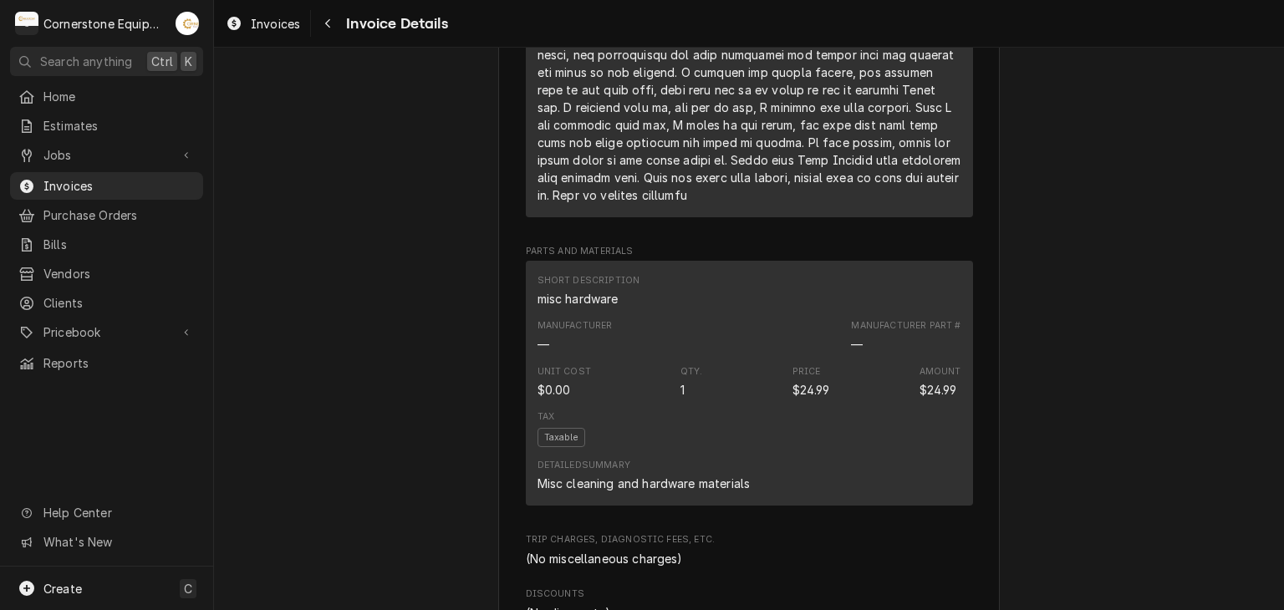
scroll to position [2313, 0]
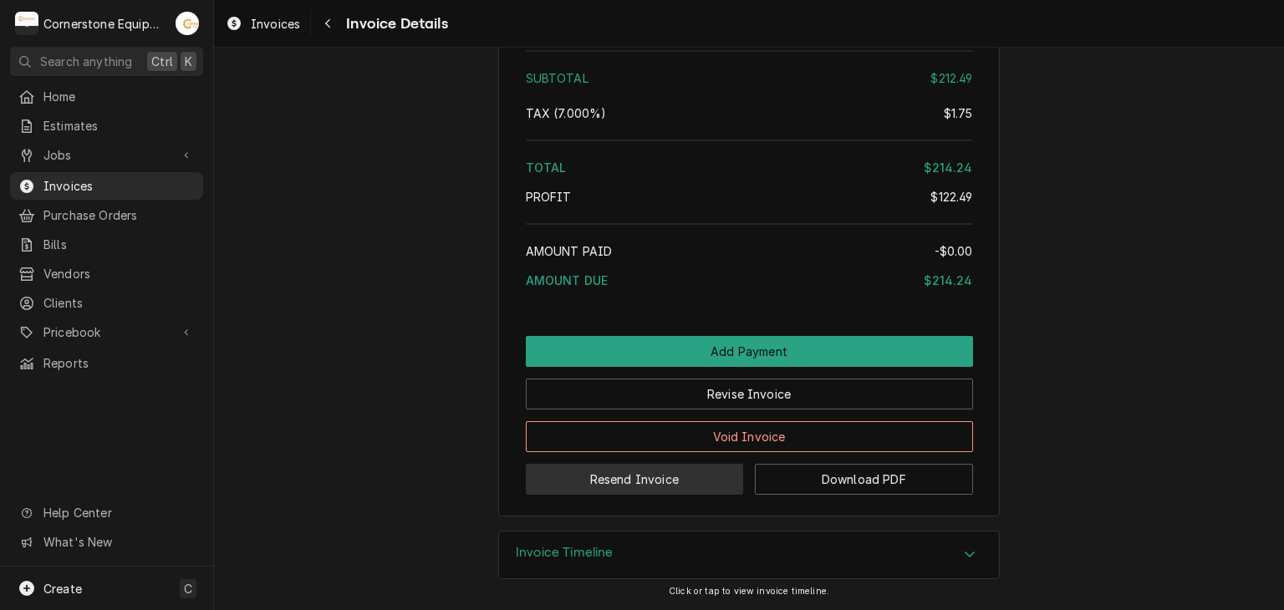
click at [627, 480] on button "Resend Invoice" at bounding box center [635, 479] width 218 height 31
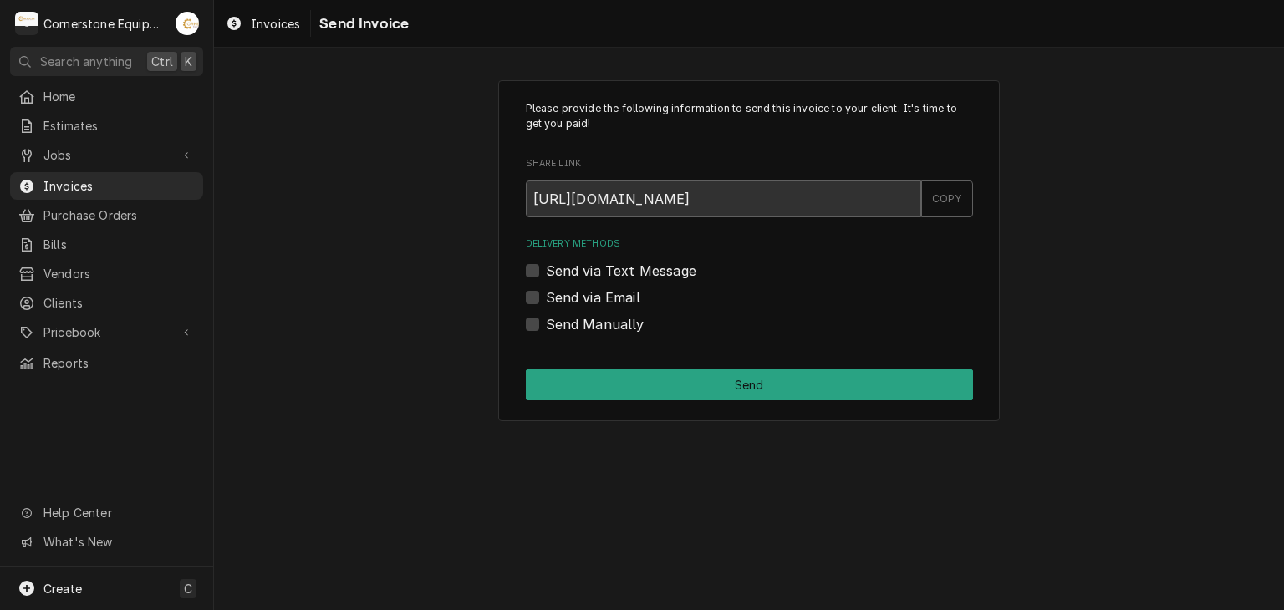
click at [652, 262] on label "Send via Text Message" at bounding box center [621, 271] width 150 height 20
click at [652, 262] on input "Send via Text Message" at bounding box center [769, 279] width 447 height 37
checkbox input "true"
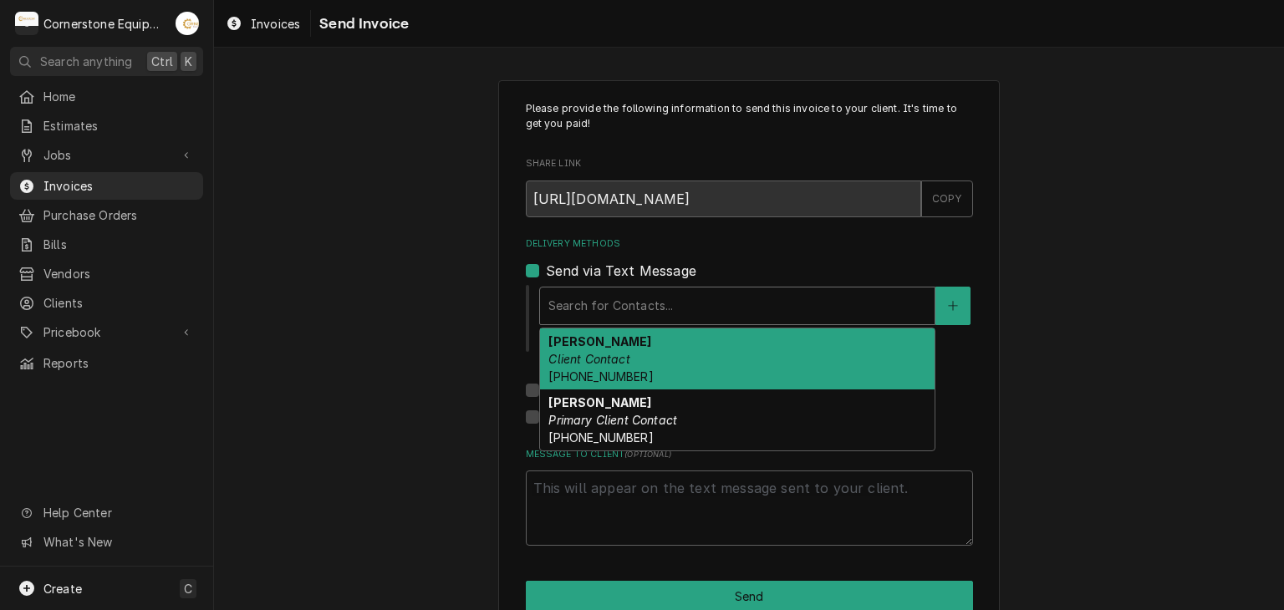
click at [650, 305] on div "Delivery Methods" at bounding box center [737, 306] width 378 height 30
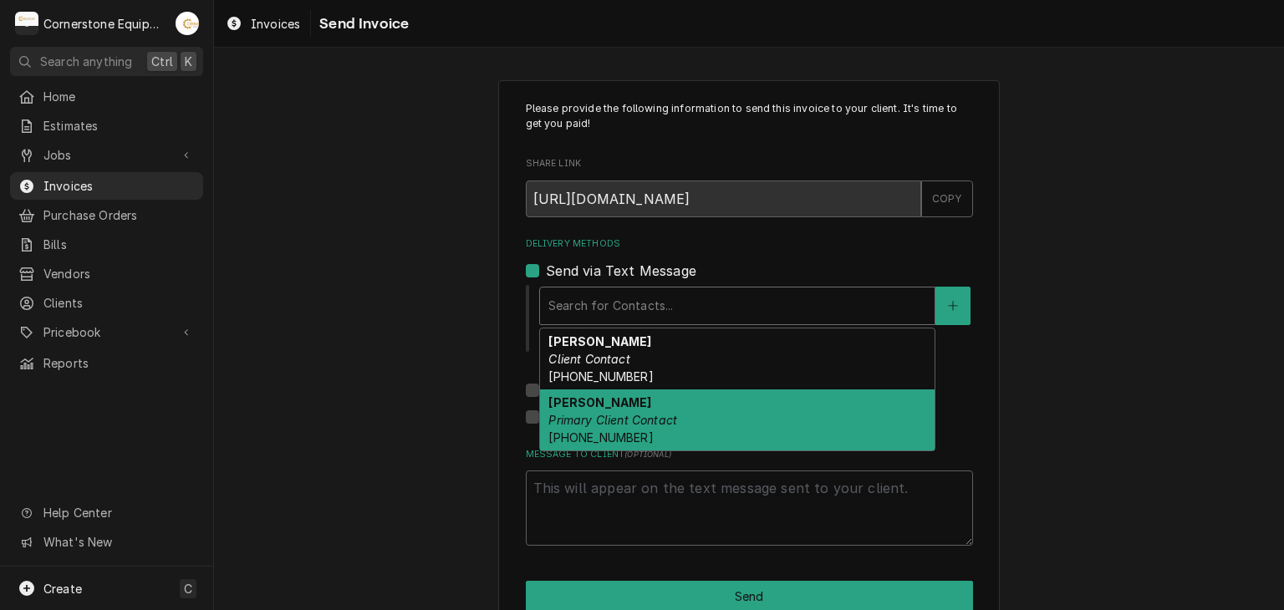
click at [618, 402] on strong "[PERSON_NAME]" at bounding box center [599, 402] width 103 height 14
type textarea "x"
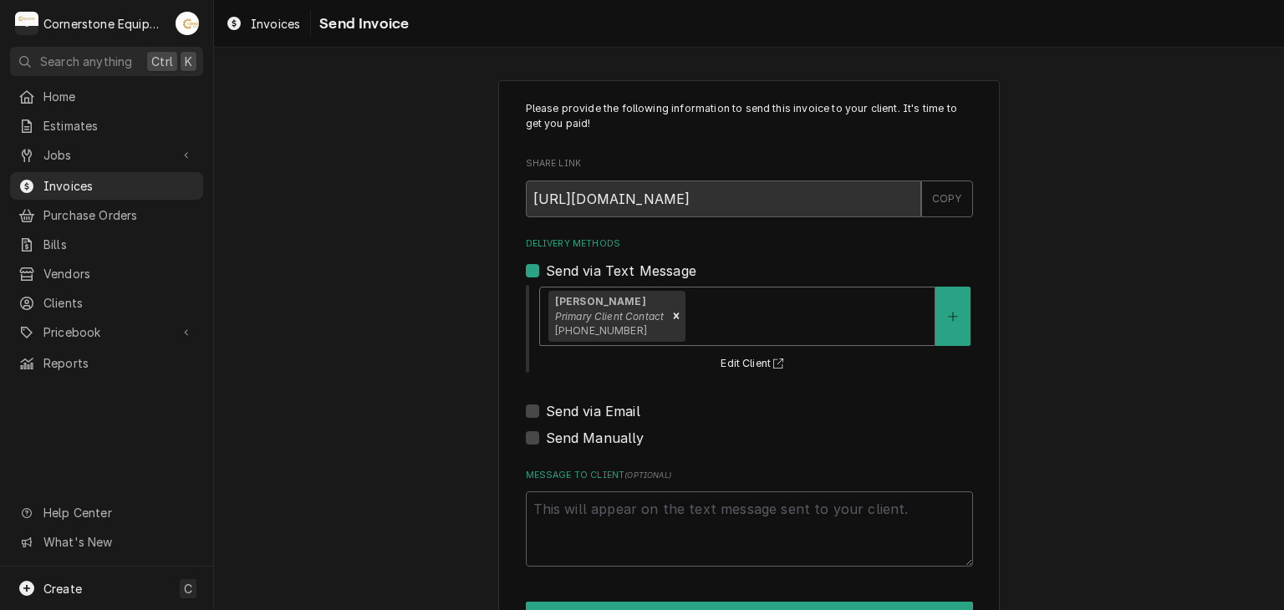
click at [608, 412] on label "Send via Email" at bounding box center [593, 411] width 94 height 20
click at [608, 412] on input "Send via Email" at bounding box center [769, 419] width 447 height 37
checkbox input "true"
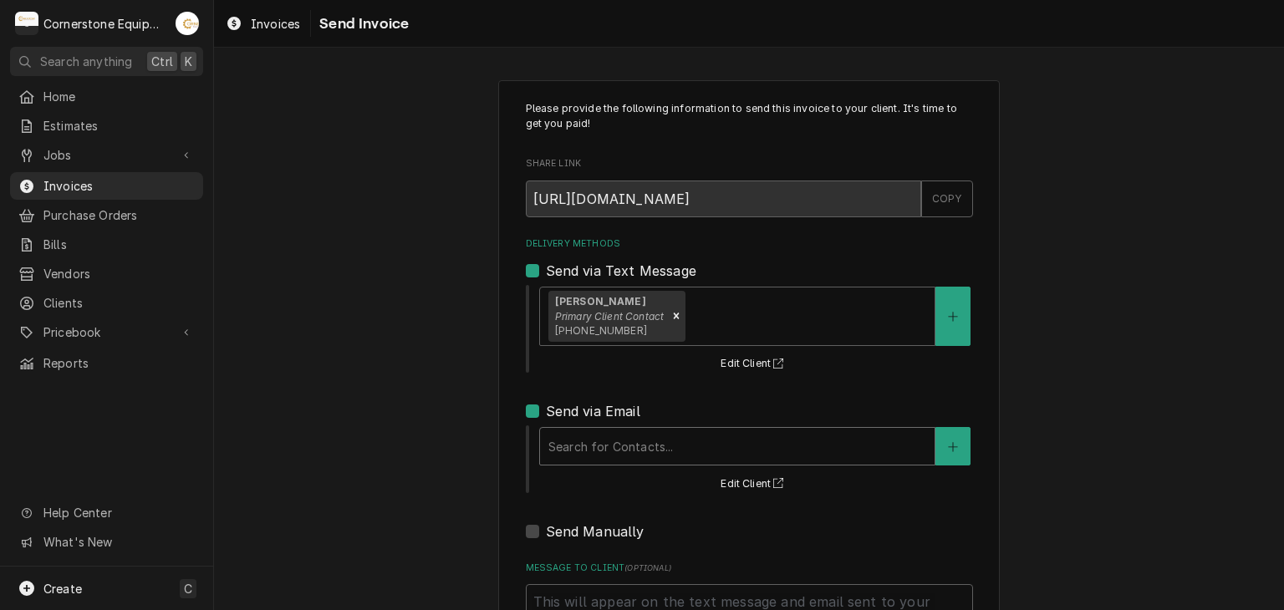
click at [616, 434] on div "Delivery Methods" at bounding box center [737, 446] width 378 height 30
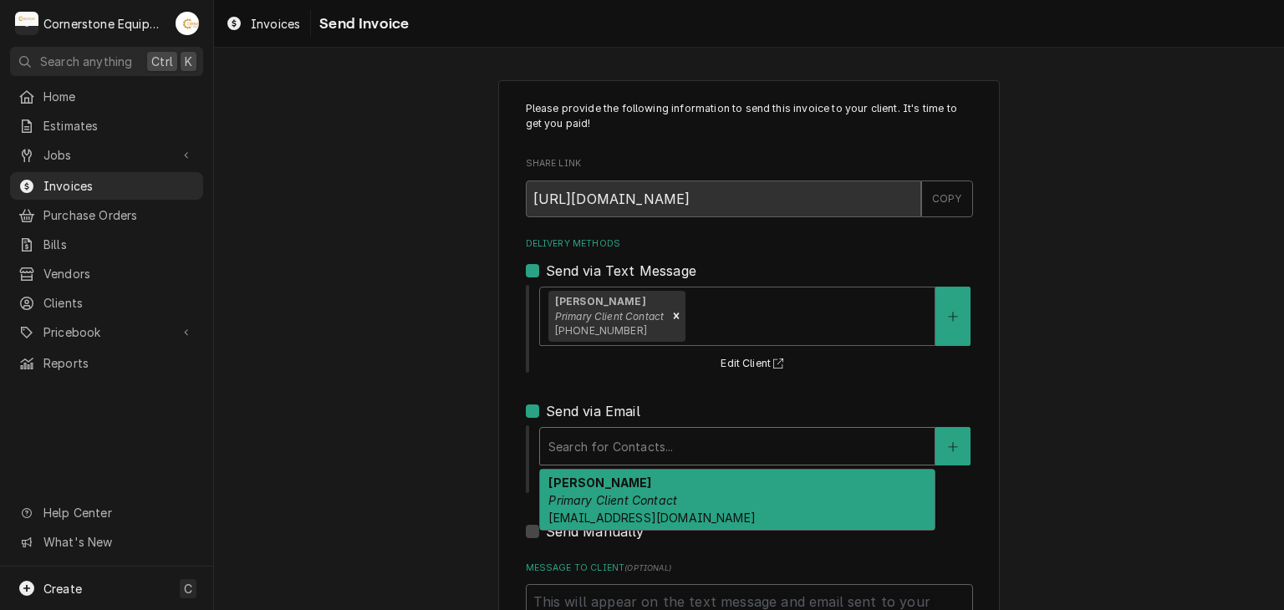
click at [603, 490] on div "Sergio Briceno Primary Client Contact sergiobriceno45@gmail.com" at bounding box center [737, 500] width 394 height 61
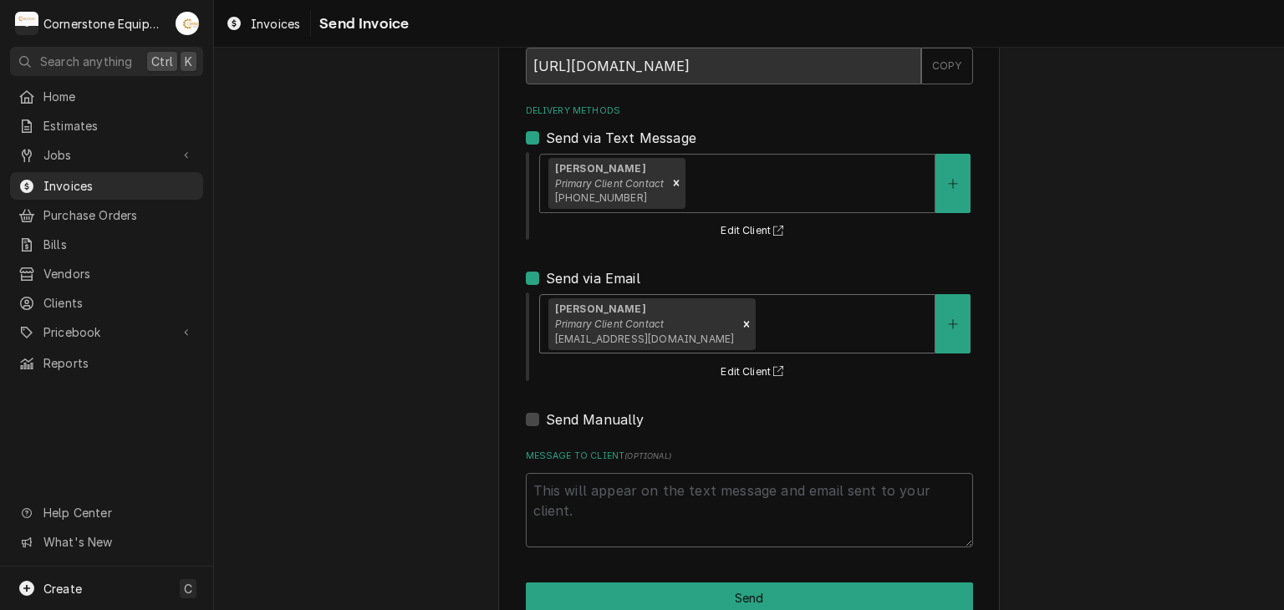
scroll to position [171, 0]
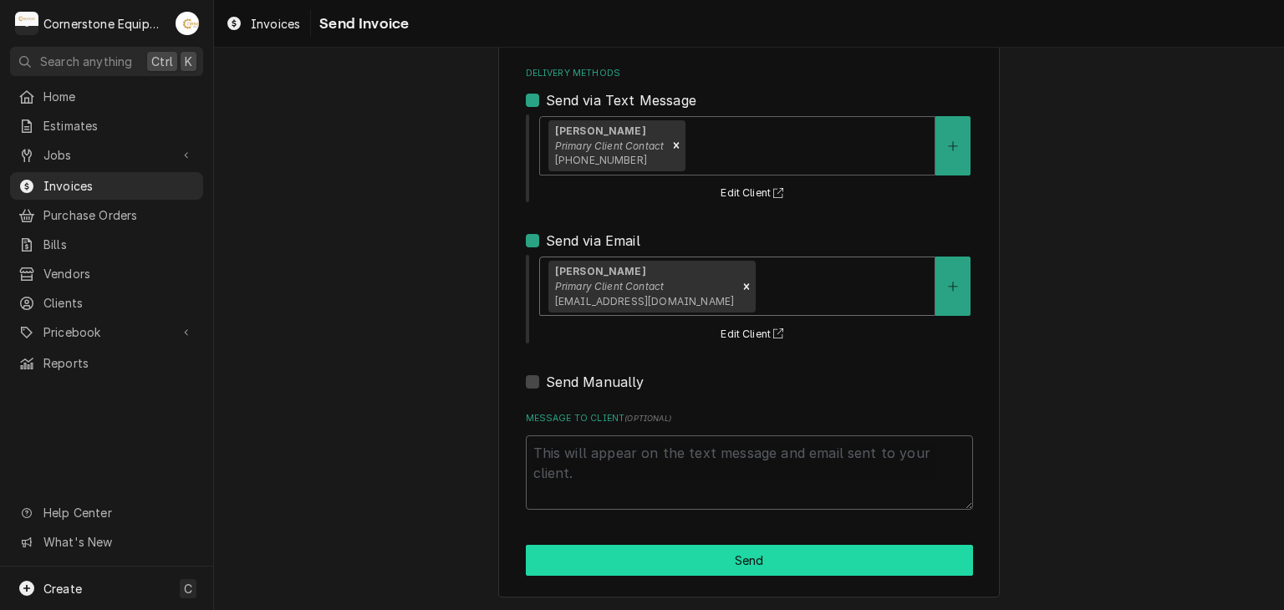
click at [599, 552] on button "Send" at bounding box center [749, 560] width 447 height 31
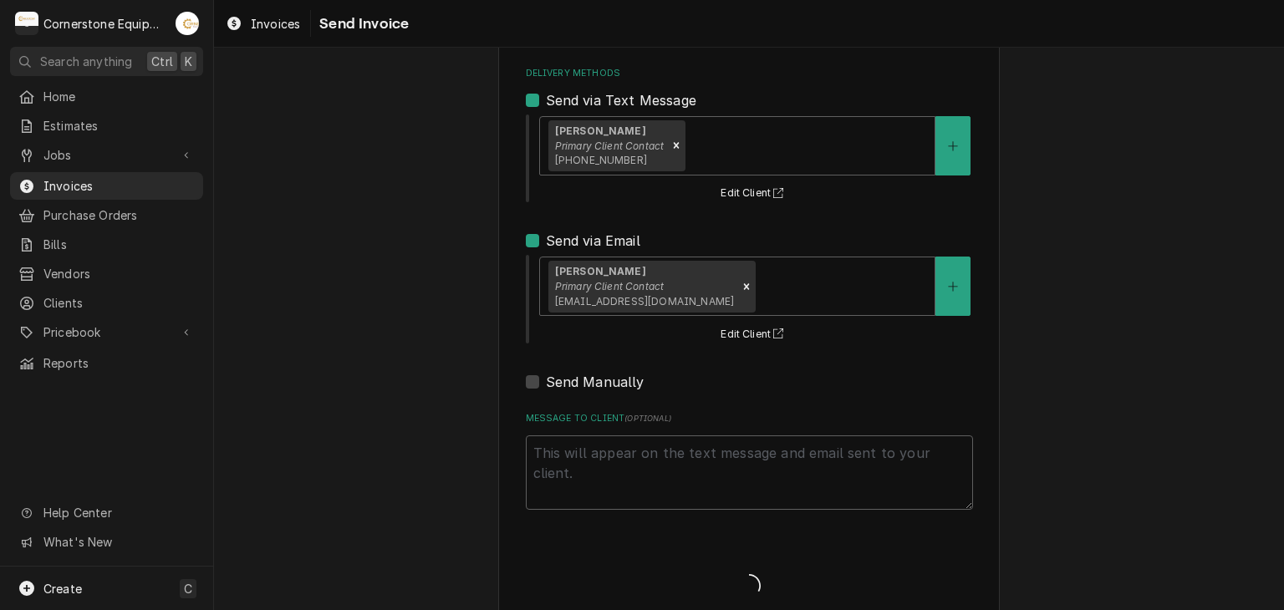
type textarea "x"
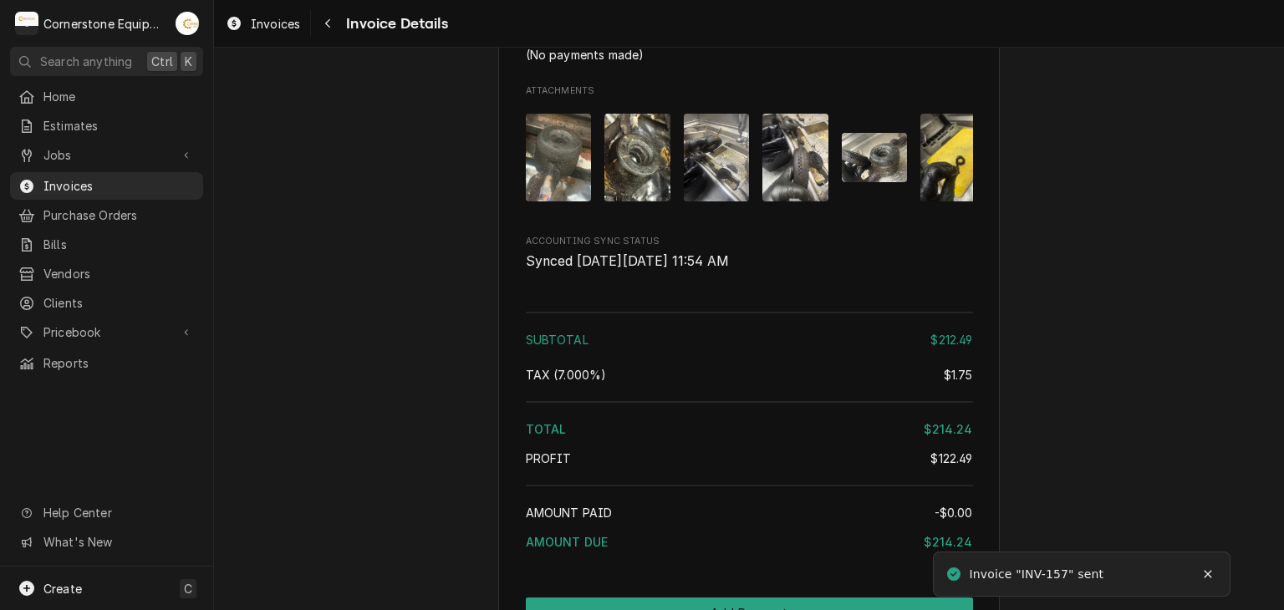
scroll to position [2313, 0]
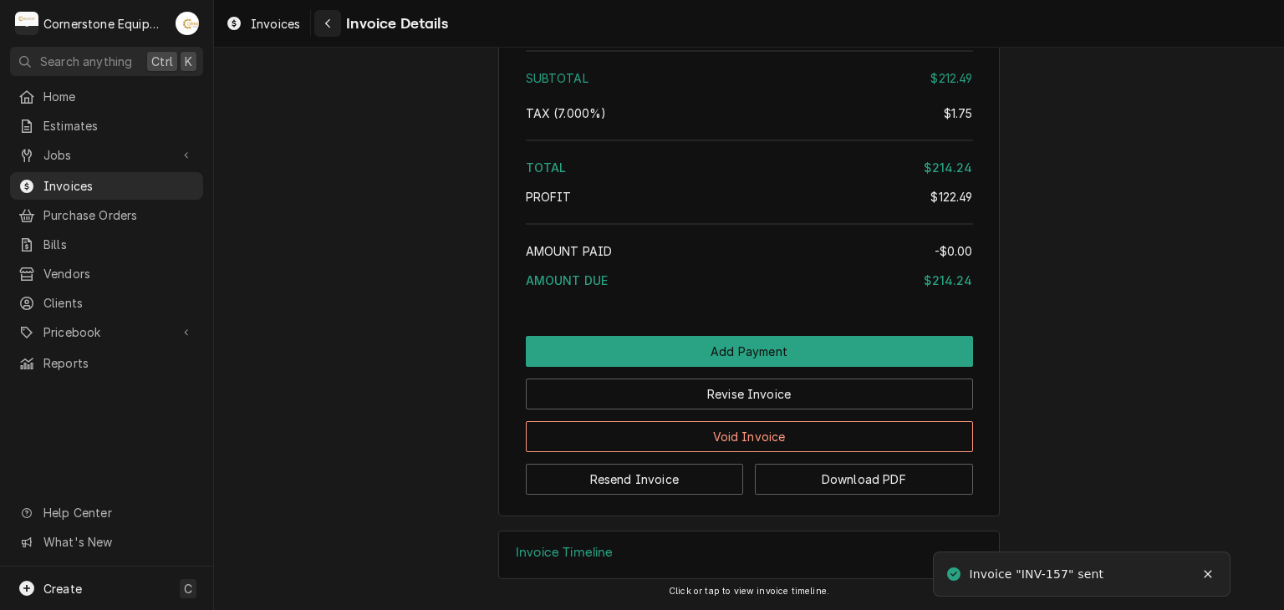
click at [322, 17] on div "Navigate back" at bounding box center [327, 23] width 17 height 17
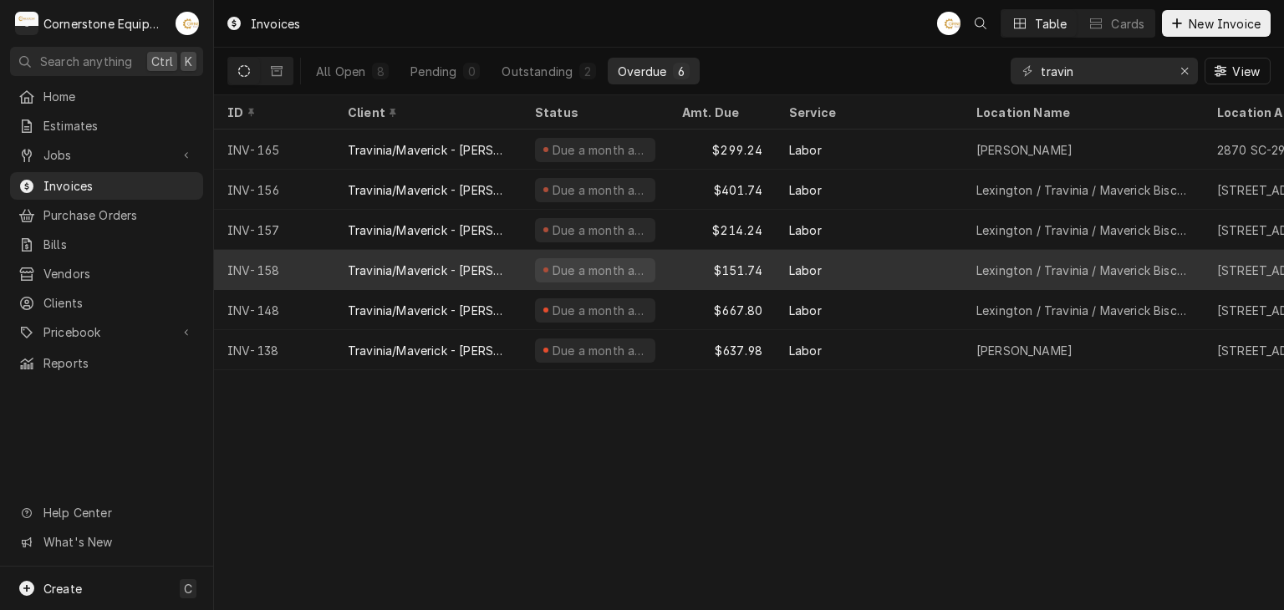
click at [505, 277] on div "Travinia/Maverick - [PERSON_NAME]" at bounding box center [427, 270] width 187 height 40
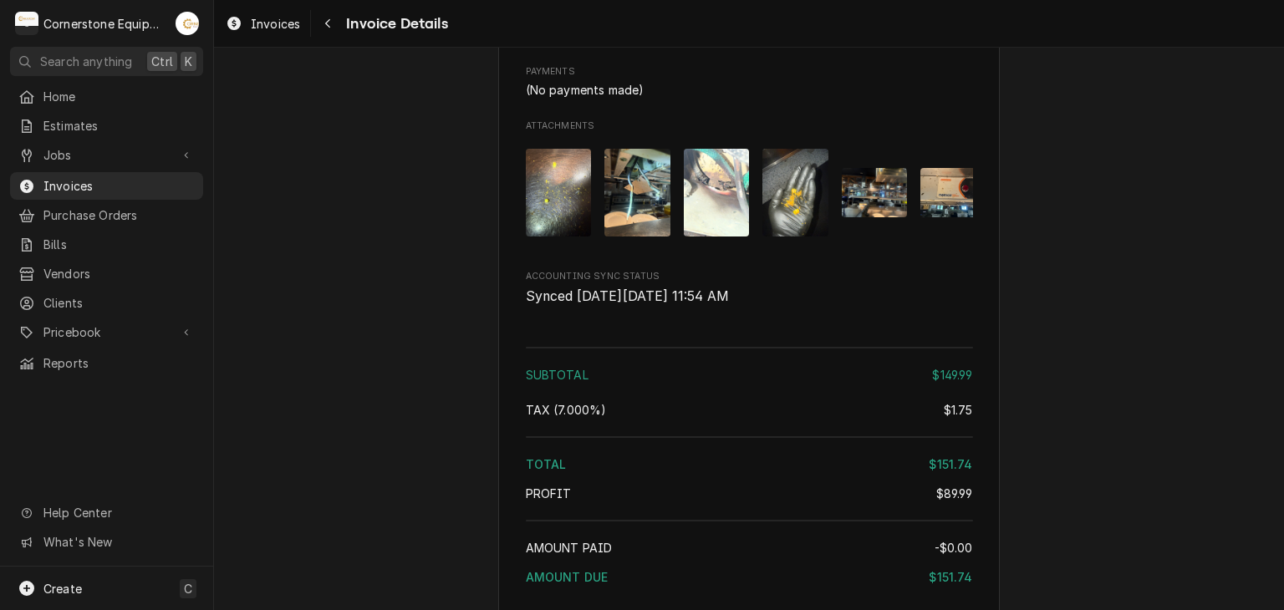
scroll to position [2365, 0]
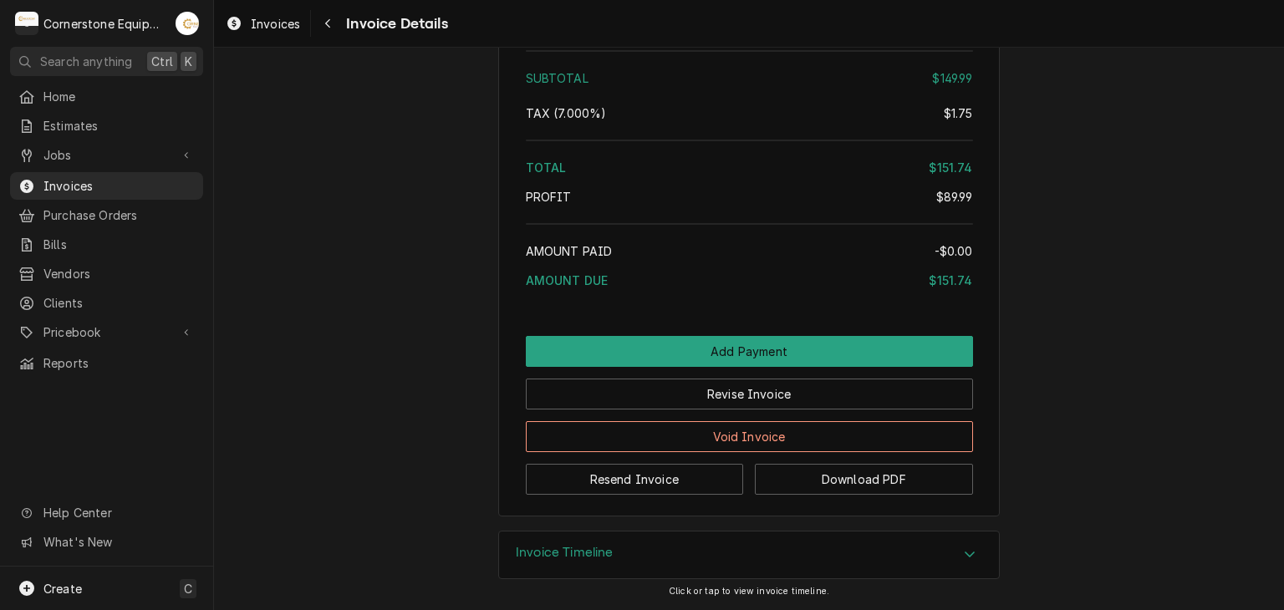
click at [595, 559] on h3 "Invoice Timeline" at bounding box center [565, 553] width 98 height 16
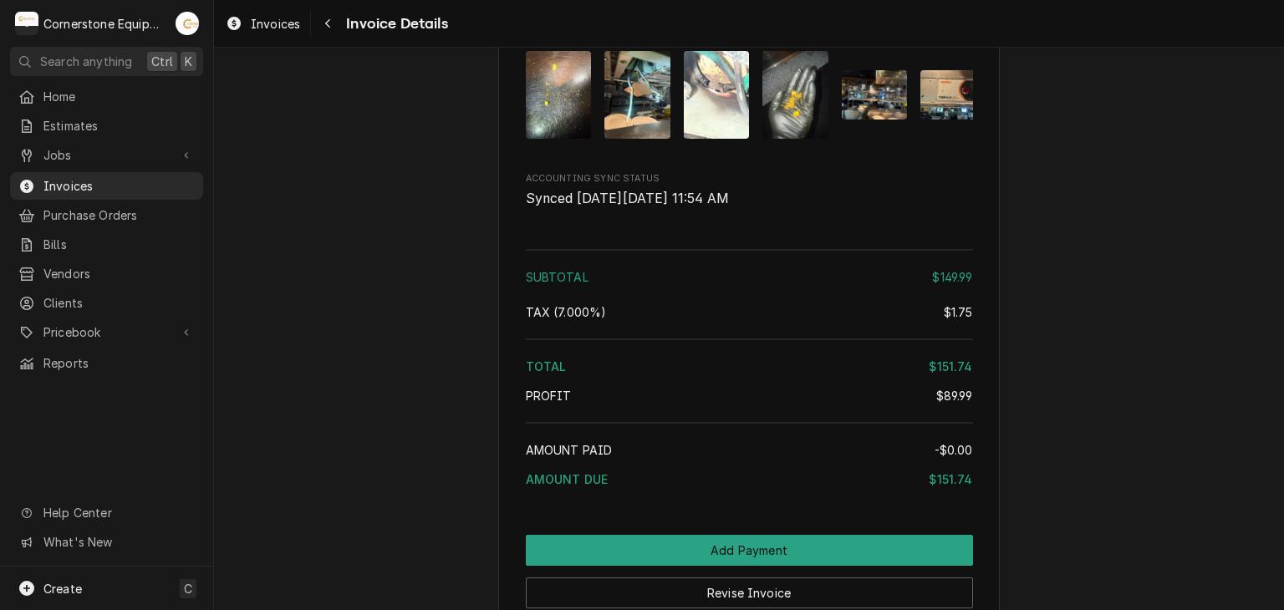
scroll to position [2438, 0]
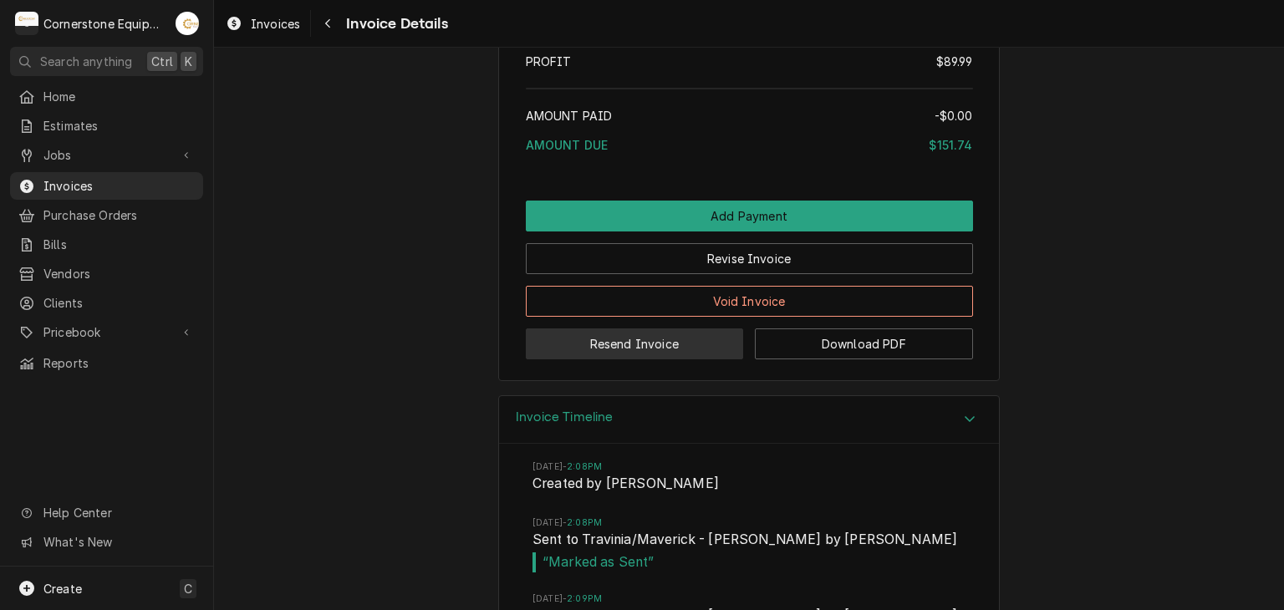
click at [666, 359] on button "Resend Invoice" at bounding box center [635, 343] width 218 height 31
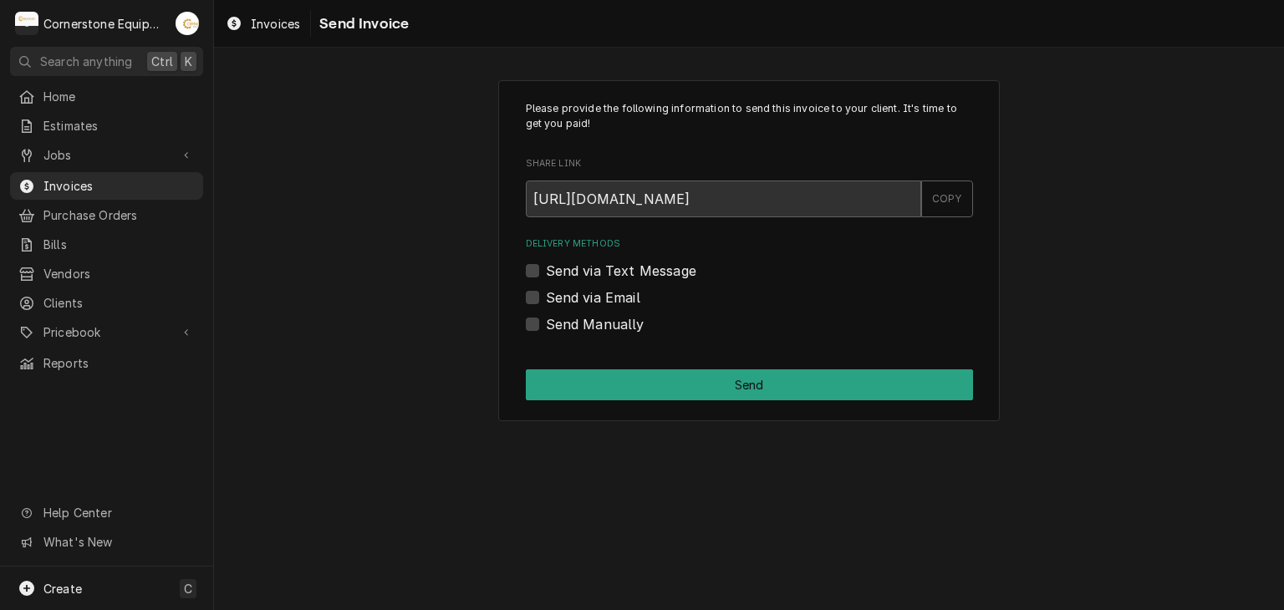
click at [601, 272] on label "Send via Text Message" at bounding box center [621, 271] width 150 height 20
click at [601, 272] on input "Send via Text Message" at bounding box center [769, 279] width 447 height 37
checkbox input "true"
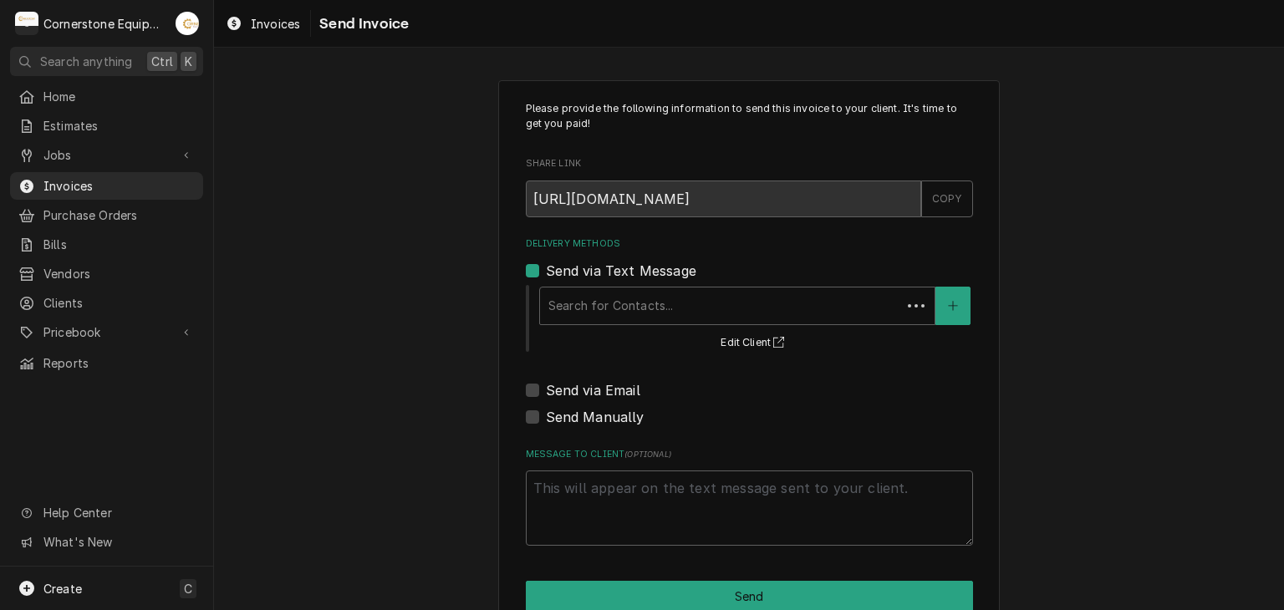
click at [601, 288] on div "Search for Contacts..." at bounding box center [720, 306] width 361 height 37
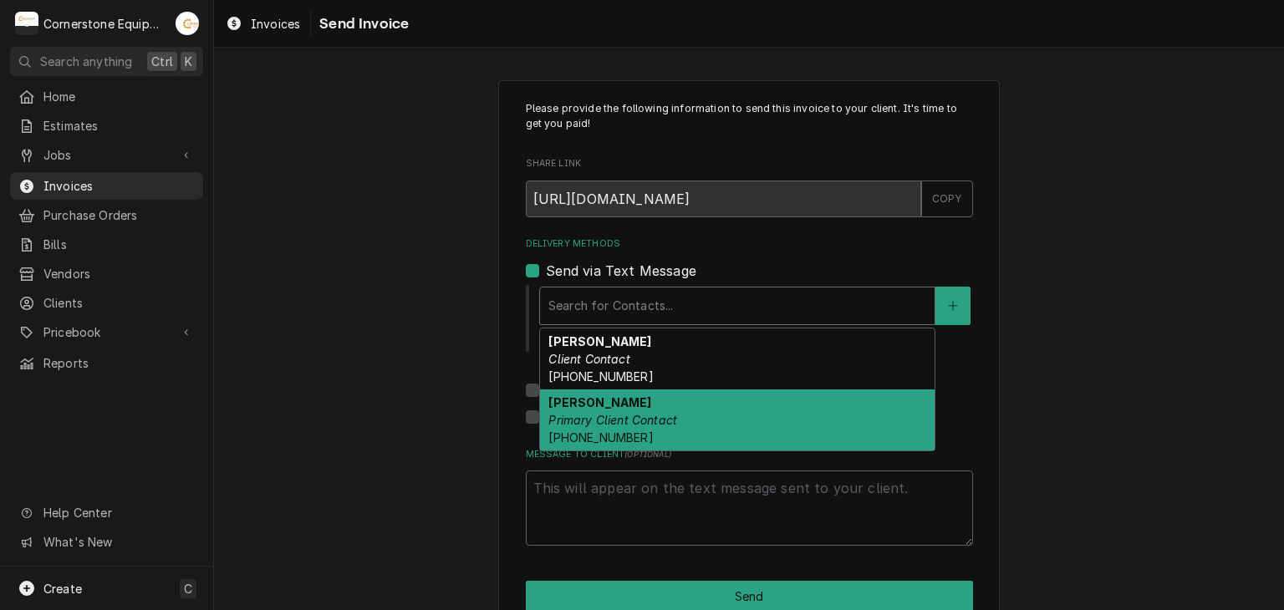
click at [619, 433] on span "(864) 915-0012" at bounding box center [600, 437] width 104 height 14
type textarea "x"
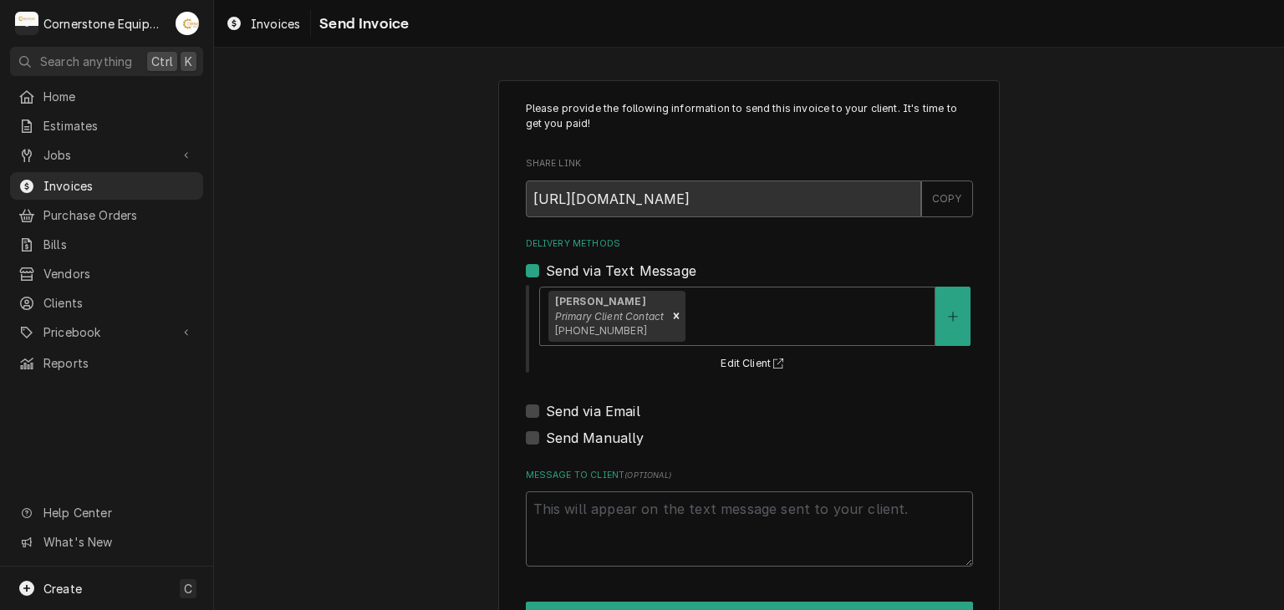
click at [598, 411] on label "Send via Email" at bounding box center [593, 411] width 94 height 20
click at [598, 411] on input "Send via Email" at bounding box center [769, 419] width 447 height 37
checkbox input "true"
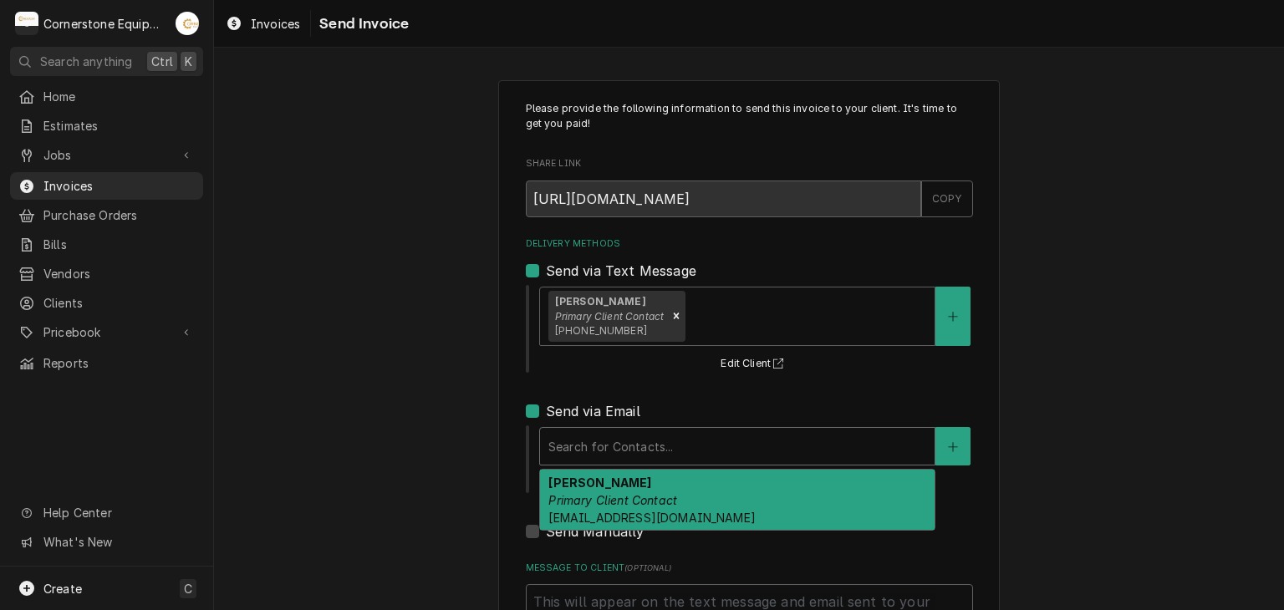
click at [614, 445] on div "Delivery Methods" at bounding box center [737, 446] width 378 height 30
drag, startPoint x: 608, startPoint y: 509, endPoint x: 605, endPoint y: 522, distance: 13.0
click at [608, 511] on span "sergiobriceno45@gmail.com" at bounding box center [651, 518] width 206 height 14
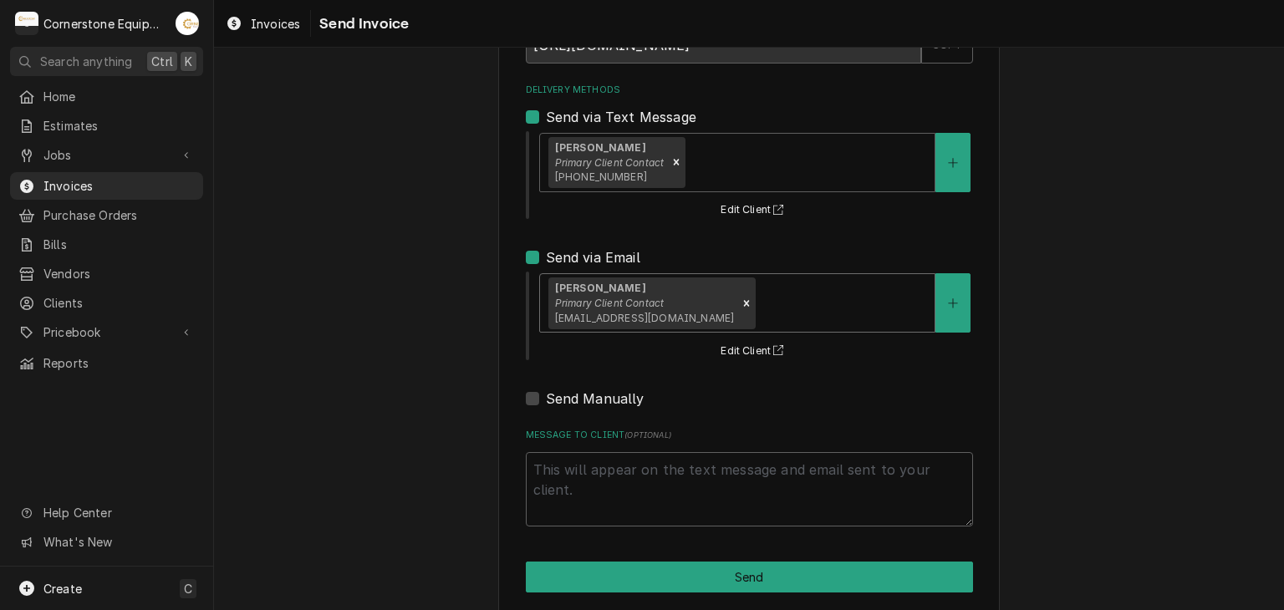
scroll to position [171, 0]
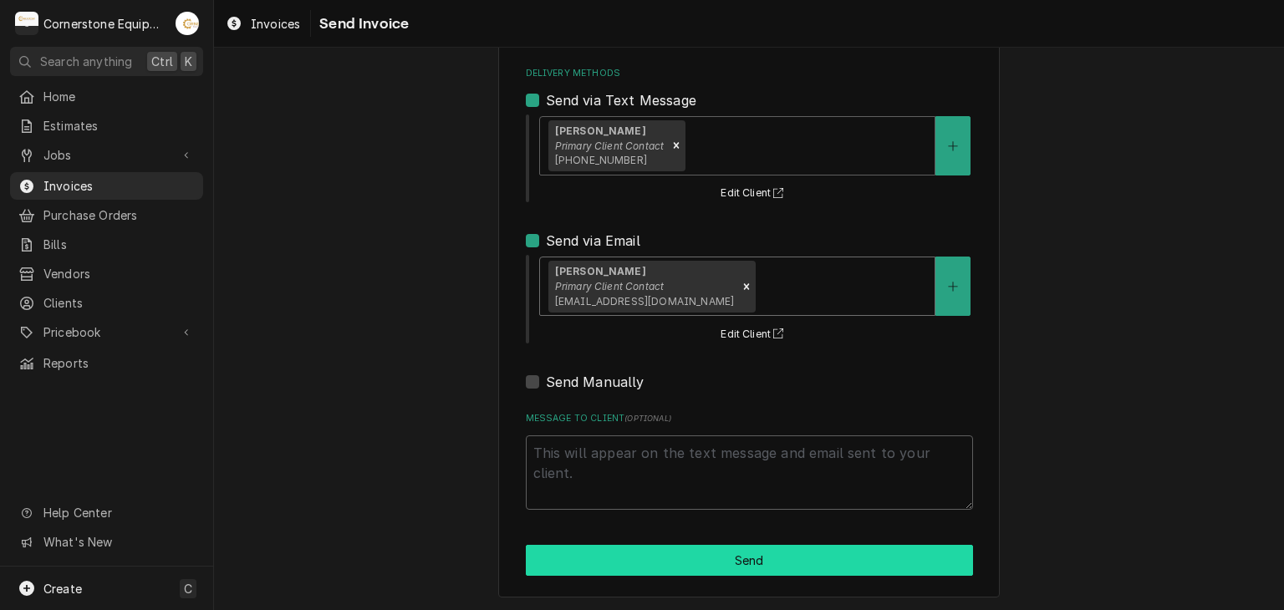
click at [605, 551] on button "Send" at bounding box center [749, 560] width 447 height 31
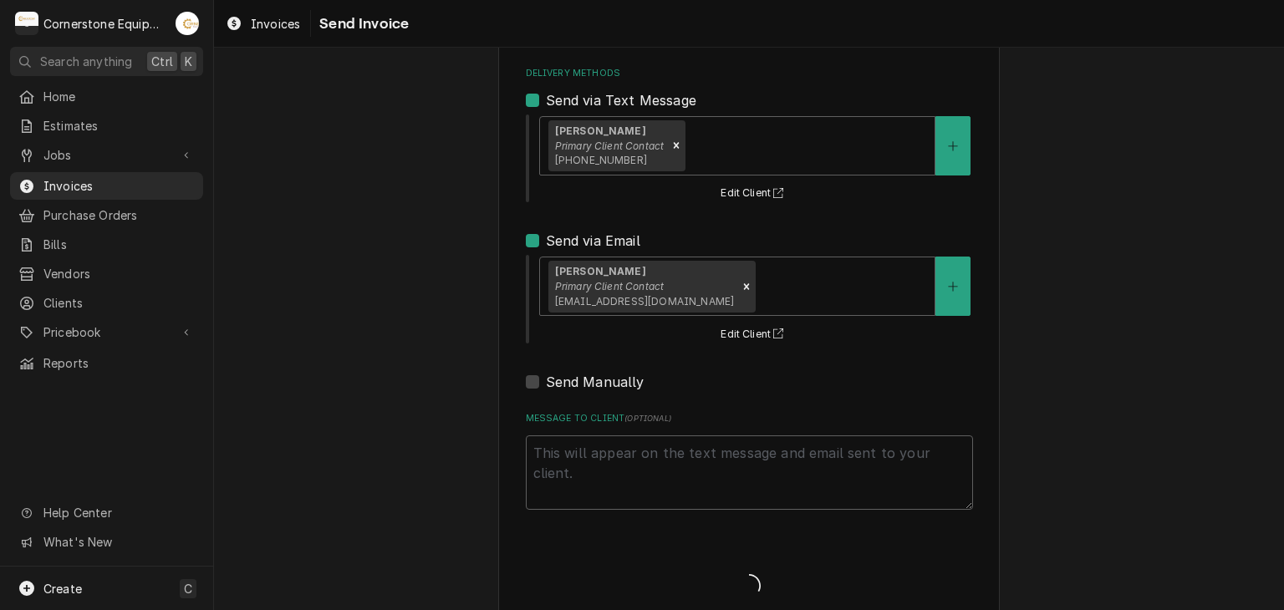
type textarea "x"
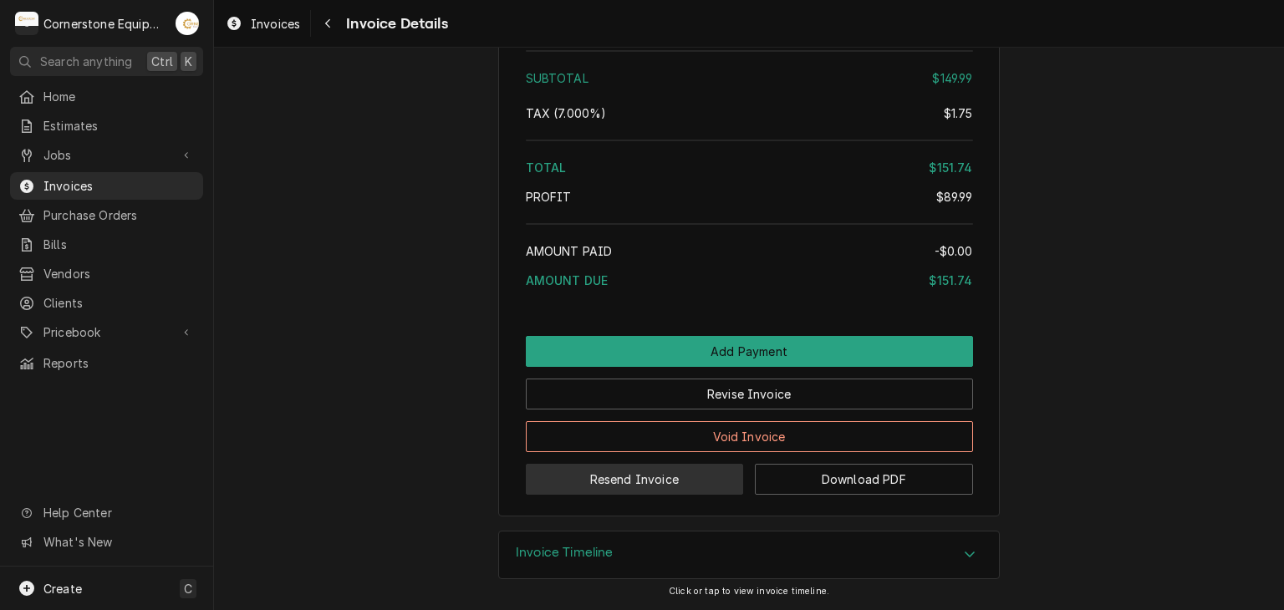
scroll to position [2365, 0]
click at [684, 537] on div "Invoice Timeline" at bounding box center [749, 555] width 500 height 47
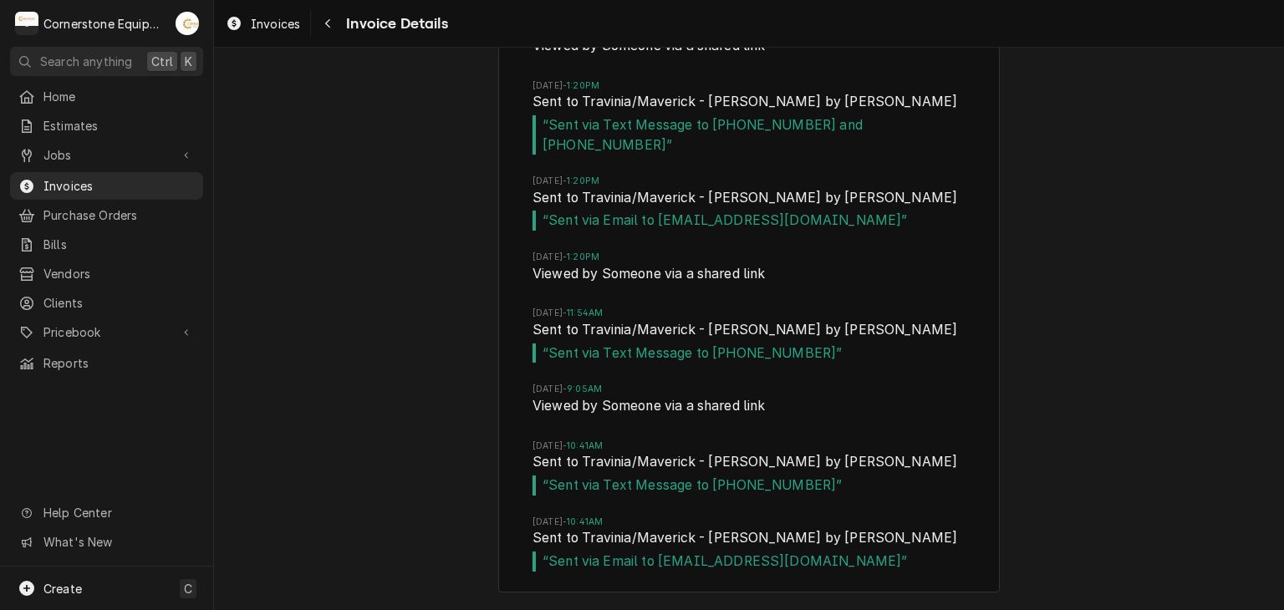
scroll to position [3260, 0]
click at [321, 19] on div "Navigate back" at bounding box center [327, 23] width 17 height 17
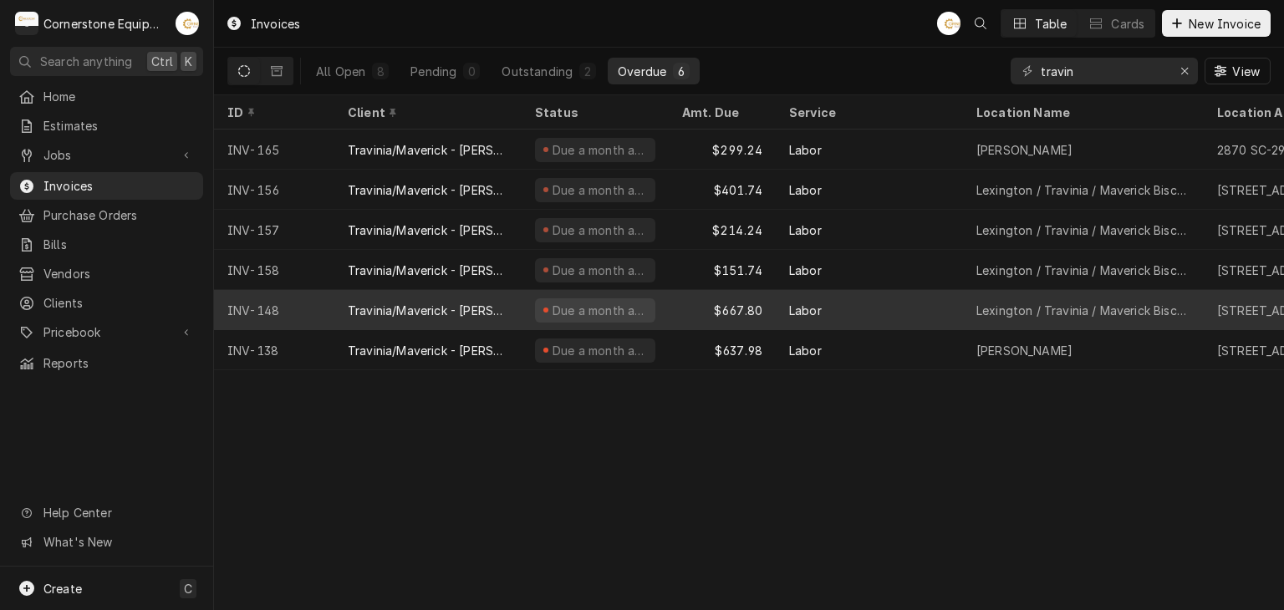
click at [454, 292] on div "Travinia/Maverick - [PERSON_NAME]" at bounding box center [427, 310] width 187 height 40
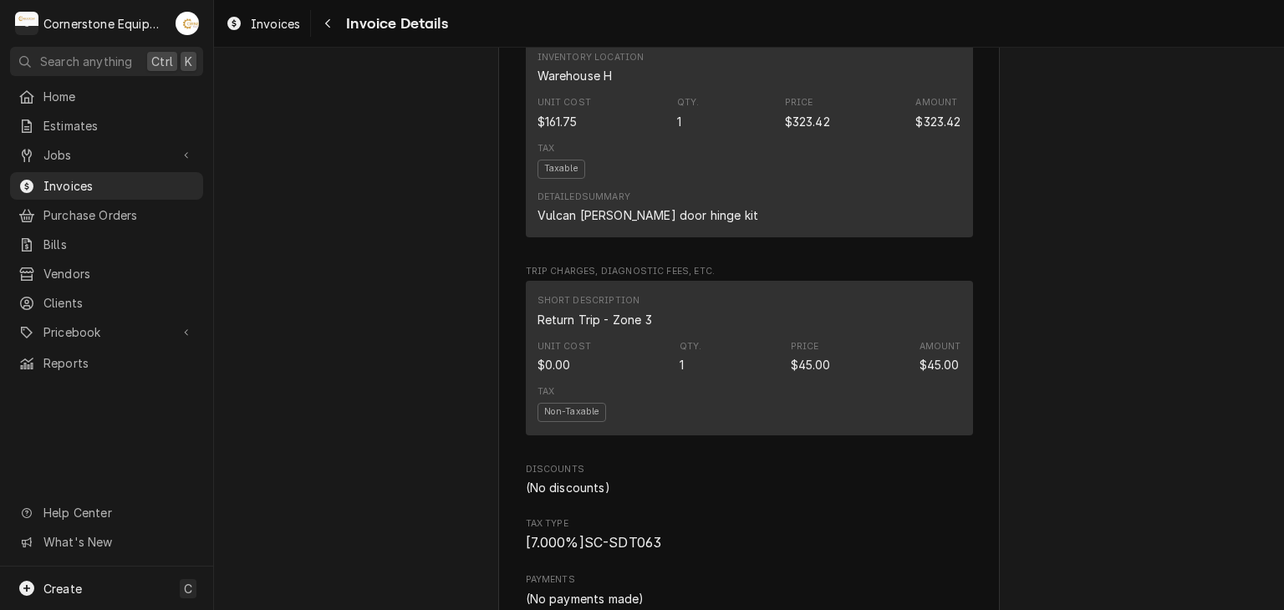
scroll to position [2374, 0]
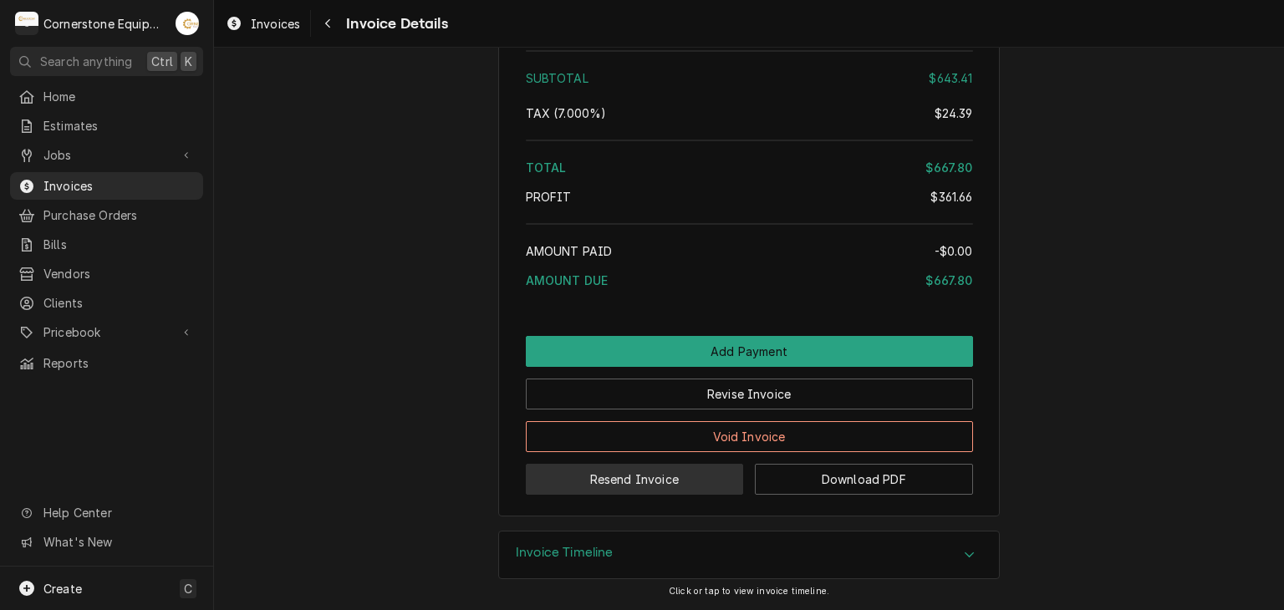
click at [615, 471] on button "Resend Invoice" at bounding box center [635, 479] width 218 height 31
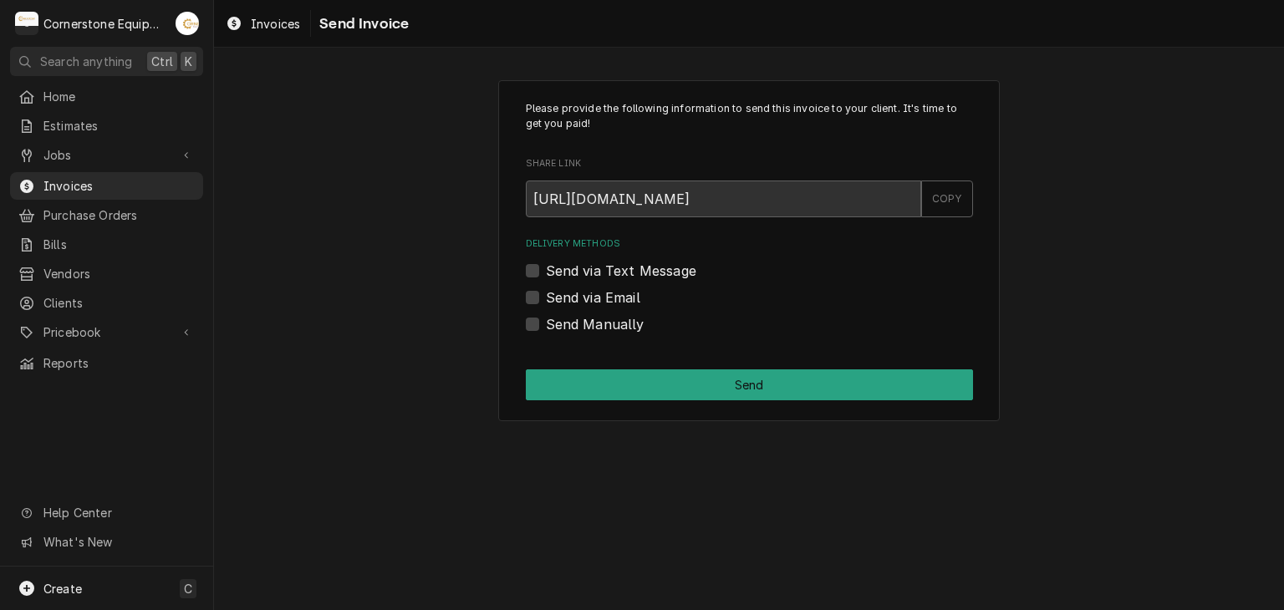
click at [608, 279] on label "Send via Text Message" at bounding box center [621, 271] width 150 height 20
click at [608, 279] on input "Send via Text Message" at bounding box center [769, 279] width 447 height 37
checkbox input "true"
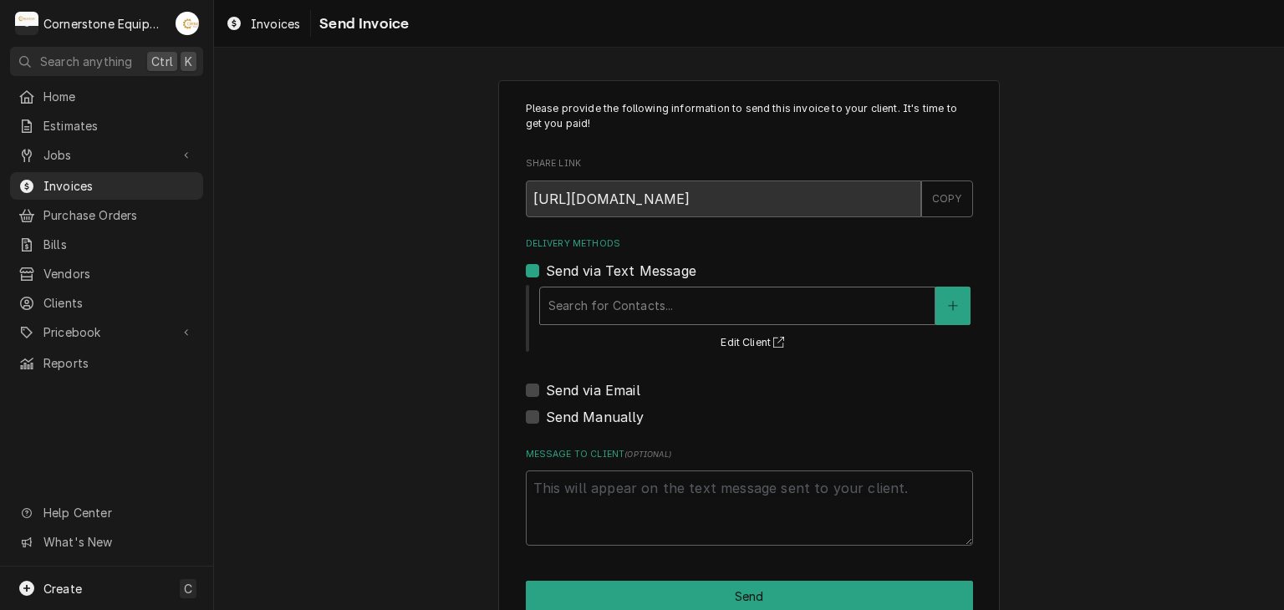
click at [615, 318] on div "Delivery Methods" at bounding box center [737, 306] width 378 height 30
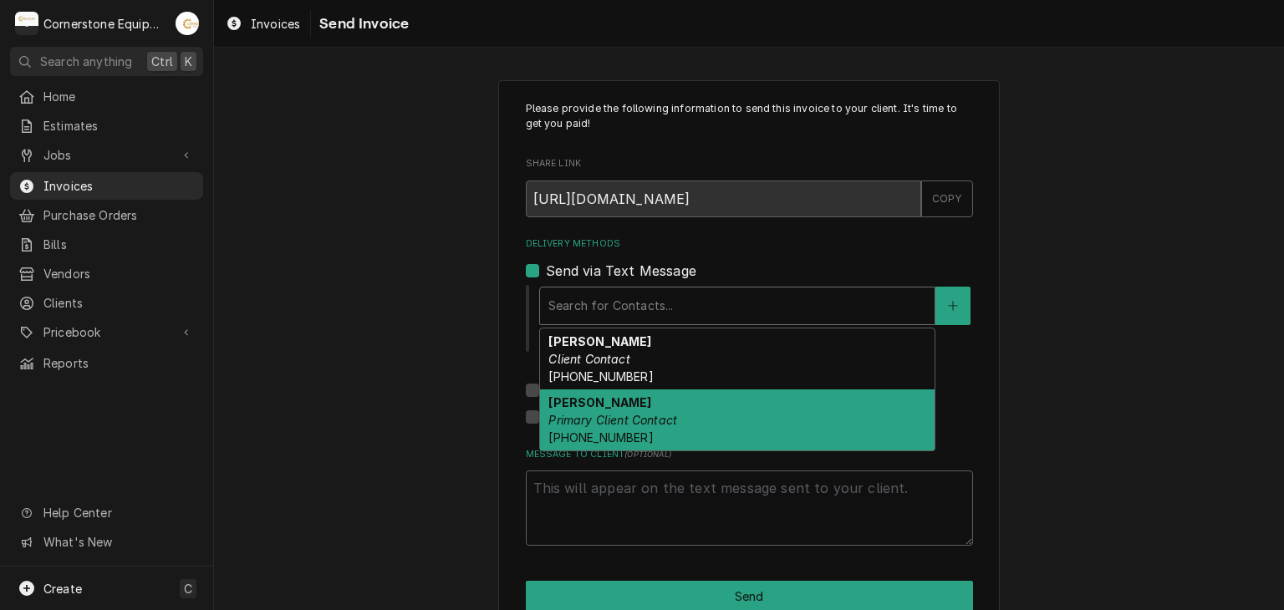
click at [611, 399] on strong "[PERSON_NAME]" at bounding box center [599, 402] width 103 height 14
type textarea "x"
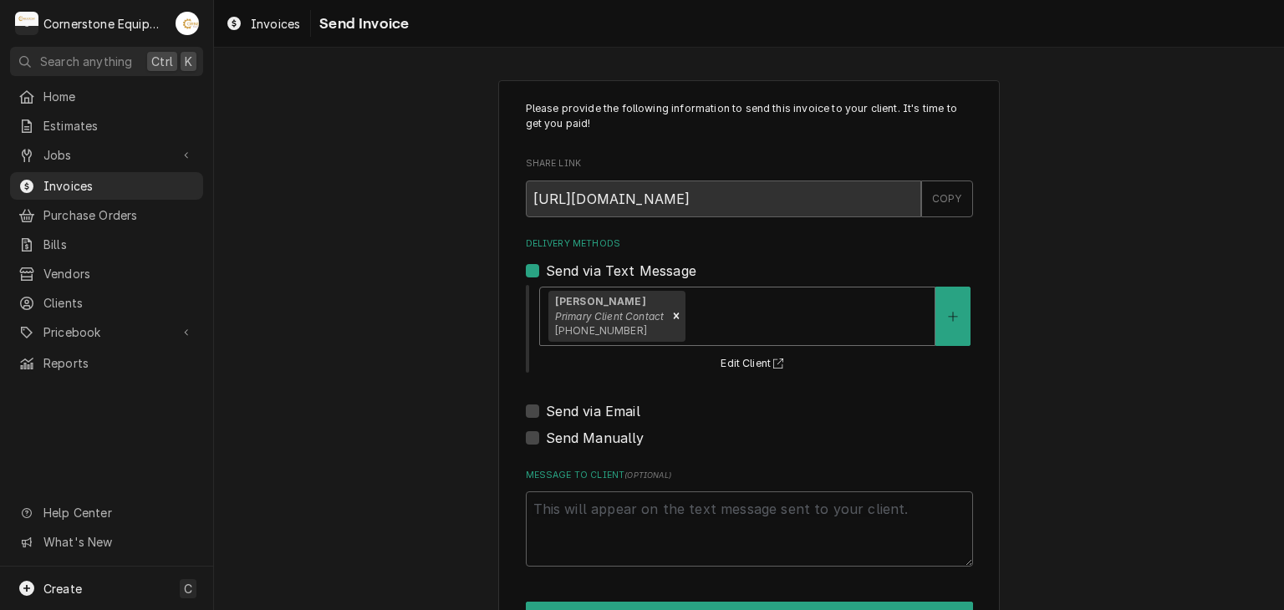
click at [608, 402] on label "Send via Email" at bounding box center [593, 411] width 94 height 20
click at [608, 402] on input "Send via Email" at bounding box center [769, 419] width 447 height 37
checkbox input "true"
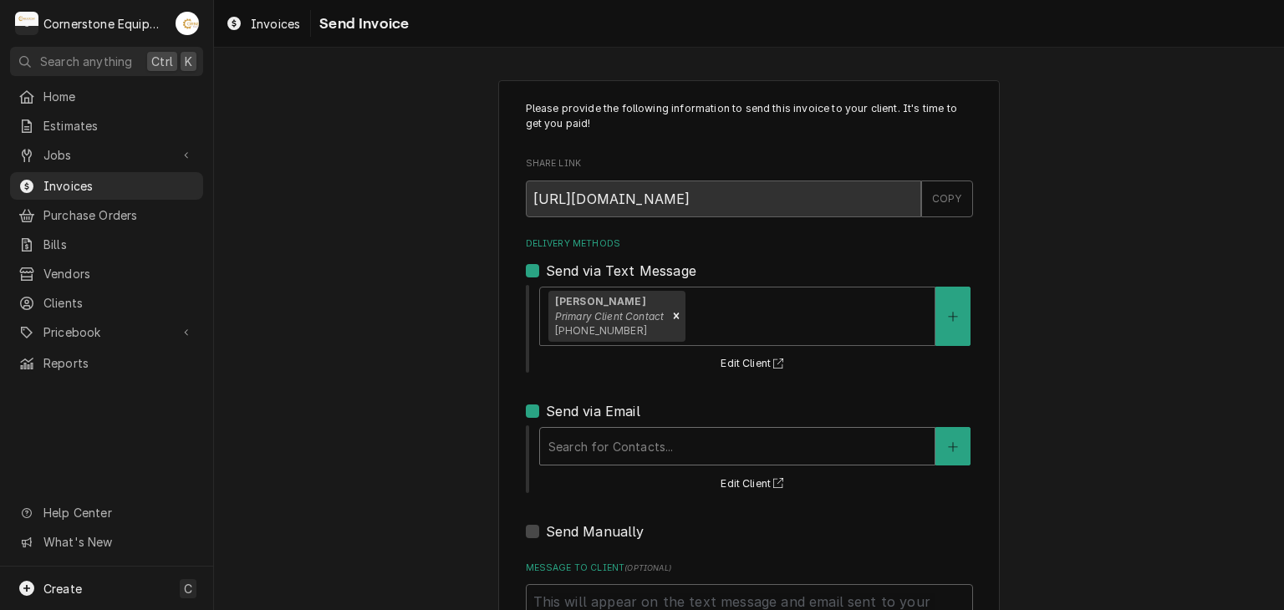
click at [613, 440] on div "Delivery Methods" at bounding box center [737, 446] width 378 height 30
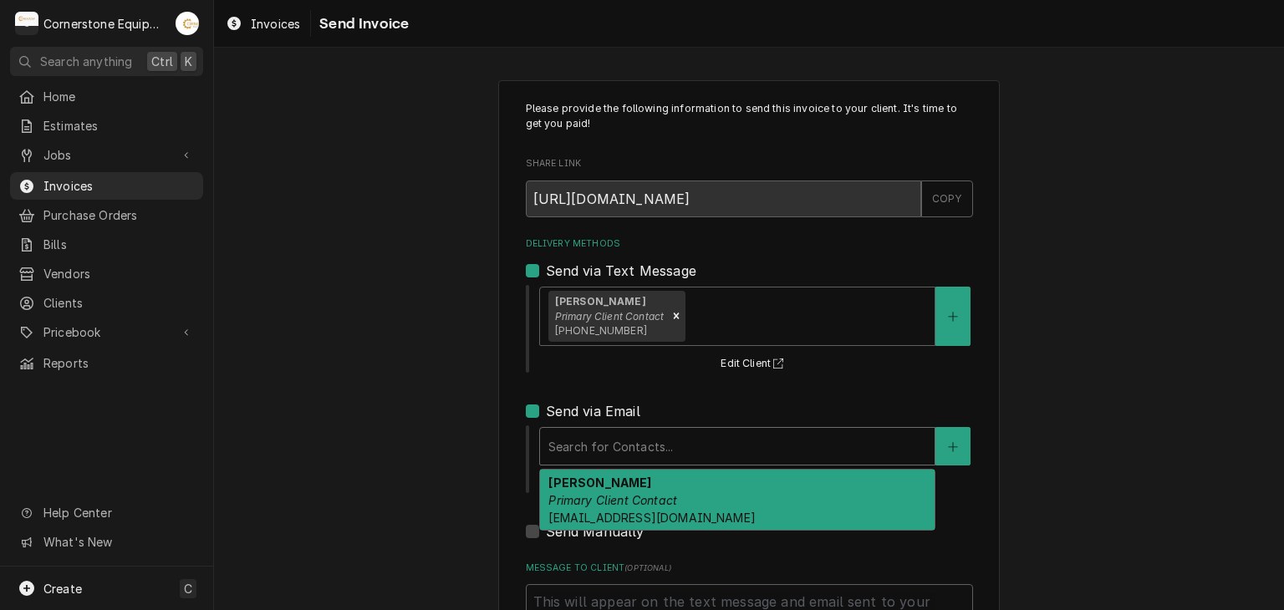
click at [616, 515] on span "[EMAIL_ADDRESS][DOMAIN_NAME]" at bounding box center [651, 518] width 206 height 14
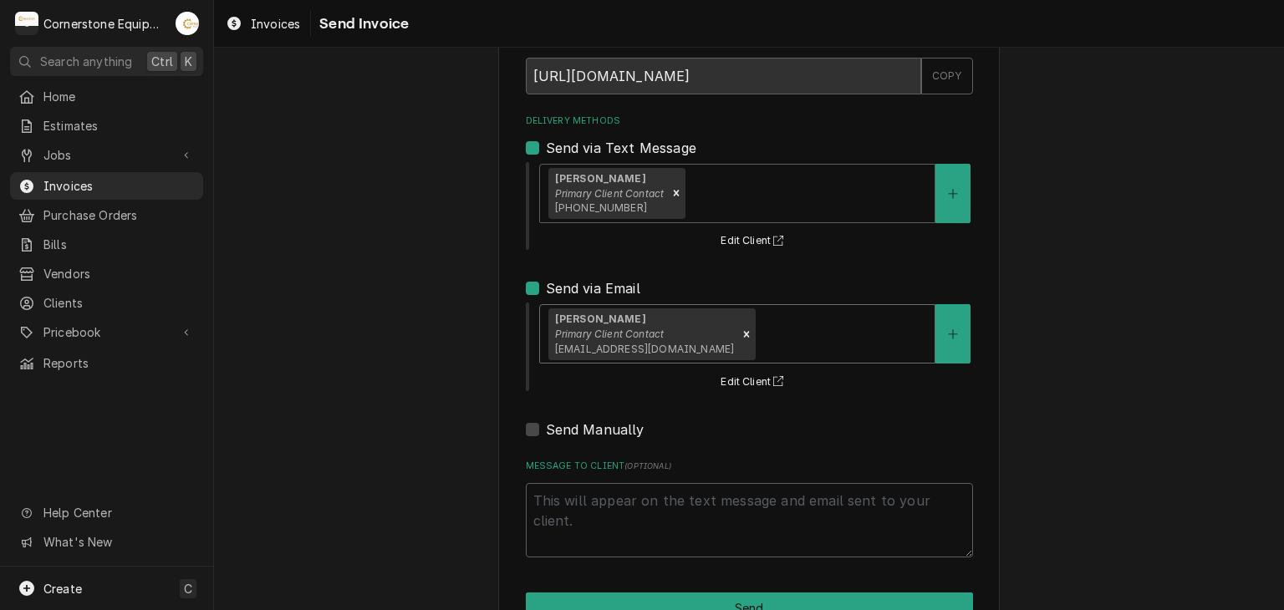
scroll to position [171, 0]
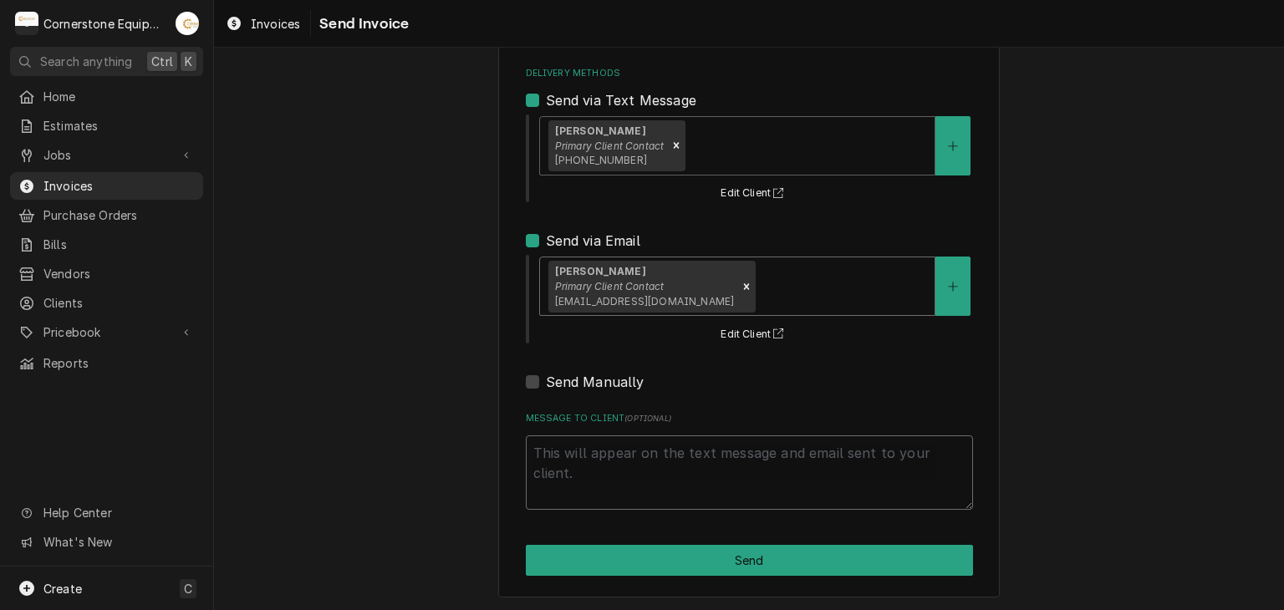
click at [584, 476] on textarea "Message to Client ( optional )" at bounding box center [749, 472] width 447 height 75
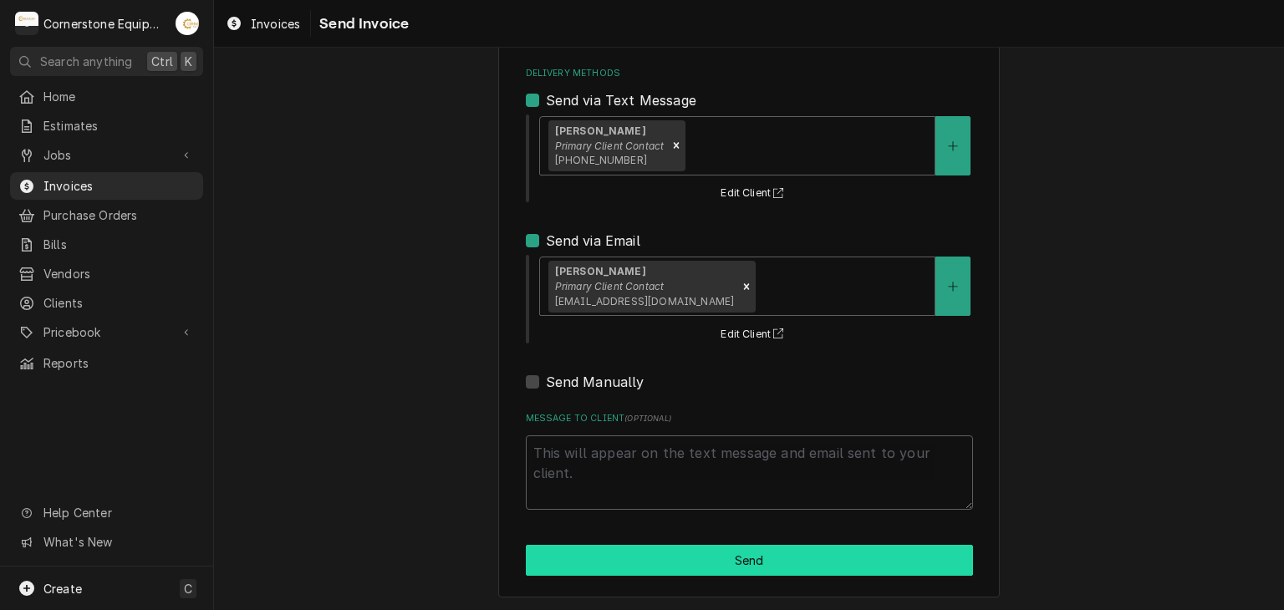
click at [630, 545] on button "Send" at bounding box center [749, 560] width 447 height 31
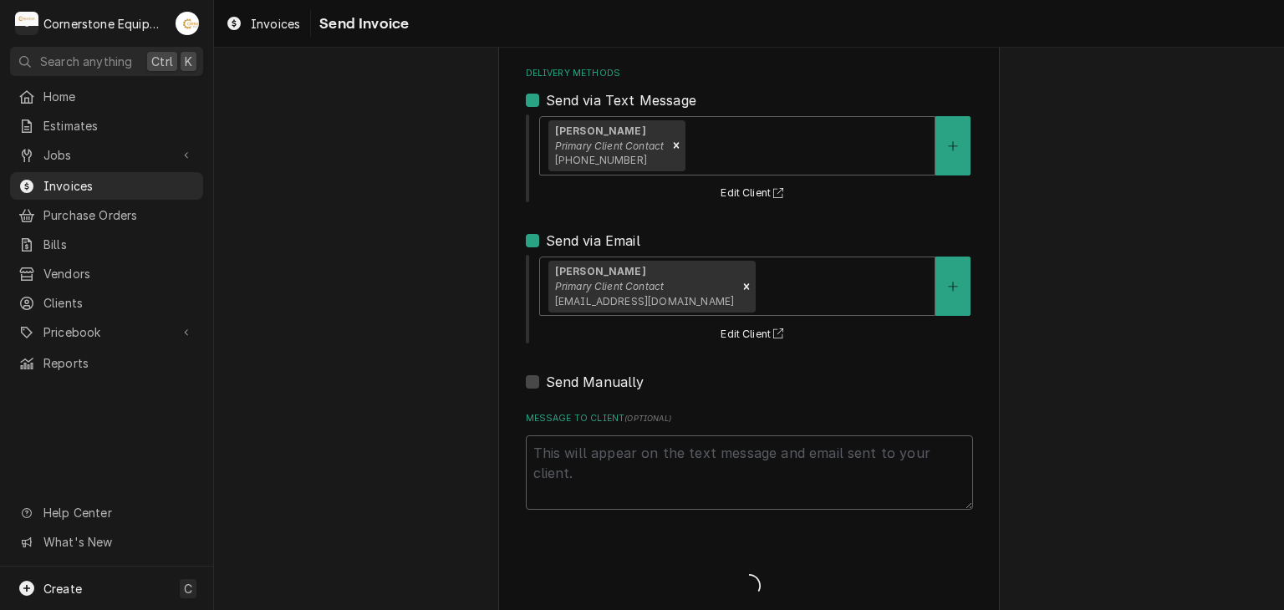
type textarea "x"
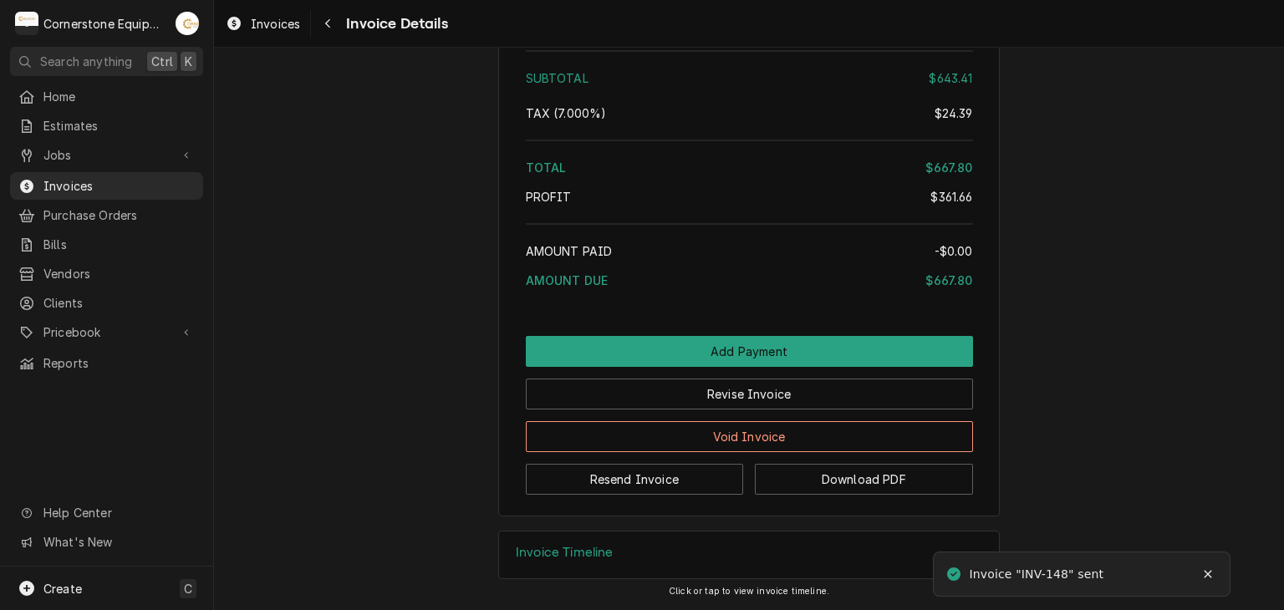
scroll to position [2374, 0]
click at [1214, 583] on button "Notifications alt+T" at bounding box center [1207, 574] width 27 height 27
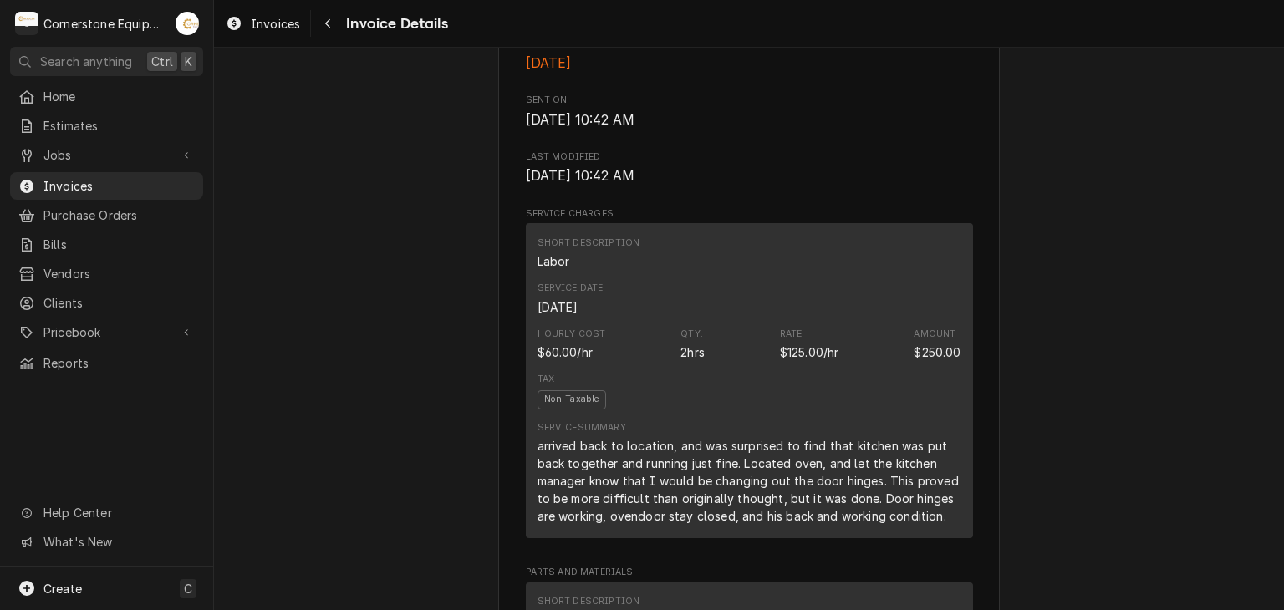
scroll to position [33, 0]
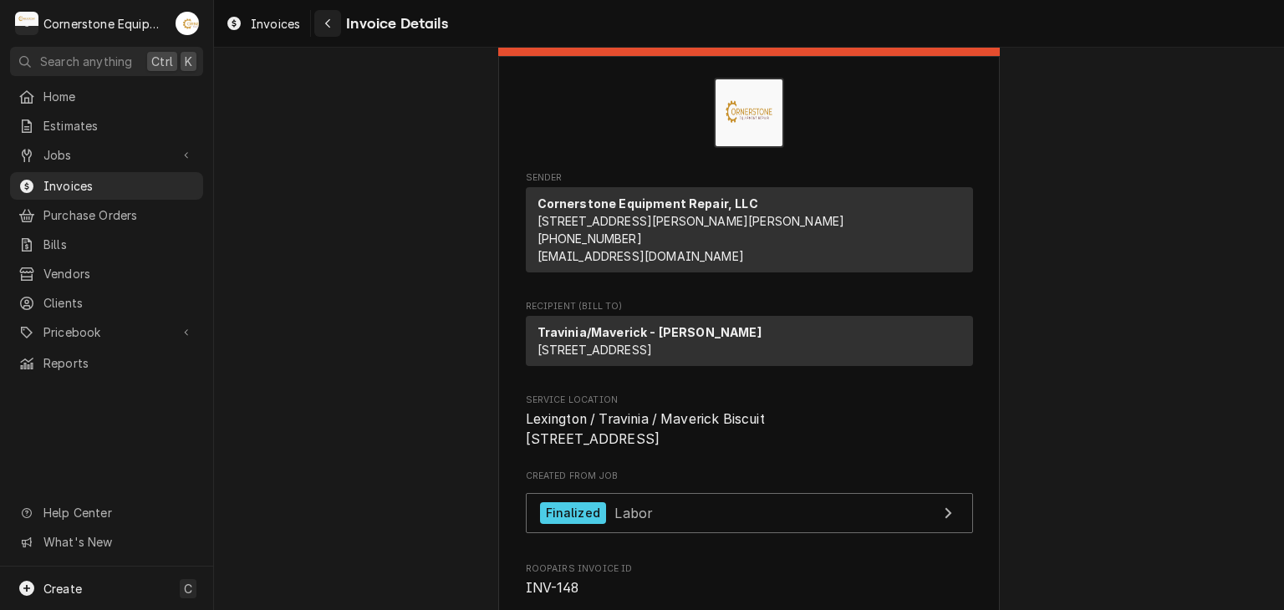
click at [326, 15] on div "Navigate back" at bounding box center [327, 23] width 17 height 17
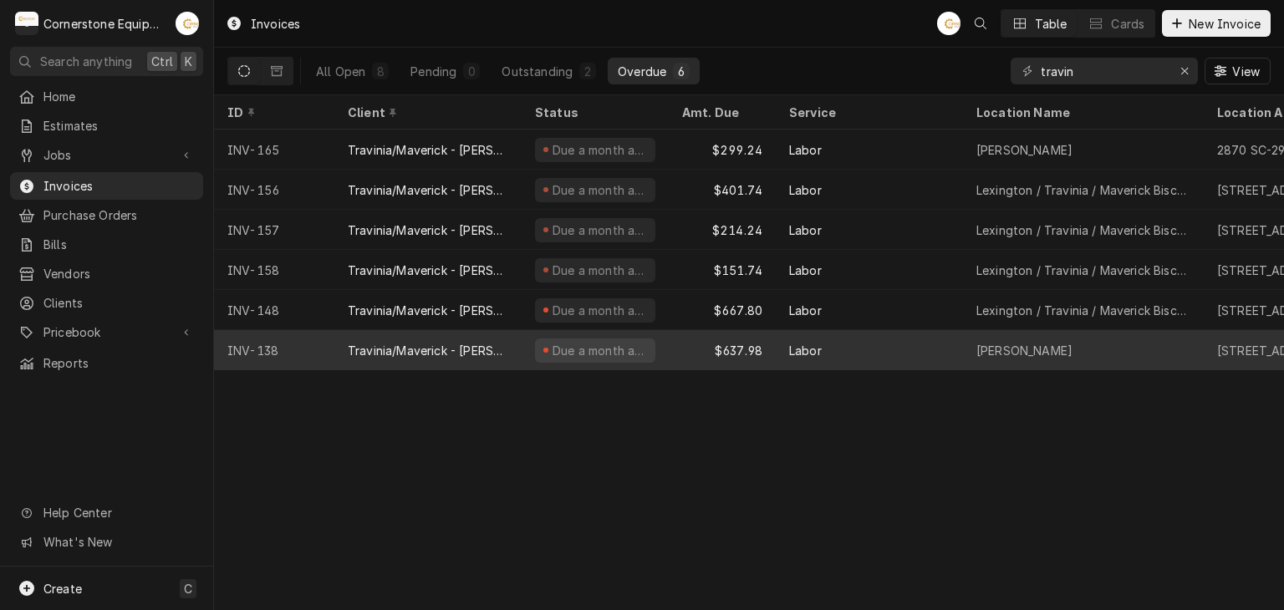
click at [622, 354] on div "Due a month ago" at bounding box center [600, 351] width 98 height 18
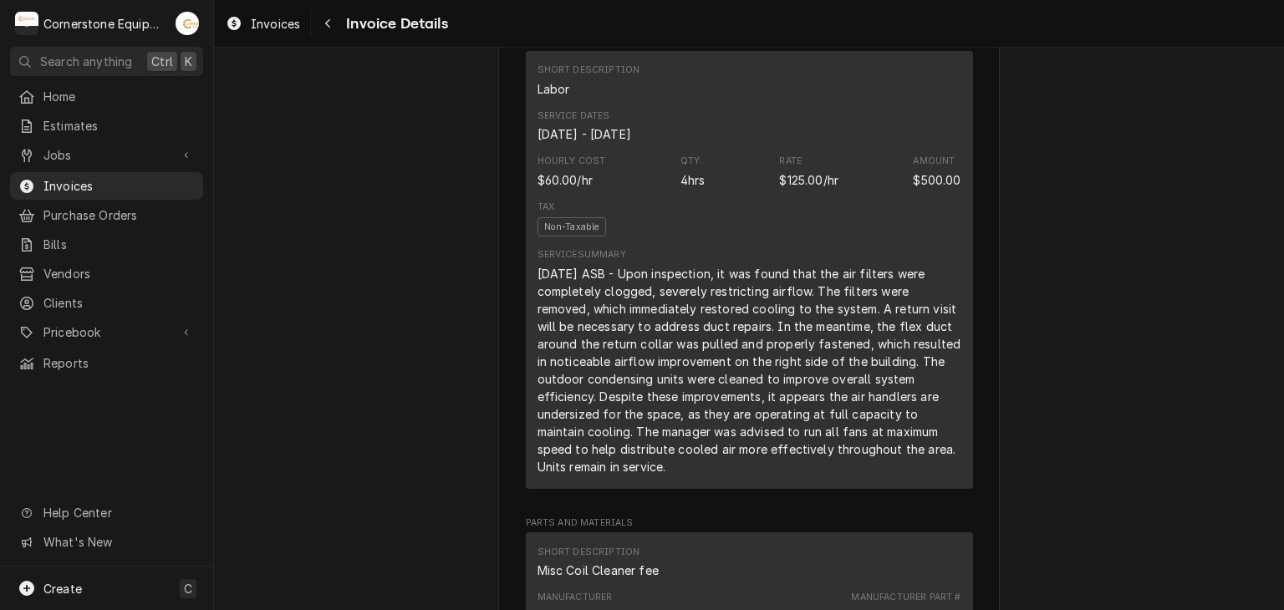
scroll to position [2659, 0]
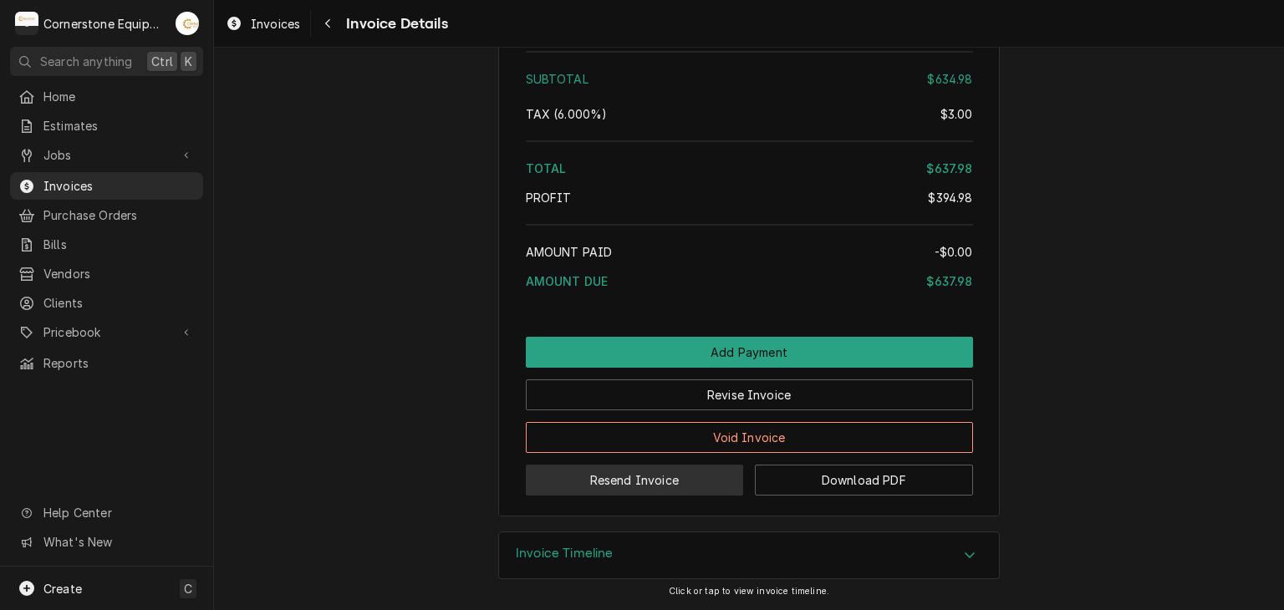
click at [710, 472] on button "Resend Invoice" at bounding box center [635, 480] width 218 height 31
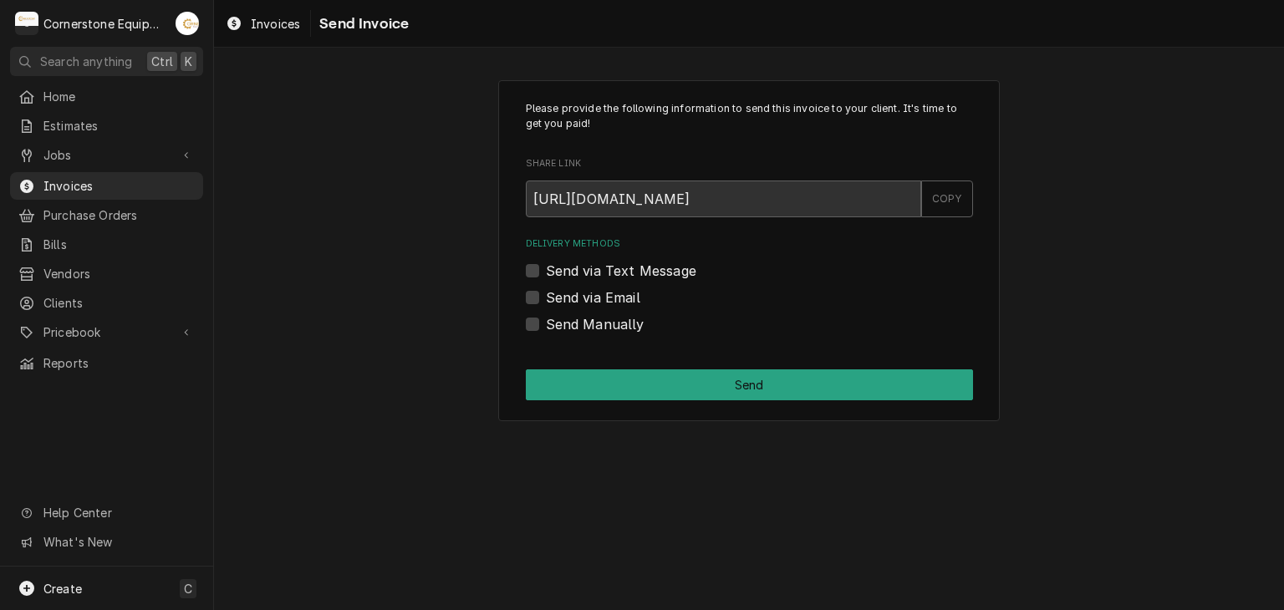
click at [649, 269] on label "Send via Text Message" at bounding box center [621, 271] width 150 height 20
click at [649, 269] on input "Send via Text Message" at bounding box center [769, 279] width 447 height 37
checkbox input "true"
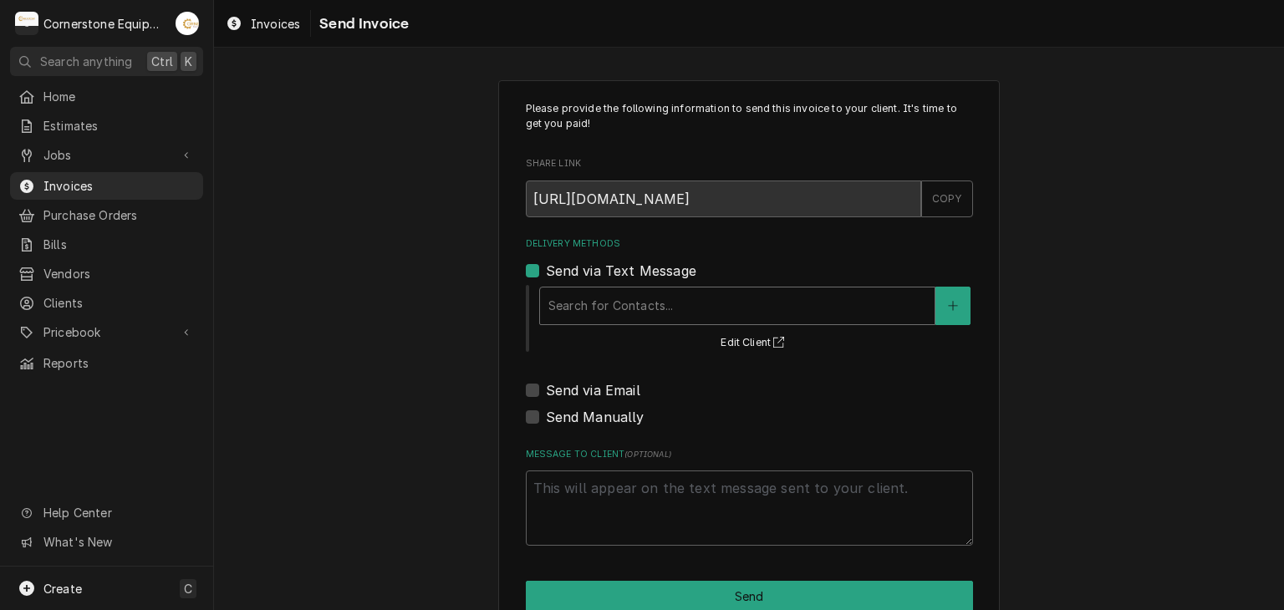
drag, startPoint x: 630, startPoint y: 335, endPoint x: 639, endPoint y: 308, distance: 28.0
click at [632, 330] on div "Search for Contacts... Edit Client" at bounding box center [754, 317] width 435 height 69
click at [639, 308] on div "Delivery Methods" at bounding box center [737, 306] width 378 height 30
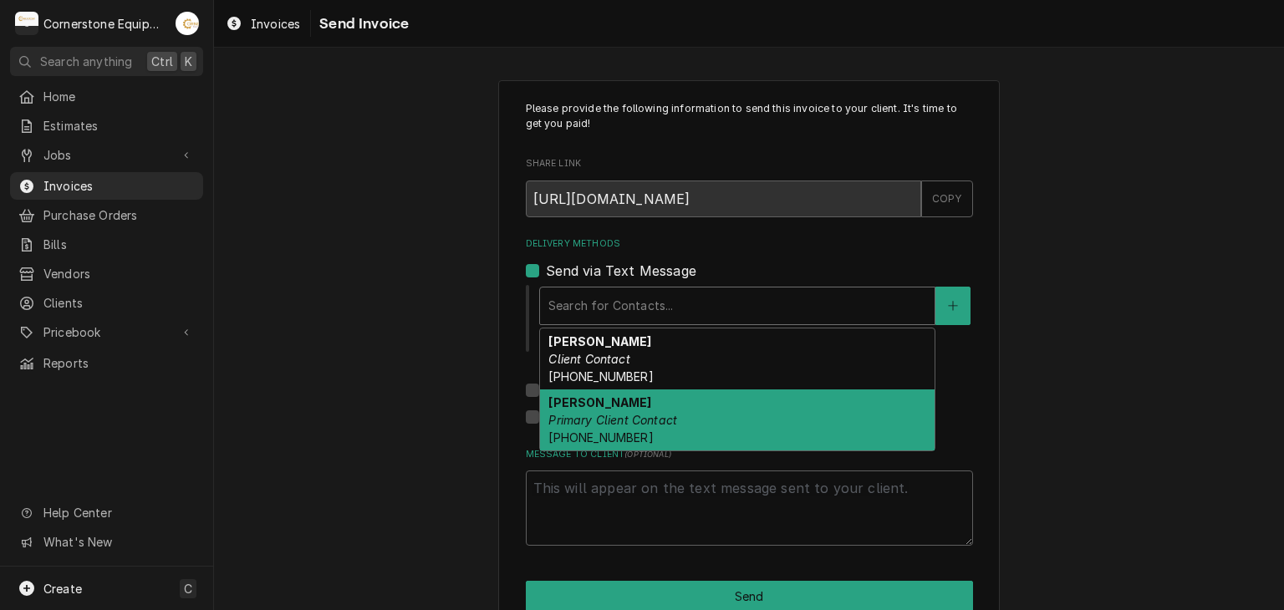
click at [632, 403] on div "Sergio Briceno Primary Client Contact (864) 915-0012" at bounding box center [737, 419] width 394 height 61
type textarea "x"
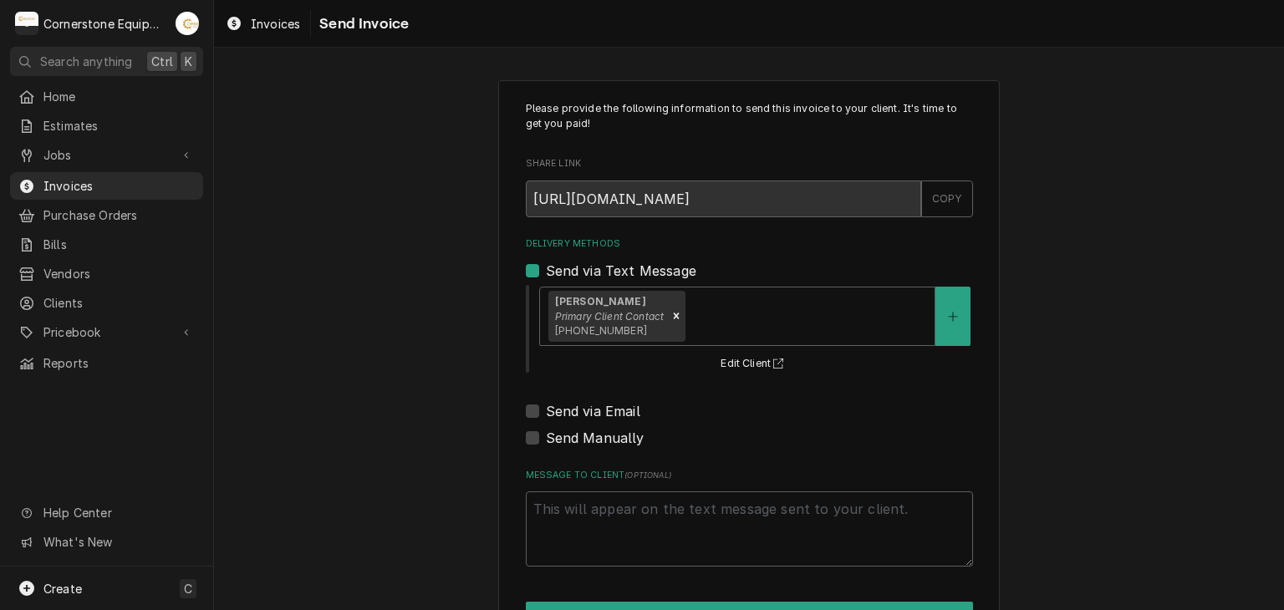
click at [618, 406] on label "Send via Email" at bounding box center [593, 411] width 94 height 20
click at [618, 406] on input "Send via Email" at bounding box center [769, 419] width 447 height 37
checkbox input "true"
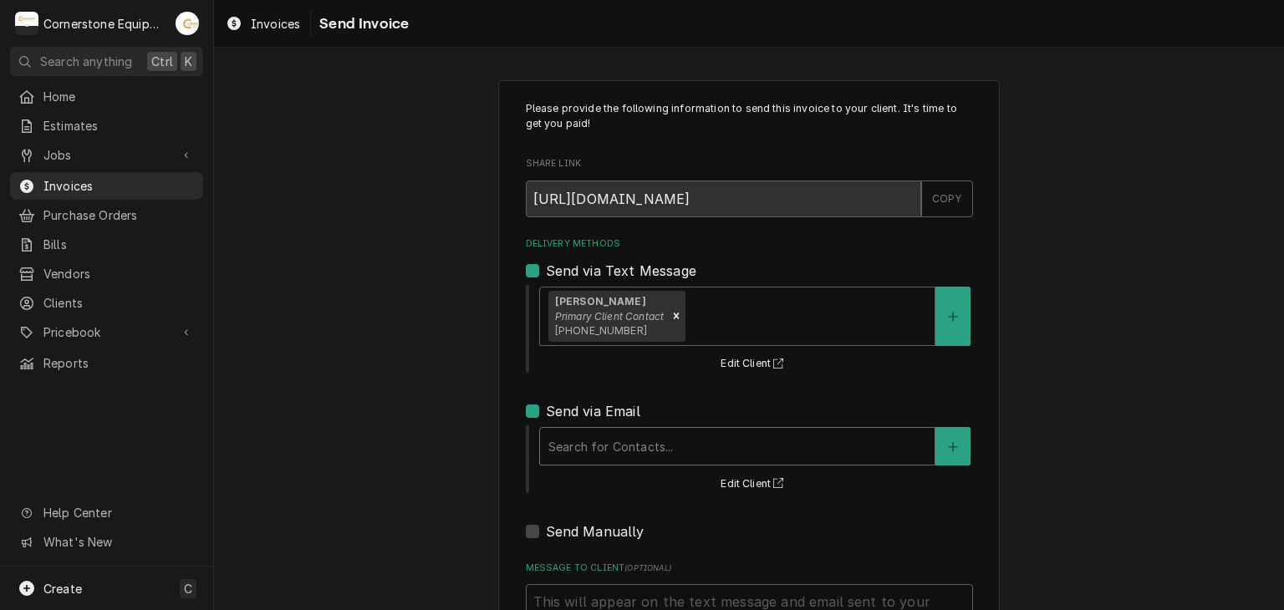
click at [627, 429] on div "Search for Contacts..." at bounding box center [737, 446] width 394 height 37
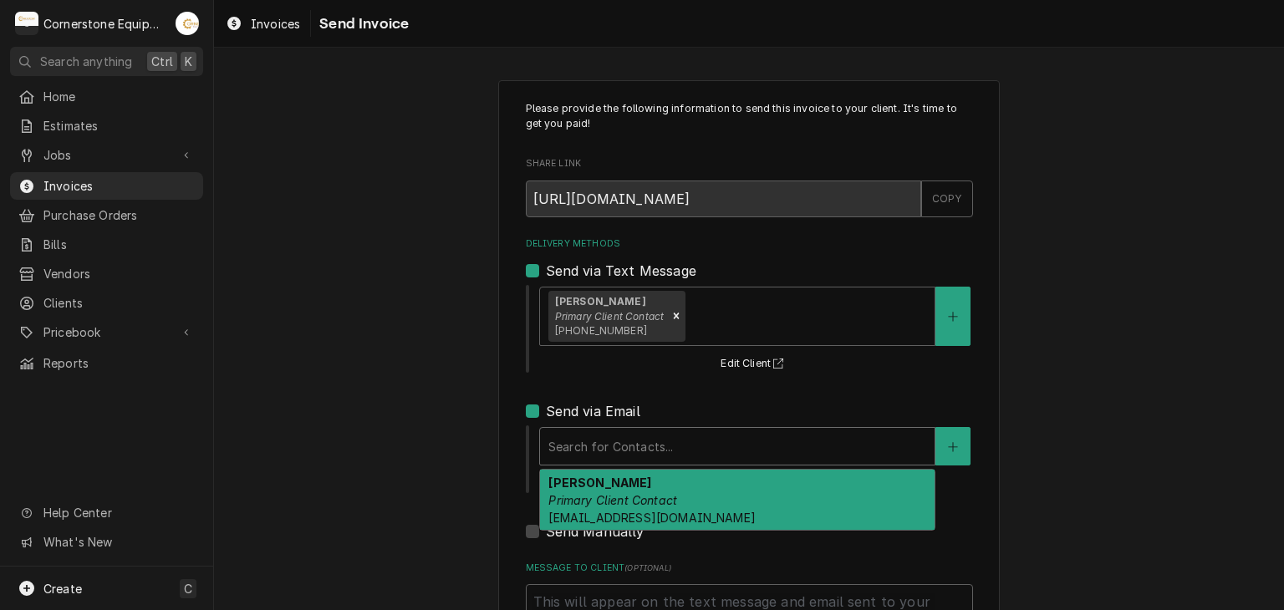
click at [634, 486] on div "Sergio Briceno Primary Client Contact sergiobriceno45@gmail.com" at bounding box center [737, 500] width 394 height 61
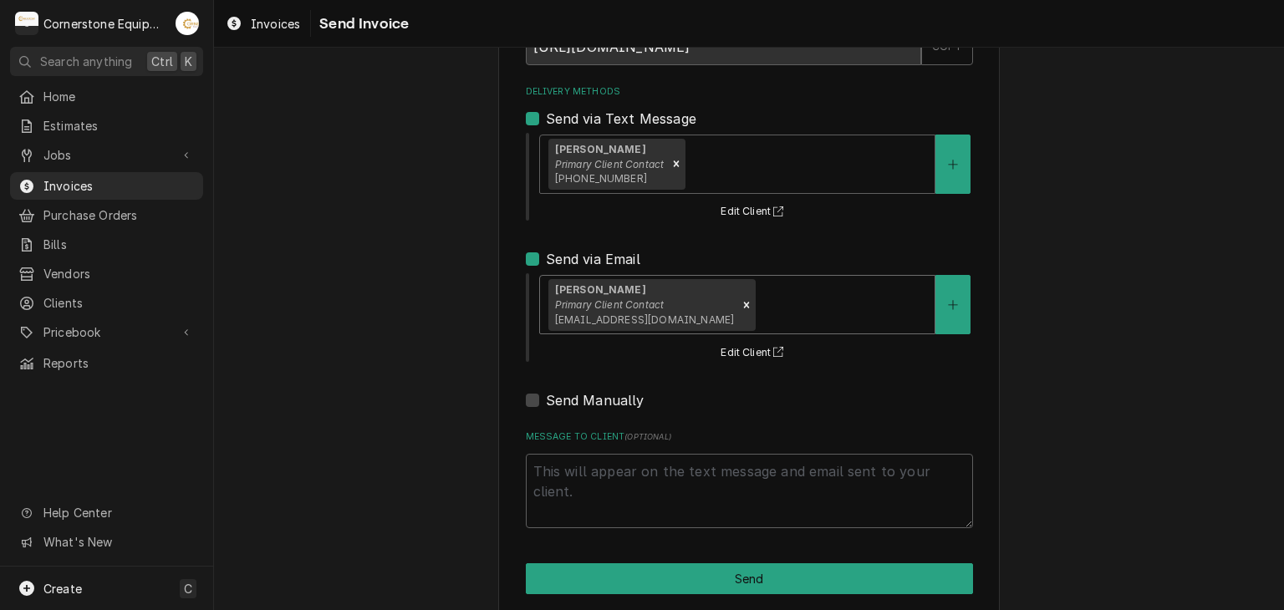
scroll to position [171, 0]
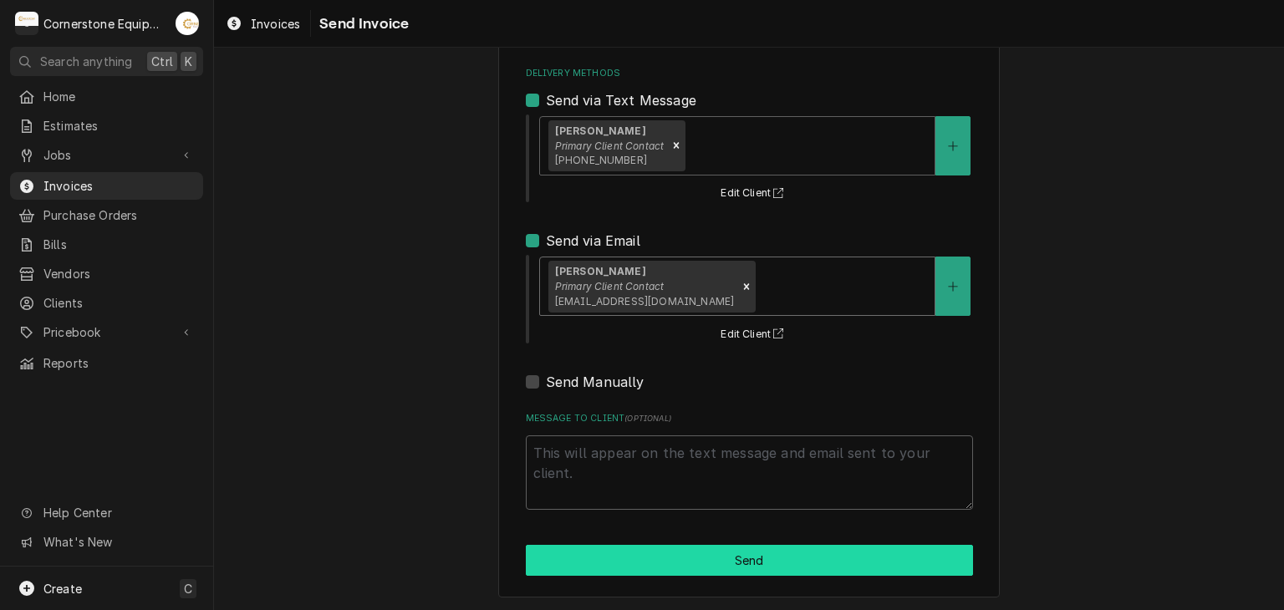
click at [583, 550] on button "Send" at bounding box center [749, 560] width 447 height 31
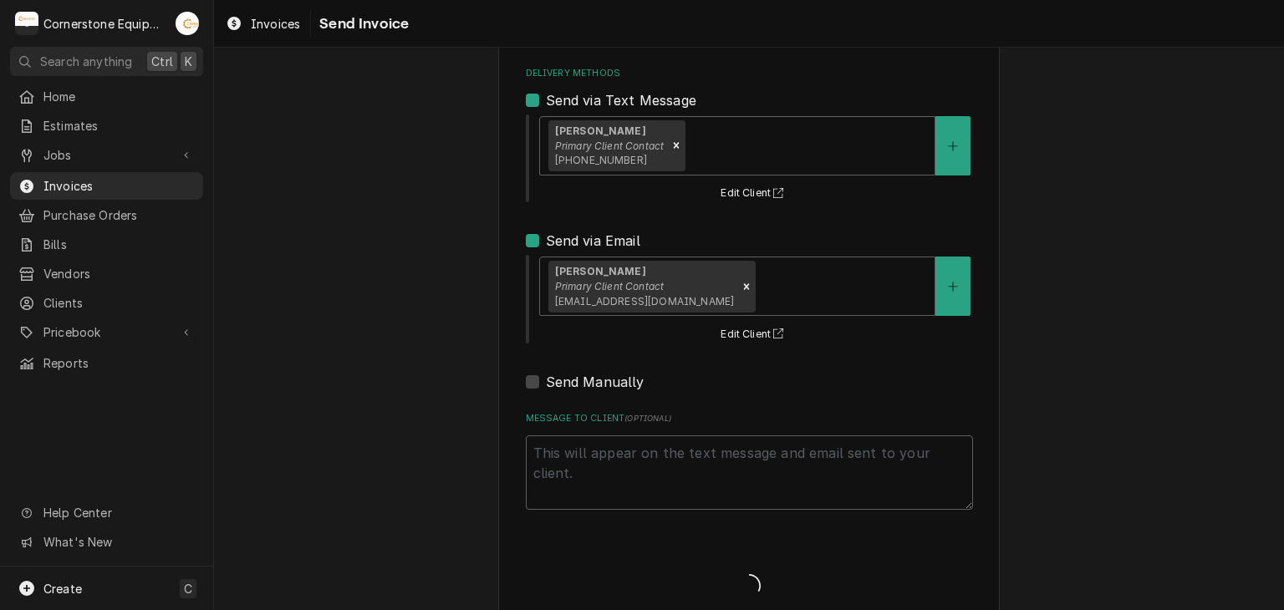
type textarea "x"
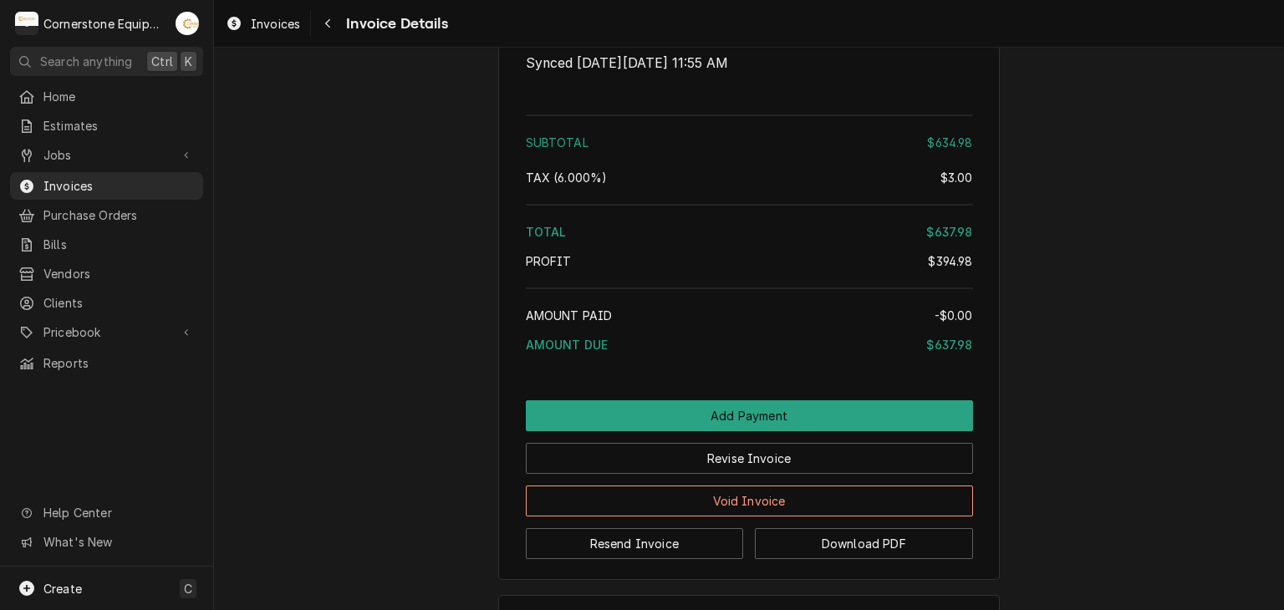
scroll to position [2659, 0]
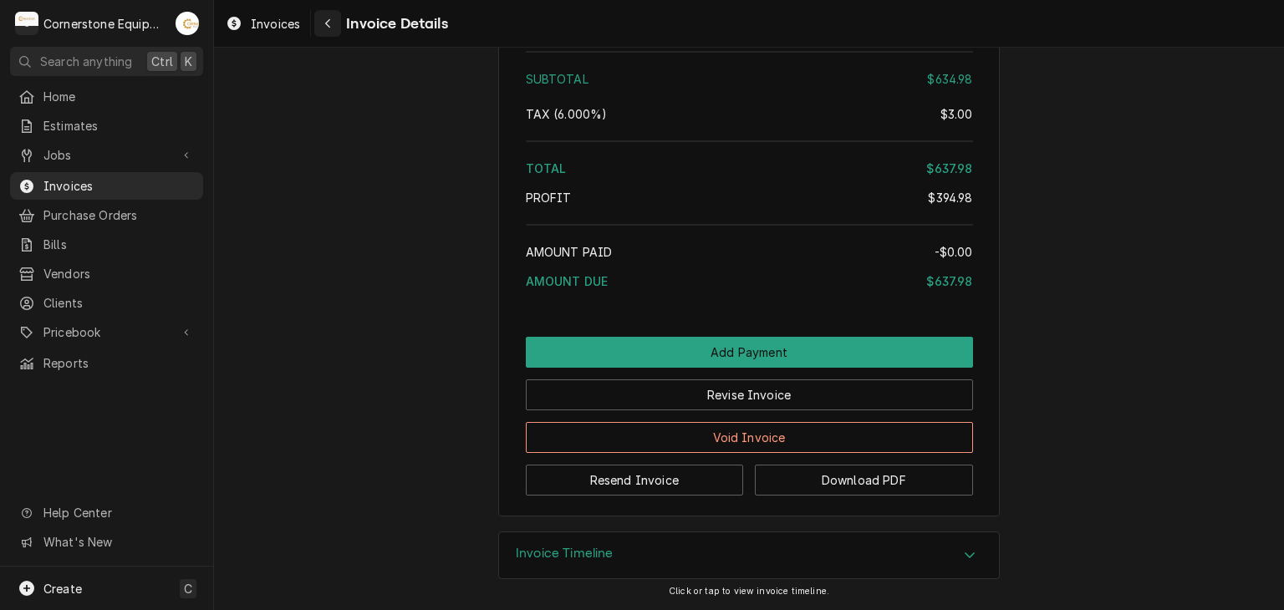
click at [321, 38] on div "Invoices Invoice Details" at bounding box center [749, 23] width 1070 height 47
click at [322, 28] on div "Navigate back" at bounding box center [327, 23] width 17 height 17
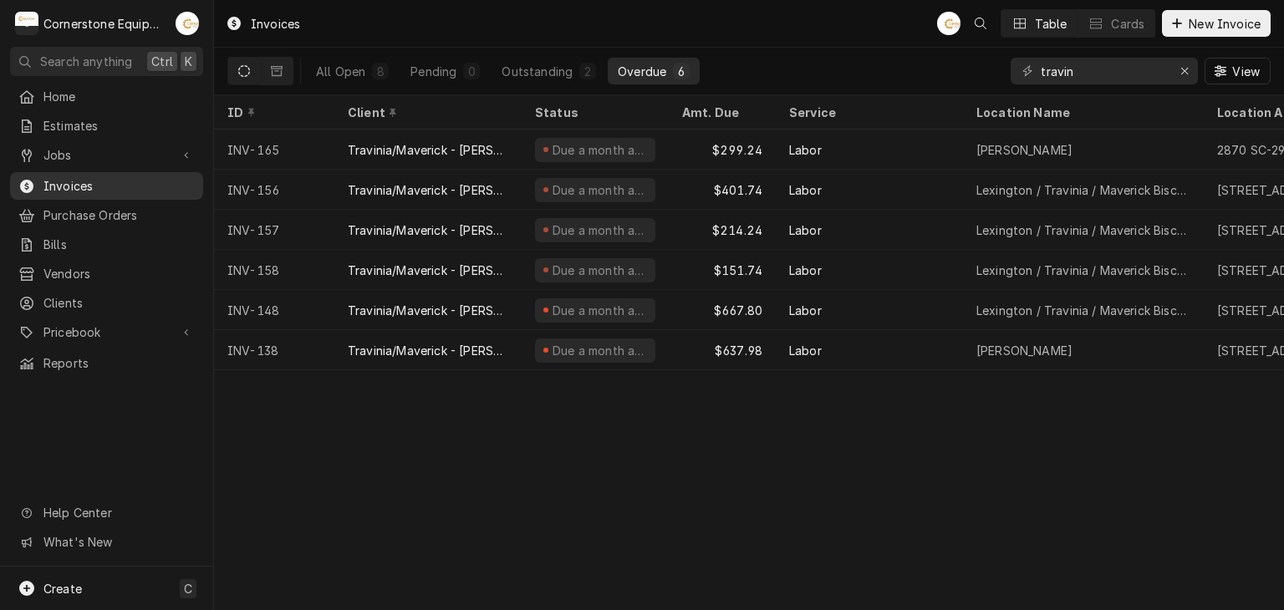
click at [139, 181] on span "Invoices" at bounding box center [118, 186] width 151 height 18
click at [85, 146] on span "Jobs" at bounding box center [106, 155] width 126 height 18
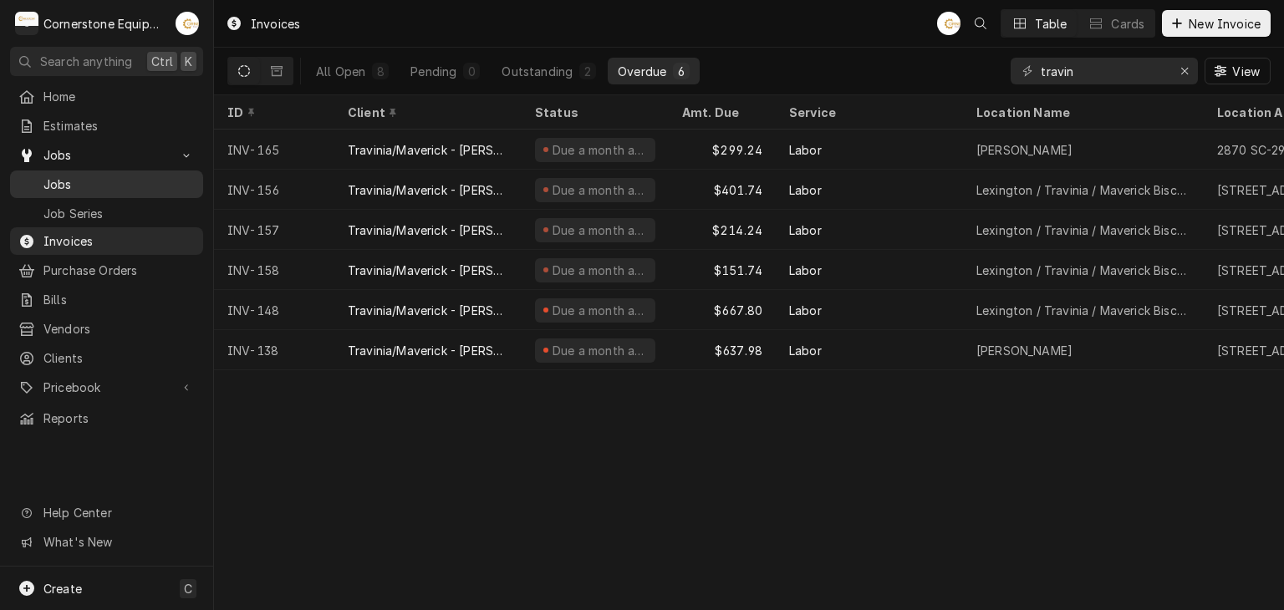
click at [99, 176] on span "Jobs" at bounding box center [118, 185] width 151 height 18
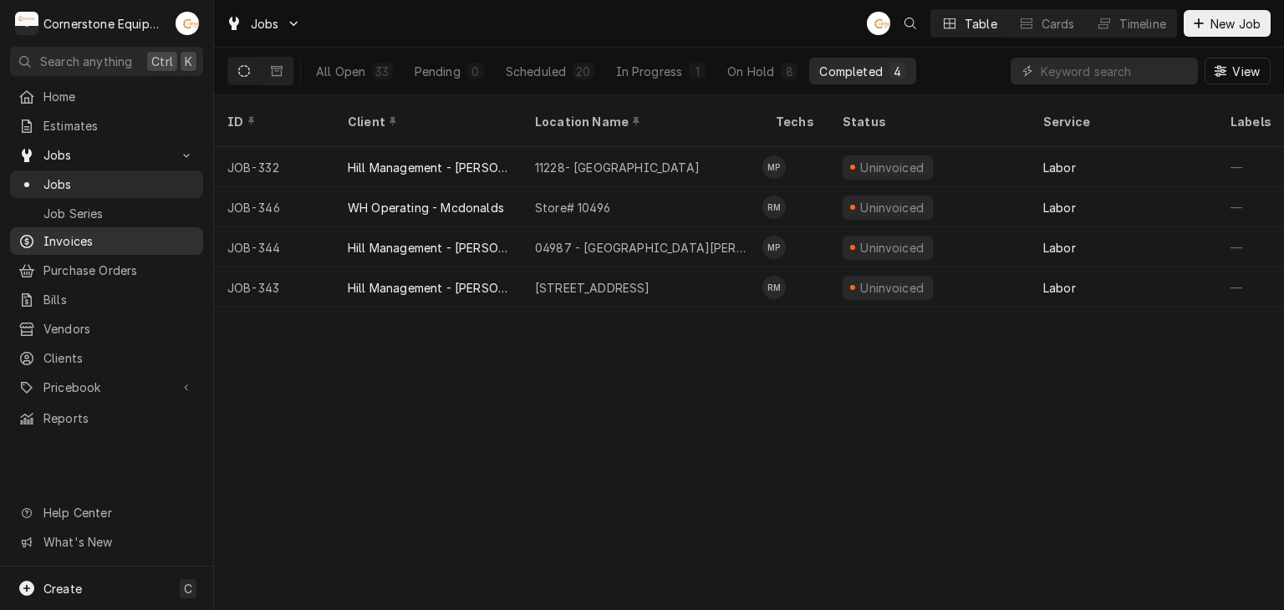
click at [133, 231] on div "Invoices" at bounding box center [106, 241] width 186 height 21
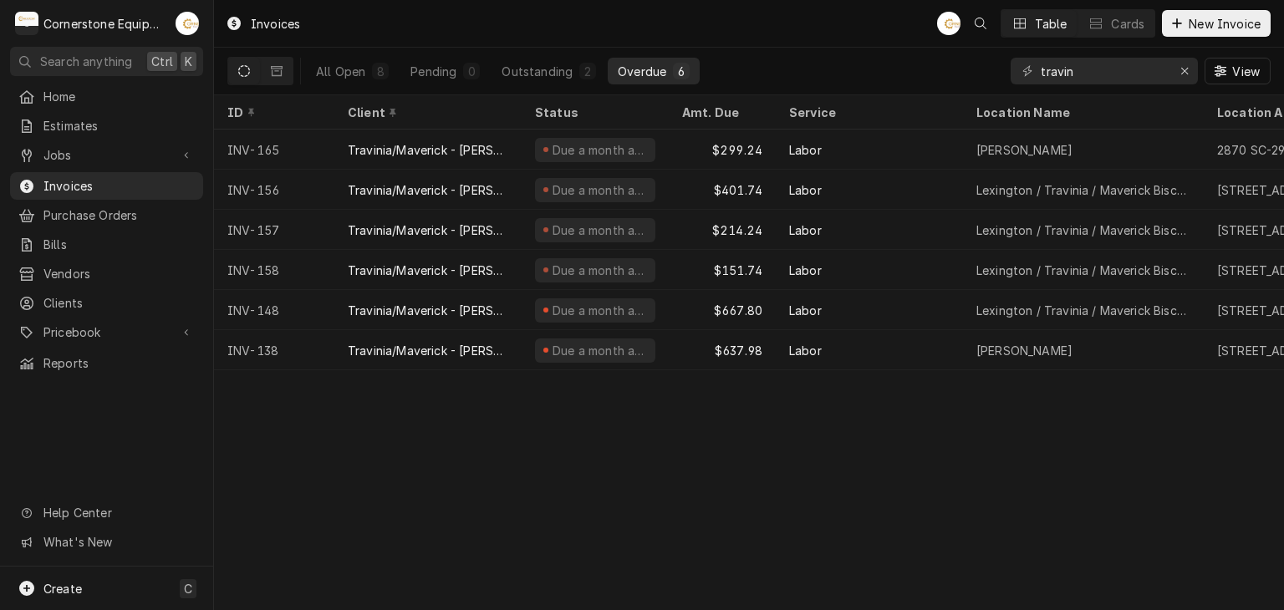
click at [868, 70] on div "All Open 8 Pending 0 Outstanding 2 Overdue 6 travin View" at bounding box center [748, 71] width 1043 height 47
click at [1180, 70] on icon "Erase input" at bounding box center [1184, 71] width 9 height 12
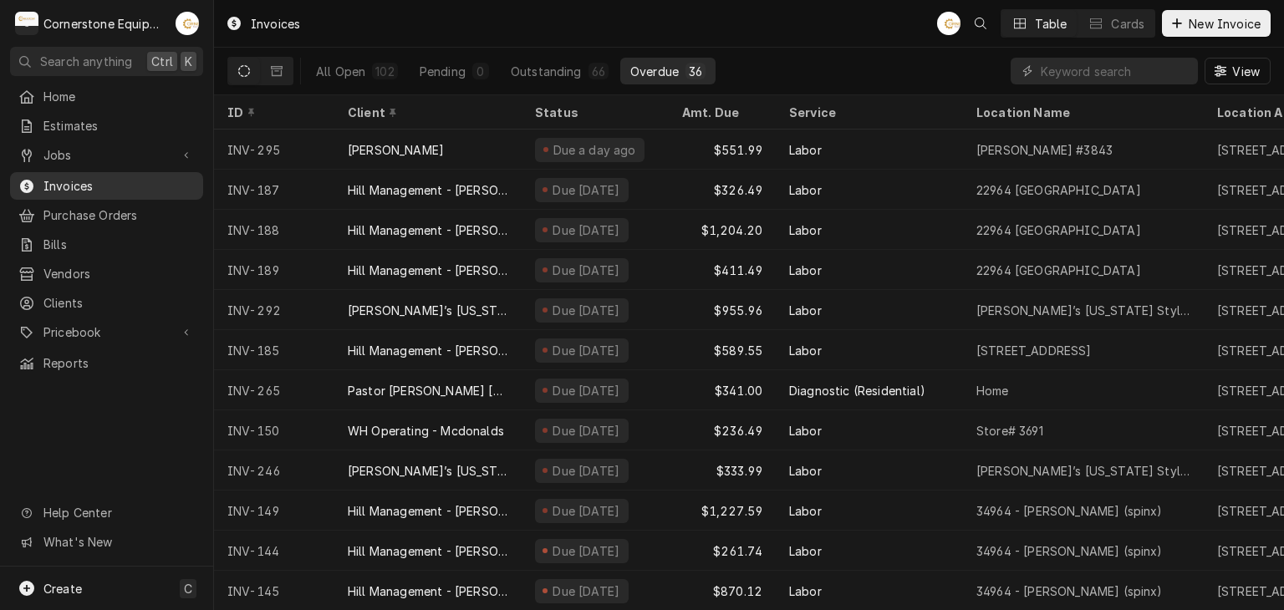
click at [120, 182] on span "Invoices" at bounding box center [118, 186] width 151 height 18
click at [351, 64] on div "All Open" at bounding box center [340, 72] width 49 height 18
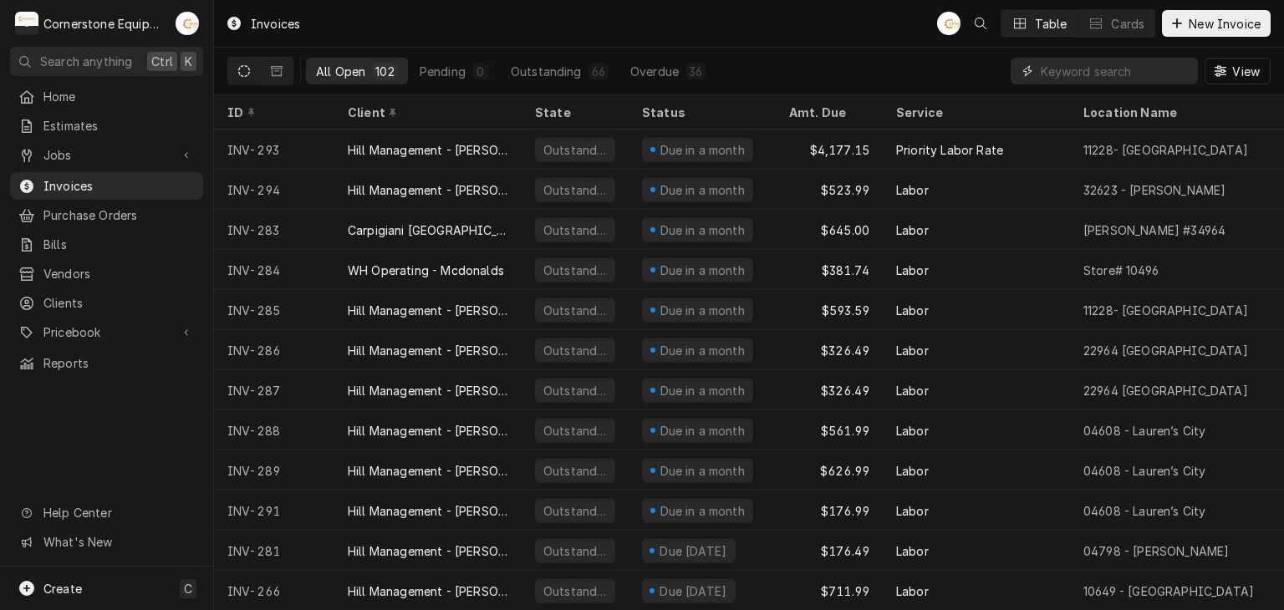
click at [1097, 70] on input "Dynamic Content Wrapper" at bounding box center [1115, 71] width 149 height 27
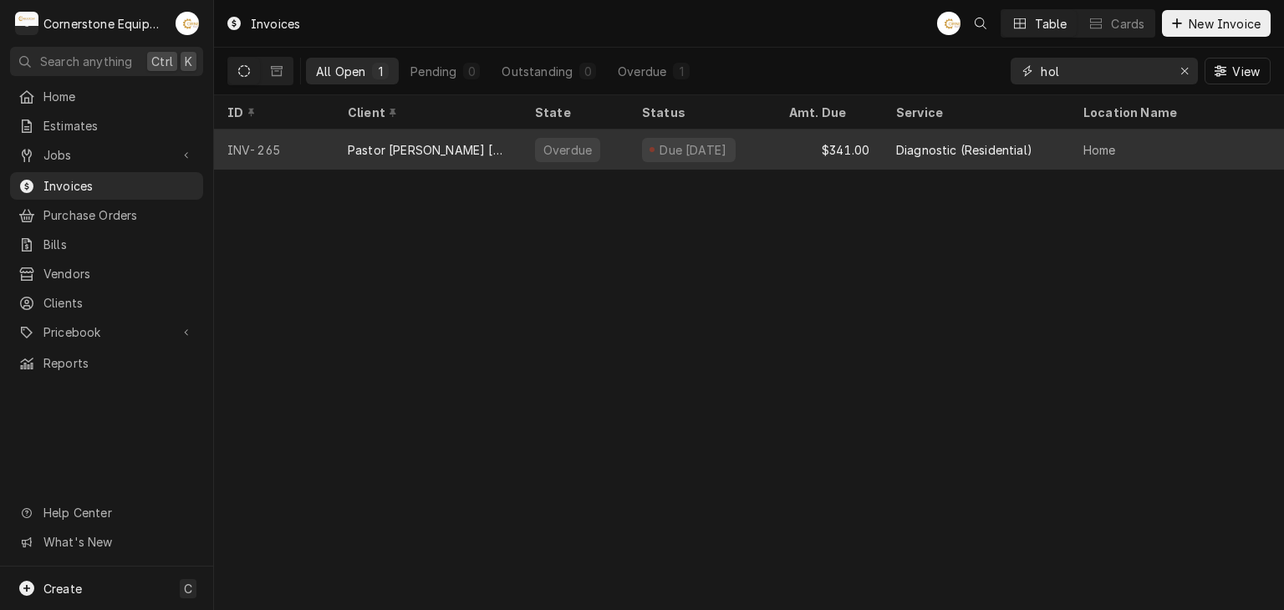
type input "hol"
click at [435, 158] on div "Pastor [PERSON_NAME] [PERSON_NAME]" at bounding box center [427, 150] width 187 height 40
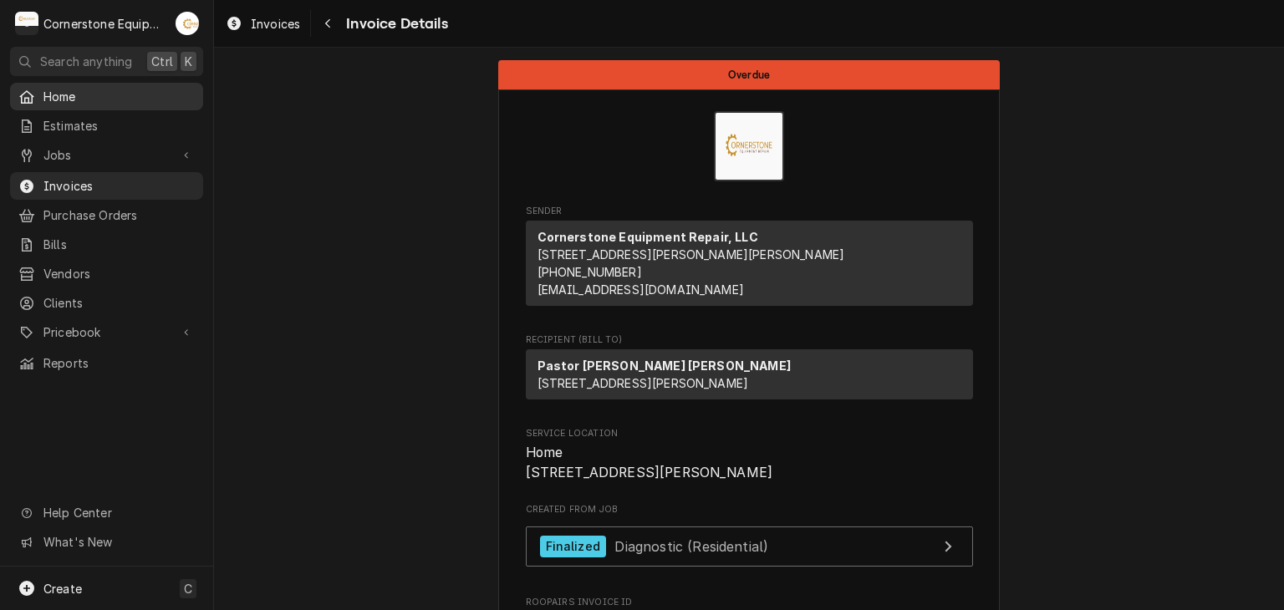
click at [129, 101] on span "Home" at bounding box center [118, 97] width 151 height 18
